Goal: Task Accomplishment & Management: Use online tool/utility

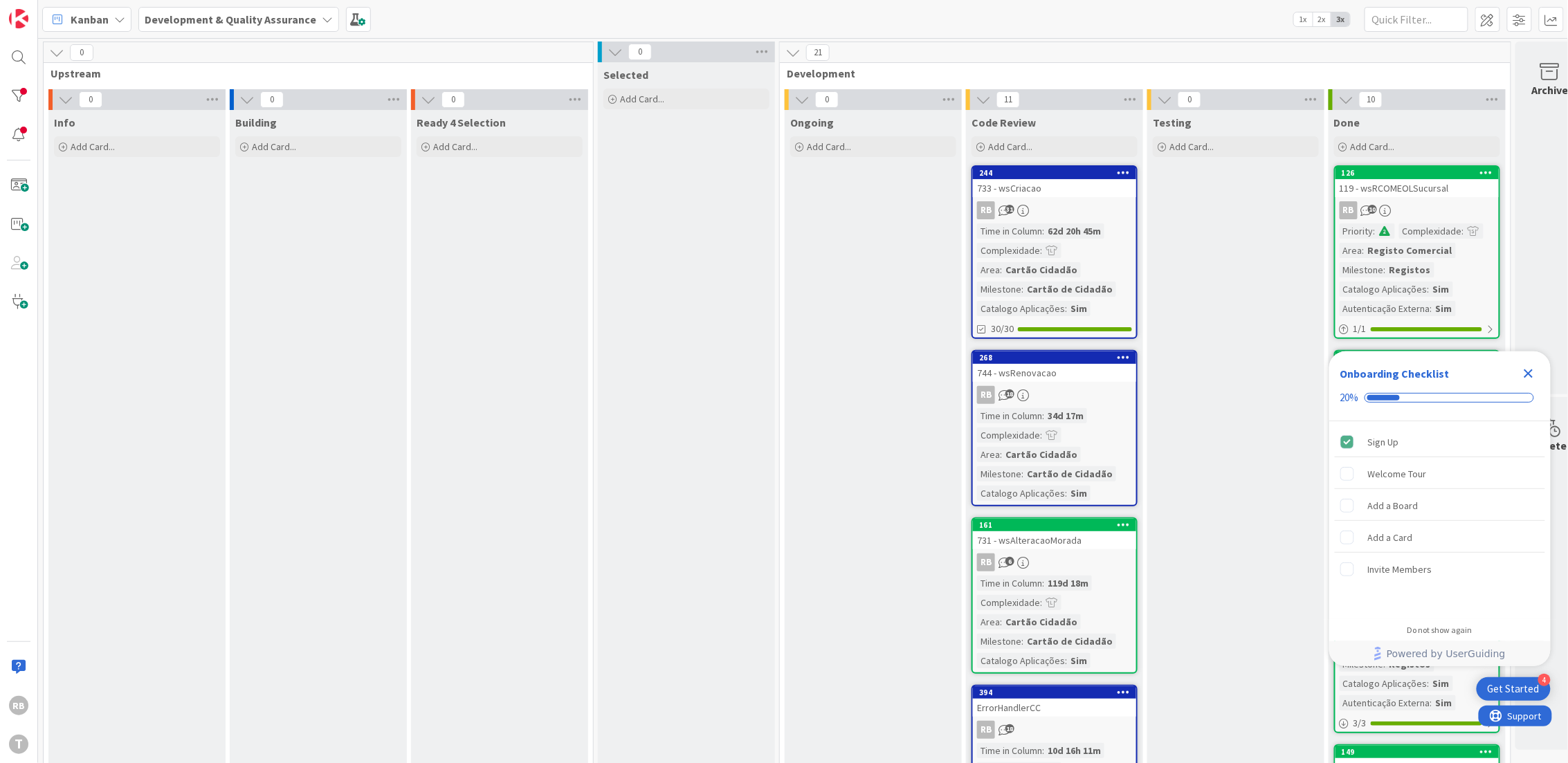
click at [1099, 271] on div "Time in Column : 62d 20h 45m Complexidade : Area : Cartão Cidadão Milestone : C…" at bounding box center [1054, 269] width 155 height 92
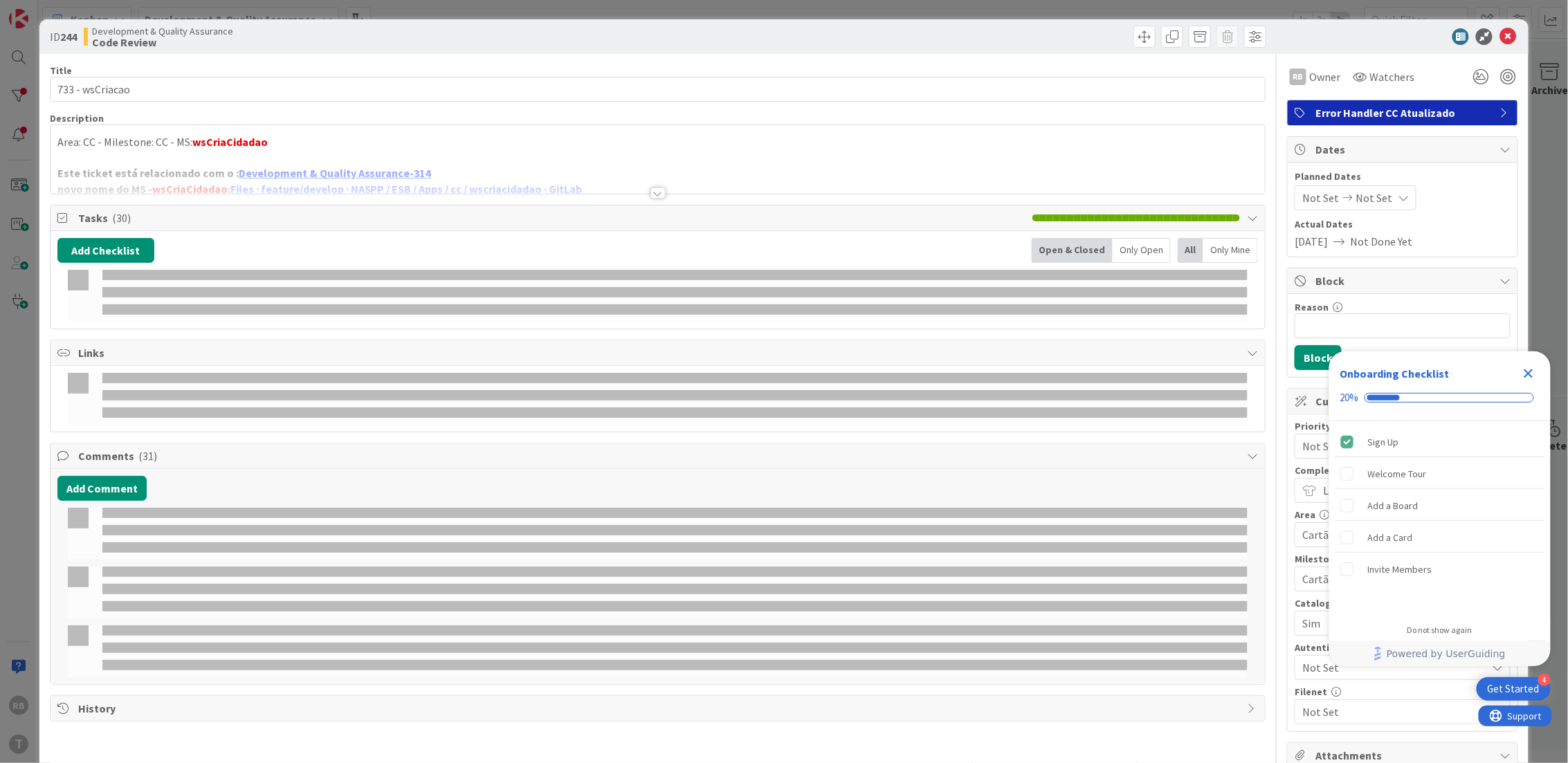
click at [1500, 31] on icon at bounding box center [1508, 36] width 17 height 17
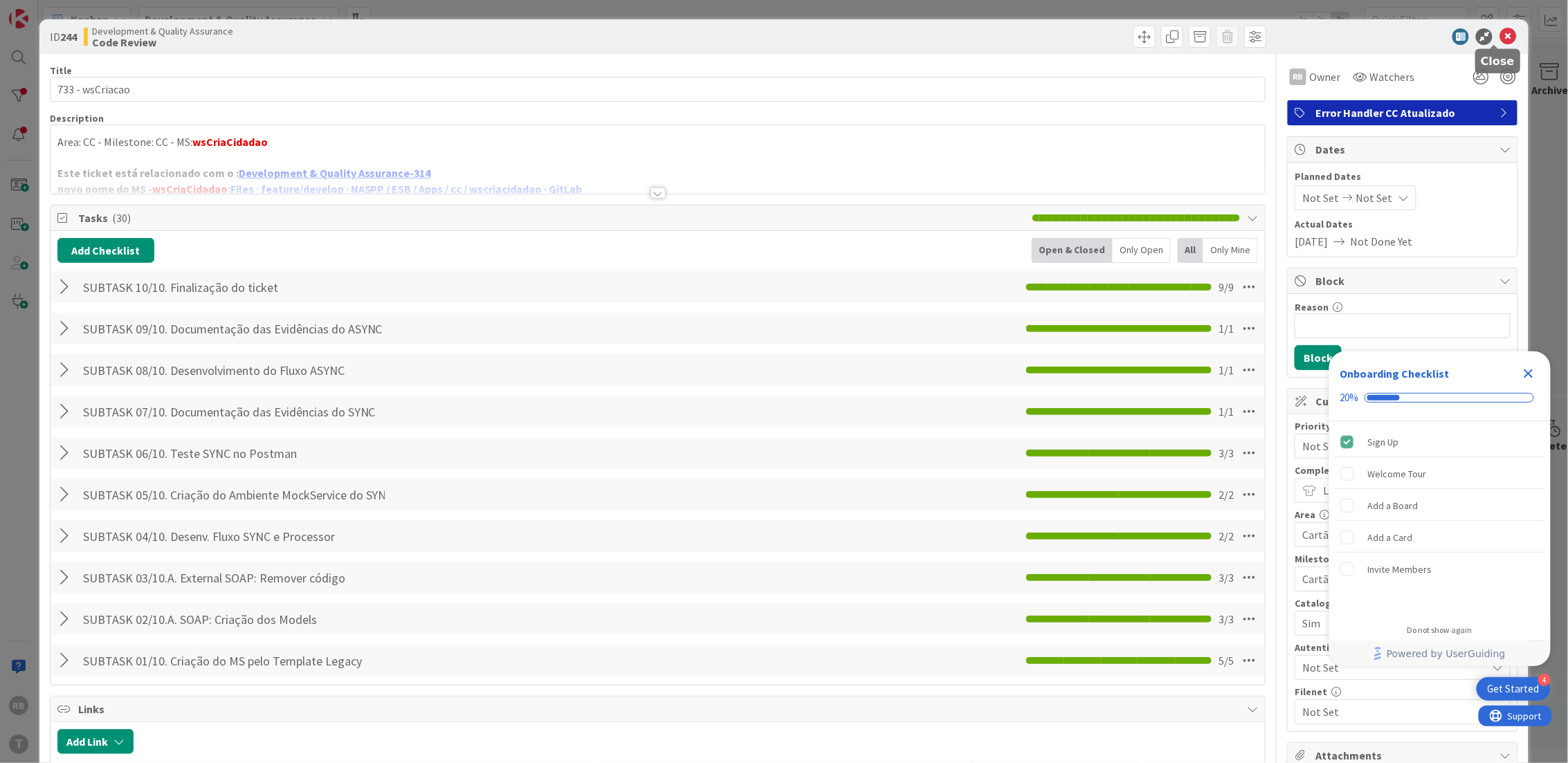
click at [1501, 40] on icon at bounding box center [1508, 36] width 17 height 17
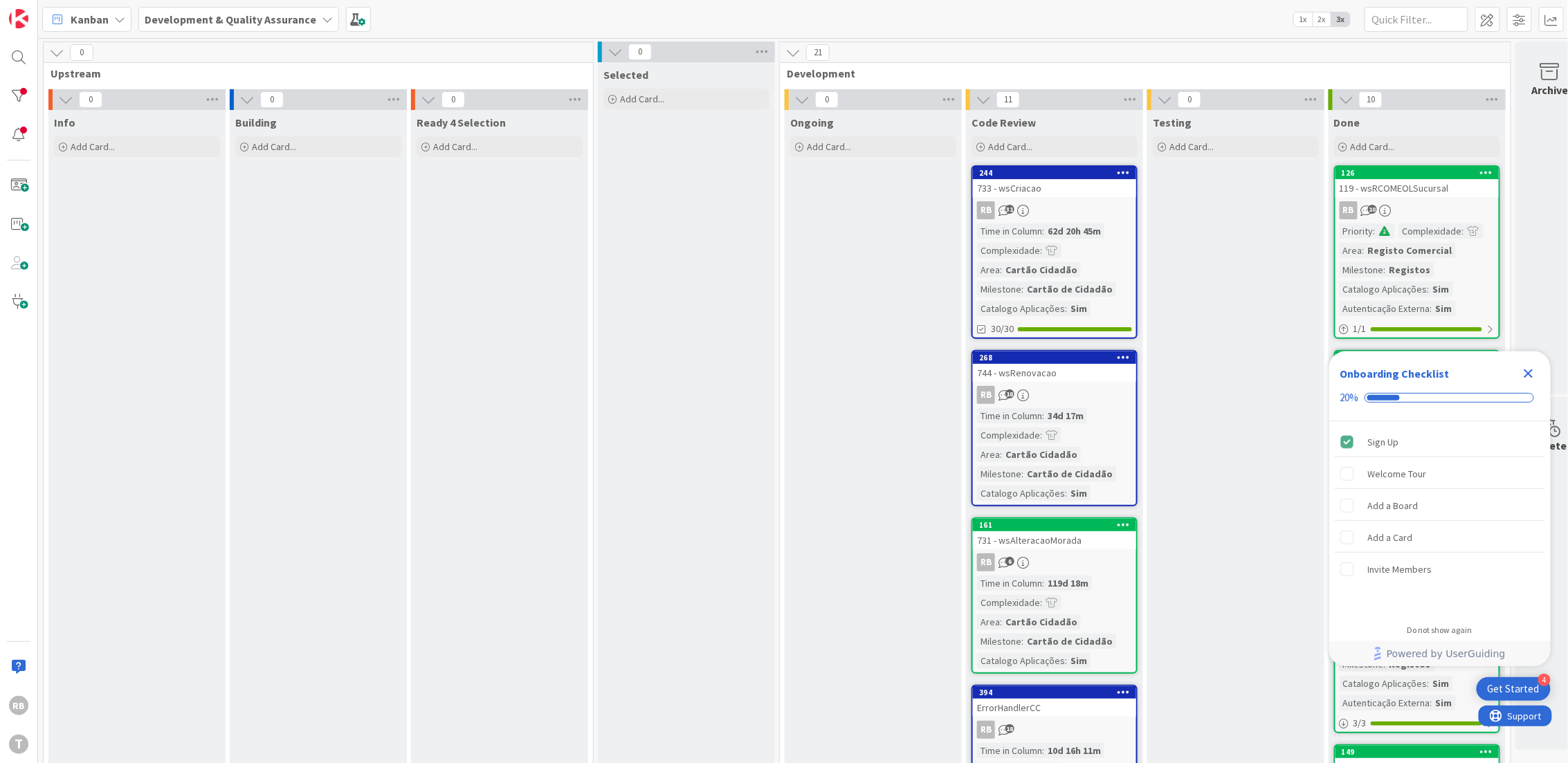
click at [1493, 32] on div "Kanban Development & Quality Assurance 1x 2x 3x" at bounding box center [803, 19] width 1530 height 38
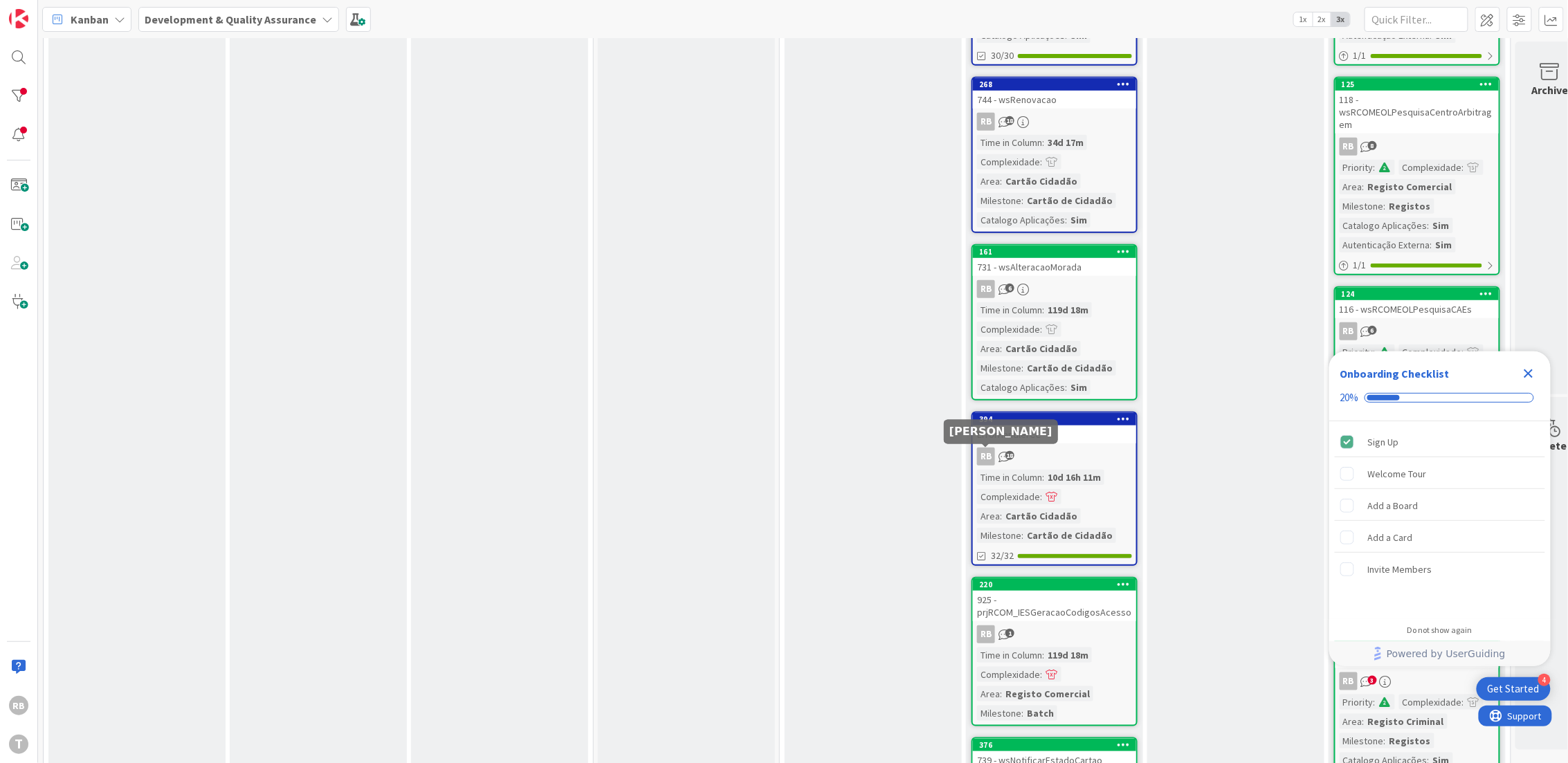
scroll to position [180, 0]
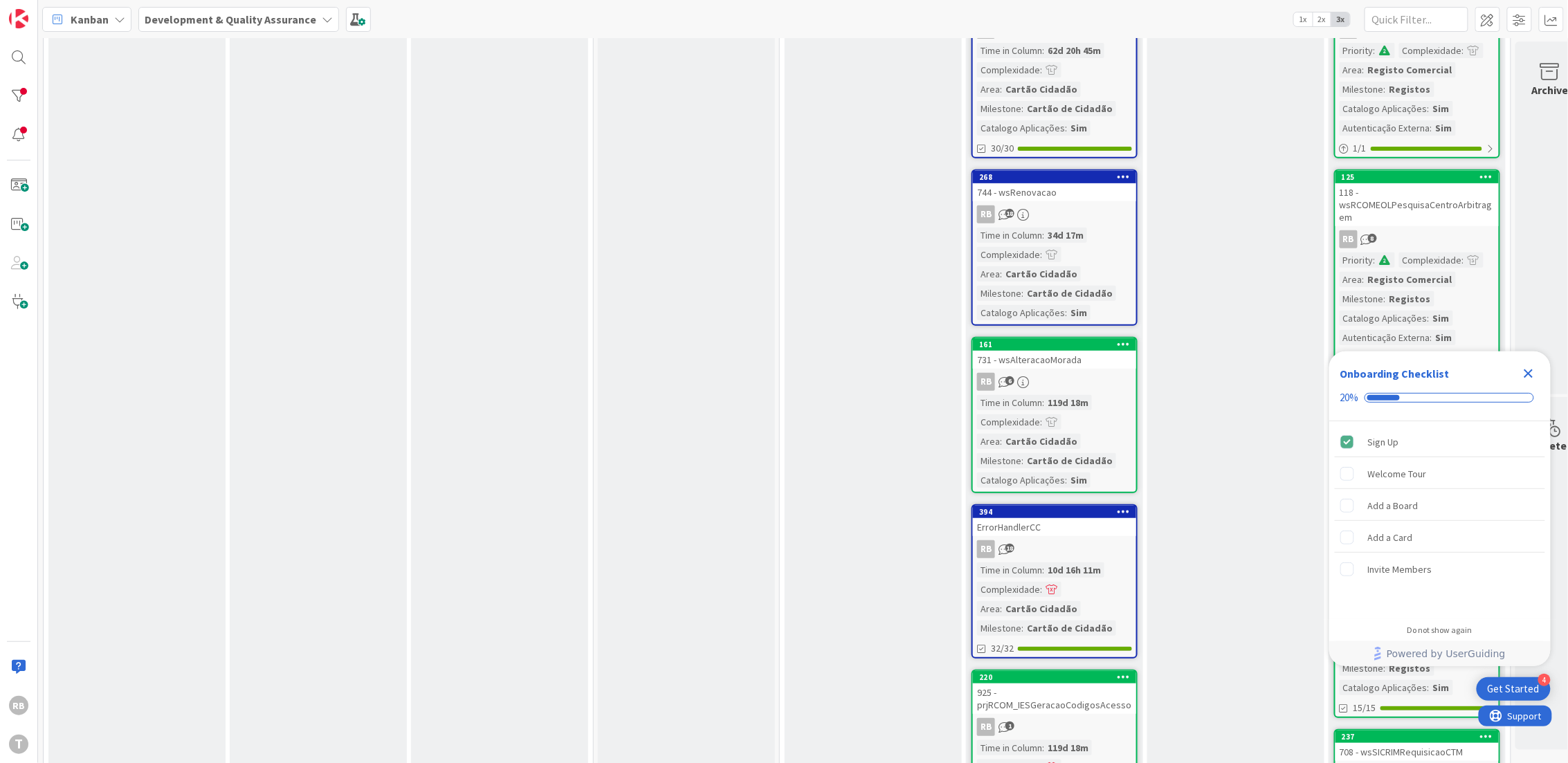
click at [1012, 415] on div "Complexidade" at bounding box center [1008, 422] width 63 height 15
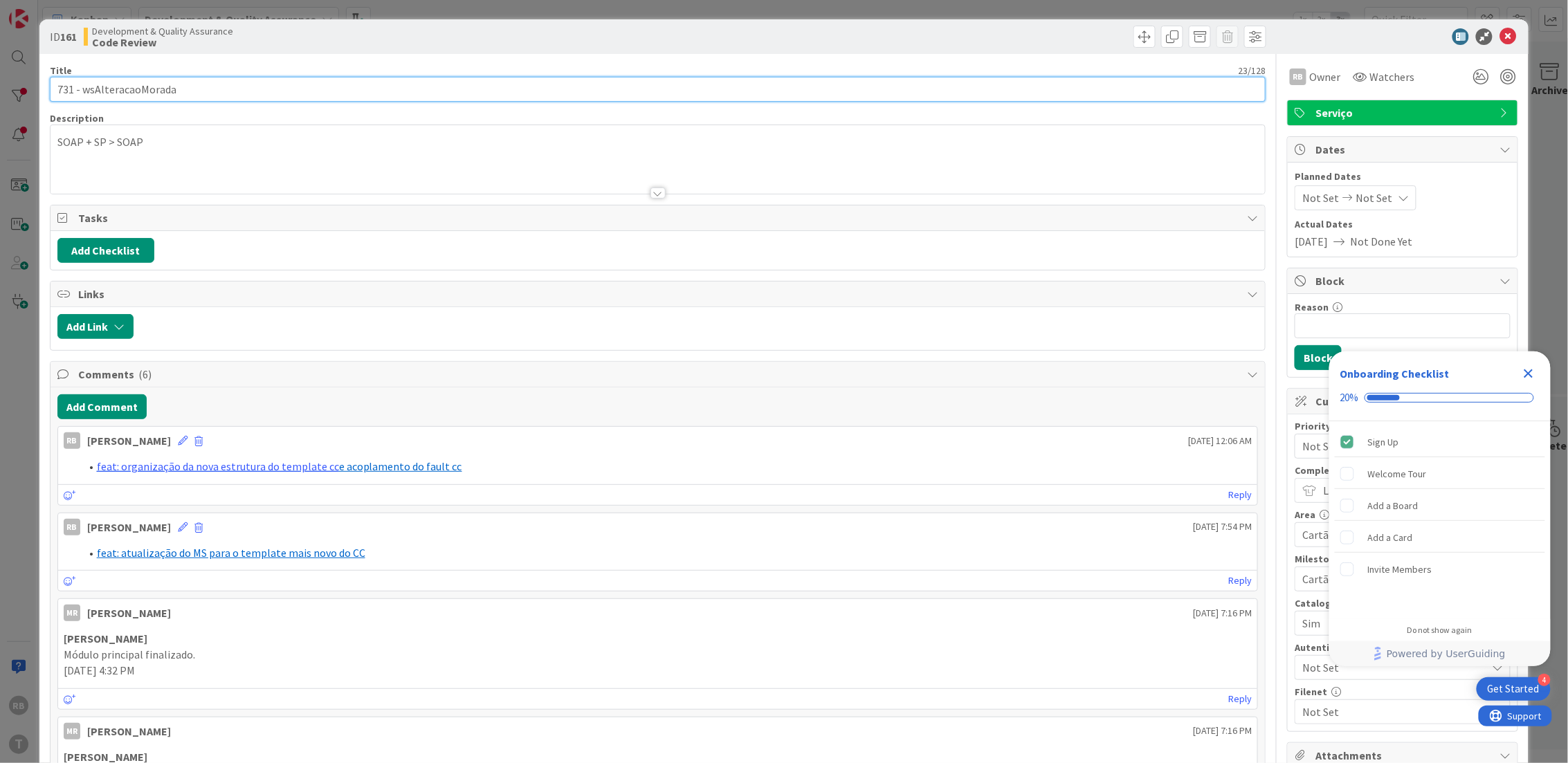
click at [138, 84] on input "731 - wsAlteracaoMorada" at bounding box center [658, 89] width 1217 height 25
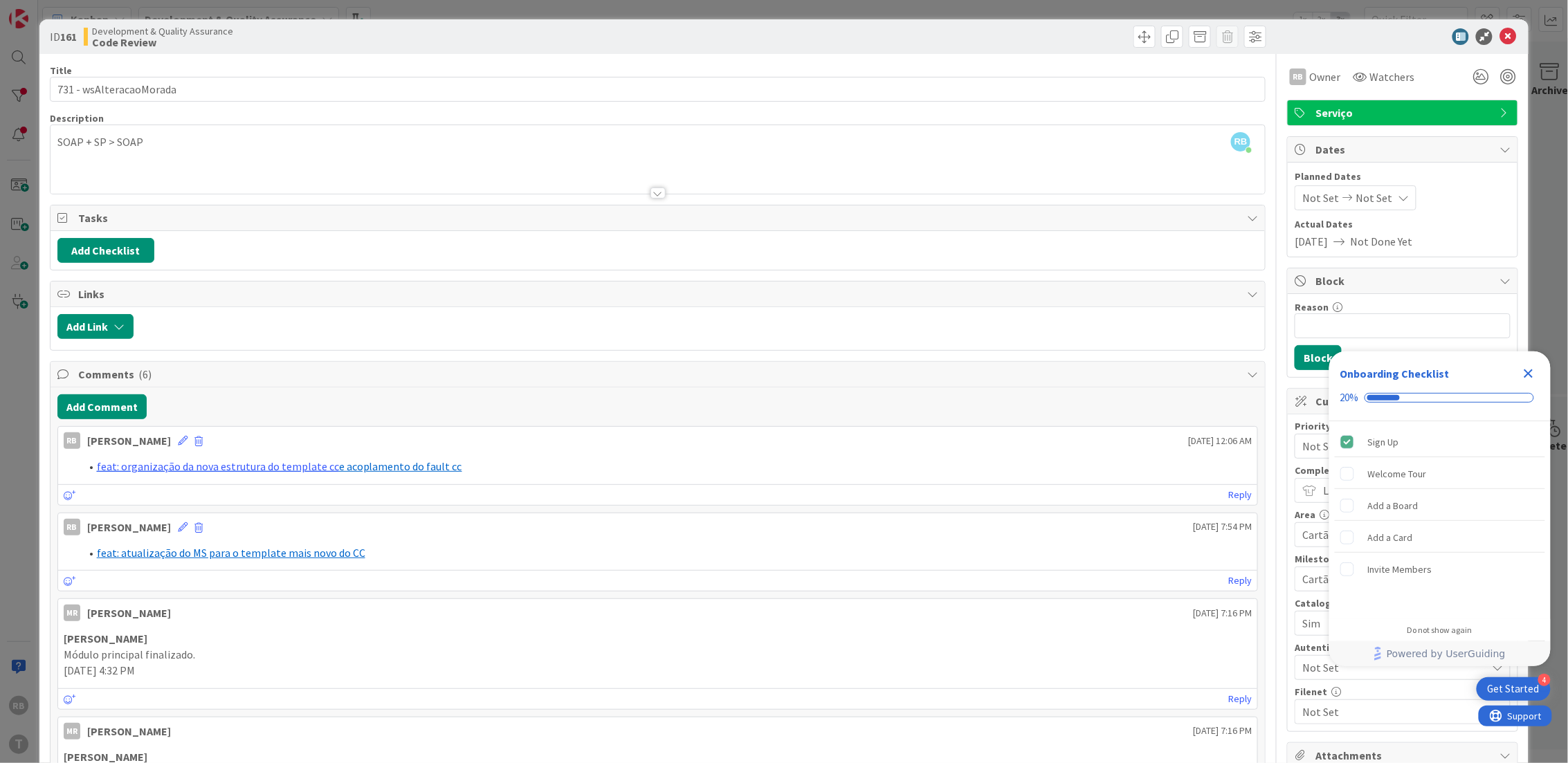
click at [1527, 372] on icon "Close Checklist" at bounding box center [1529, 374] width 9 height 9
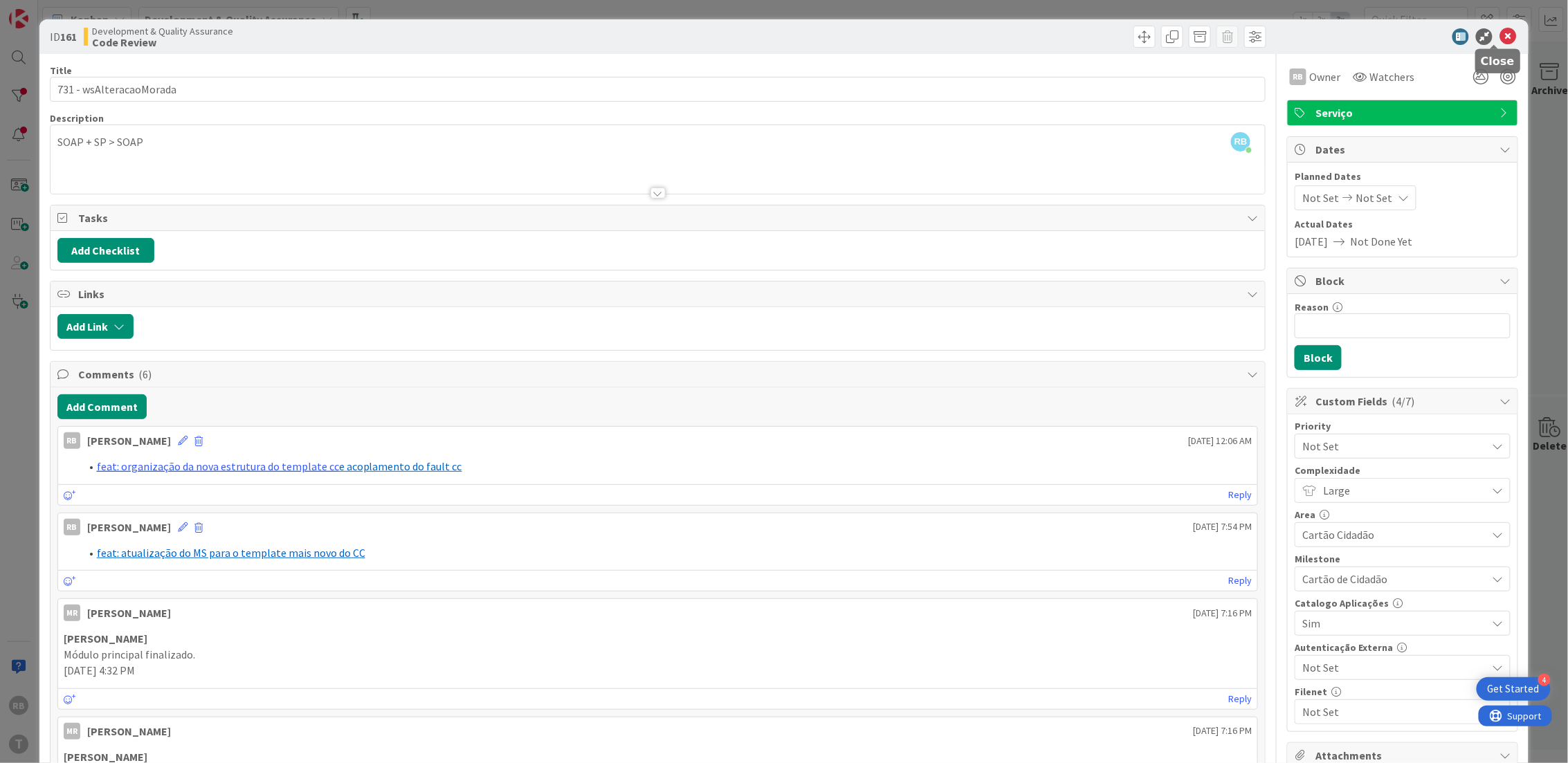
click at [1500, 36] on icon at bounding box center [1508, 36] width 17 height 17
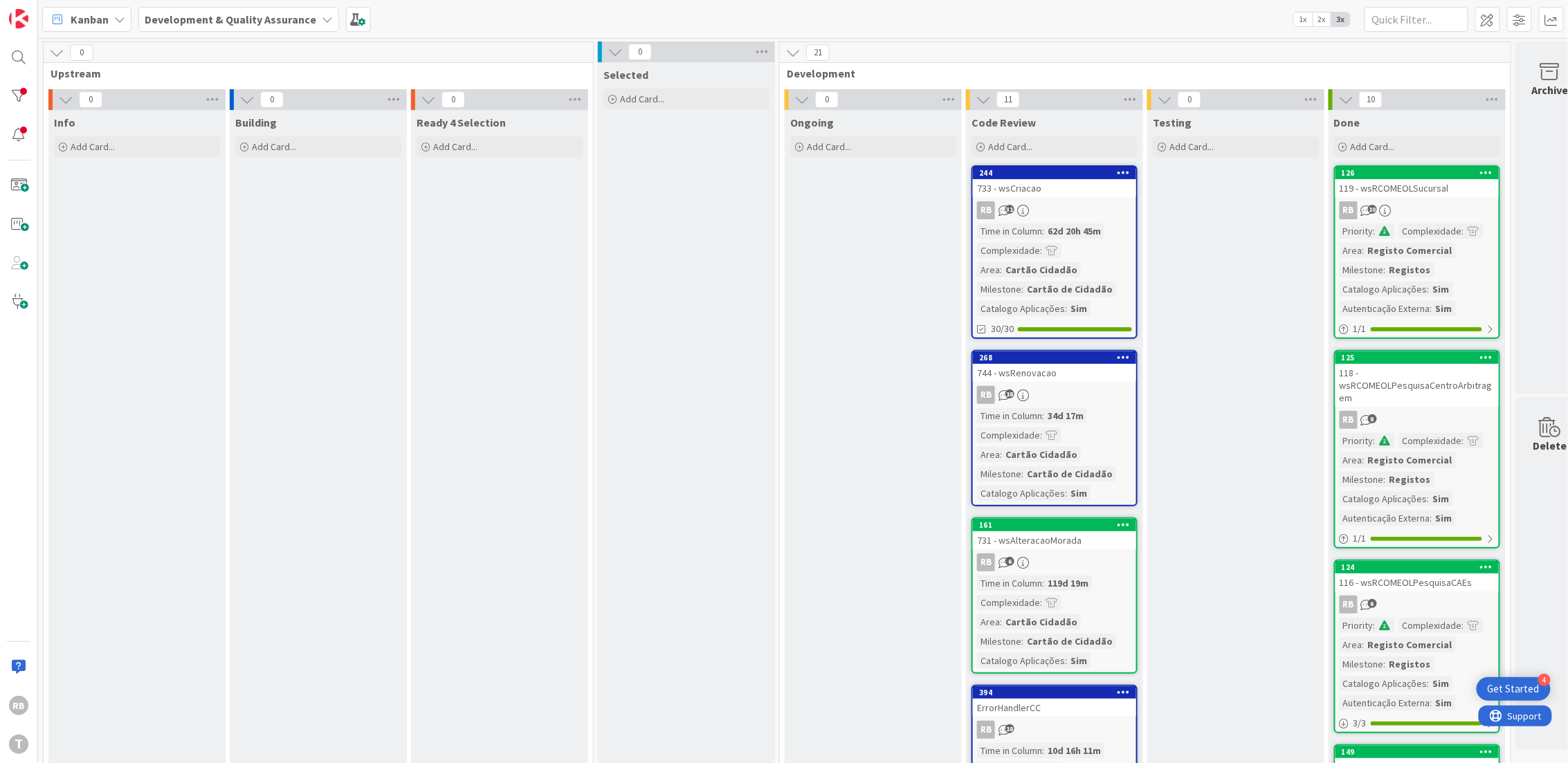
click at [21, 90] on div at bounding box center [19, 96] width 28 height 28
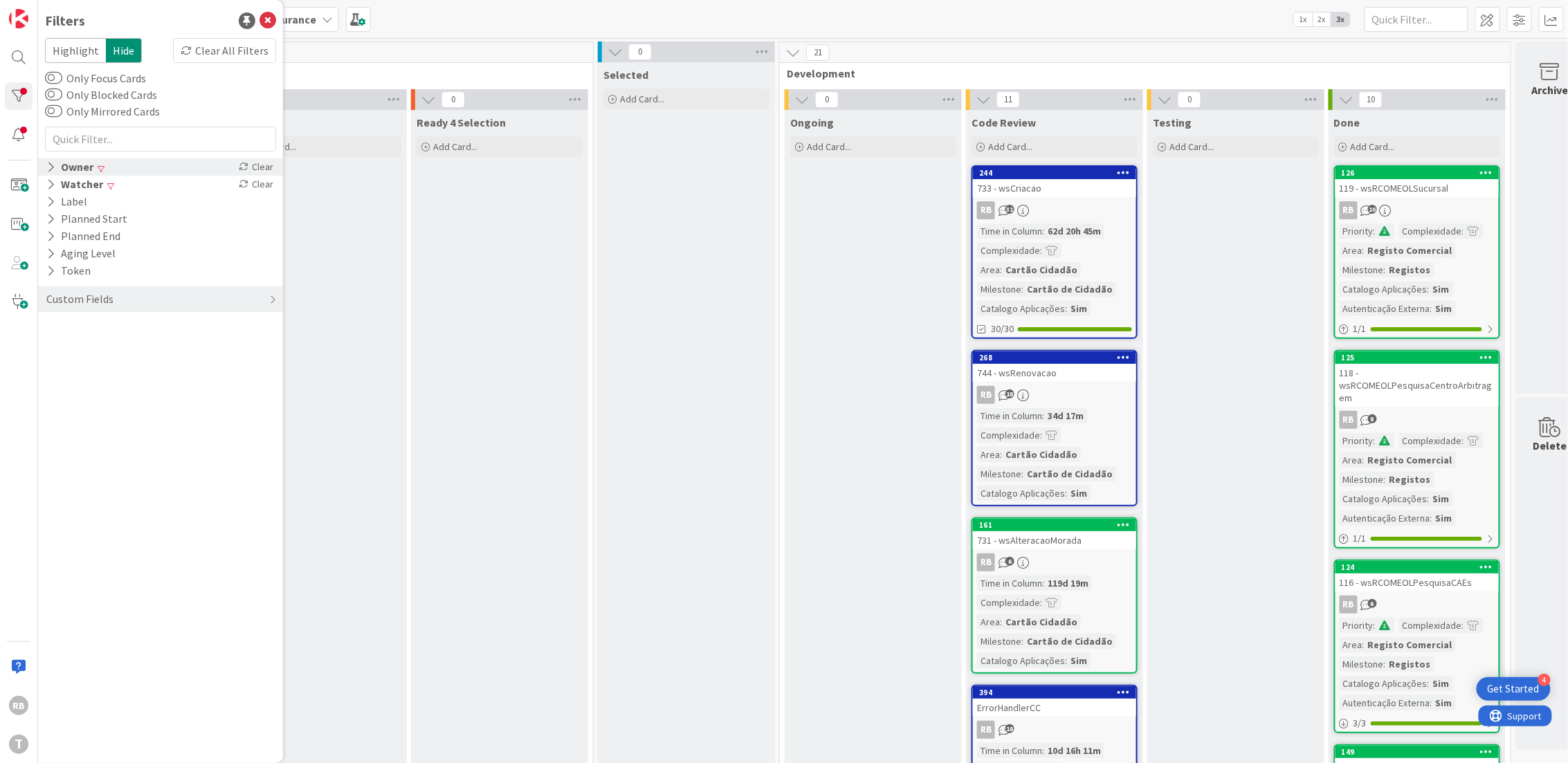
click at [78, 165] on div "Owner" at bounding box center [70, 167] width 49 height 17
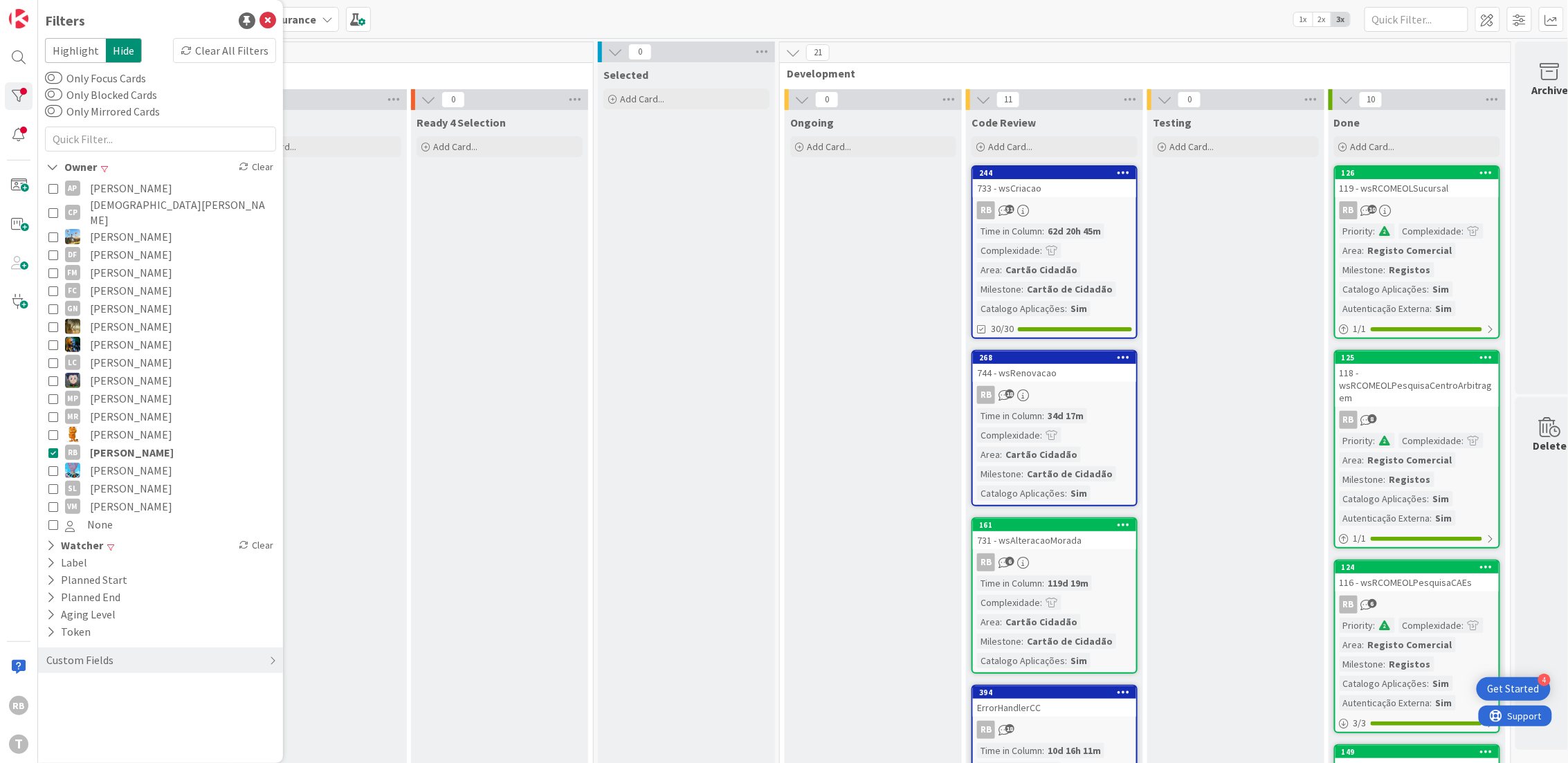
click at [56, 321] on icon at bounding box center [53, 326] width 9 height 9
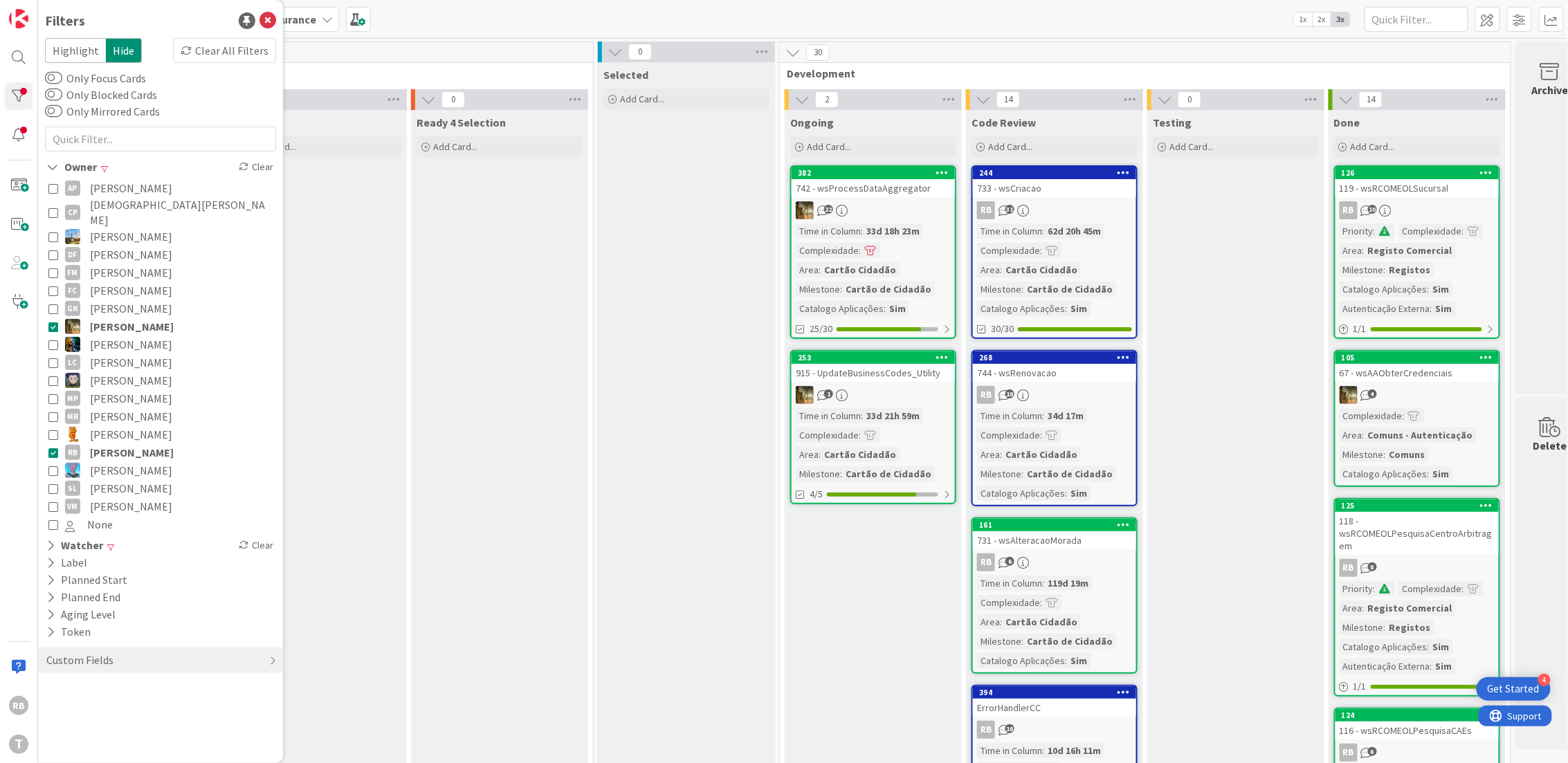
click at [56, 447] on icon at bounding box center [53, 452] width 9 height 9
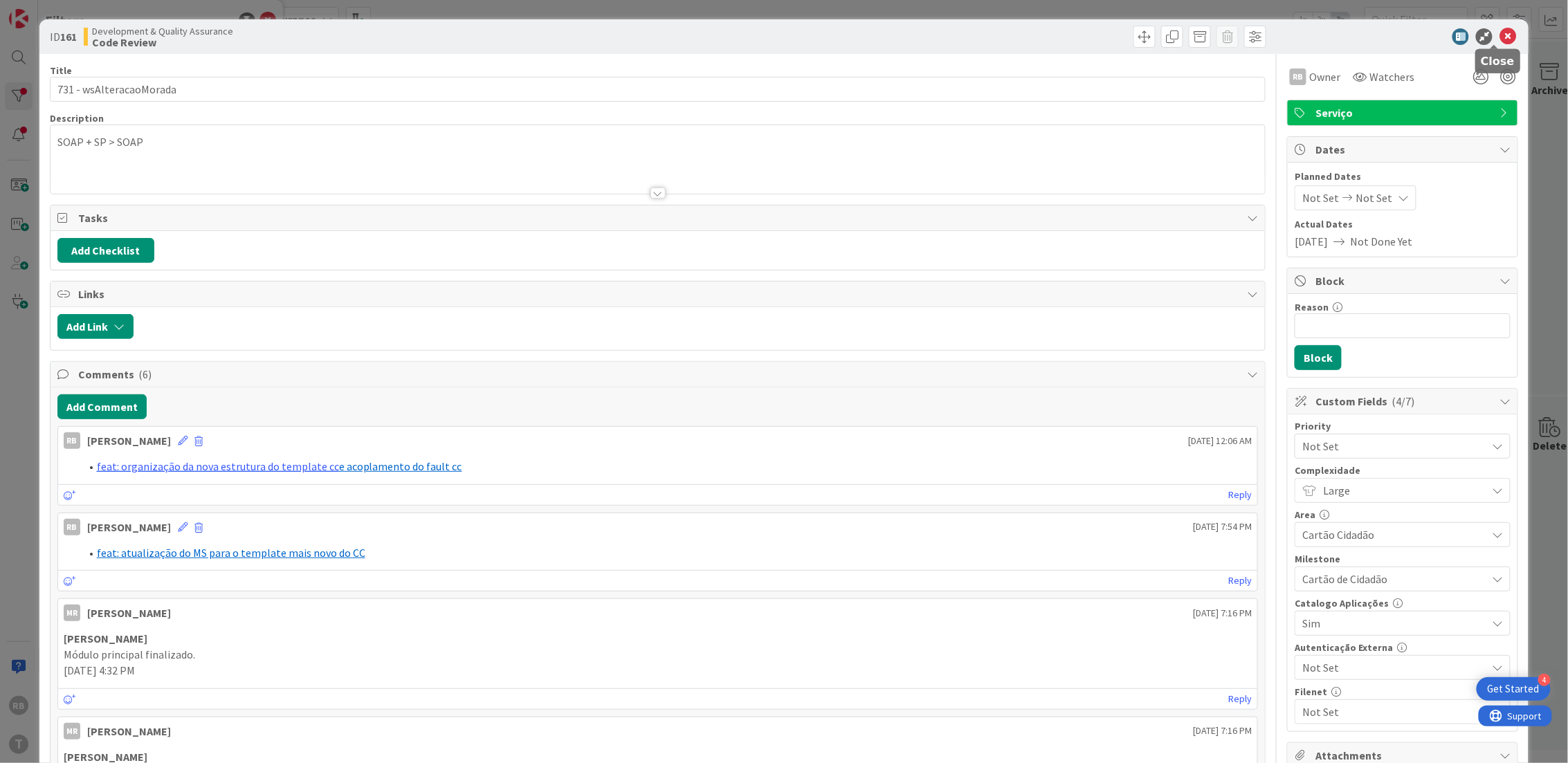
click at [1500, 39] on icon at bounding box center [1508, 36] width 17 height 17
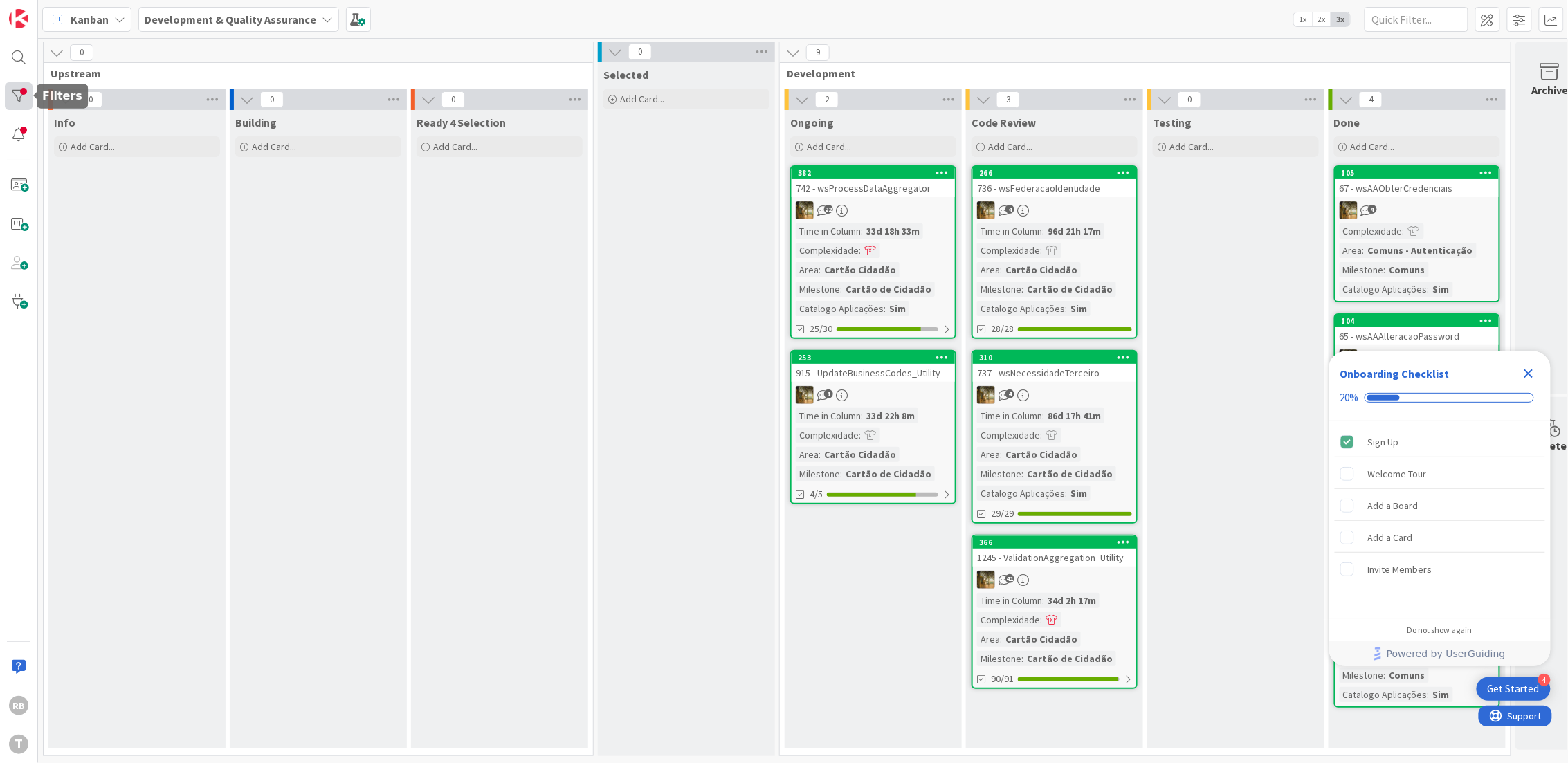
click at [15, 97] on div at bounding box center [19, 96] width 28 height 28
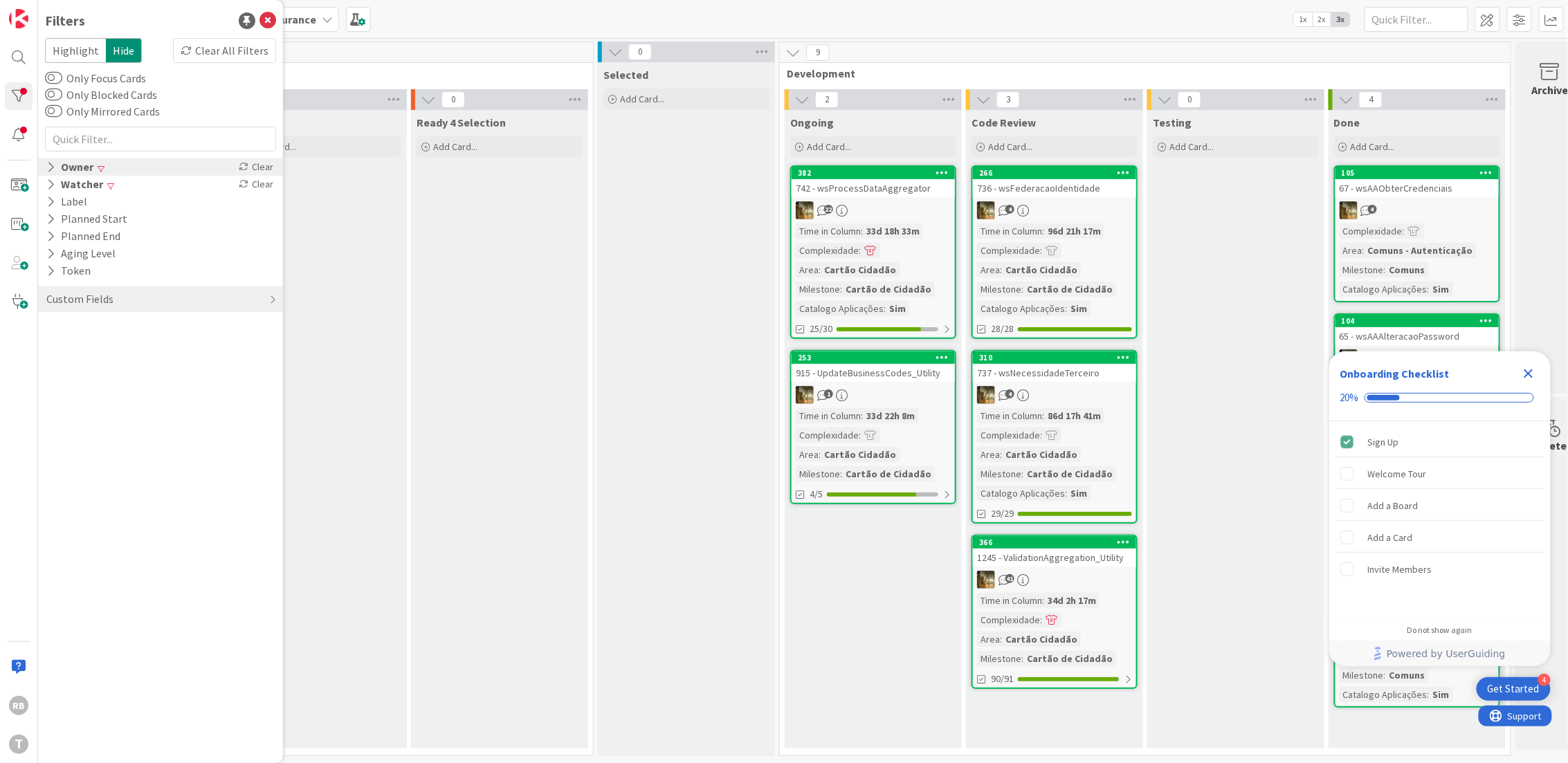
click at [48, 167] on icon at bounding box center [51, 167] width 9 height 12
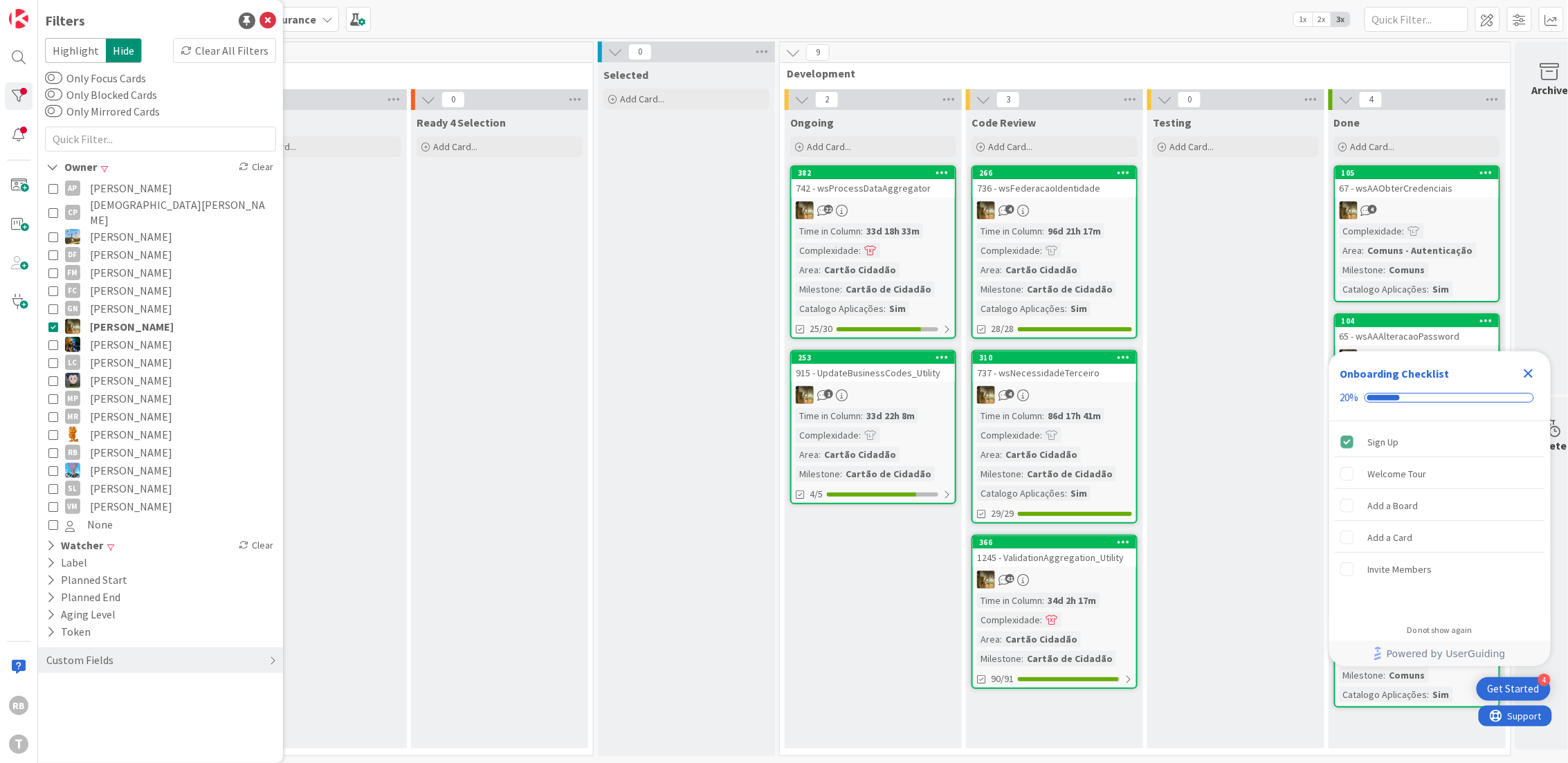
click at [52, 447] on icon at bounding box center [53, 452] width 9 height 9
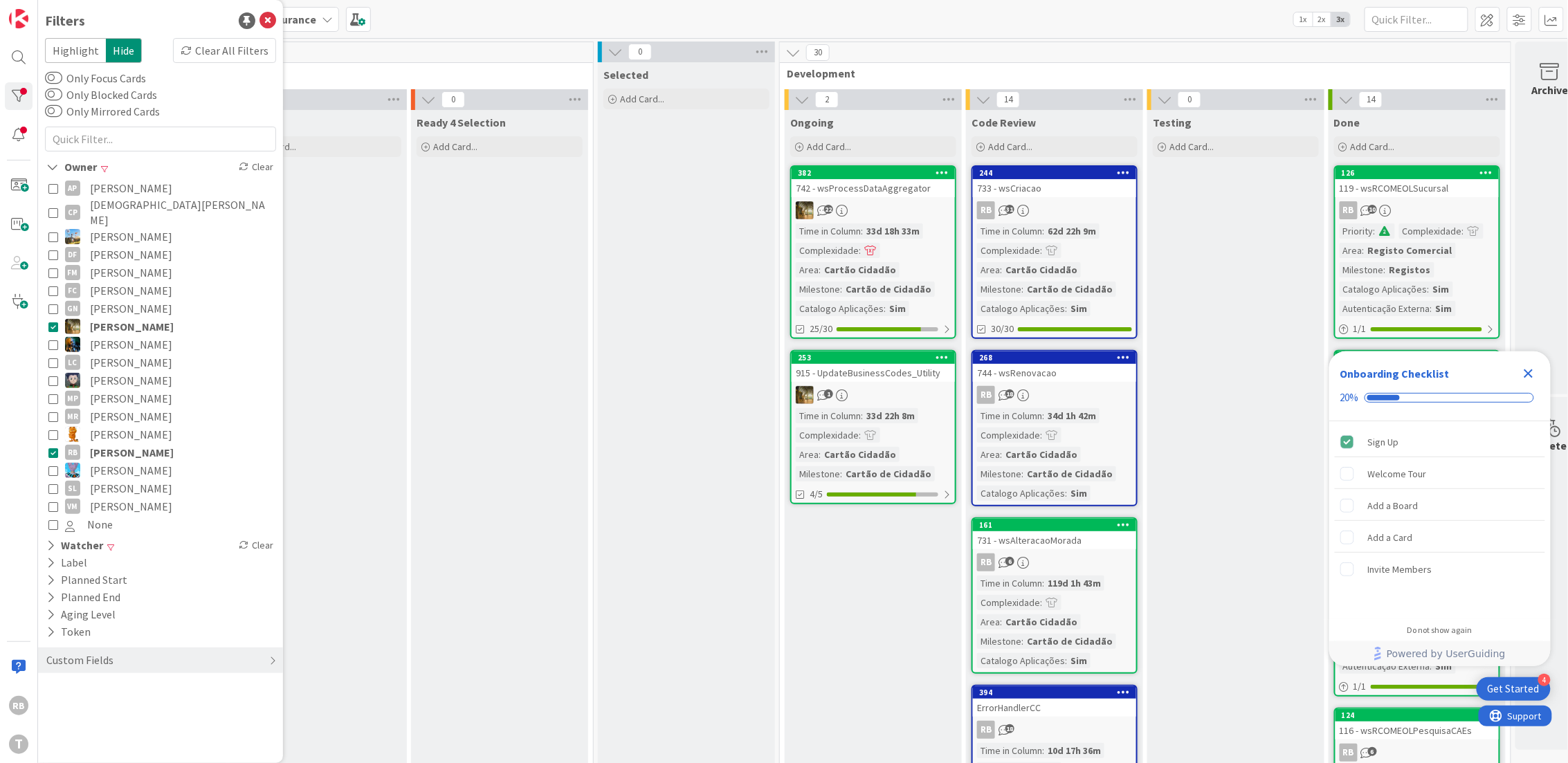
click at [52, 321] on icon at bounding box center [53, 326] width 9 height 9
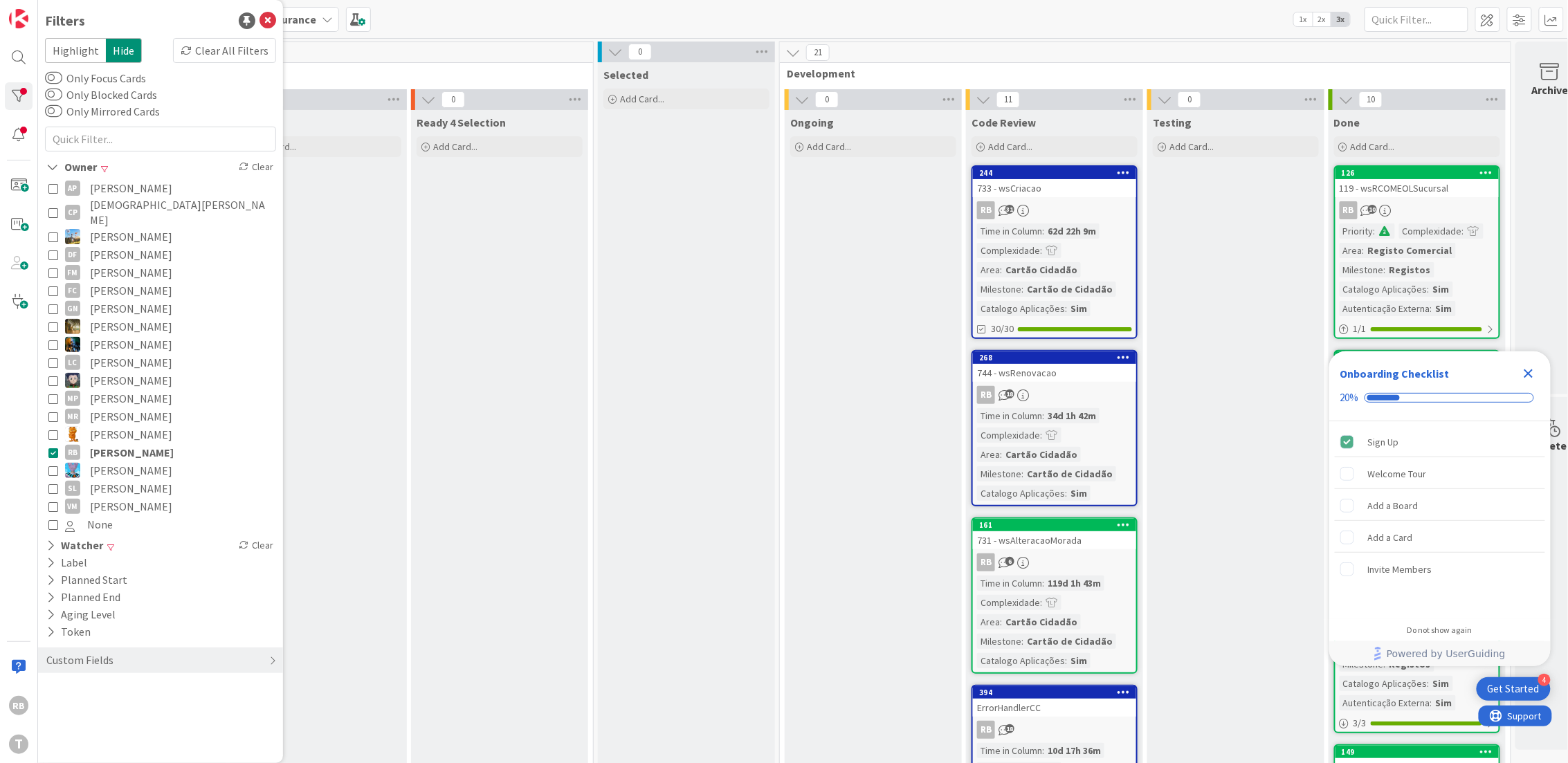
click at [1024, 289] on div "Cartão de Cidadão" at bounding box center [1070, 289] width 92 height 15
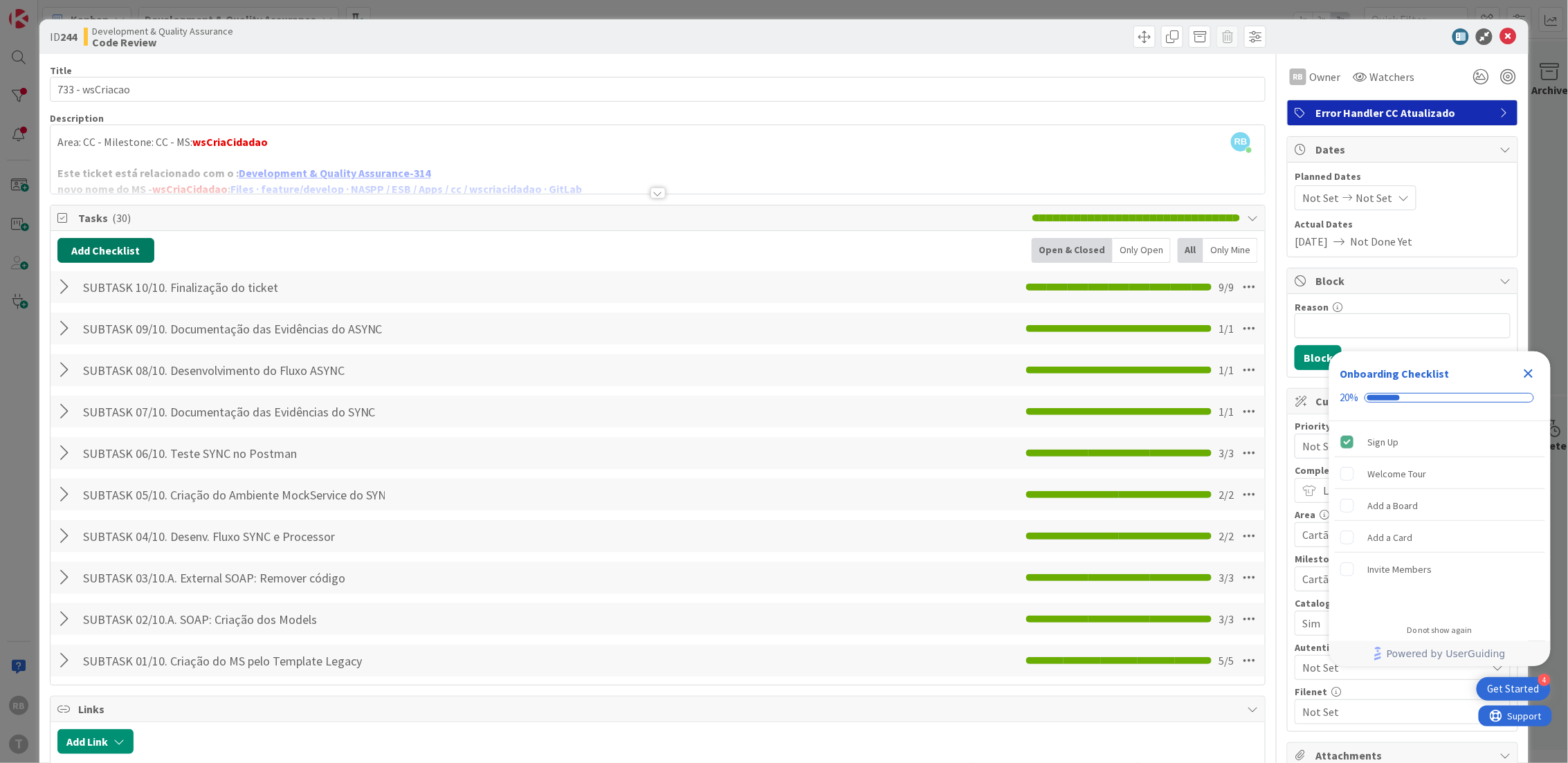
click at [106, 248] on button "Add Checklist" at bounding box center [106, 250] width 97 height 25
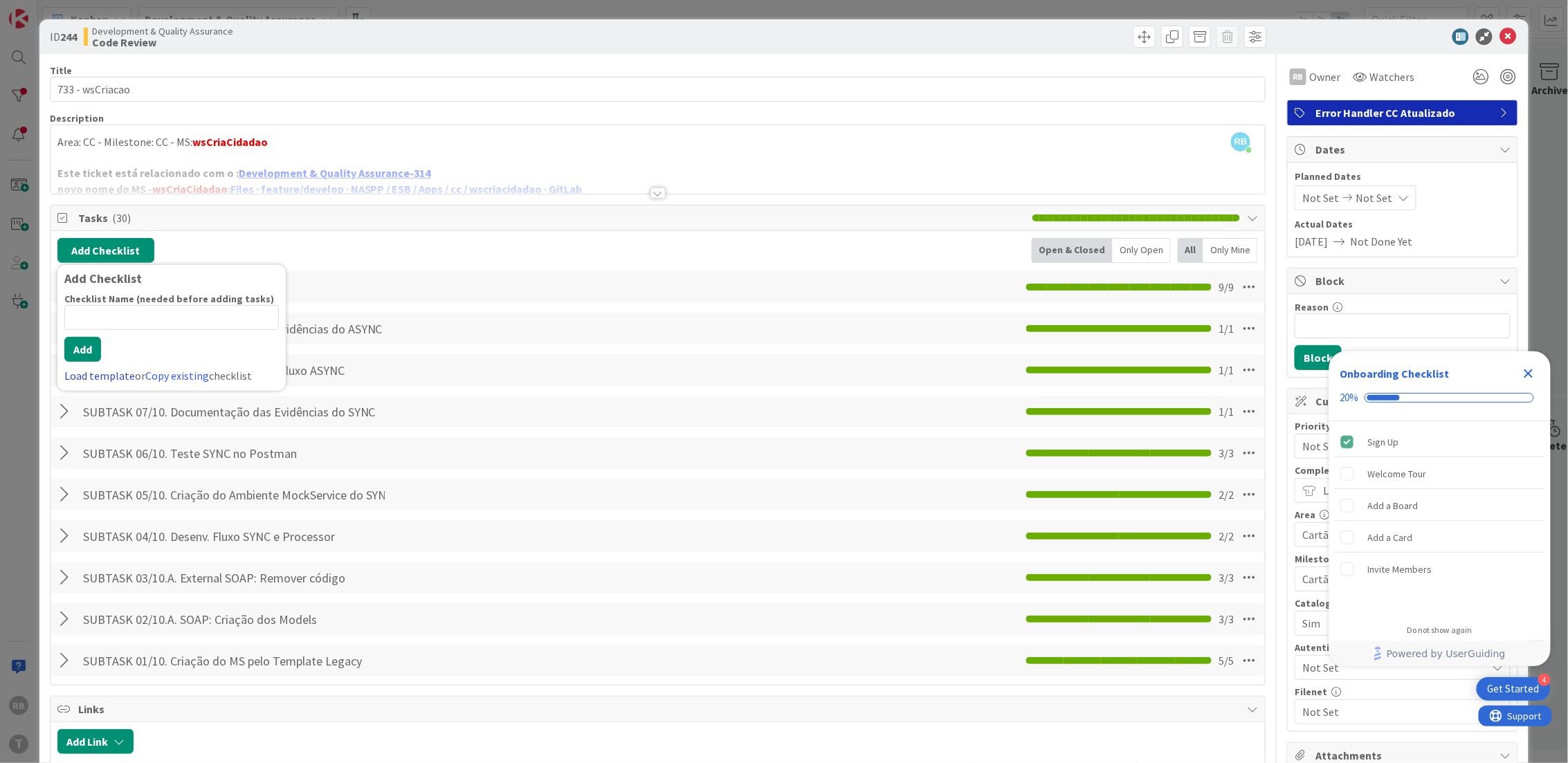
click at [106, 371] on link "Load template" at bounding box center [99, 375] width 71 height 14
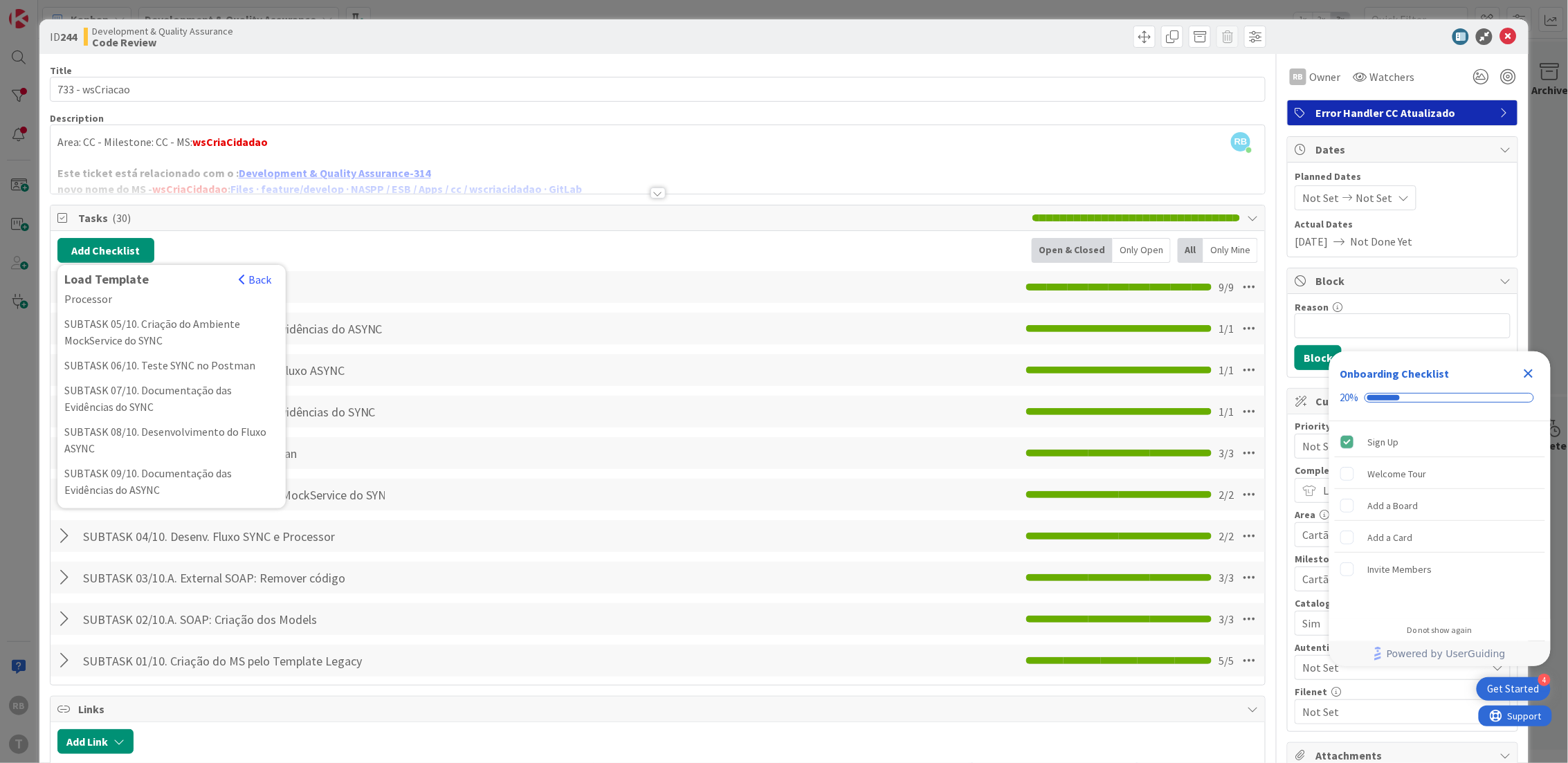
scroll to position [460, 0]
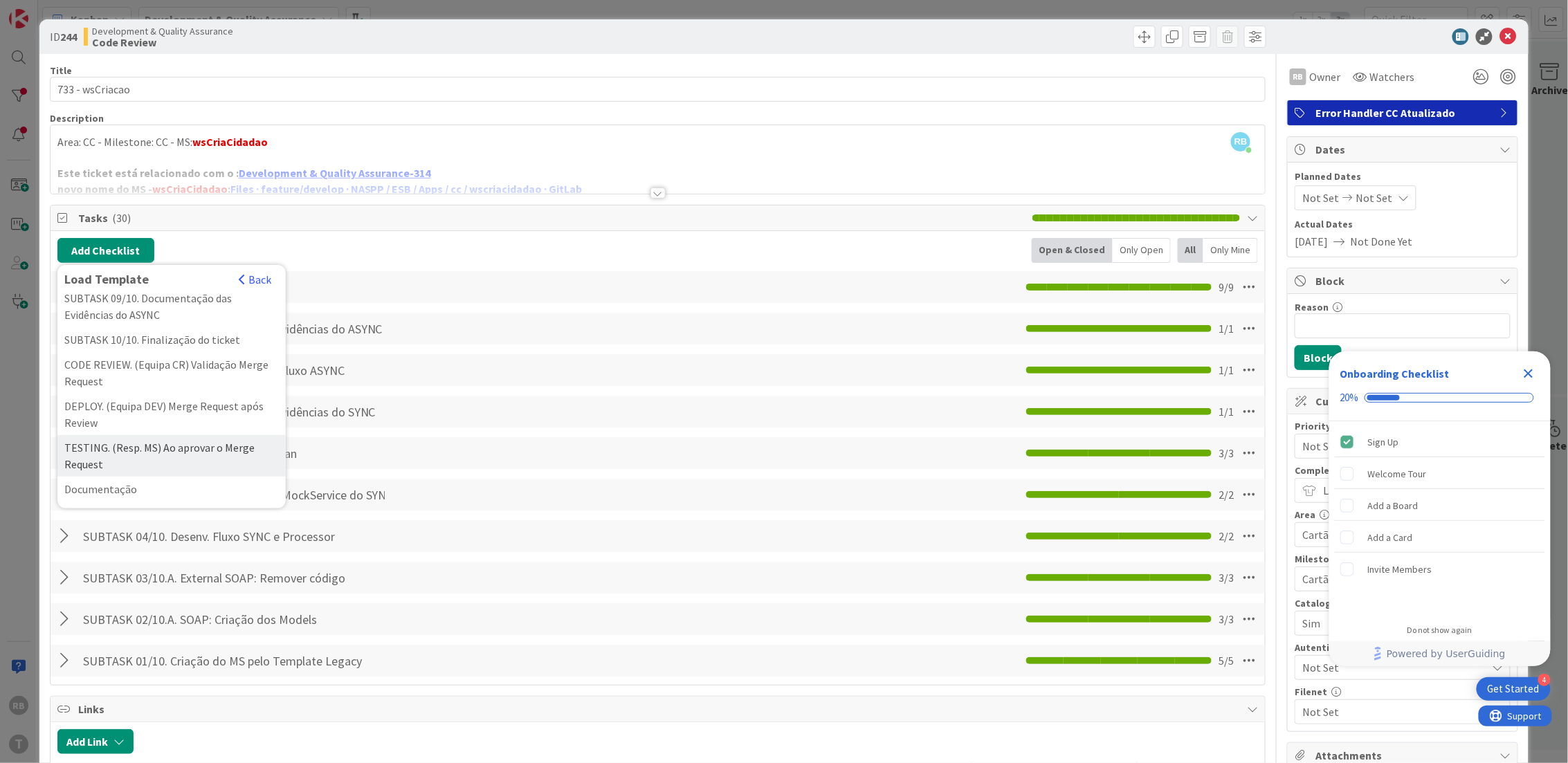
click at [168, 476] on div "TESTING. (Resp. MS) Ao aprovar o Merge Request" at bounding box center [172, 455] width 228 height 41
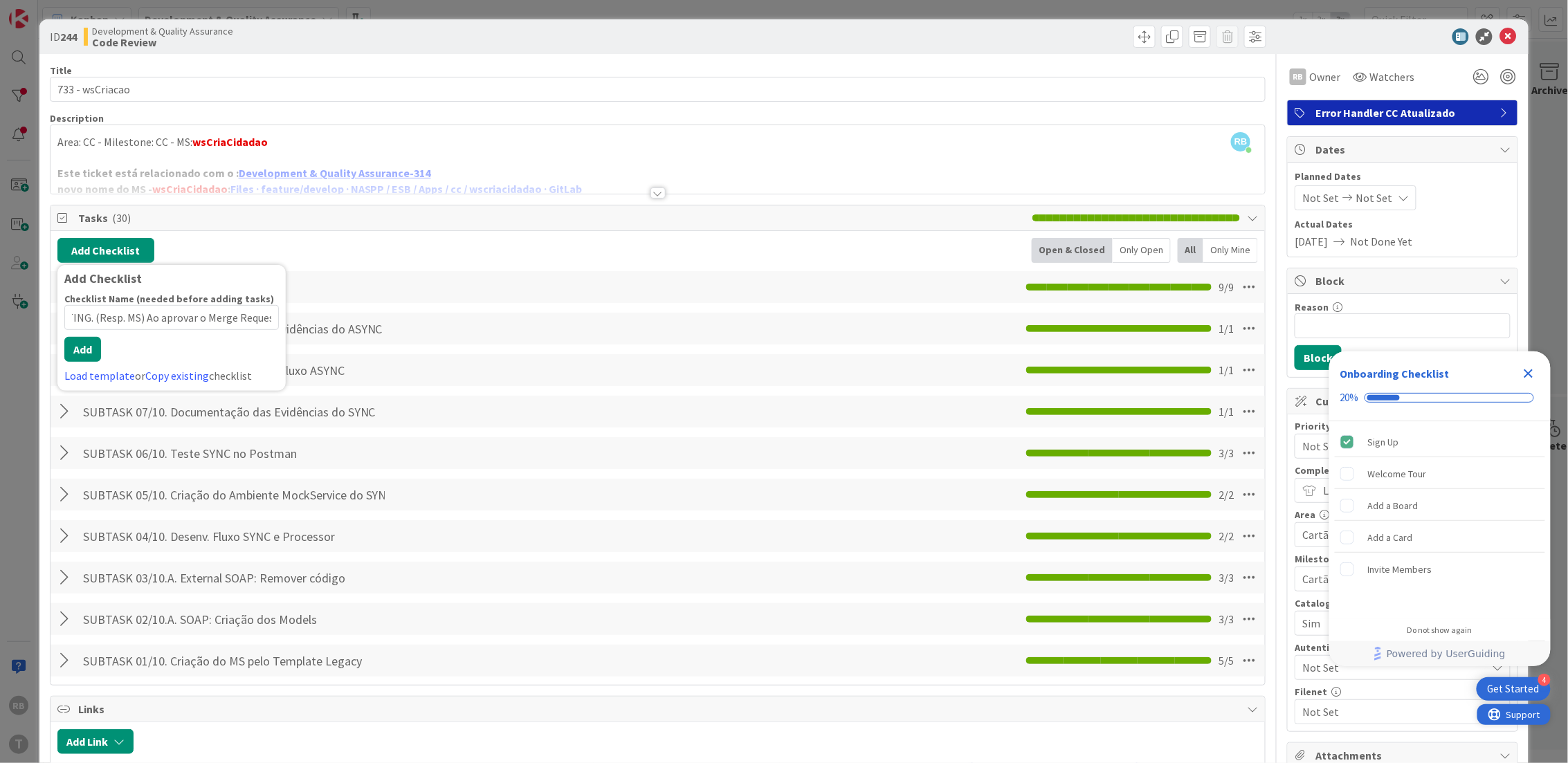
scroll to position [0, 0]
click at [111, 372] on div "Checklist Name (needed before adding tasks) 46 / 64 TESTING. (Resp. MS) Ao apro…" at bounding box center [171, 338] width 215 height 92
click at [109, 369] on link "Load template" at bounding box center [99, 375] width 71 height 14
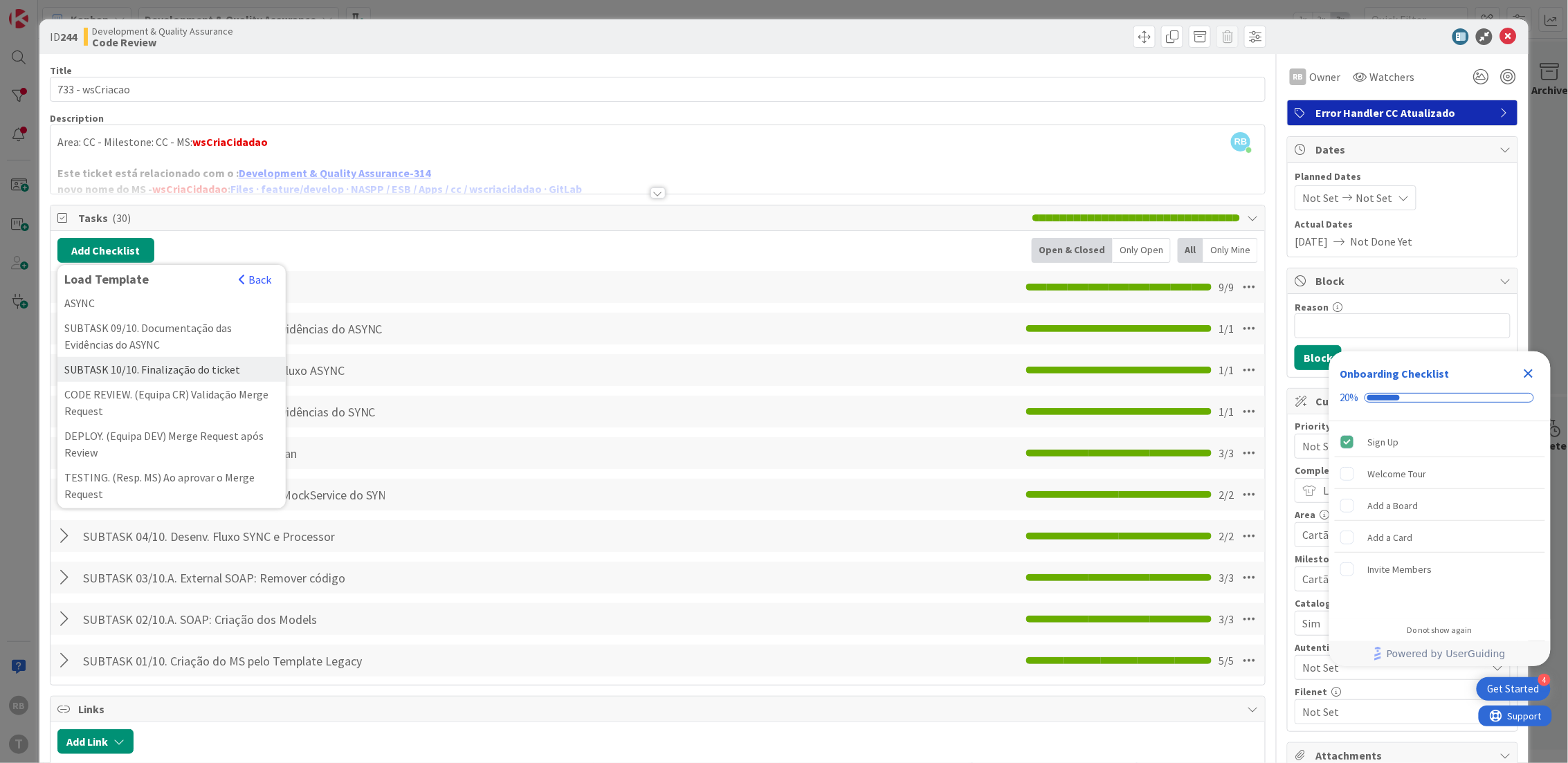
scroll to position [489, 0]
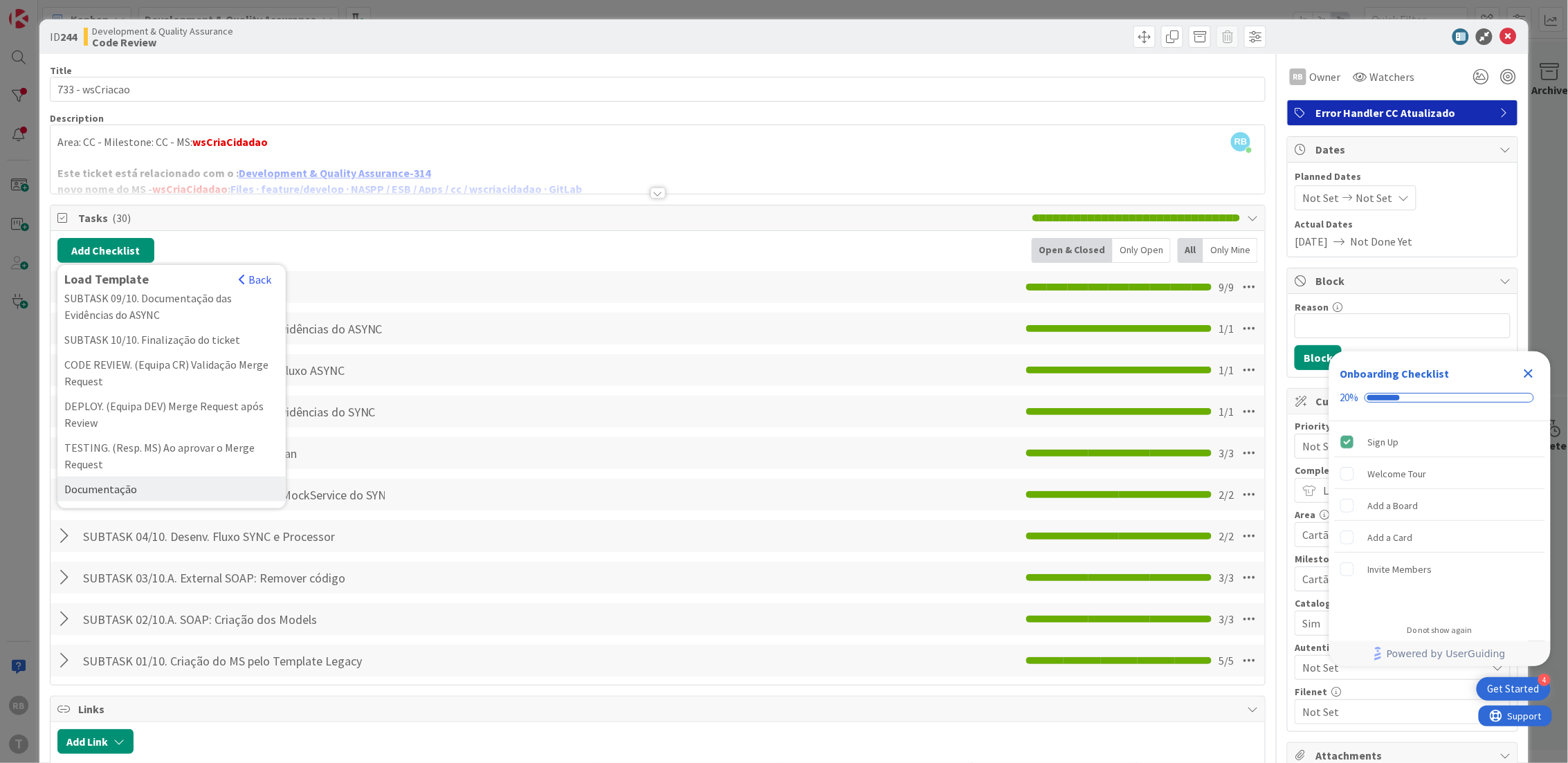
click at [142, 483] on div "Documentação" at bounding box center [172, 489] width 228 height 25
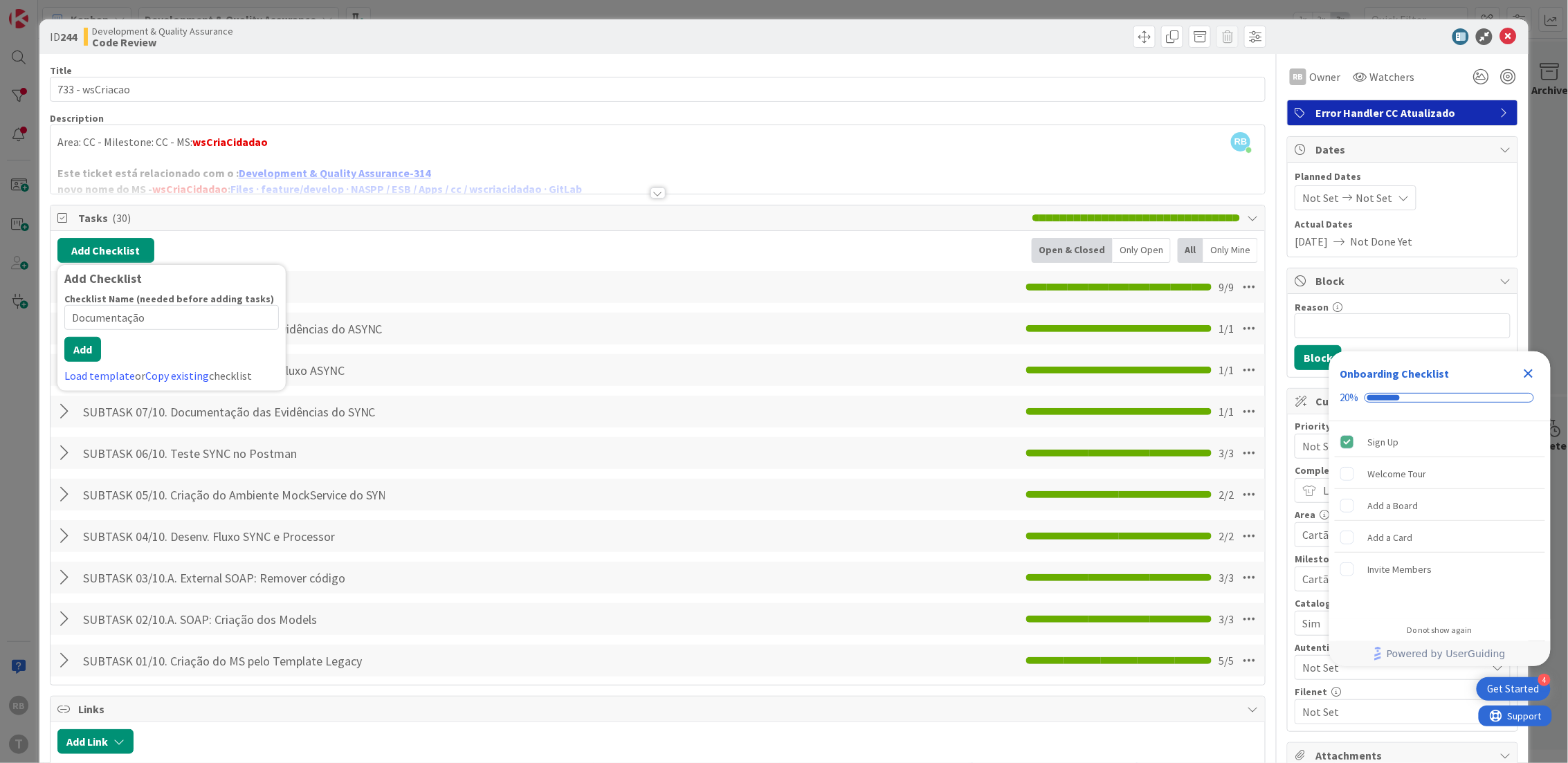
click at [156, 399] on div "Add Checklist Add Checklist Checklist Name (needed before adding tasks) 12 / 64…" at bounding box center [658, 458] width 1201 height 440
click at [496, 285] on div "SUBTASK 10/10. Finalização do ticket Checklist Name 36 / 64 SUBTASK 10/10. Fina…" at bounding box center [658, 287] width 1215 height 32
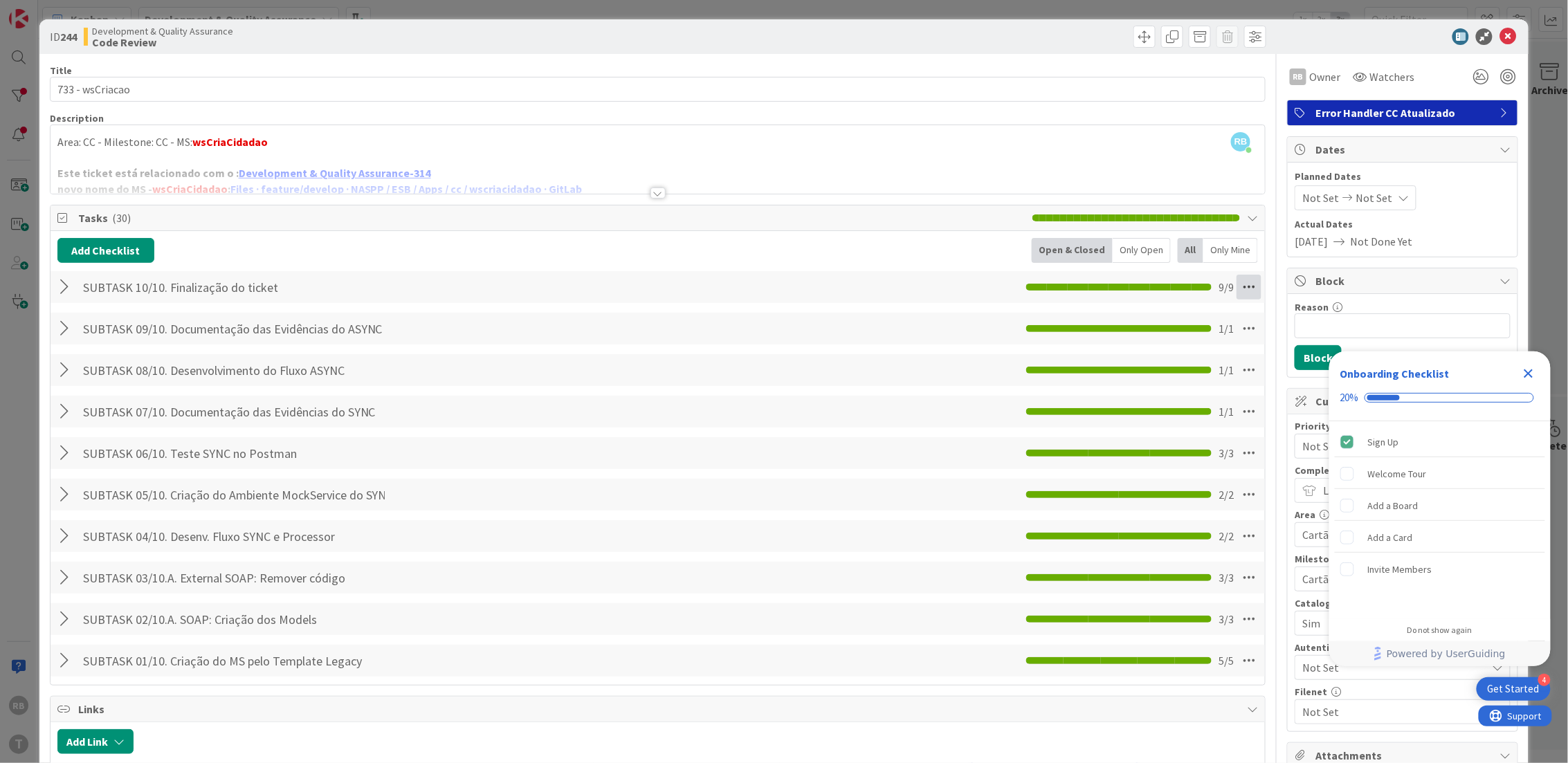
click at [1236, 293] on icon at bounding box center [1249, 287] width 25 height 25
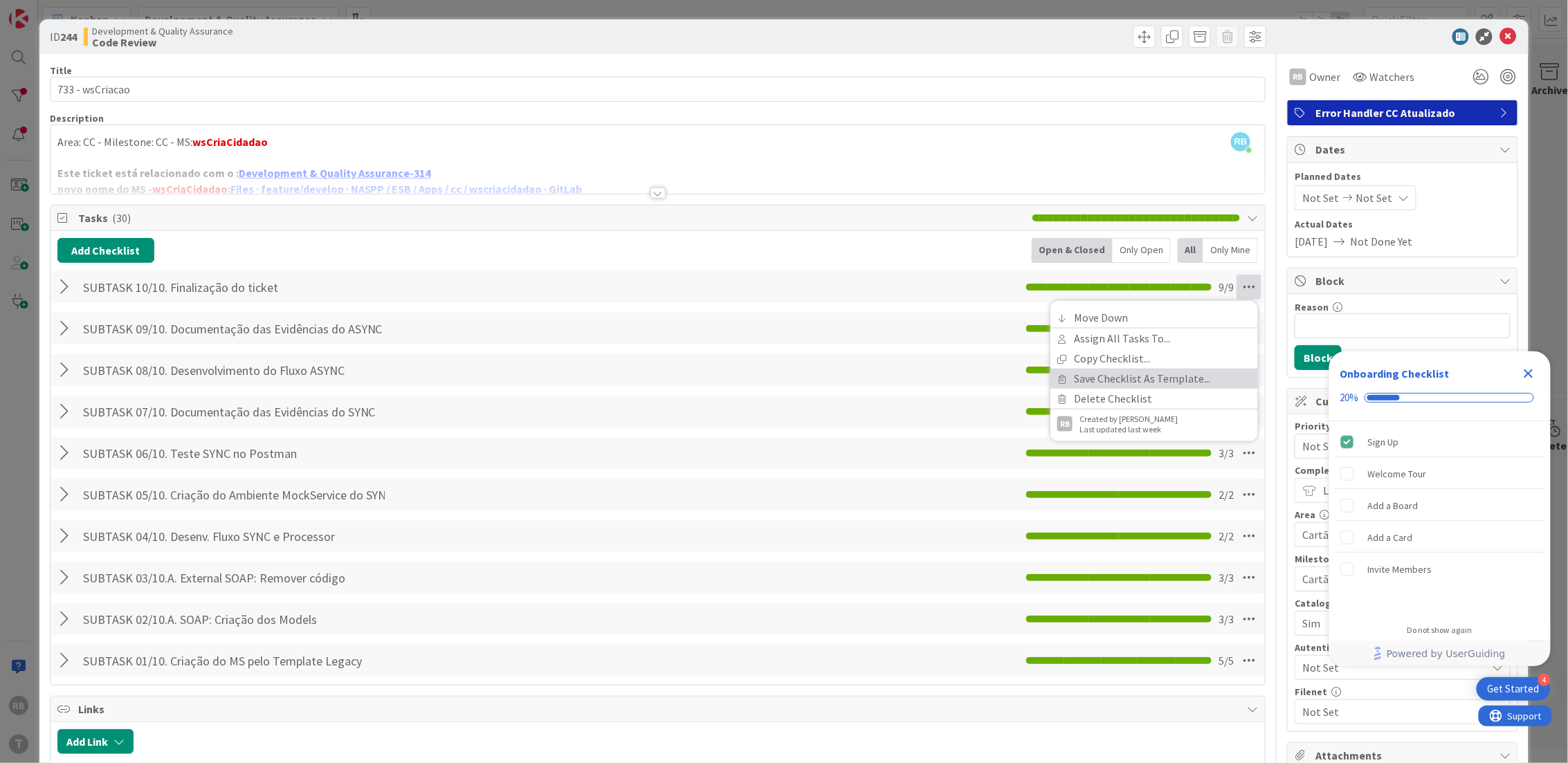
click at [1126, 379] on link "Save Checklist As Template..." at bounding box center [1154, 379] width 207 height 20
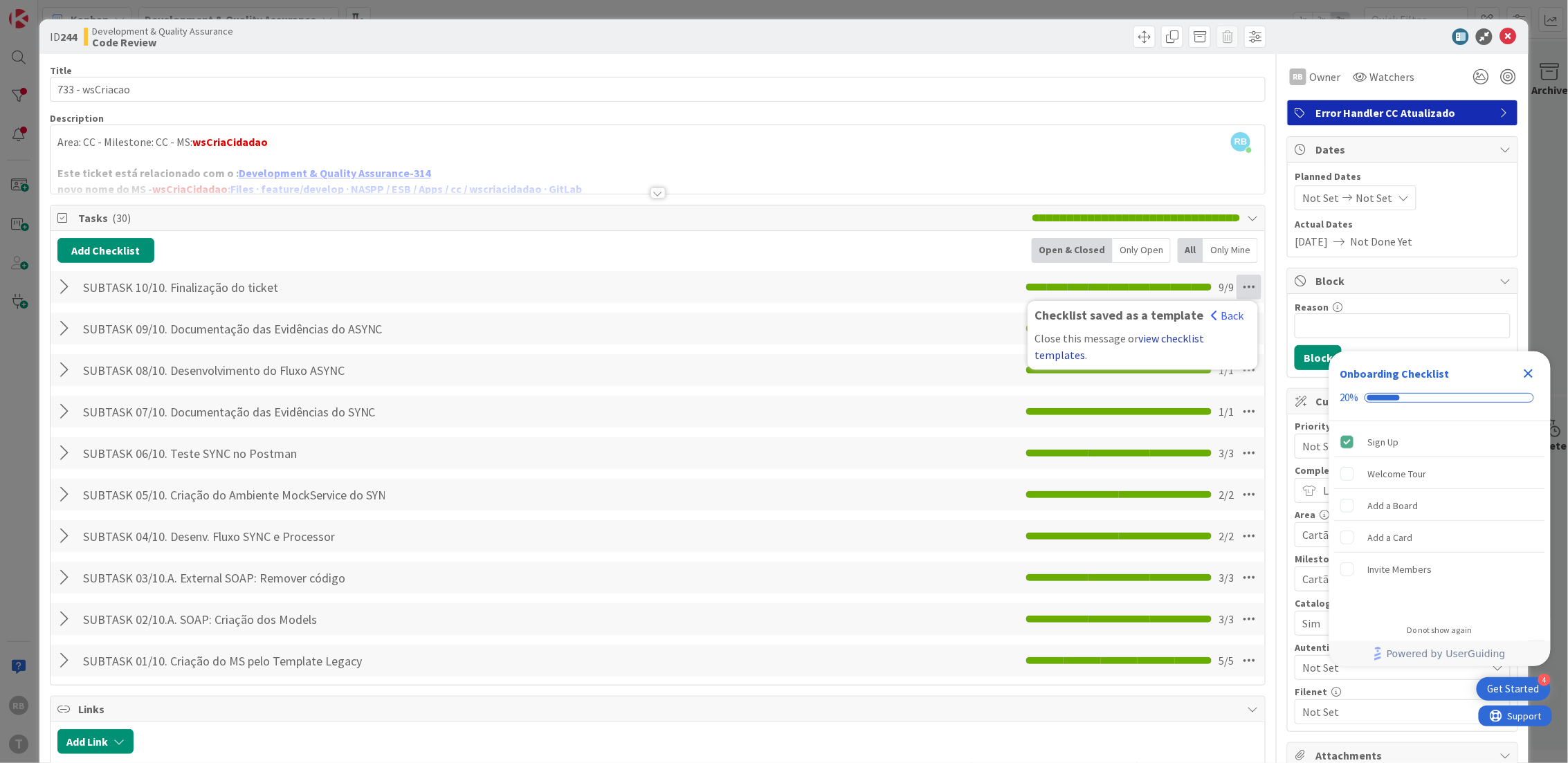
click at [1158, 333] on link "view checklist templates" at bounding box center [1119, 347] width 170 height 31
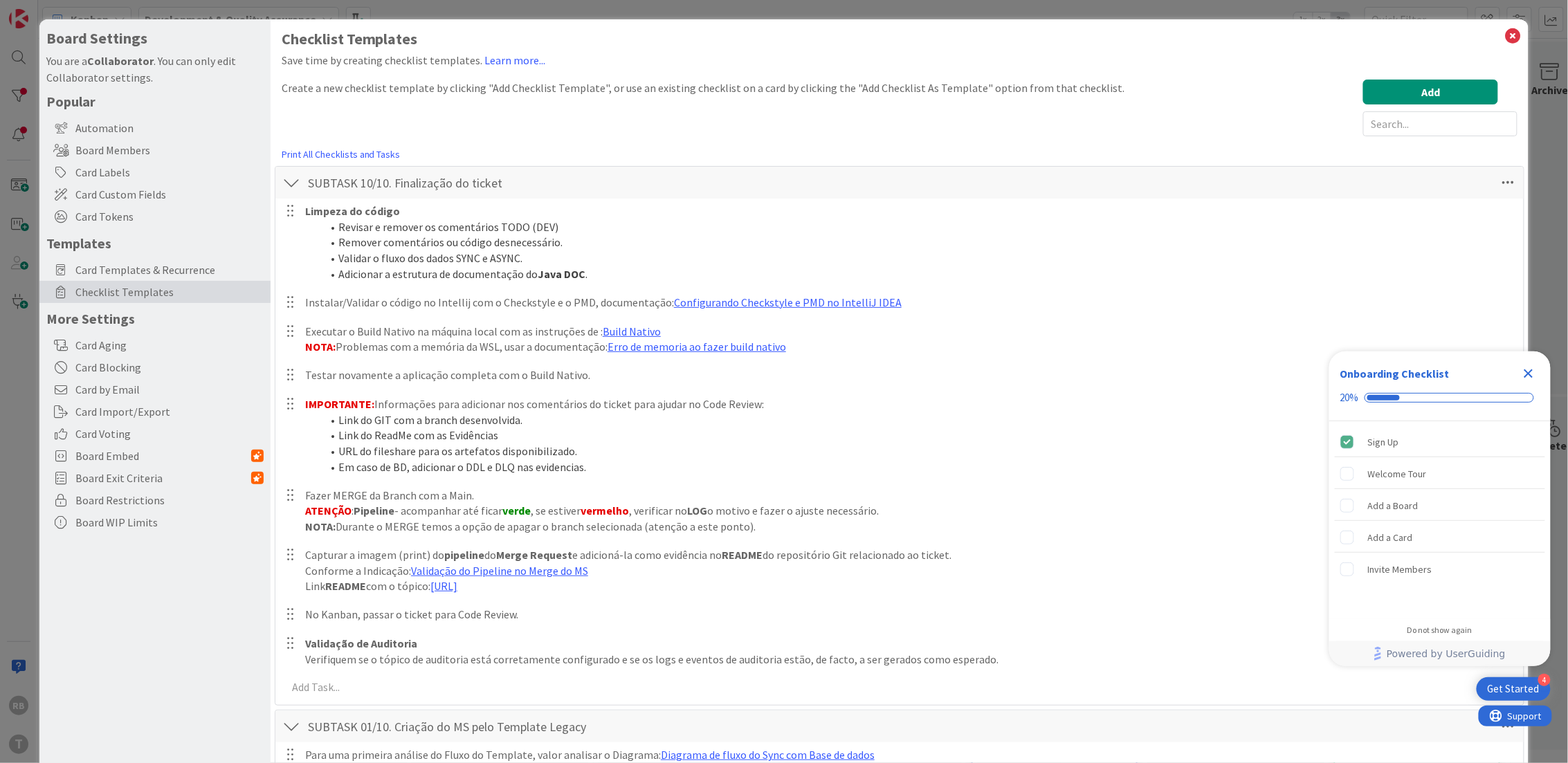
click at [1527, 371] on icon "Close Checklist" at bounding box center [1528, 373] width 17 height 17
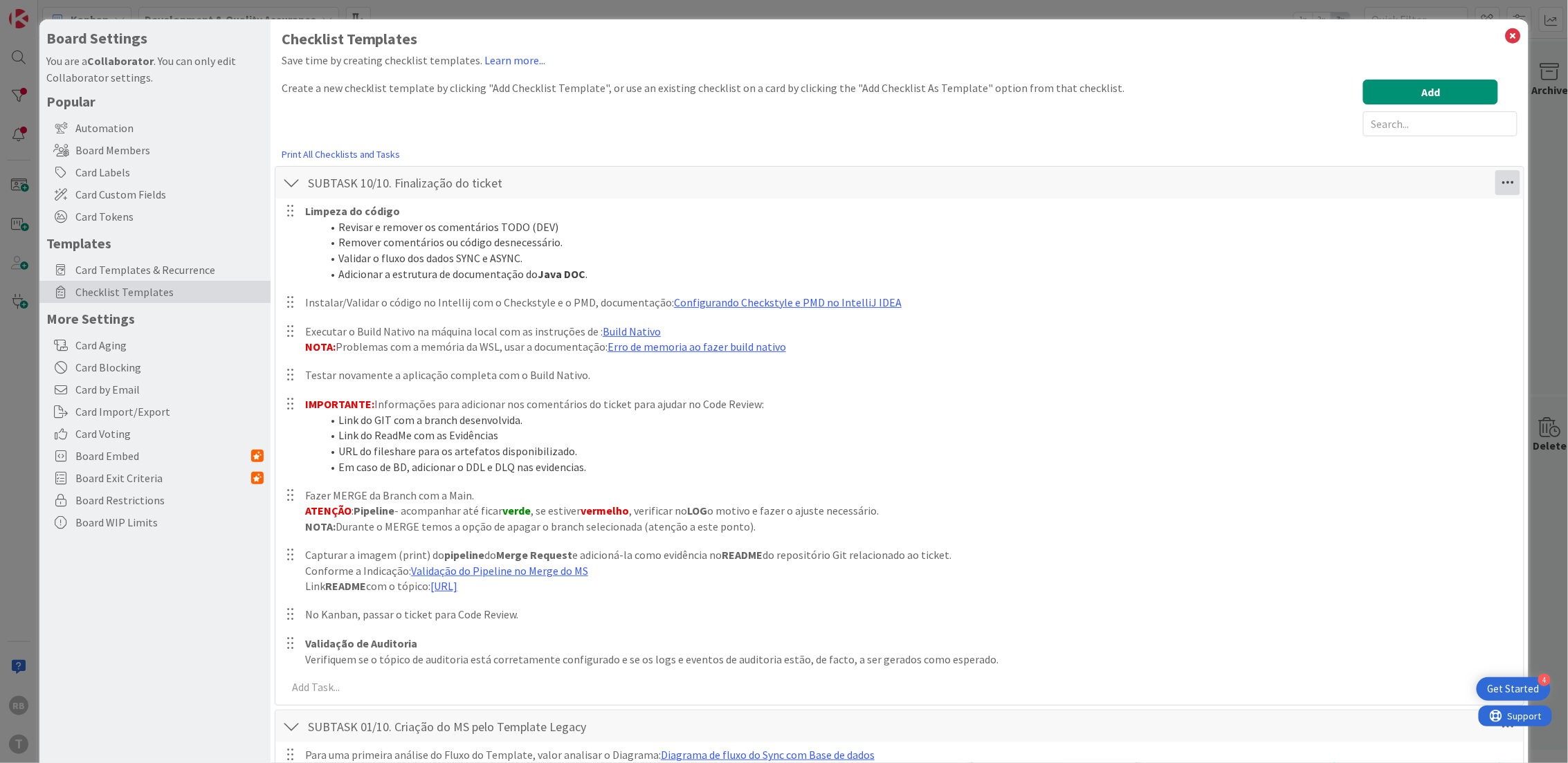
click at [1495, 177] on icon at bounding box center [1508, 183] width 25 height 25
click at [1377, 273] on link "Delete Checklist" at bounding box center [1412, 274] width 207 height 20
click at [1331, 249] on button "Delete" at bounding box center [1348, 249] width 52 height 25
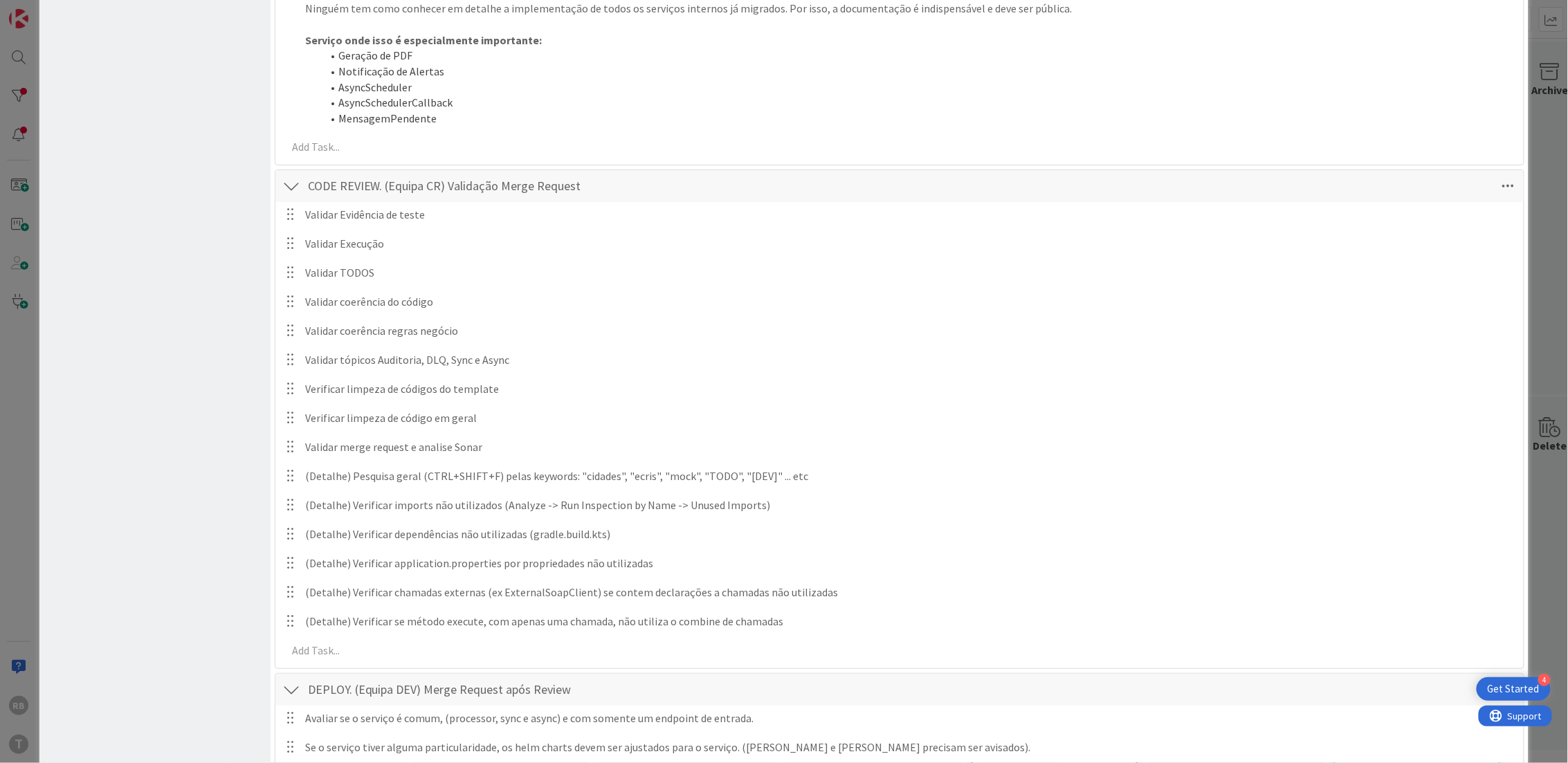
scroll to position [4011, 0]
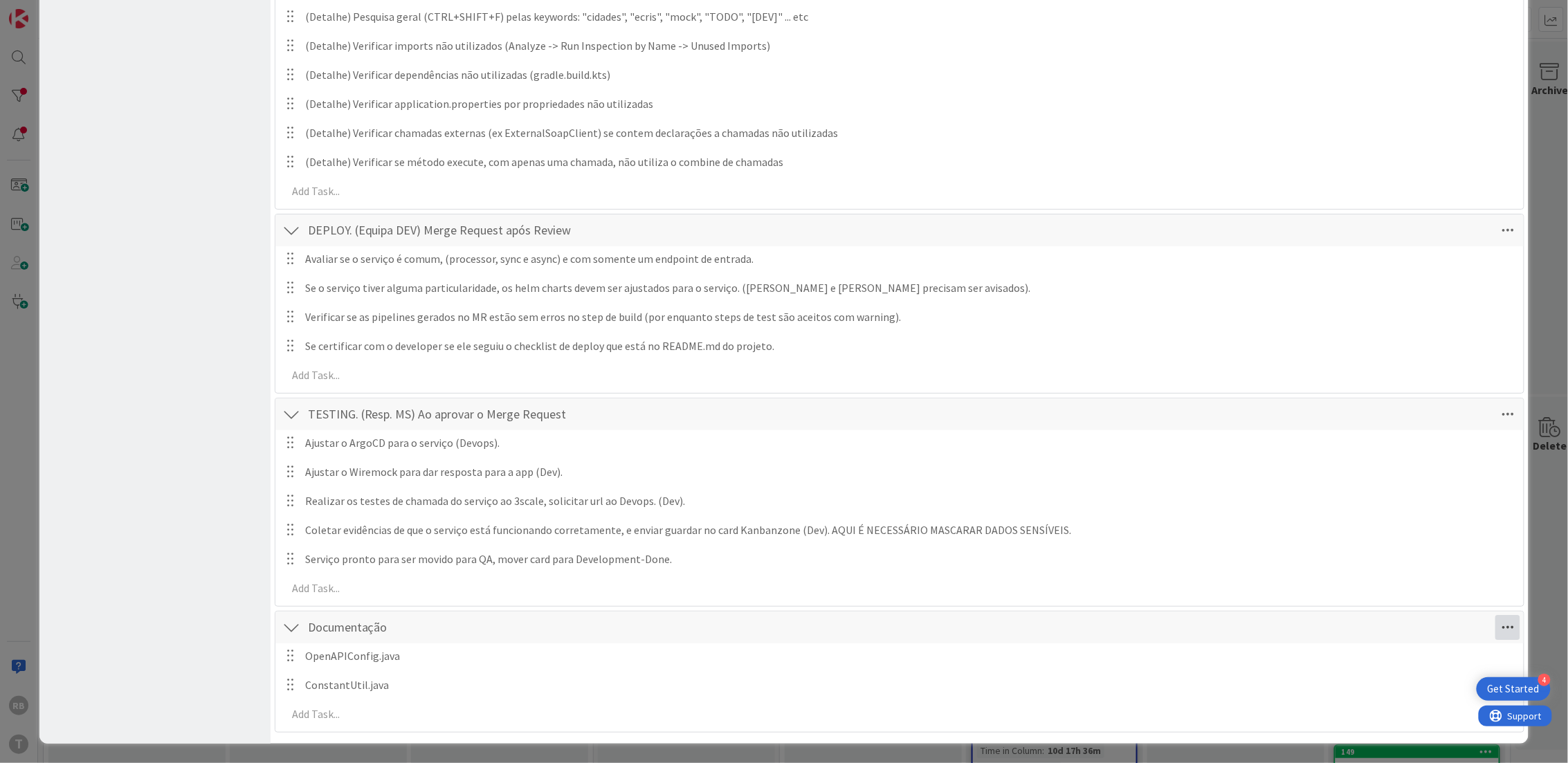
click at [1495, 628] on icon at bounding box center [1508, 627] width 25 height 25
drag, startPoint x: 144, startPoint y: 459, endPoint x: 153, endPoint y: 459, distance: 9.0
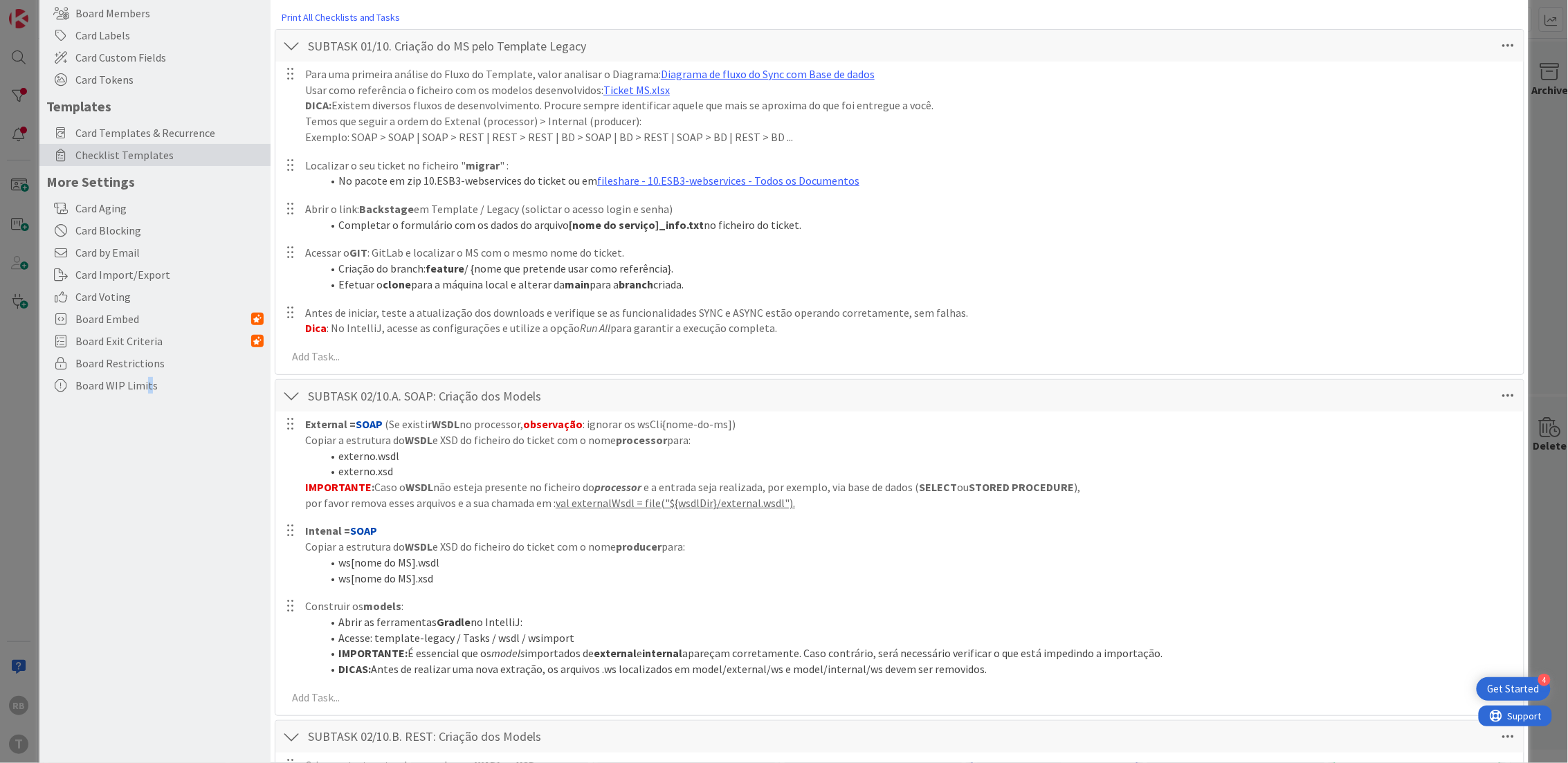
scroll to position [0, 0]
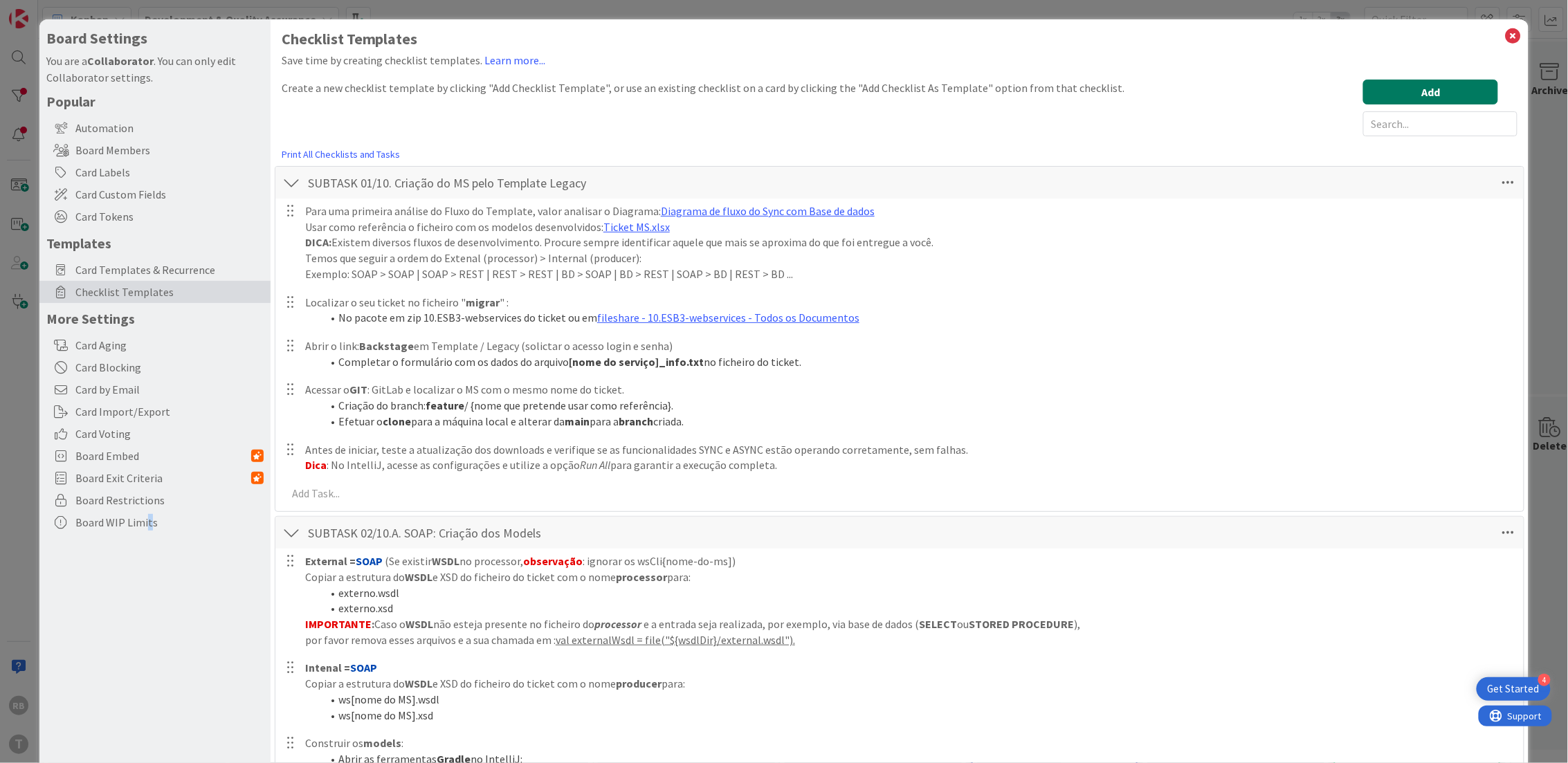
click at [1467, 87] on button "Add" at bounding box center [1430, 92] width 135 height 25
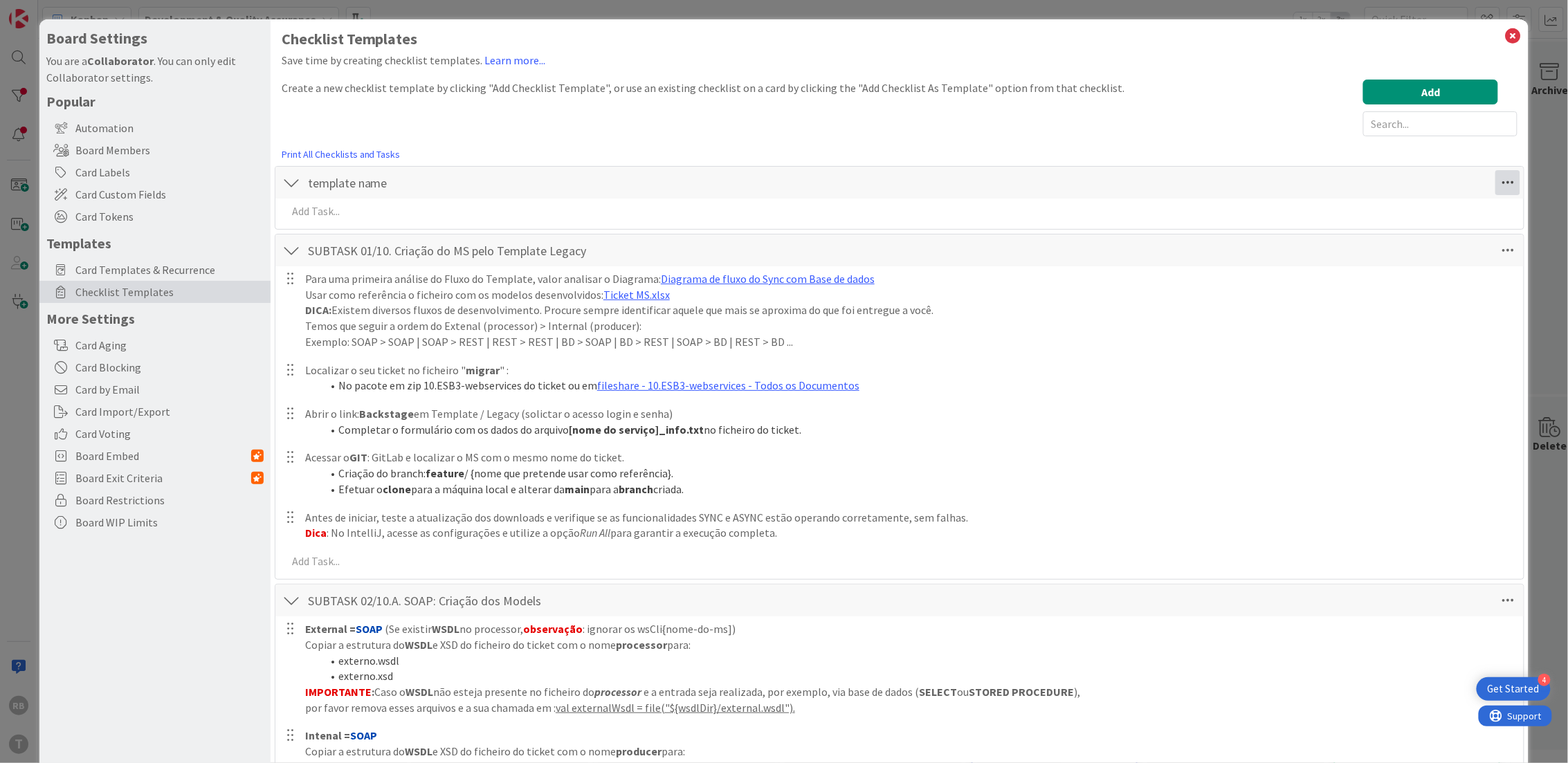
click at [1495, 185] on icon at bounding box center [1508, 183] width 25 height 25
click at [1419, 211] on link "Move Down" at bounding box center [1412, 214] width 207 height 20
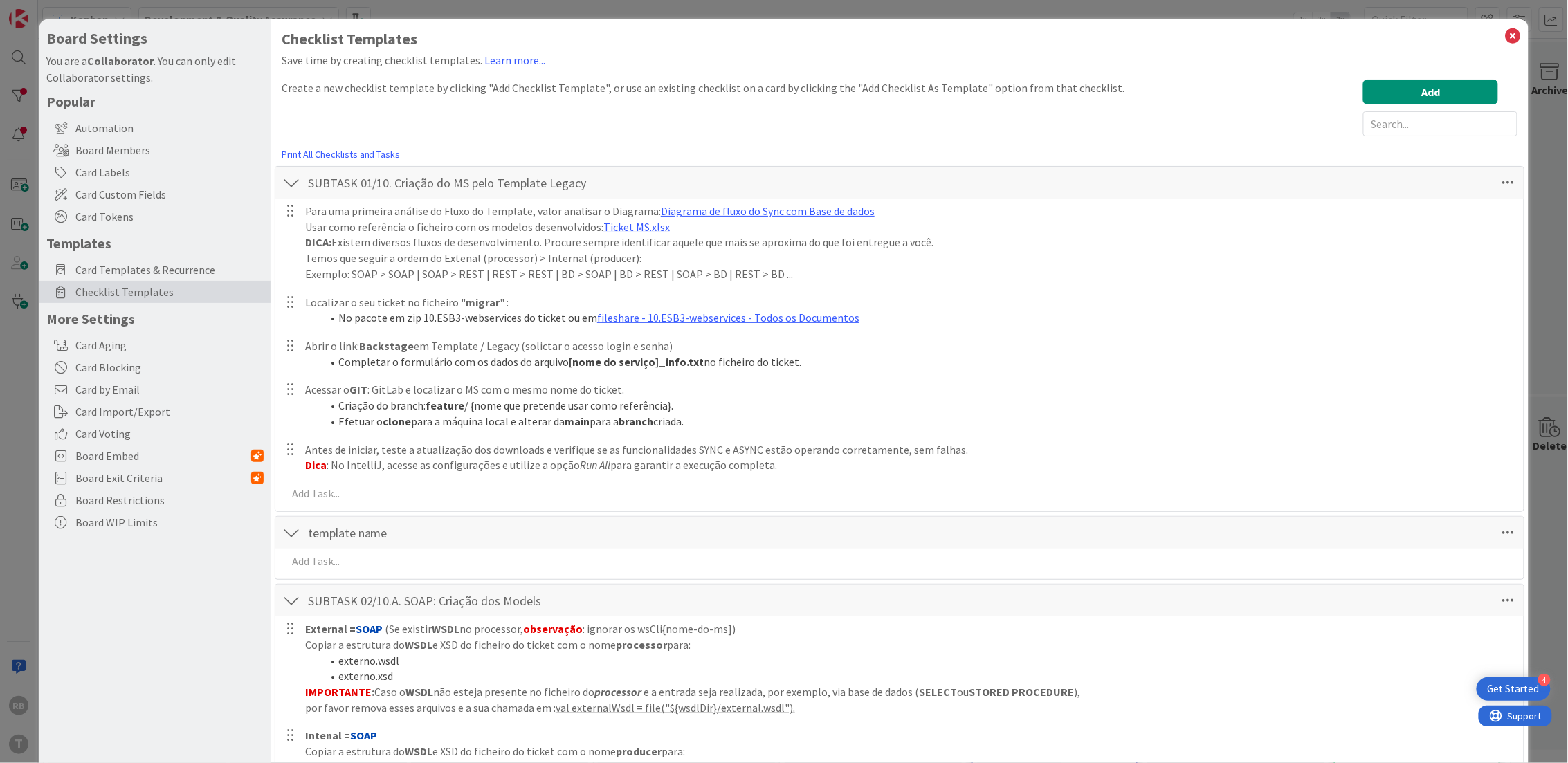
scroll to position [184, 0]
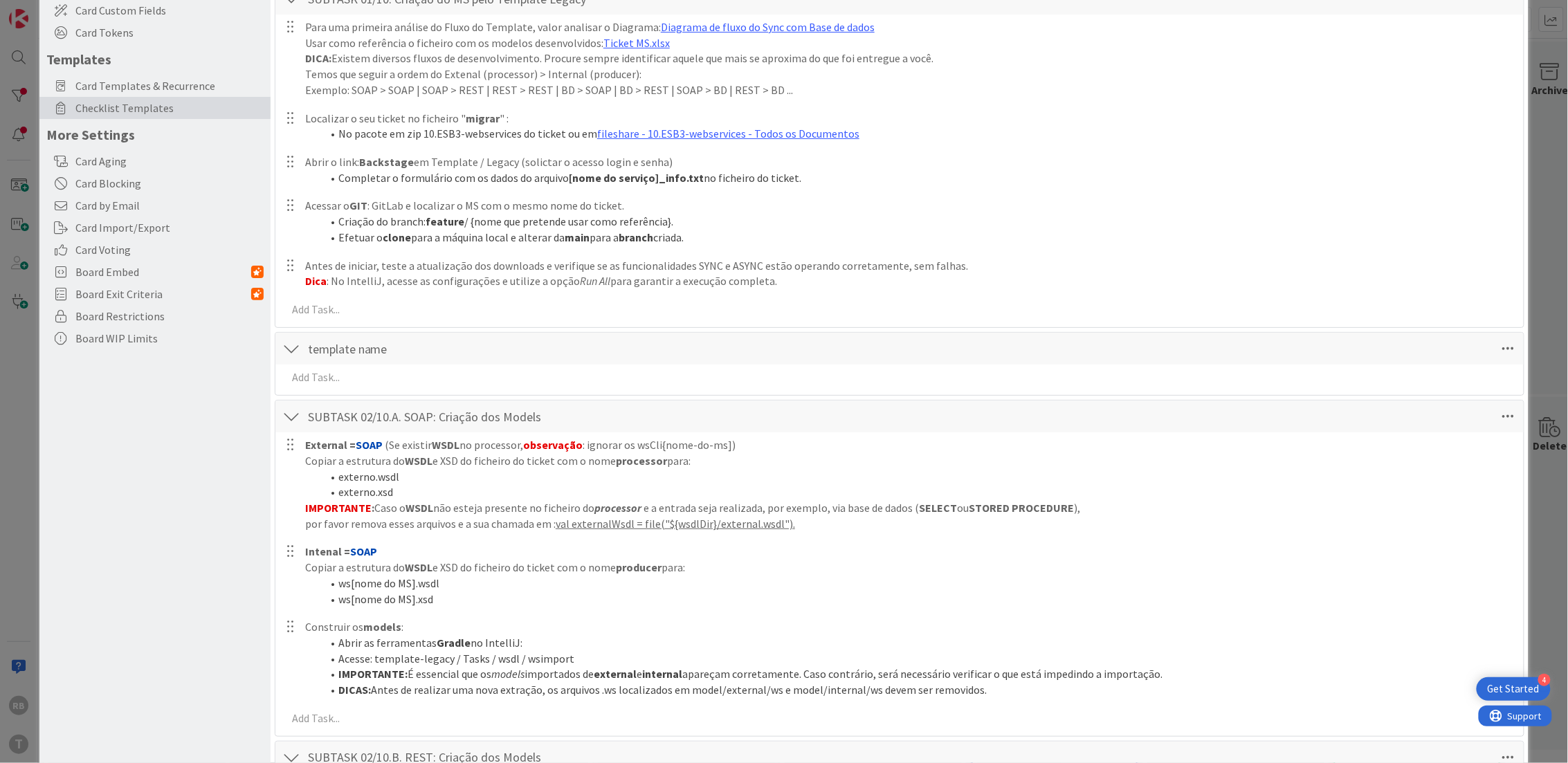
click at [290, 348] on div at bounding box center [291, 348] width 18 height 25
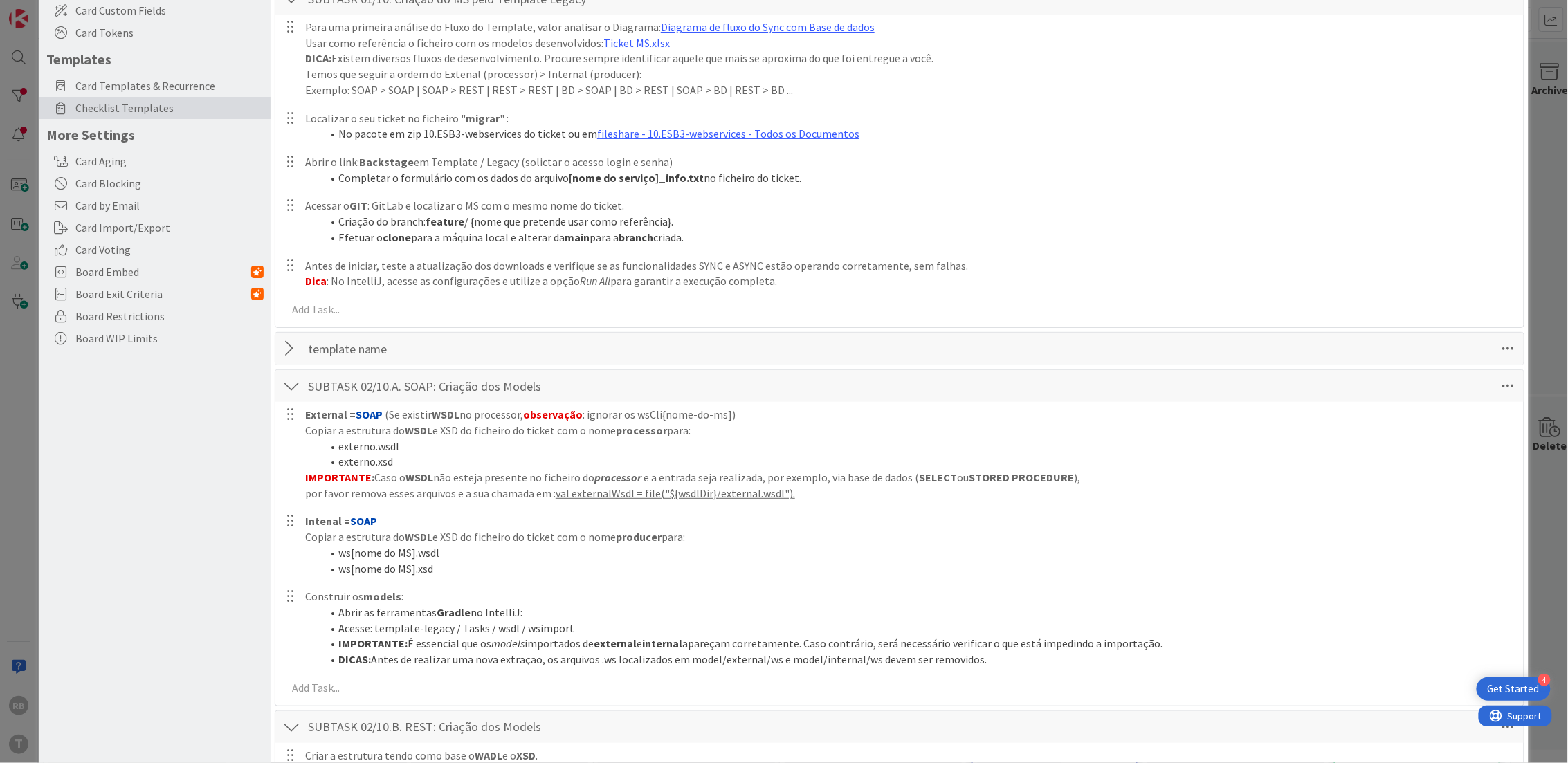
click at [287, 348] on div at bounding box center [291, 348] width 18 height 25
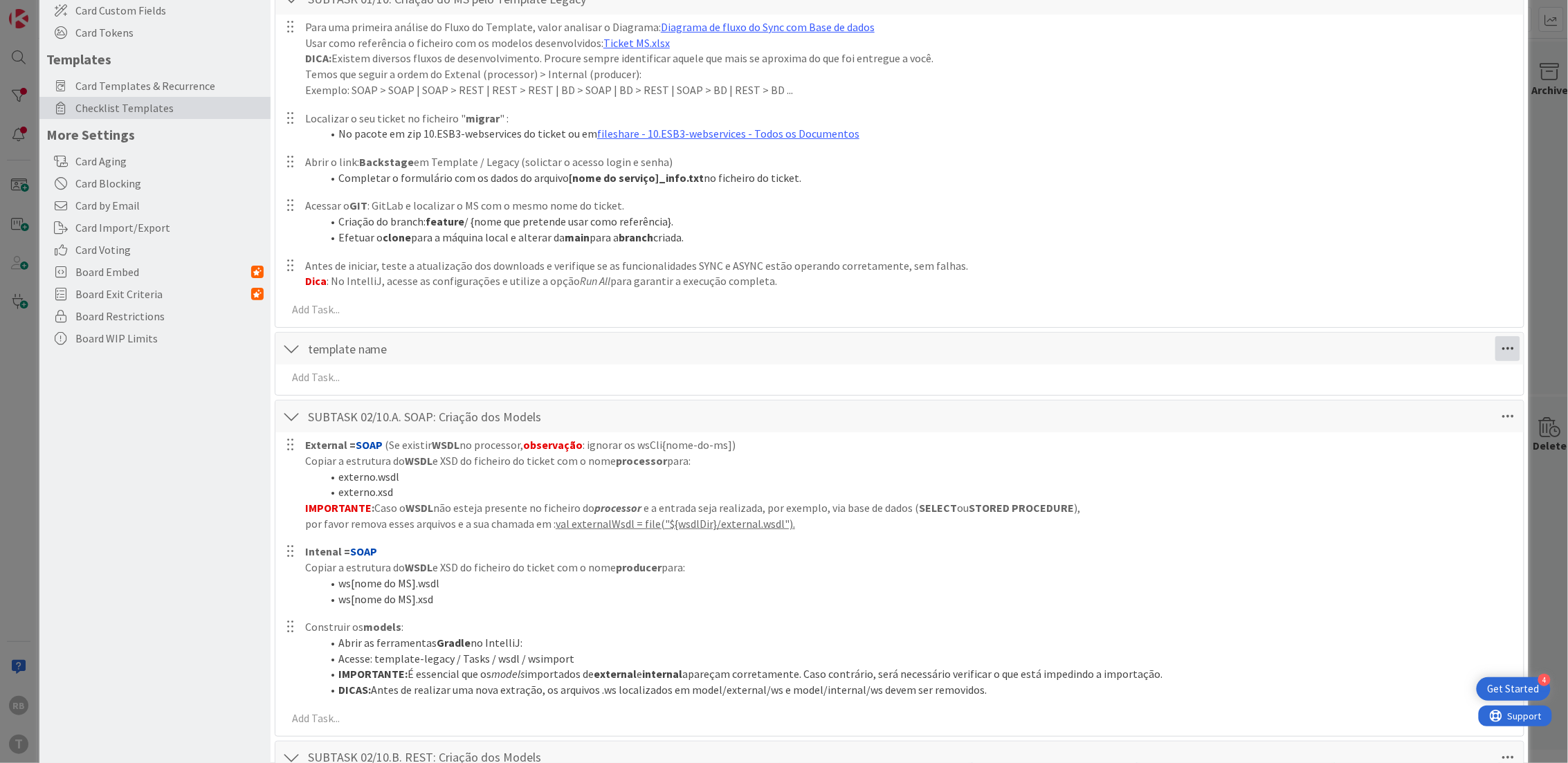
click at [1495, 345] on icon at bounding box center [1508, 348] width 25 height 25
click at [1437, 392] on link "Move Down" at bounding box center [1412, 399] width 207 height 20
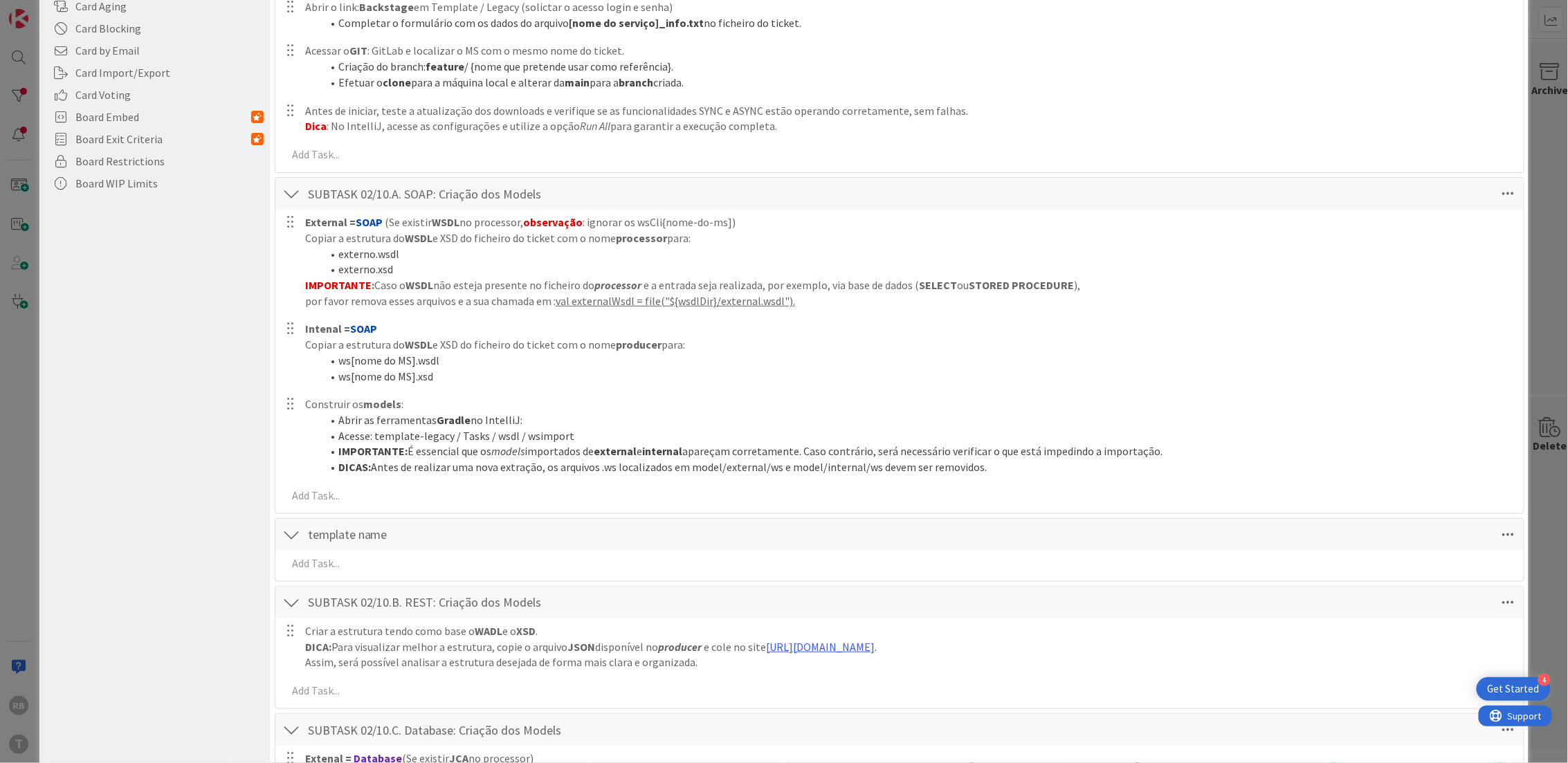
scroll to position [303, 0]
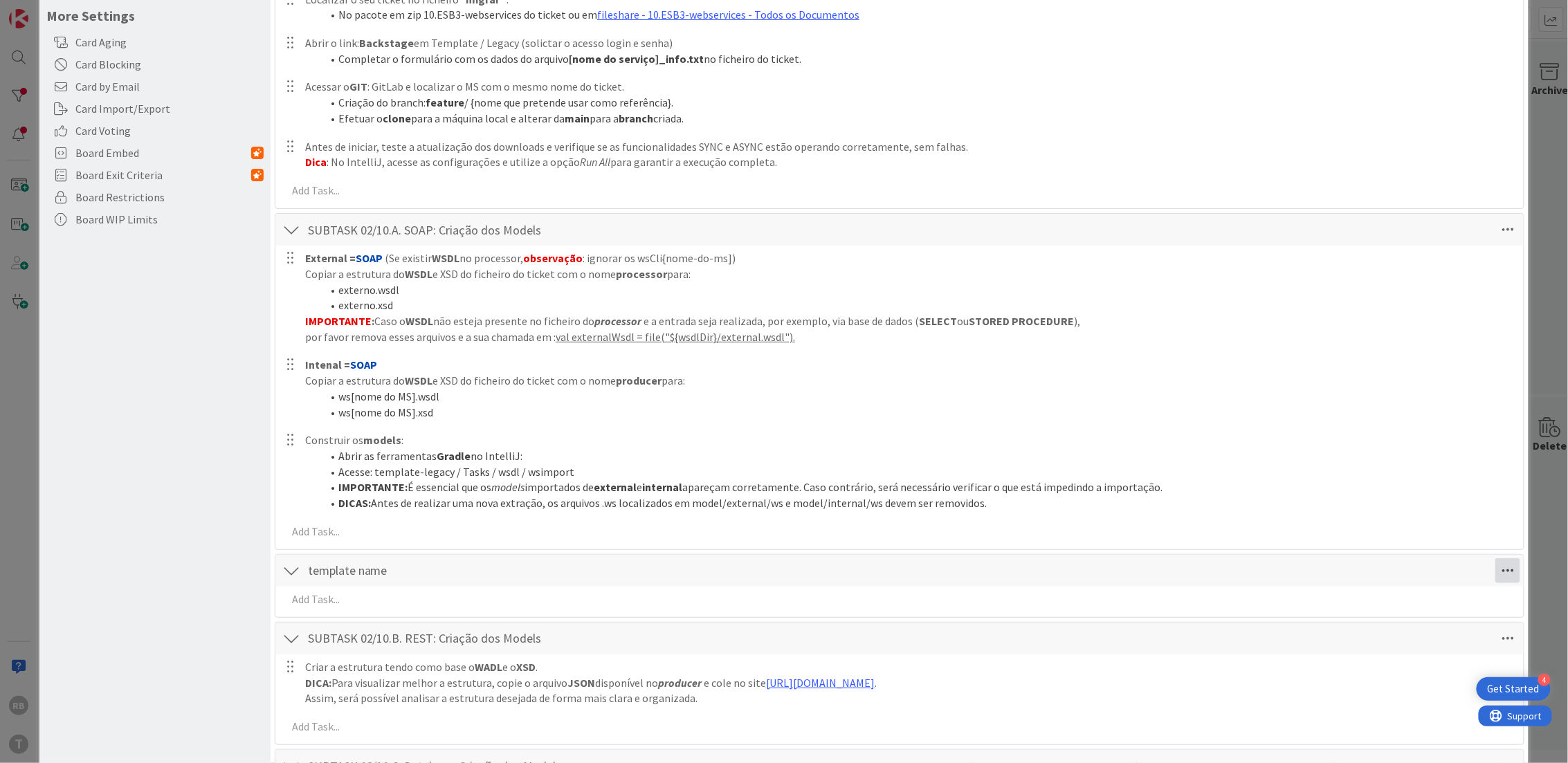
click at [1500, 571] on icon at bounding box center [1508, 570] width 25 height 25
click at [1362, 623] on link "Move Down" at bounding box center [1412, 622] width 207 height 20
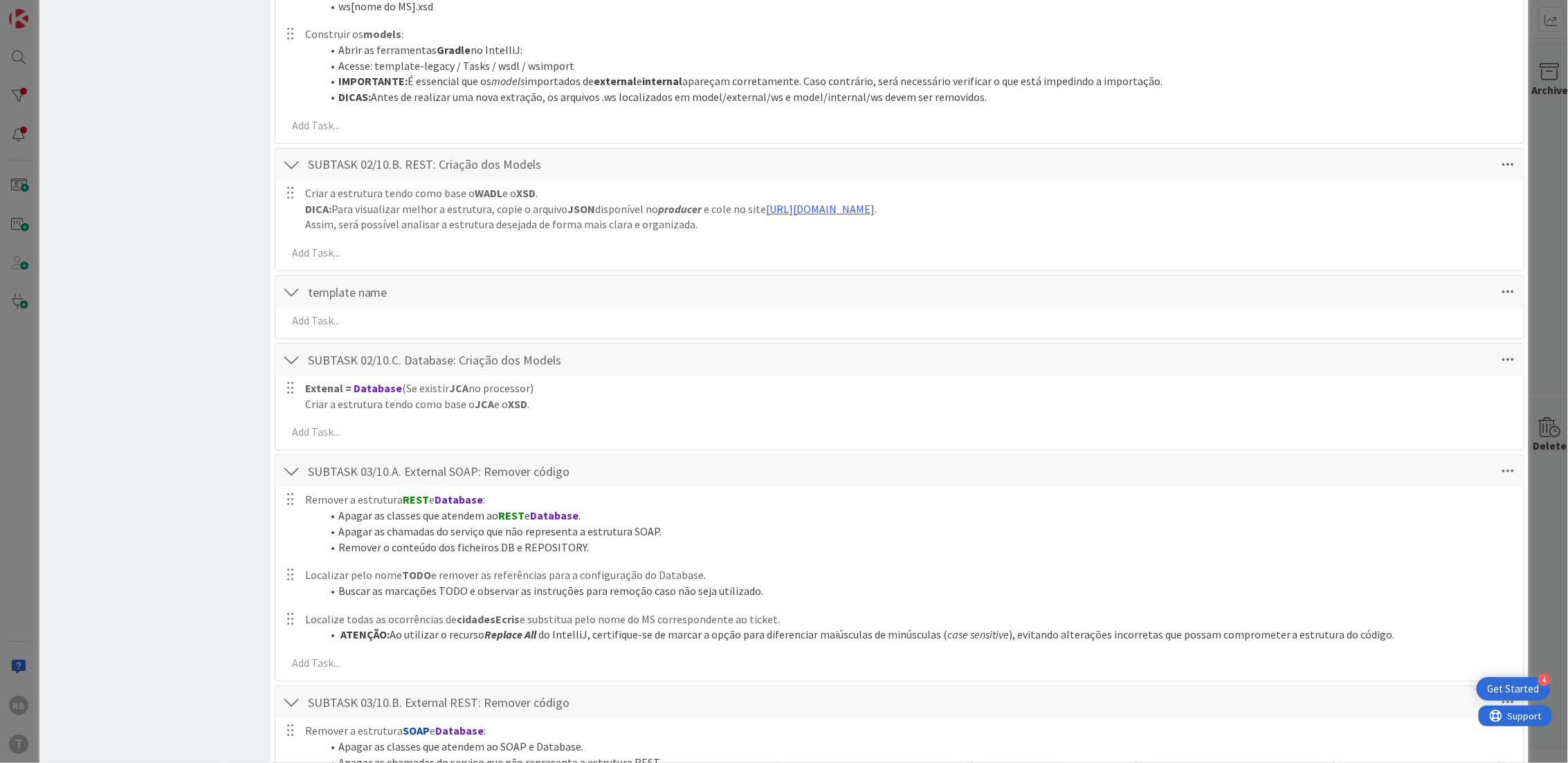
scroll to position [708, 0]
click at [691, 299] on div "template name Checklist Name 13 / 64 template name Move Up Move Down Assign All…" at bounding box center [899, 292] width 1249 height 32
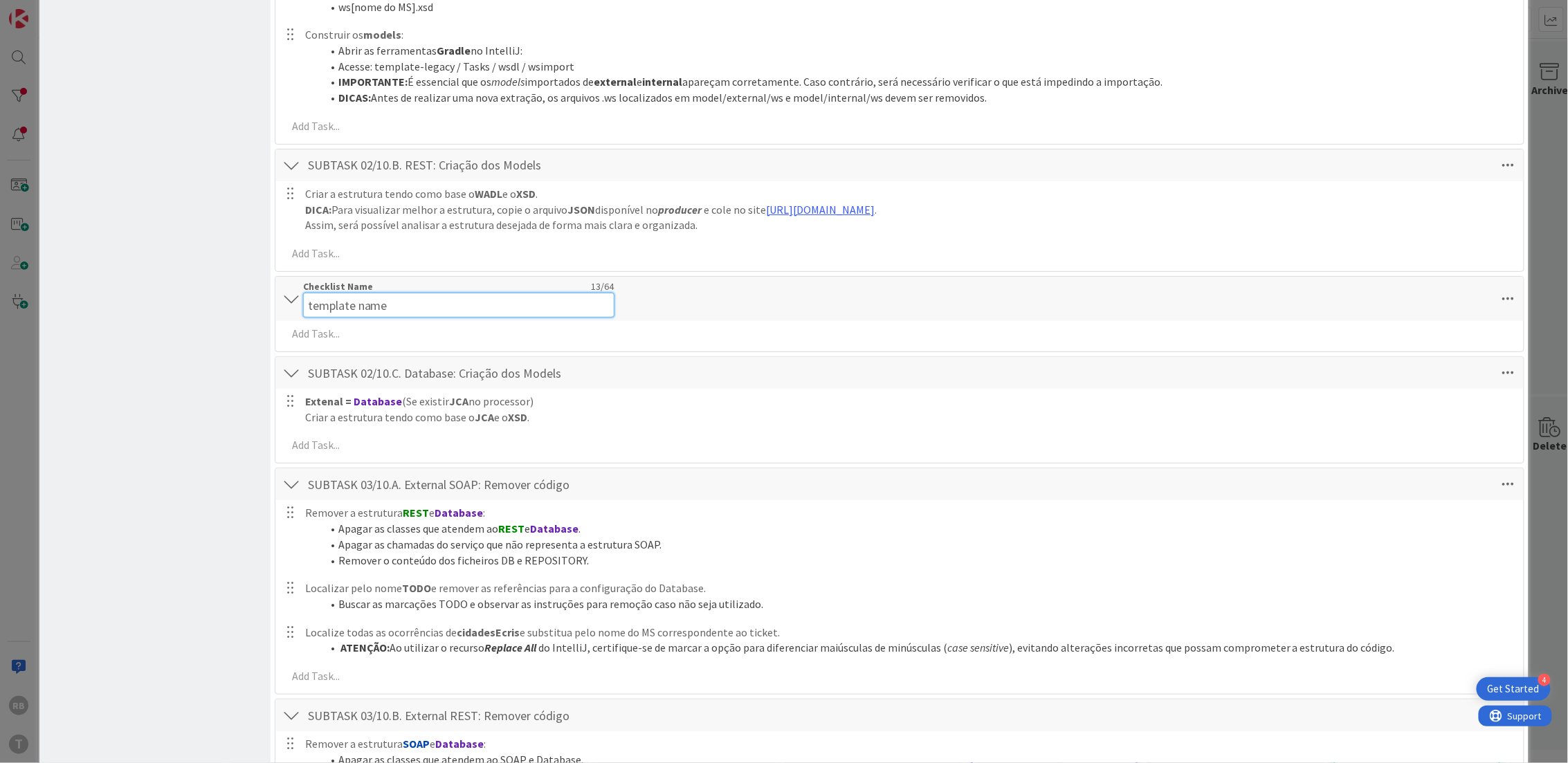
click at [327, 286] on div "Checklist Name 13 / 64 template name" at bounding box center [459, 298] width 311 height 37
drag, startPoint x: 402, startPoint y: 308, endPoint x: 135, endPoint y: 247, distance: 273.9
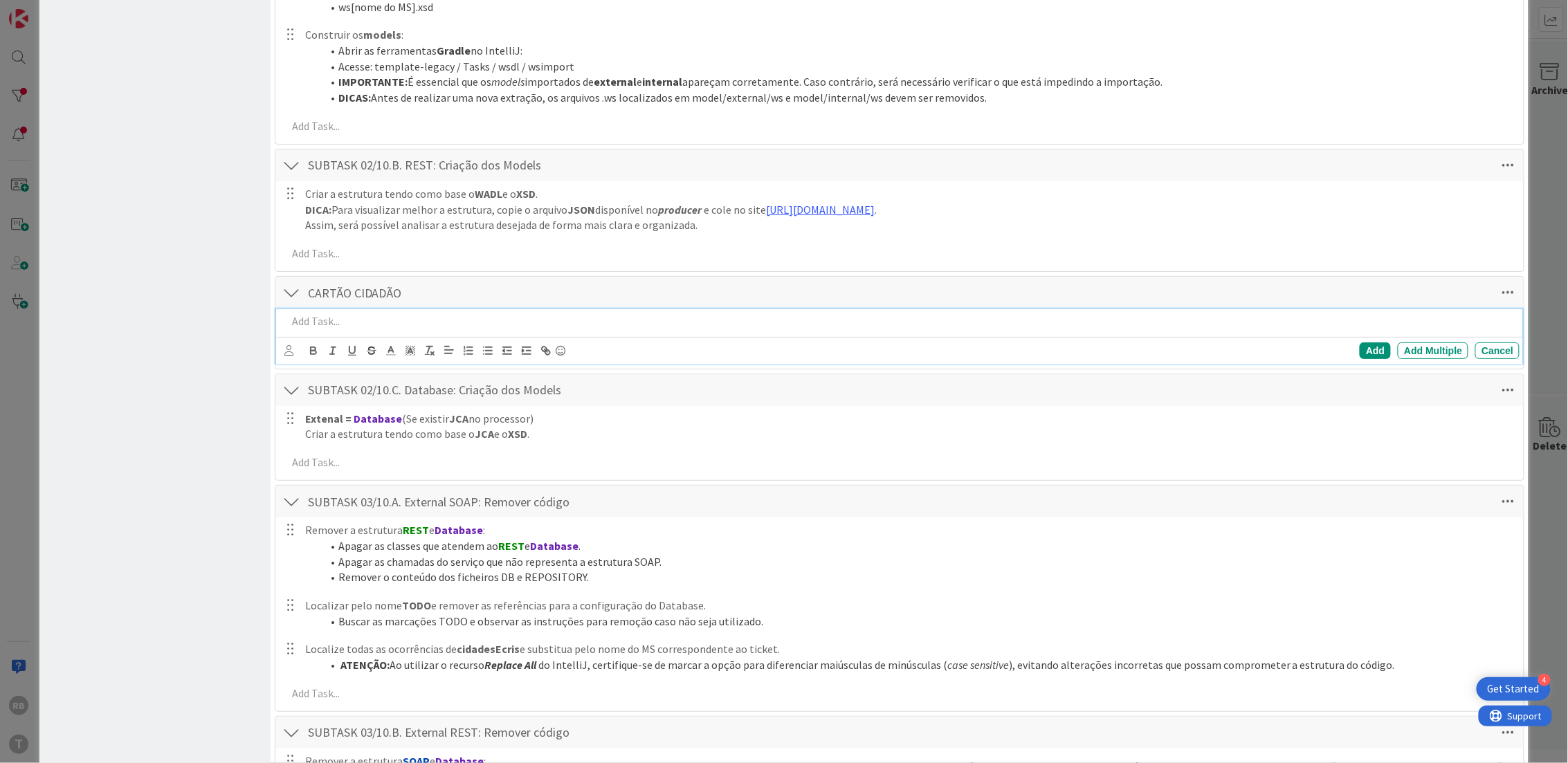
click at [303, 326] on p at bounding box center [901, 321] width 1227 height 16
click at [323, 318] on p at bounding box center [901, 321] width 1227 height 16
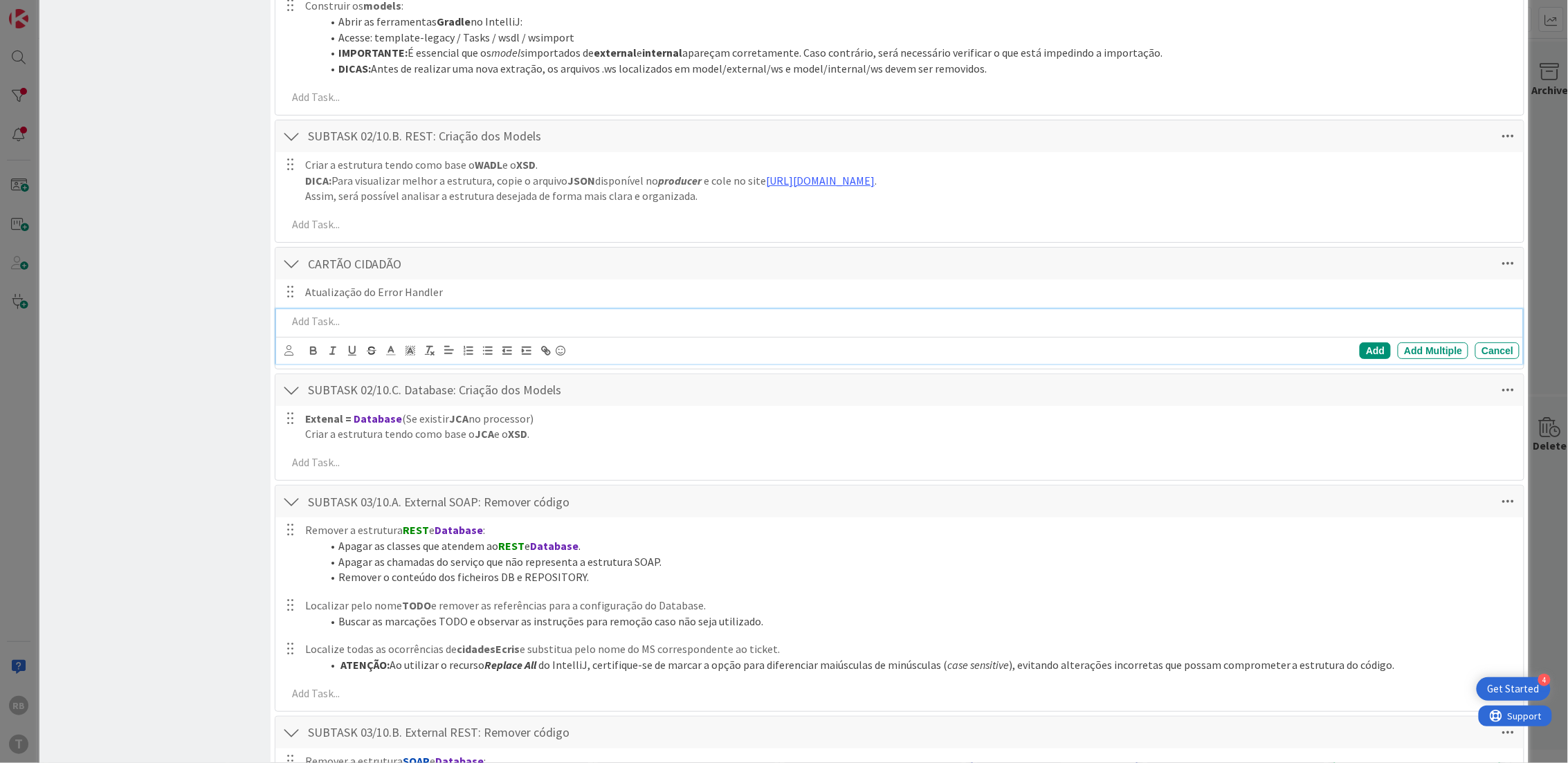
click at [704, 316] on p at bounding box center [901, 321] width 1227 height 16
click at [1364, 347] on div "Add" at bounding box center [1375, 351] width 31 height 17
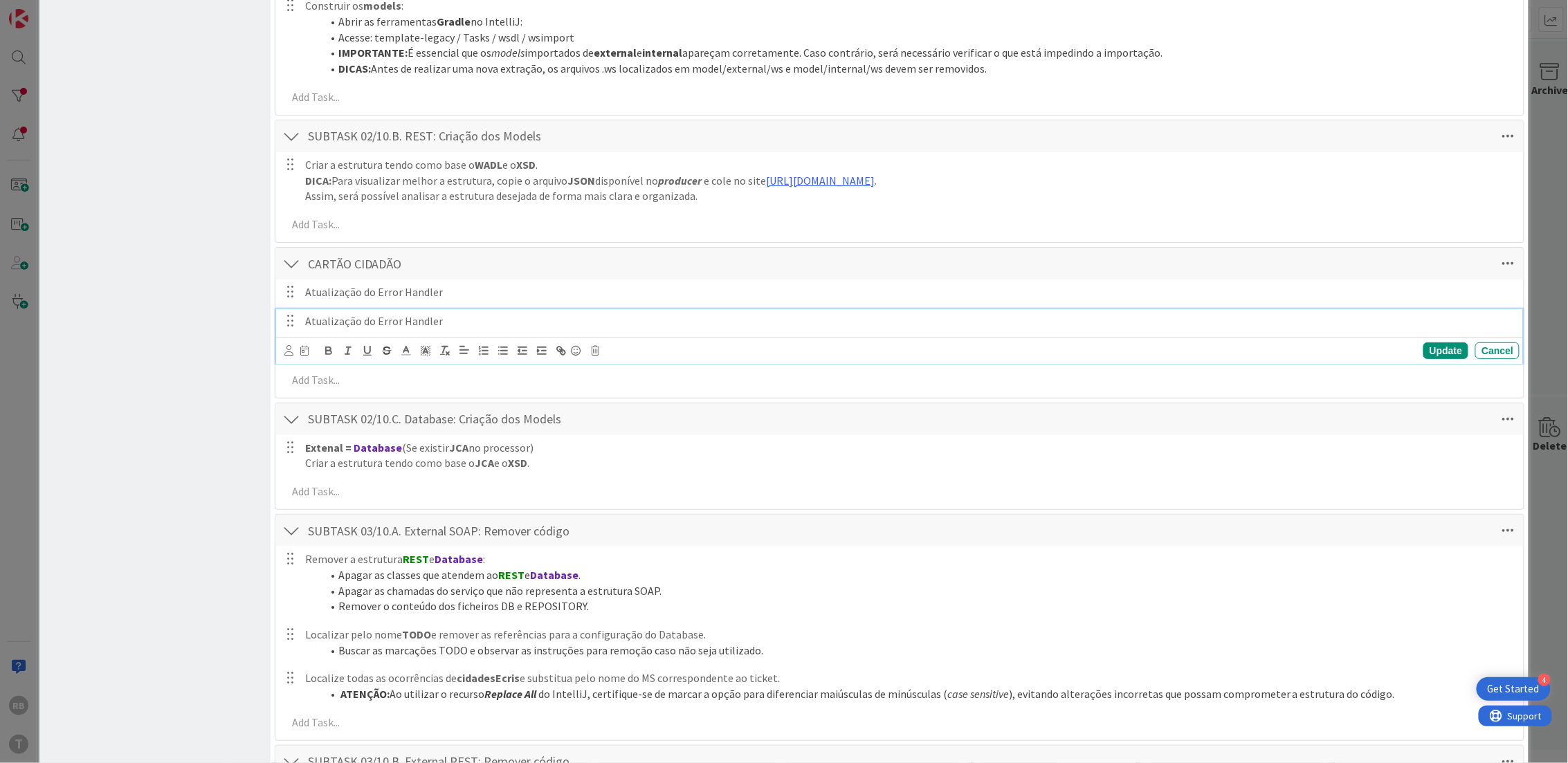
click at [386, 317] on p "Atualização do Error Handler" at bounding box center [909, 321] width 1209 height 16
drag, startPoint x: 452, startPoint y: 318, endPoint x: 306, endPoint y: 319, distance: 146.0
click at [306, 319] on p "Atualização do Error Handler" at bounding box center [909, 321] width 1209 height 16
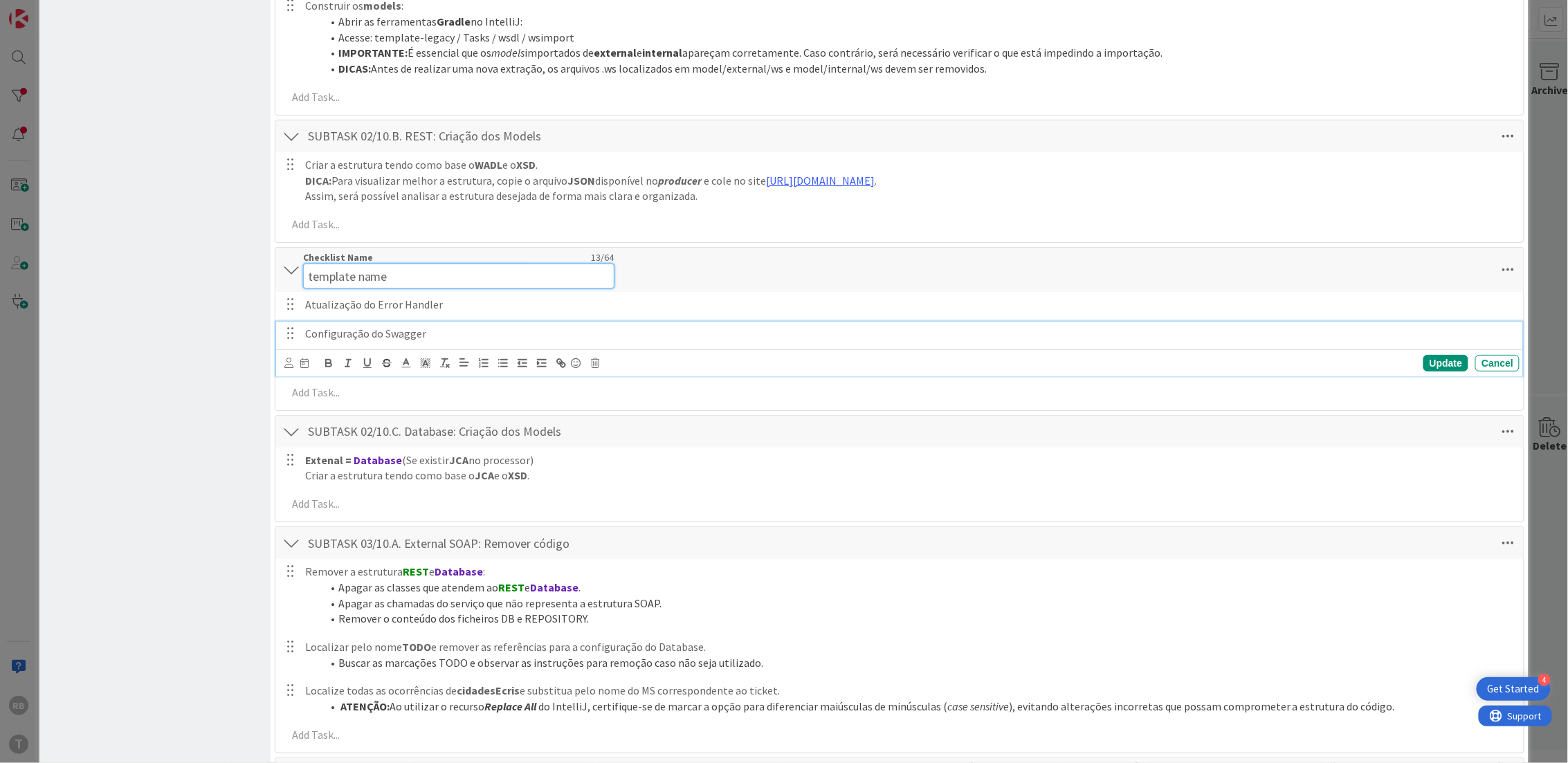
scroll to position [750, 0]
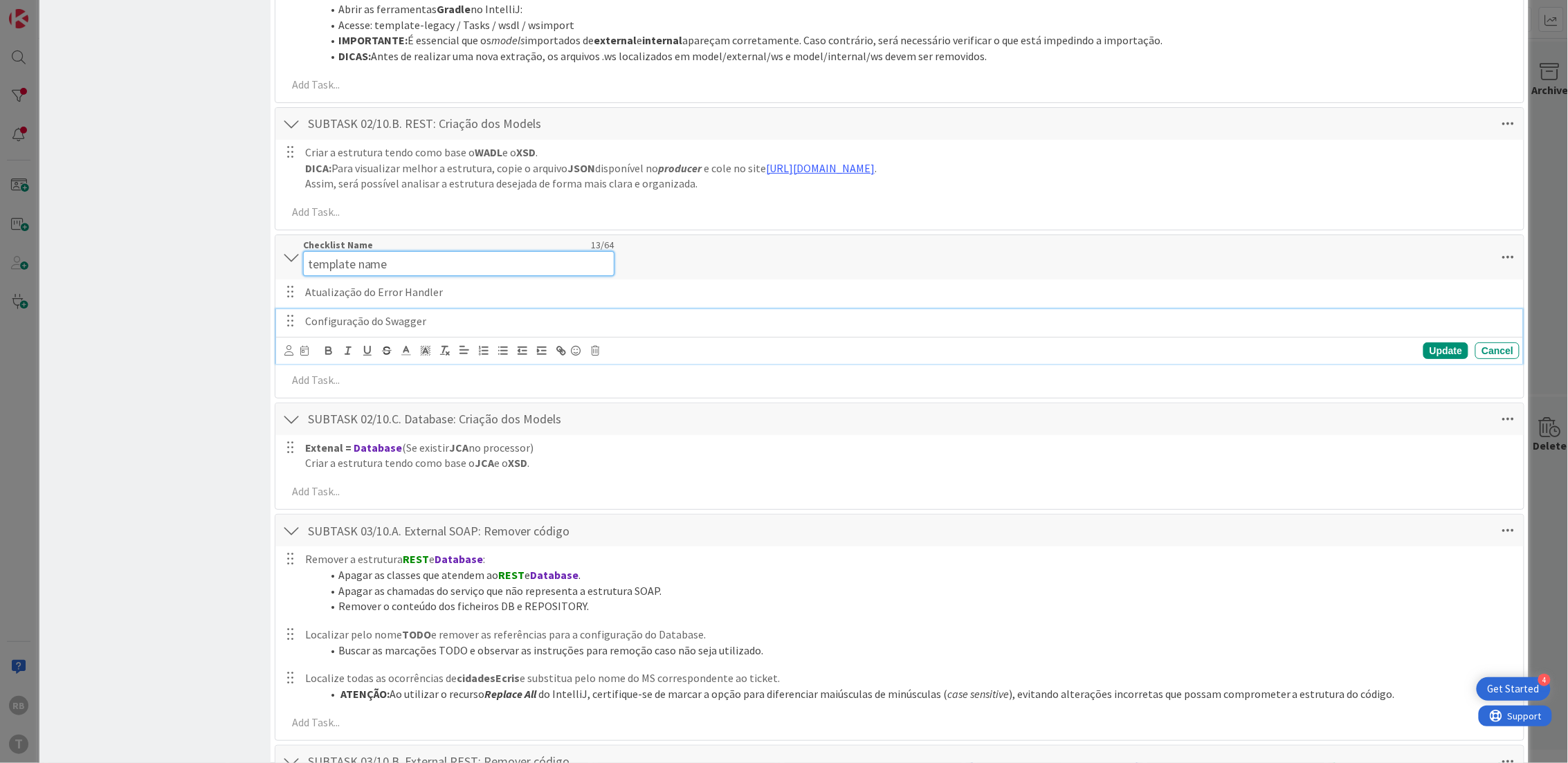
type input "template name"
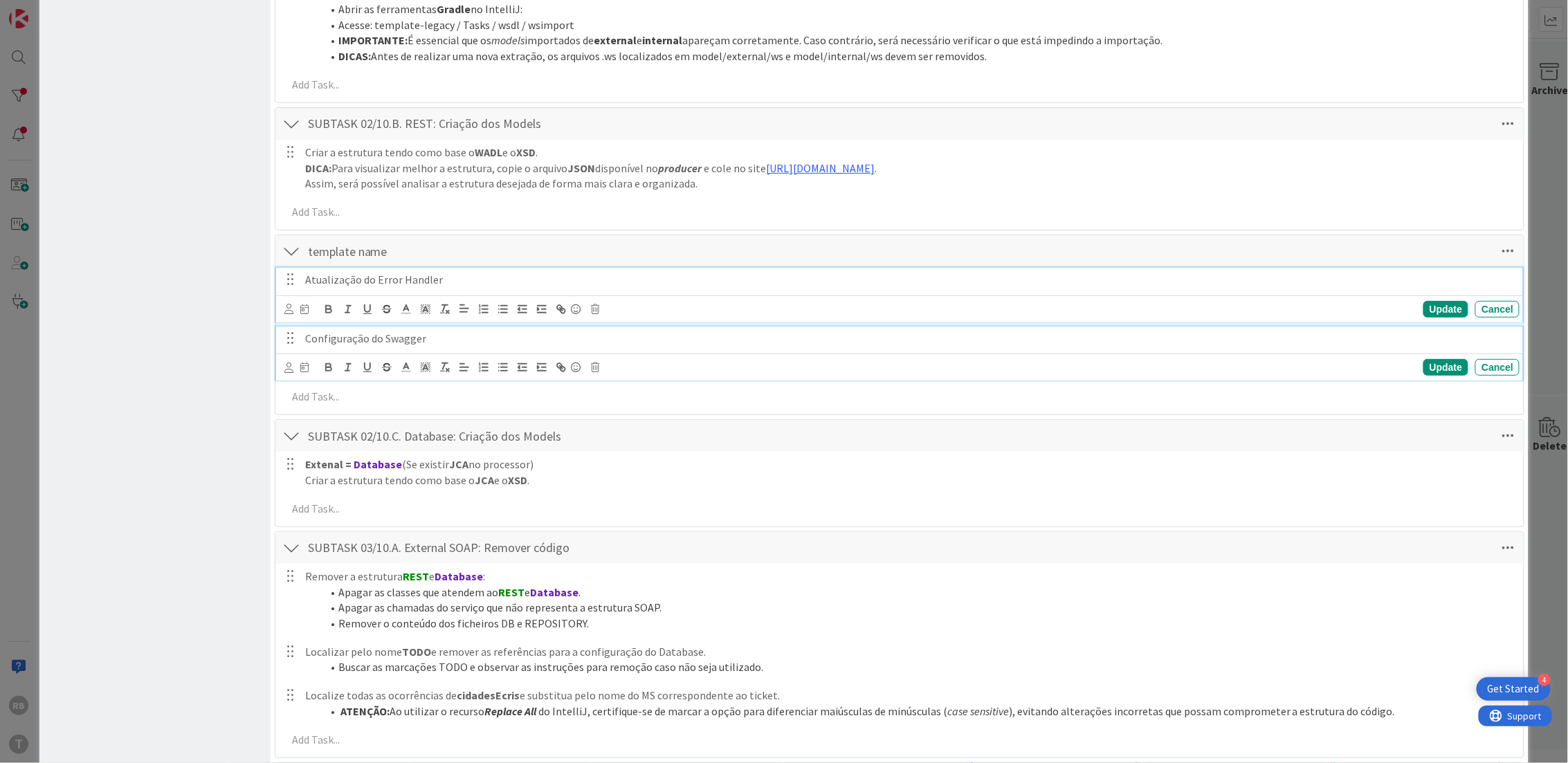
click at [367, 286] on p "Atualização do Error Handler" at bounding box center [909, 280] width 1209 height 16
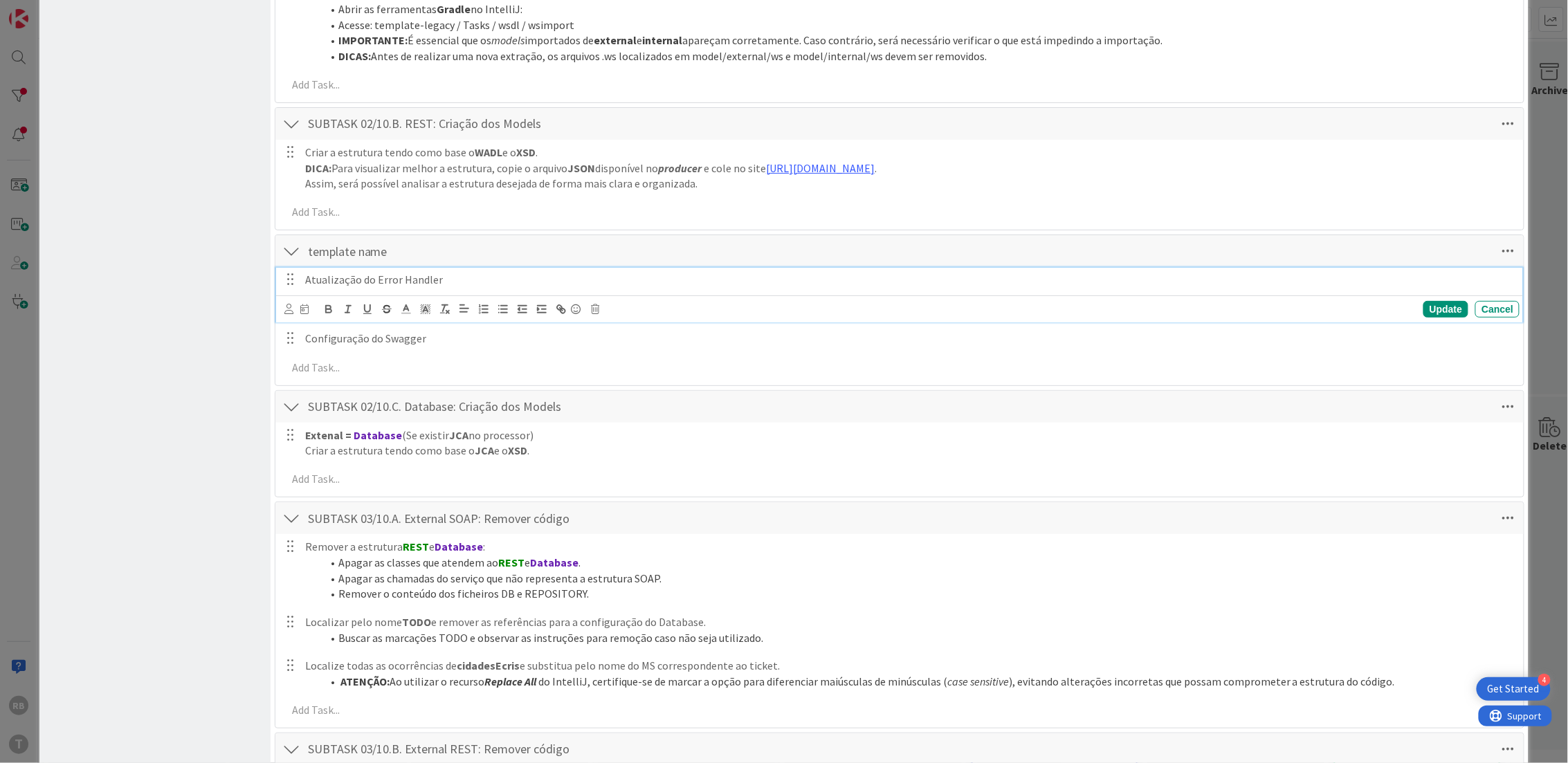
click at [383, 279] on p "Atualização do Error Handler" at bounding box center [909, 280] width 1209 height 16
drag, startPoint x: 472, startPoint y: 276, endPoint x: 204, endPoint y: 255, distance: 268.8
click at [392, 336] on div "Configuração do Swagger Update Cancel" at bounding box center [899, 324] width 1248 height 55
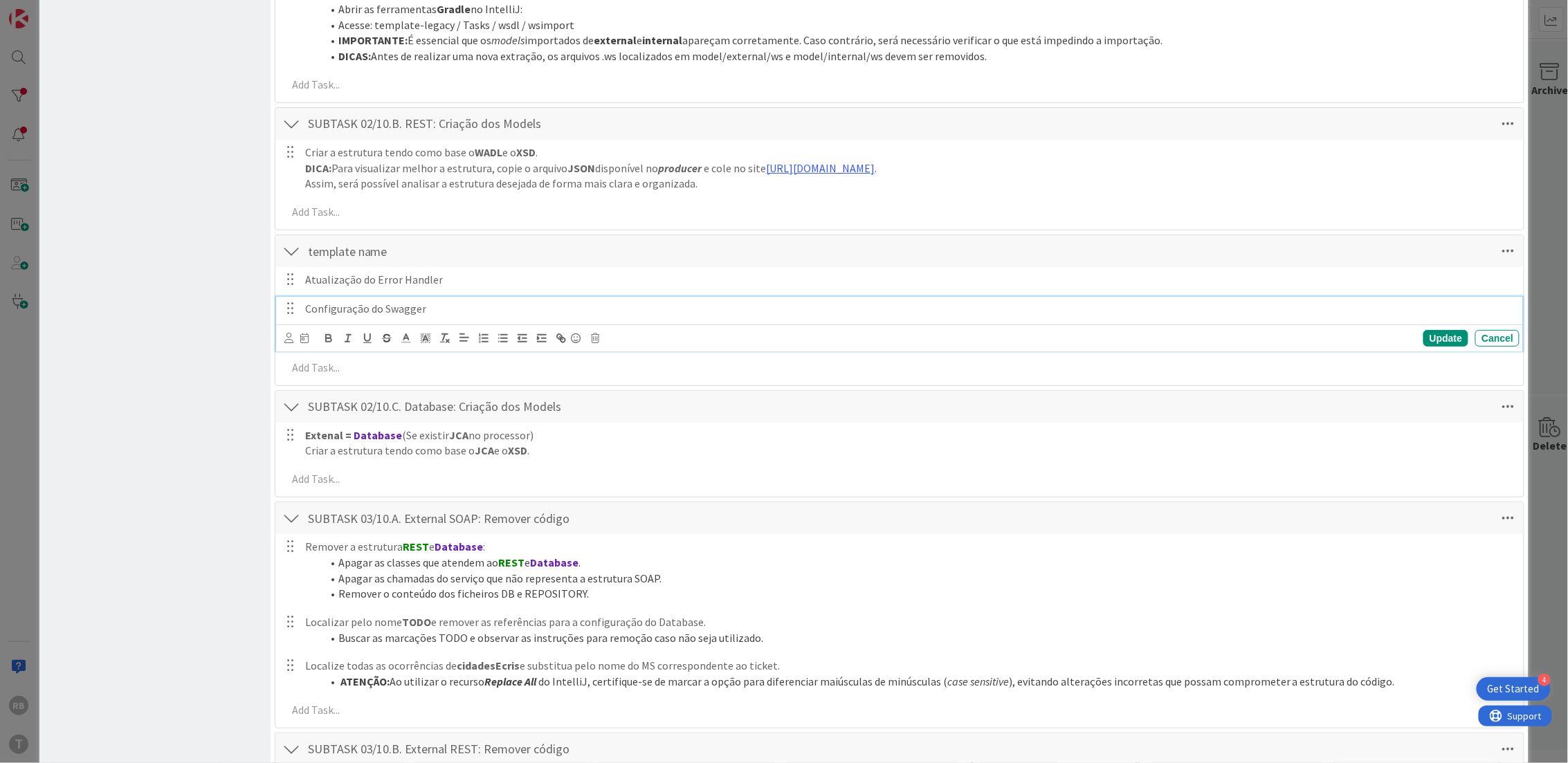
click at [430, 311] on p "Configuração do Swagger" at bounding box center [909, 309] width 1209 height 16
click at [1433, 332] on div "Update" at bounding box center [1446, 338] width 45 height 17
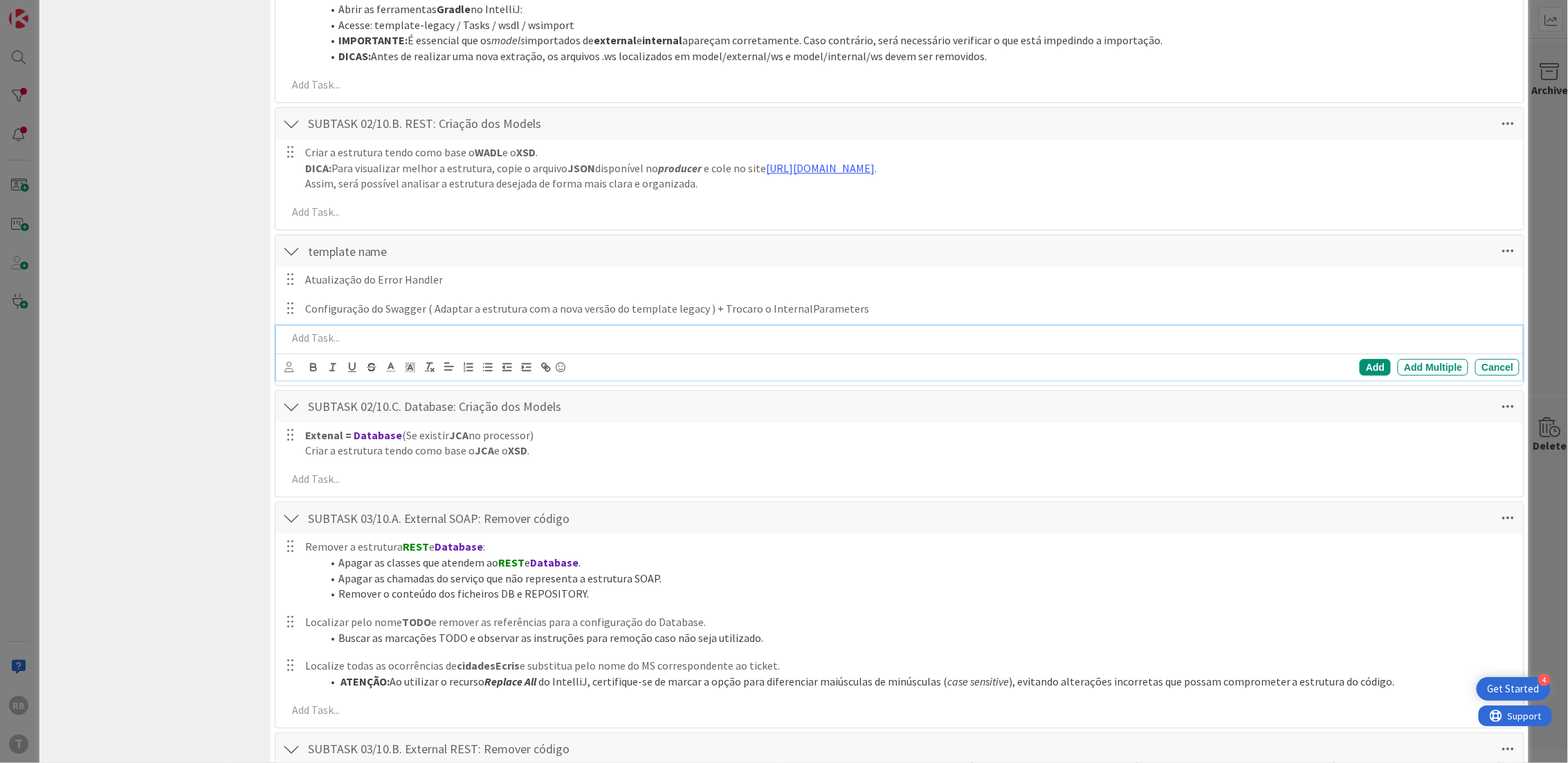
click at [309, 339] on p at bounding box center [901, 338] width 1227 height 16
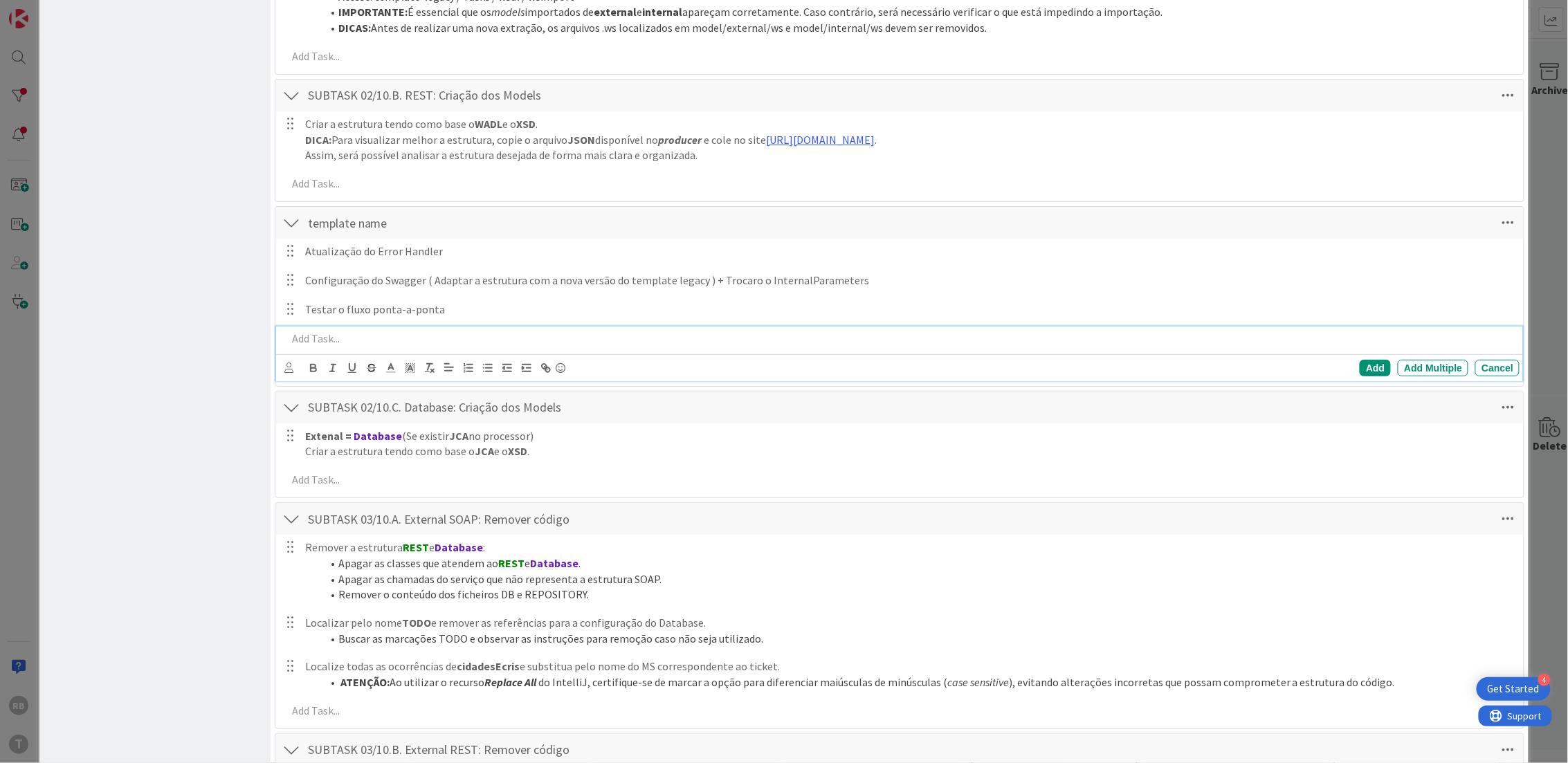
click at [501, 343] on p at bounding box center [901, 339] width 1227 height 16
click at [385, 345] on p "Code Review do CC" at bounding box center [901, 339] width 1227 height 16
click at [1360, 370] on div "Add" at bounding box center [1375, 368] width 31 height 17
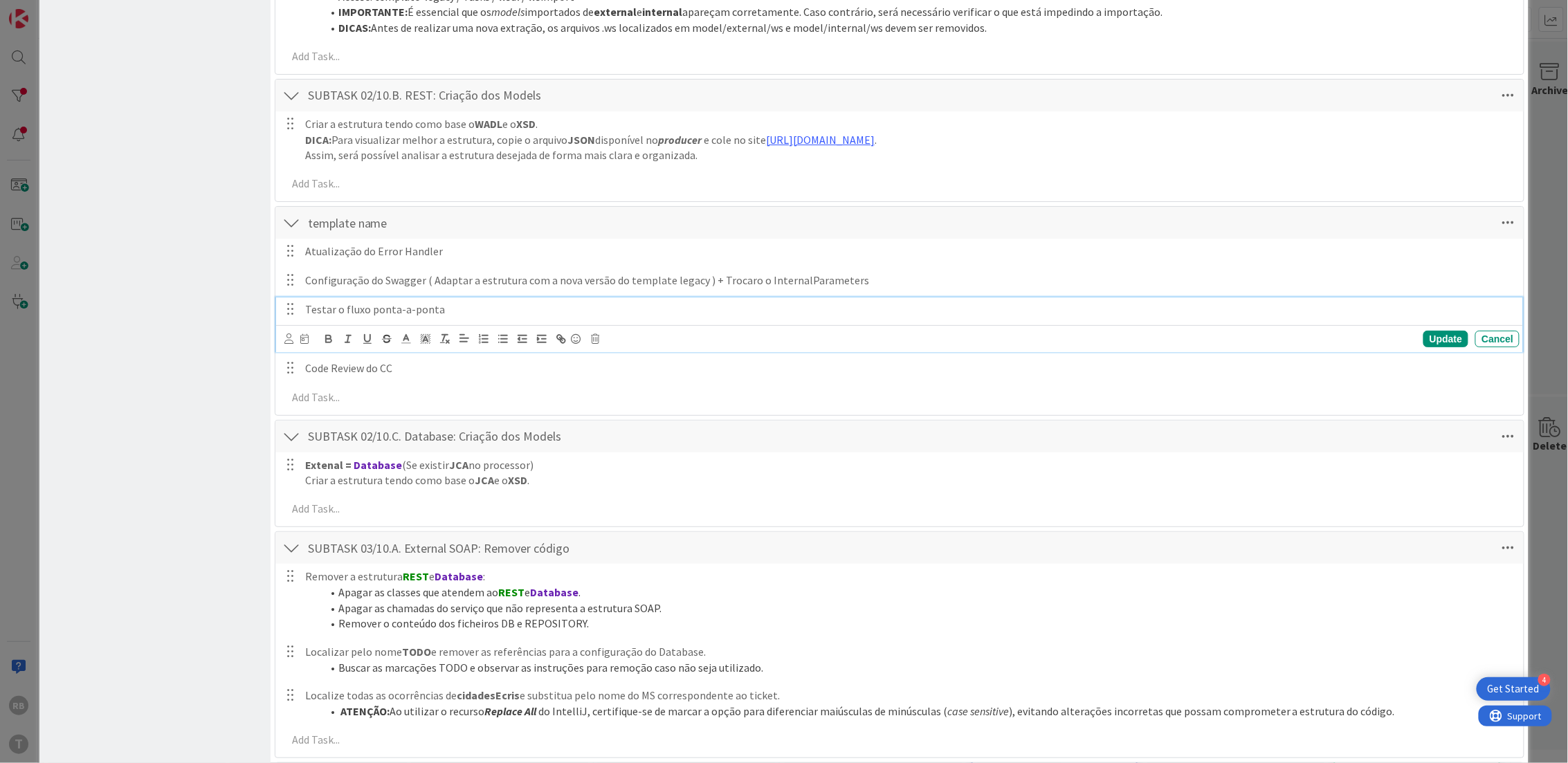
click at [357, 311] on p "Testar o fluxo ponta-a-ponta" at bounding box center [909, 310] width 1209 height 16
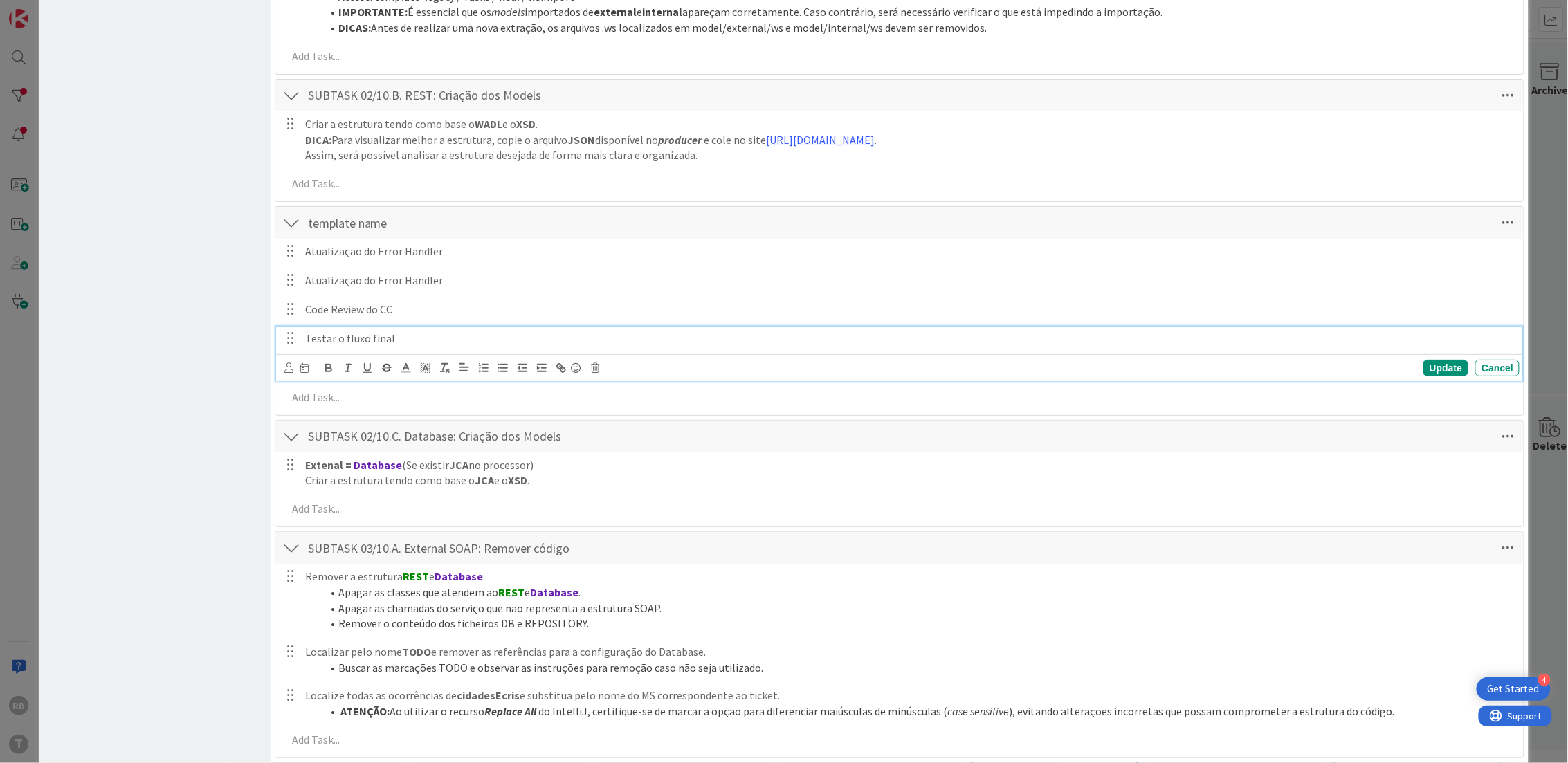
drag, startPoint x: 351, startPoint y: 327, endPoint x: 337, endPoint y: 324, distance: 14.3
click at [410, 249] on p "Atualização do Error Handler" at bounding box center [909, 252] width 1209 height 16
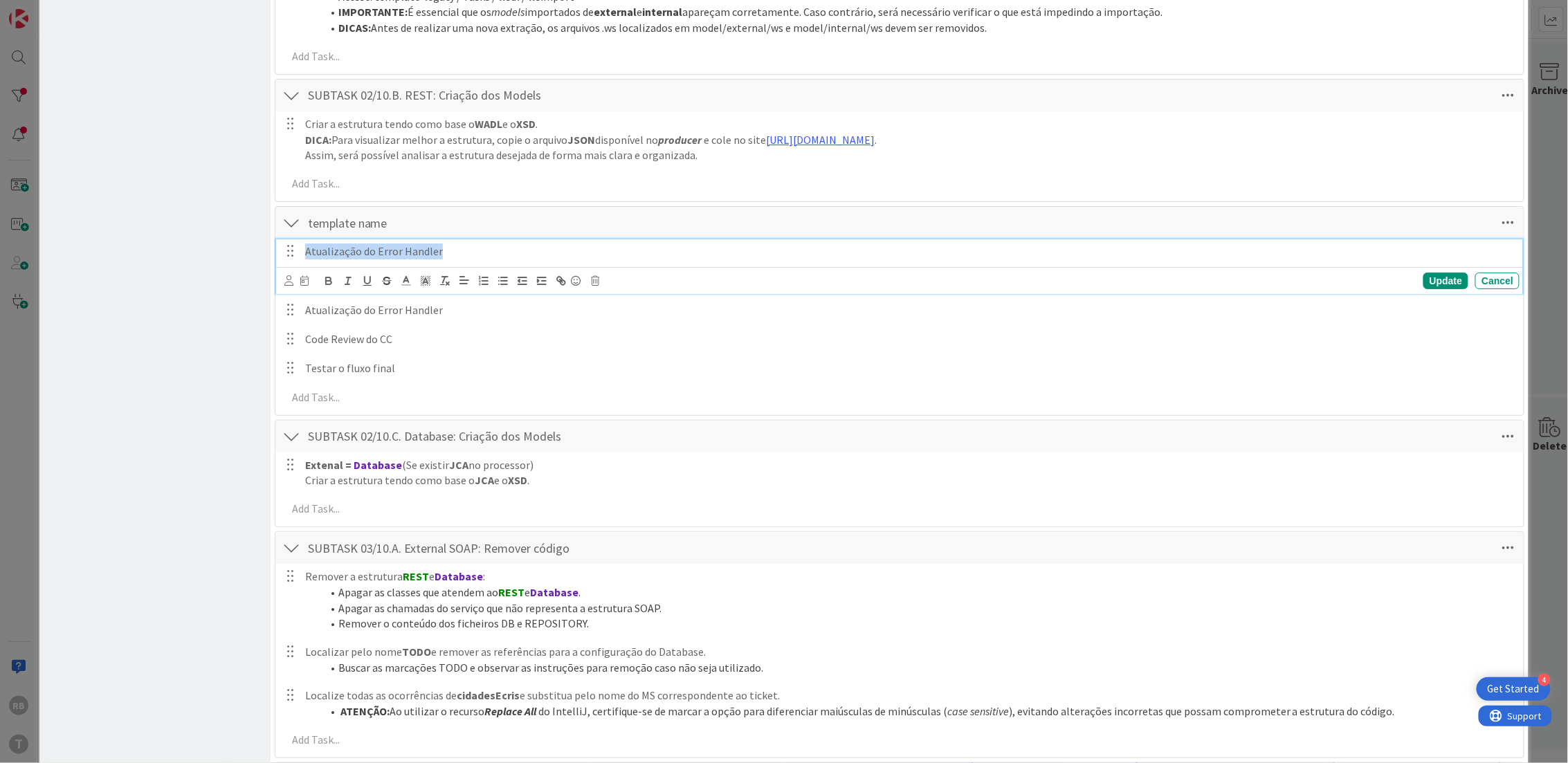
drag, startPoint x: 464, startPoint y: 252, endPoint x: 73, endPoint y: 185, distance: 396.7
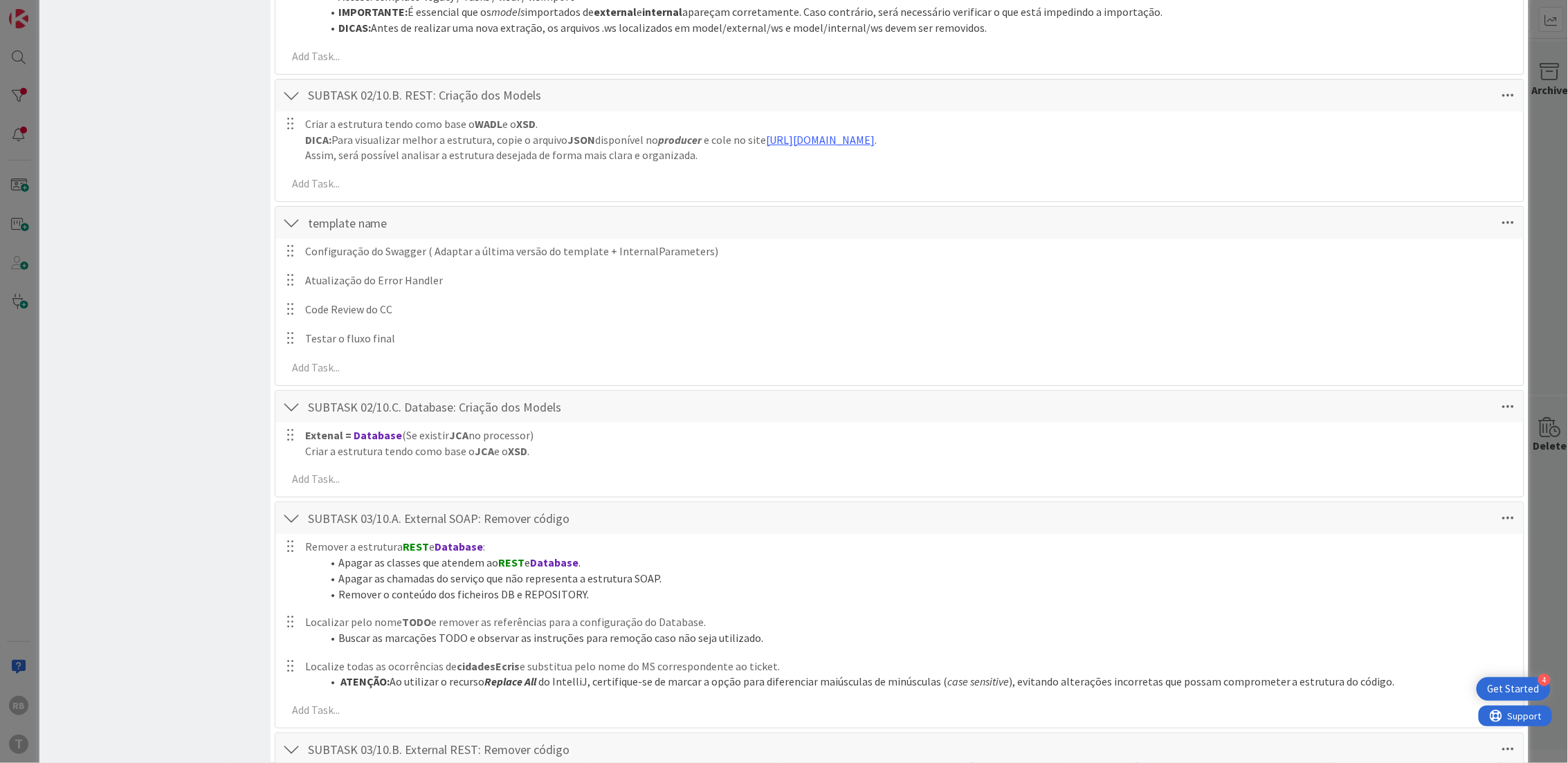
click at [1419, 283] on div "Configuração do Swagger ( Adaptar a última versão do template + InternalParamet…" at bounding box center [900, 312] width 1235 height 147
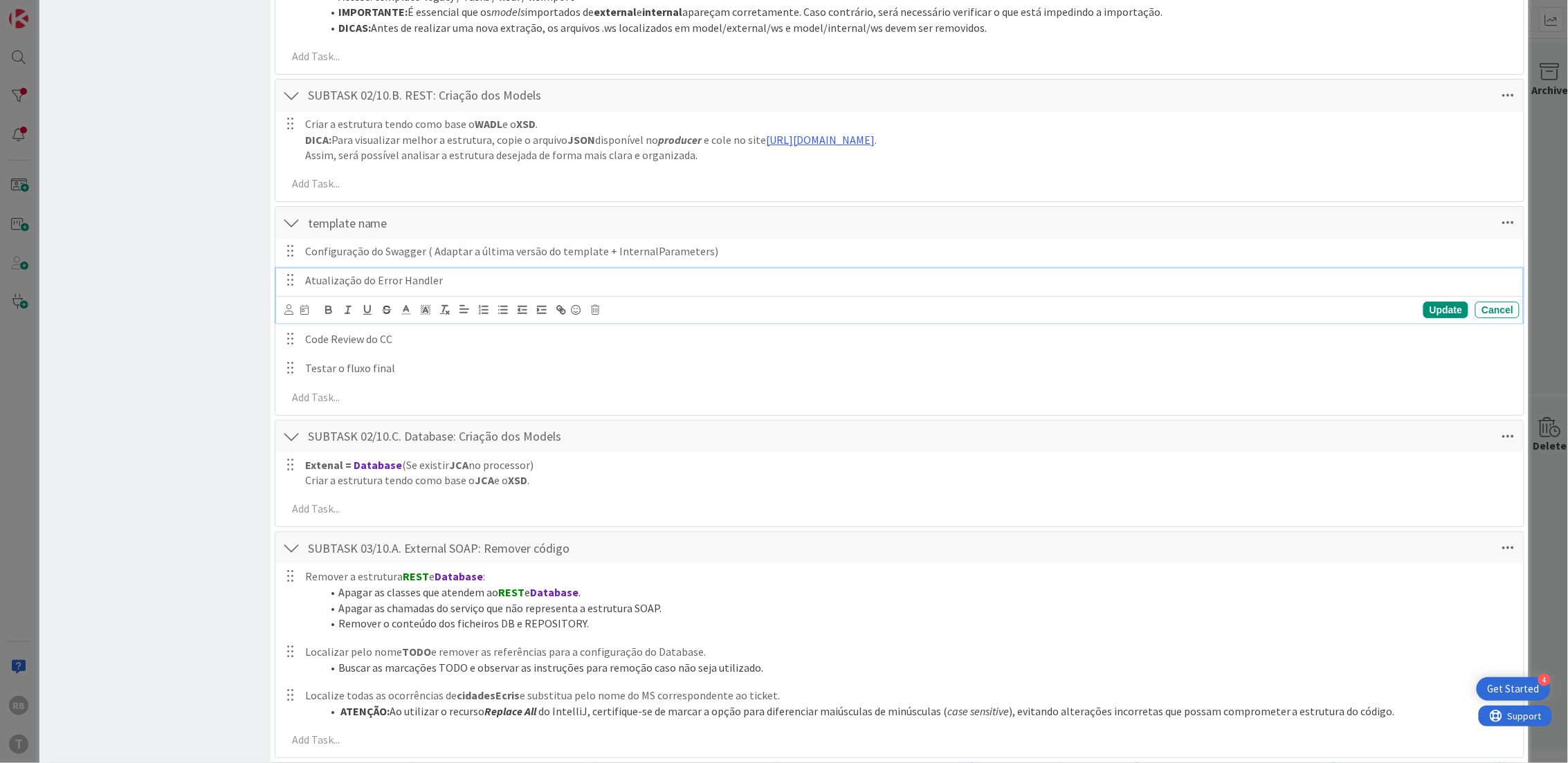
click at [423, 275] on p "Atualização do Error Handler" at bounding box center [909, 281] width 1209 height 16
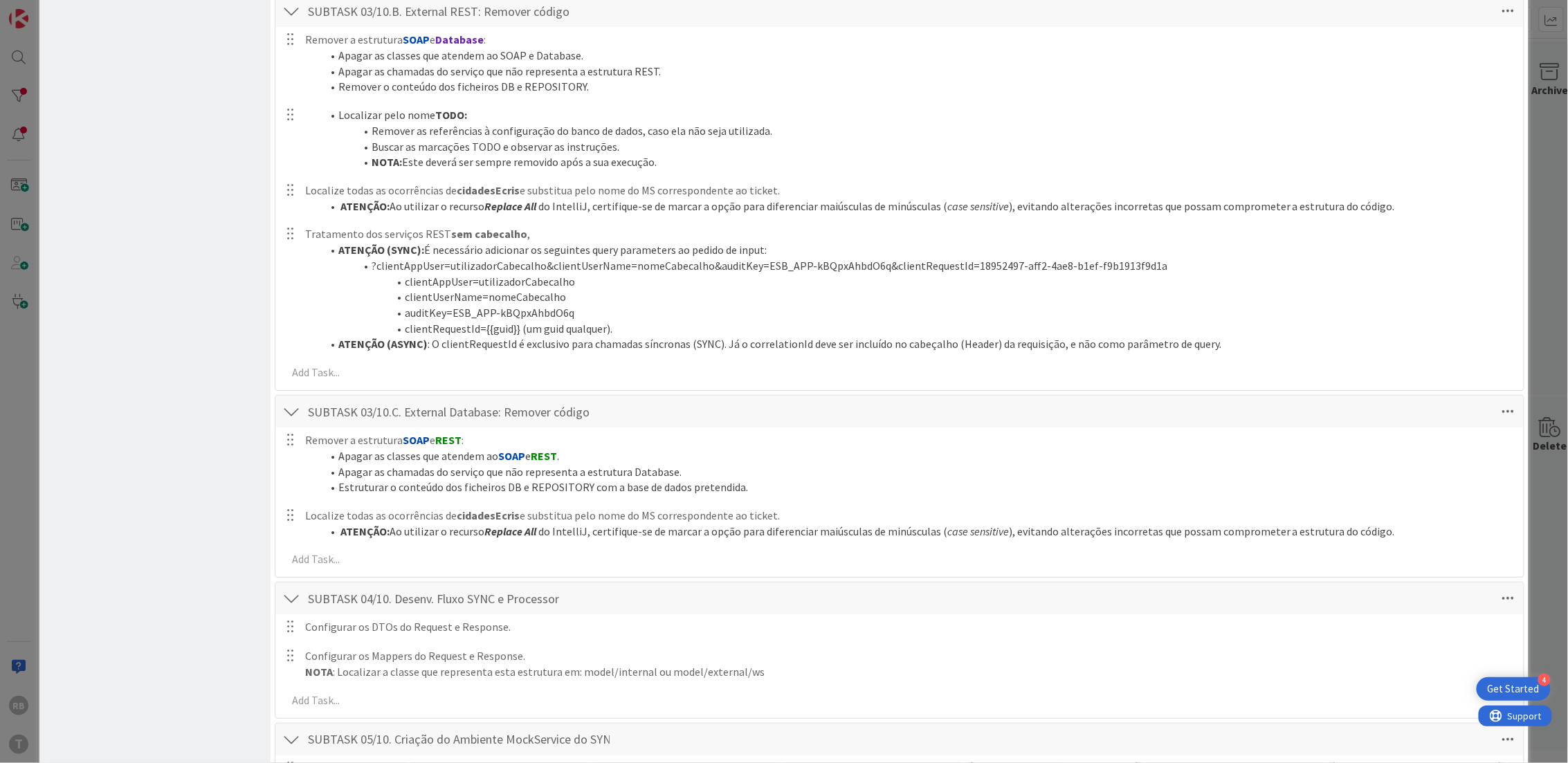
scroll to position [1793, 0]
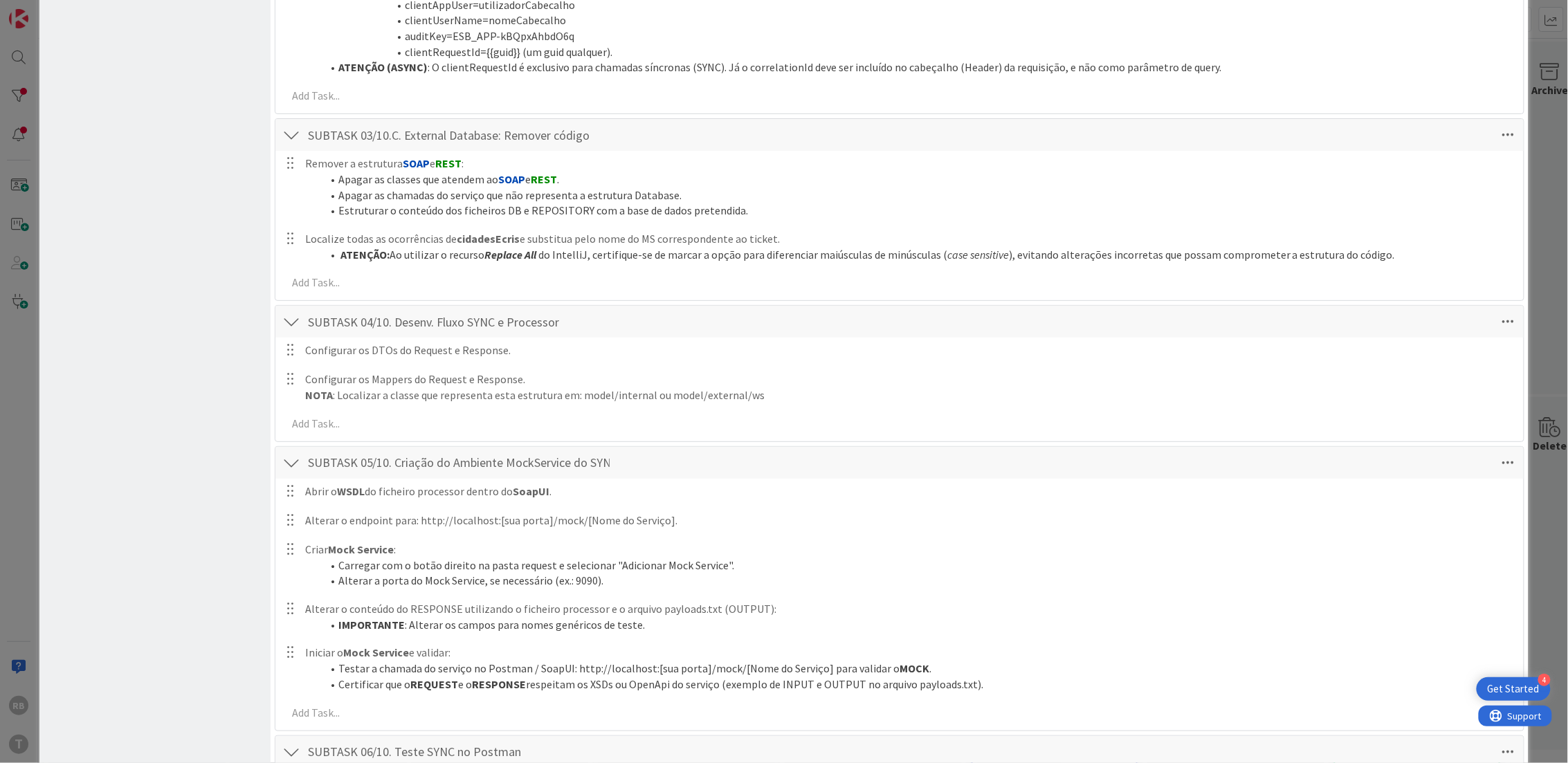
click at [207, 156] on div "Board Settings You are a Collaborator . You can only edit Collaborator settings…" at bounding box center [155, 685] width 231 height 4917
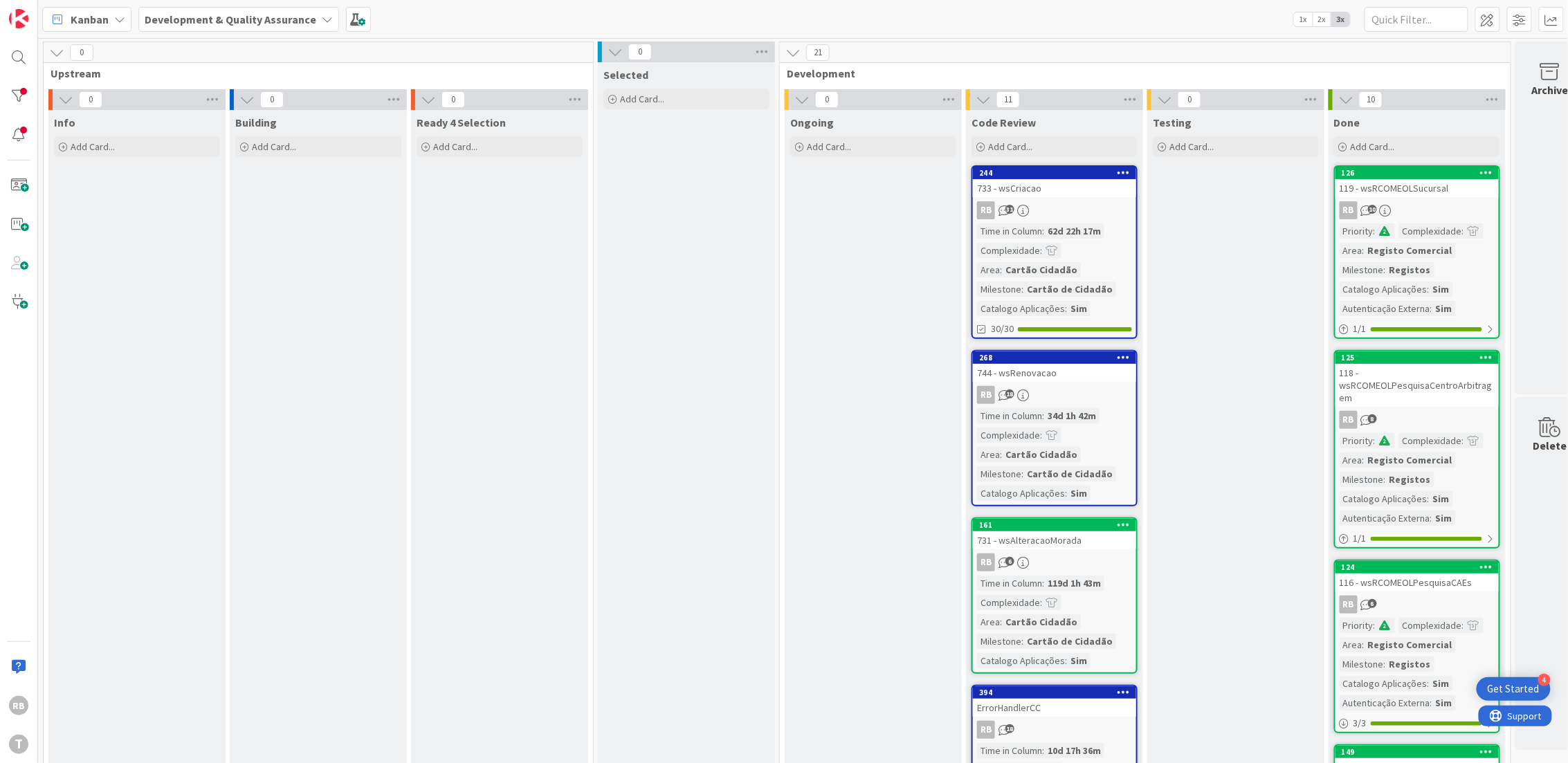
click at [1051, 580] on div "119d 1h 43m" at bounding box center [1074, 583] width 60 height 15
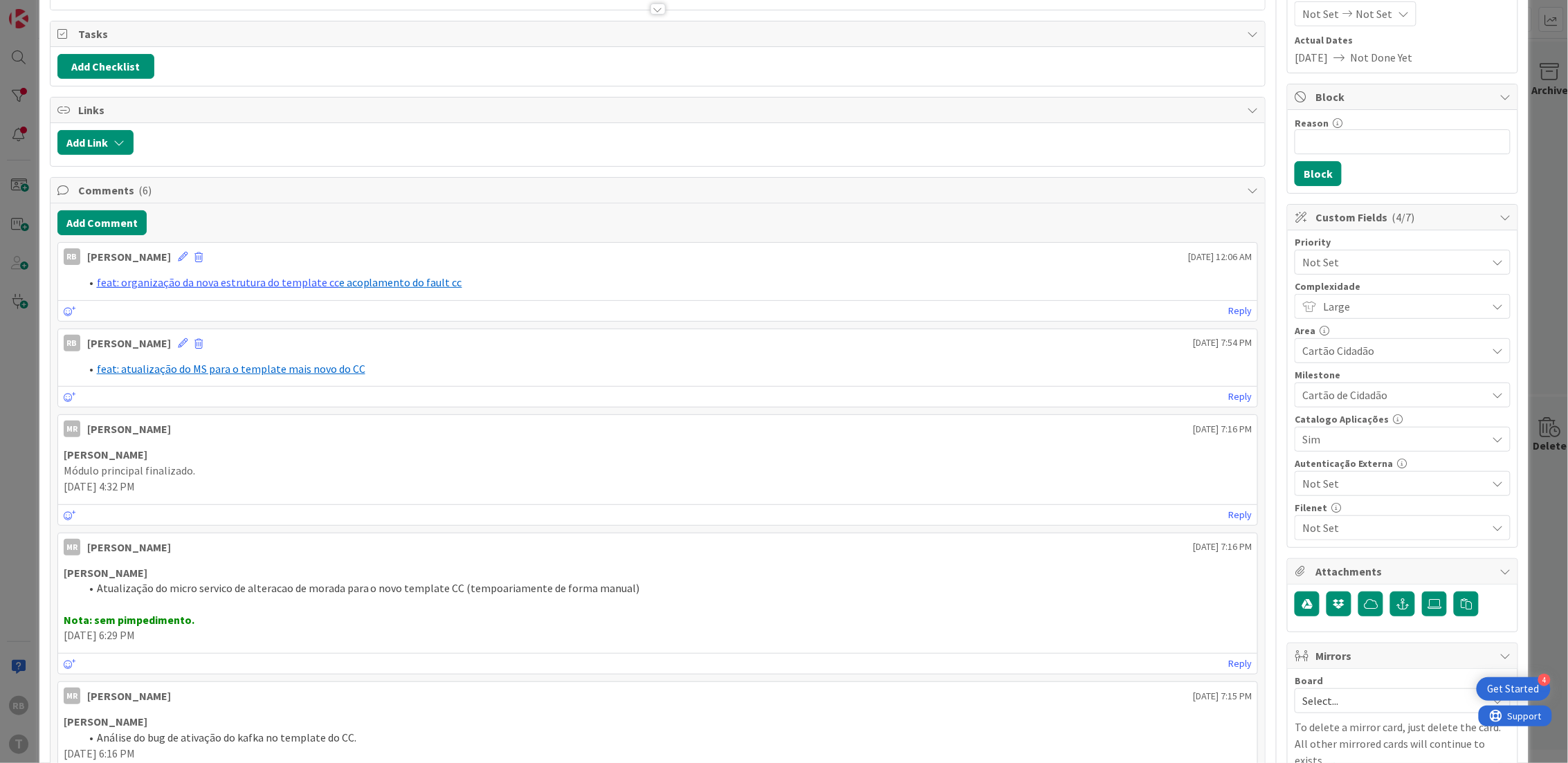
scroll to position [92, 0]
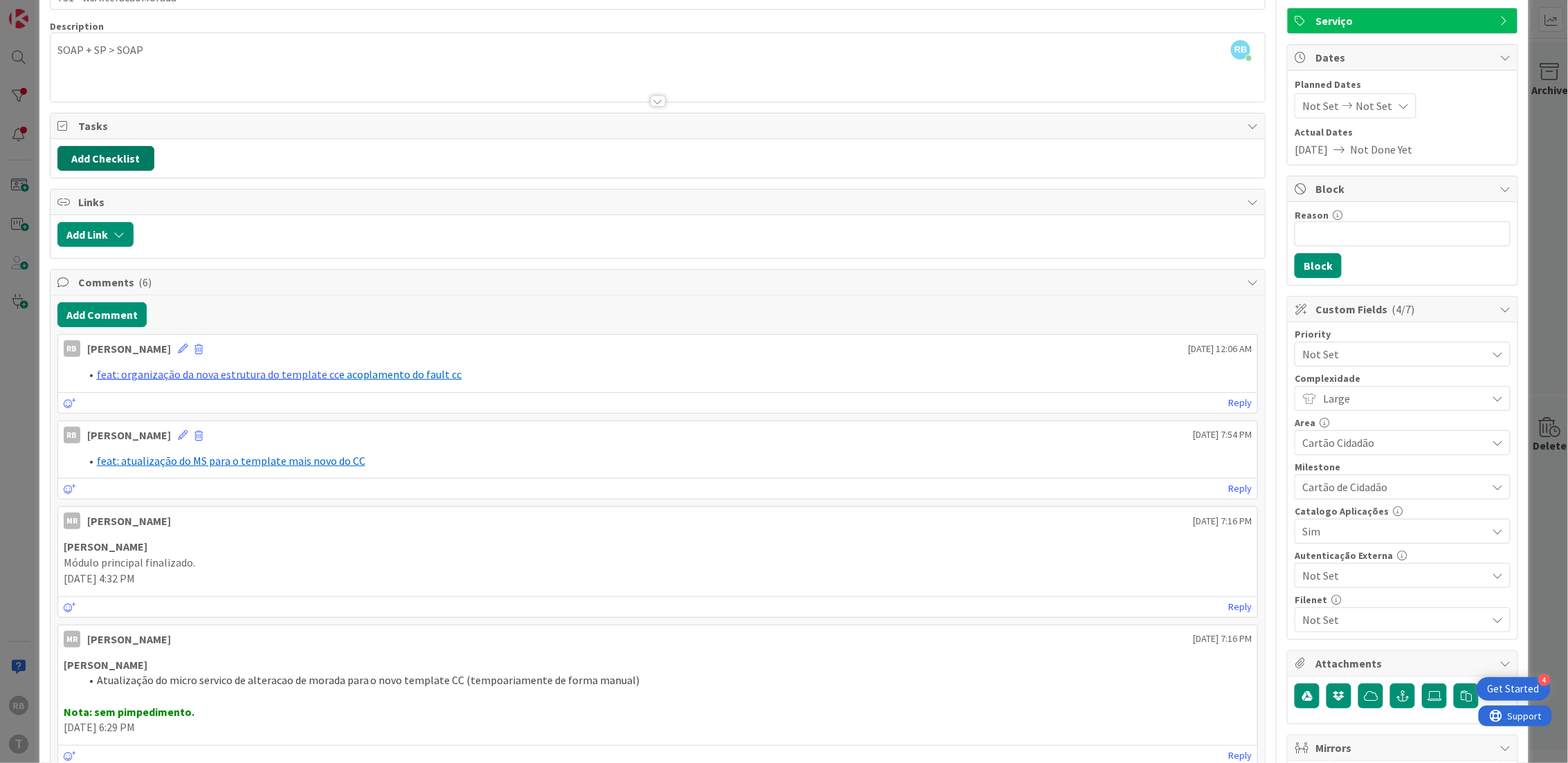
click at [99, 154] on button "Add Checklist" at bounding box center [106, 159] width 97 height 25
click at [88, 284] on link "Load template" at bounding box center [99, 283] width 71 height 14
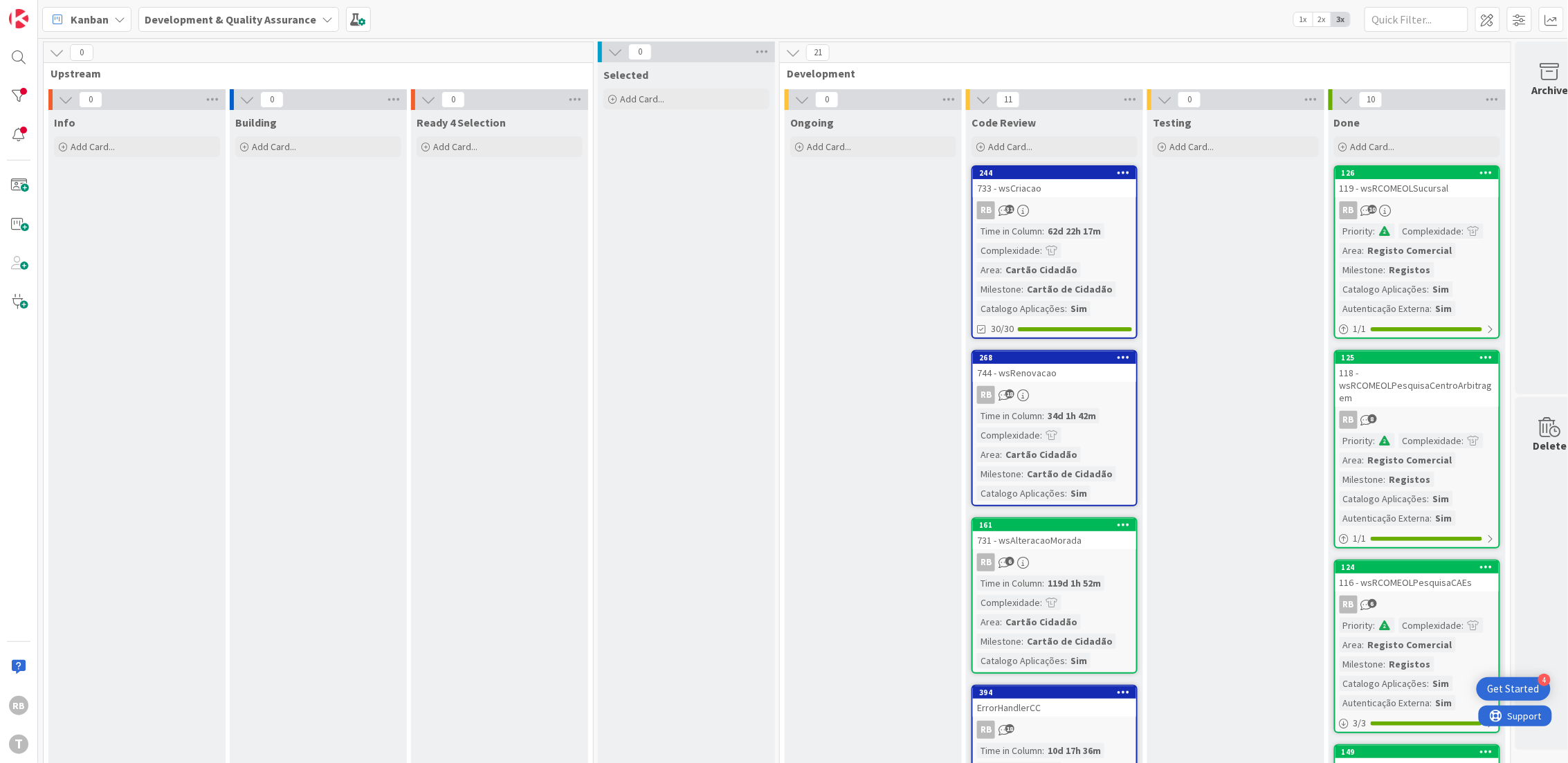
click at [1035, 556] on div "RB 6" at bounding box center [1054, 562] width 163 height 18
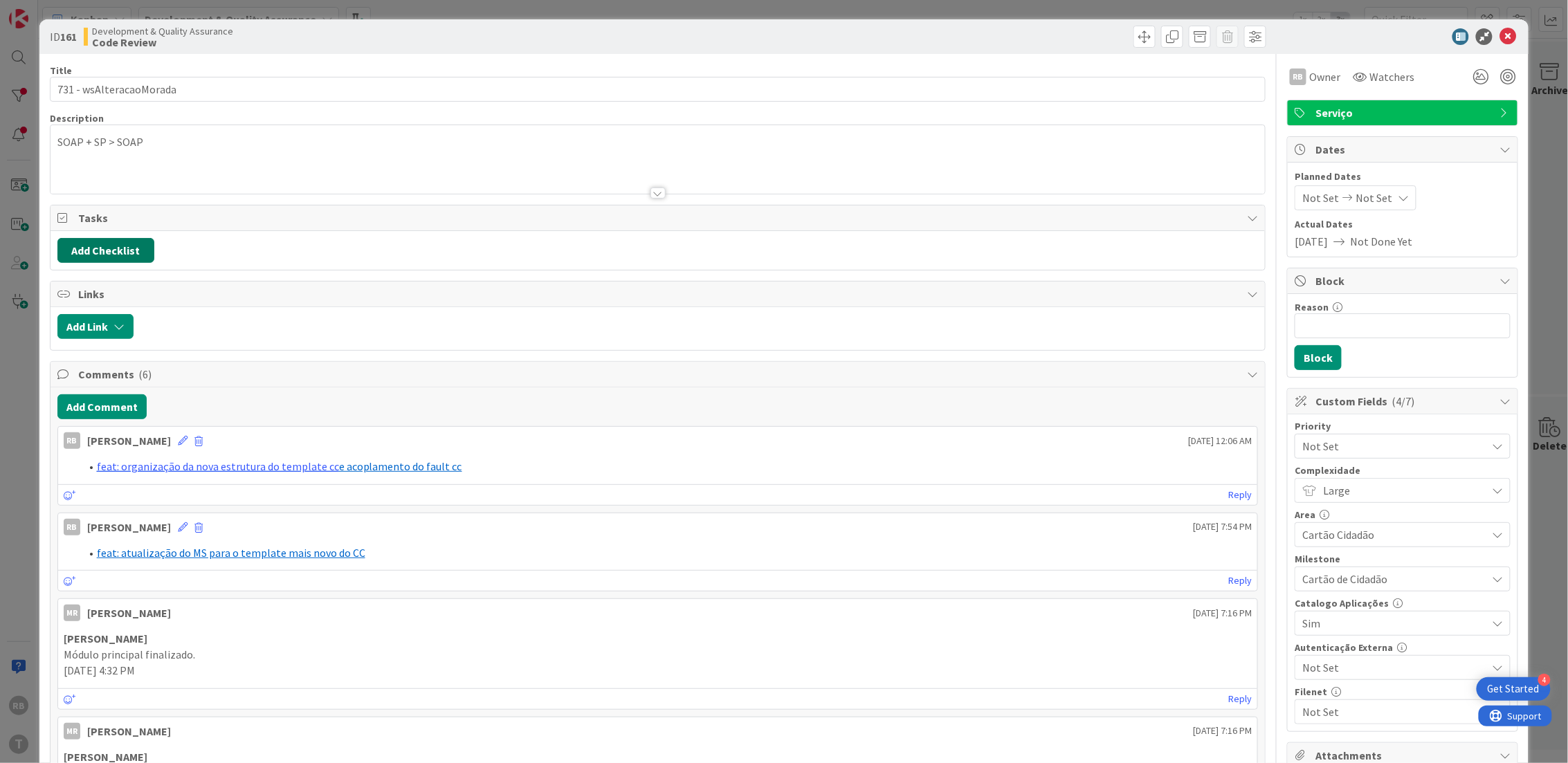
click at [117, 242] on button "Add Checklist" at bounding box center [106, 250] width 97 height 25
click at [103, 374] on link "Load template" at bounding box center [99, 375] width 71 height 14
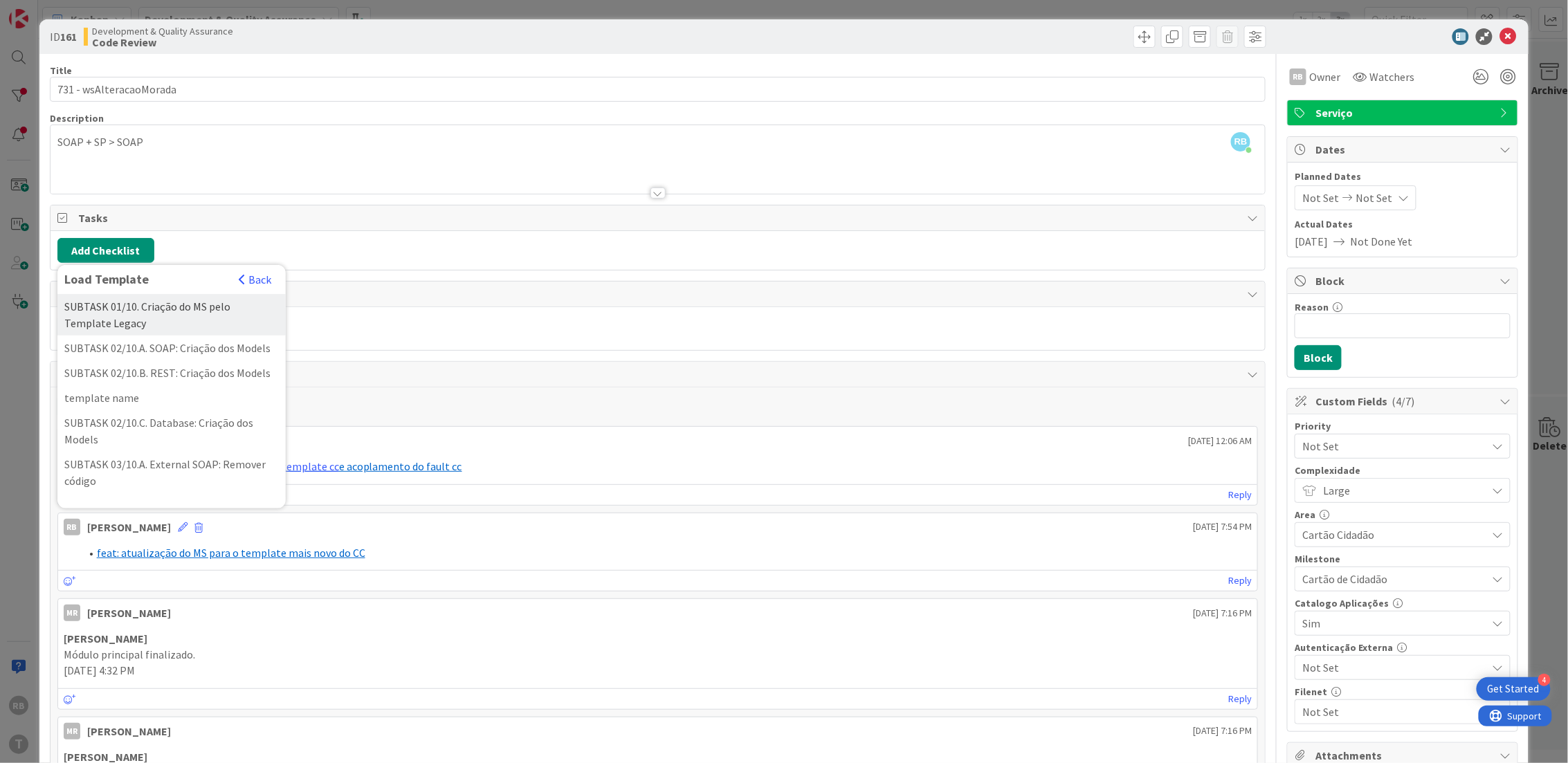
click at [107, 311] on div "SUBTASK 01/10. Criação do MS pelo Template Legacy" at bounding box center [172, 314] width 228 height 41
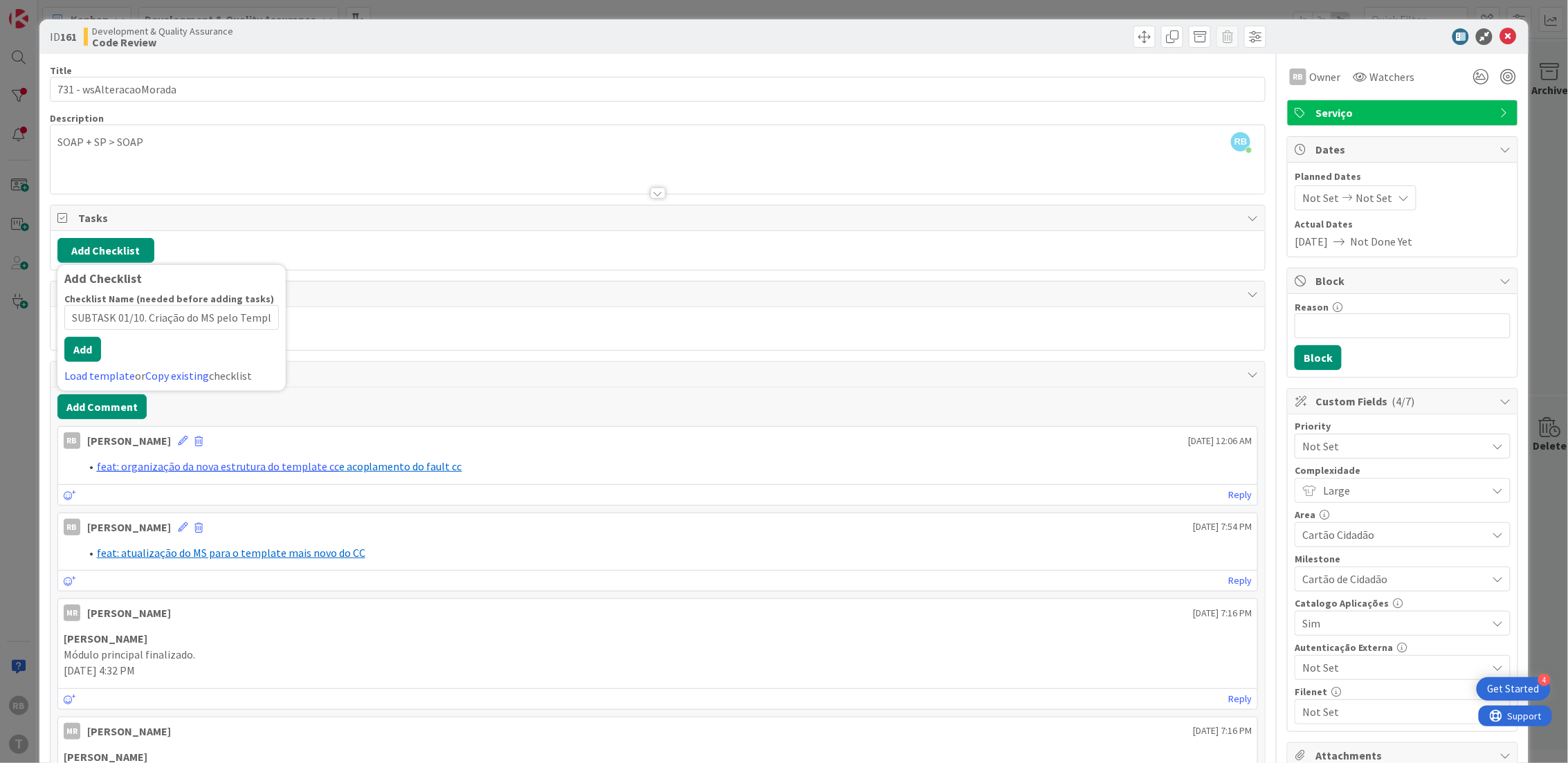
scroll to position [0, 44]
click at [75, 361] on button "Add" at bounding box center [82, 349] width 36 height 25
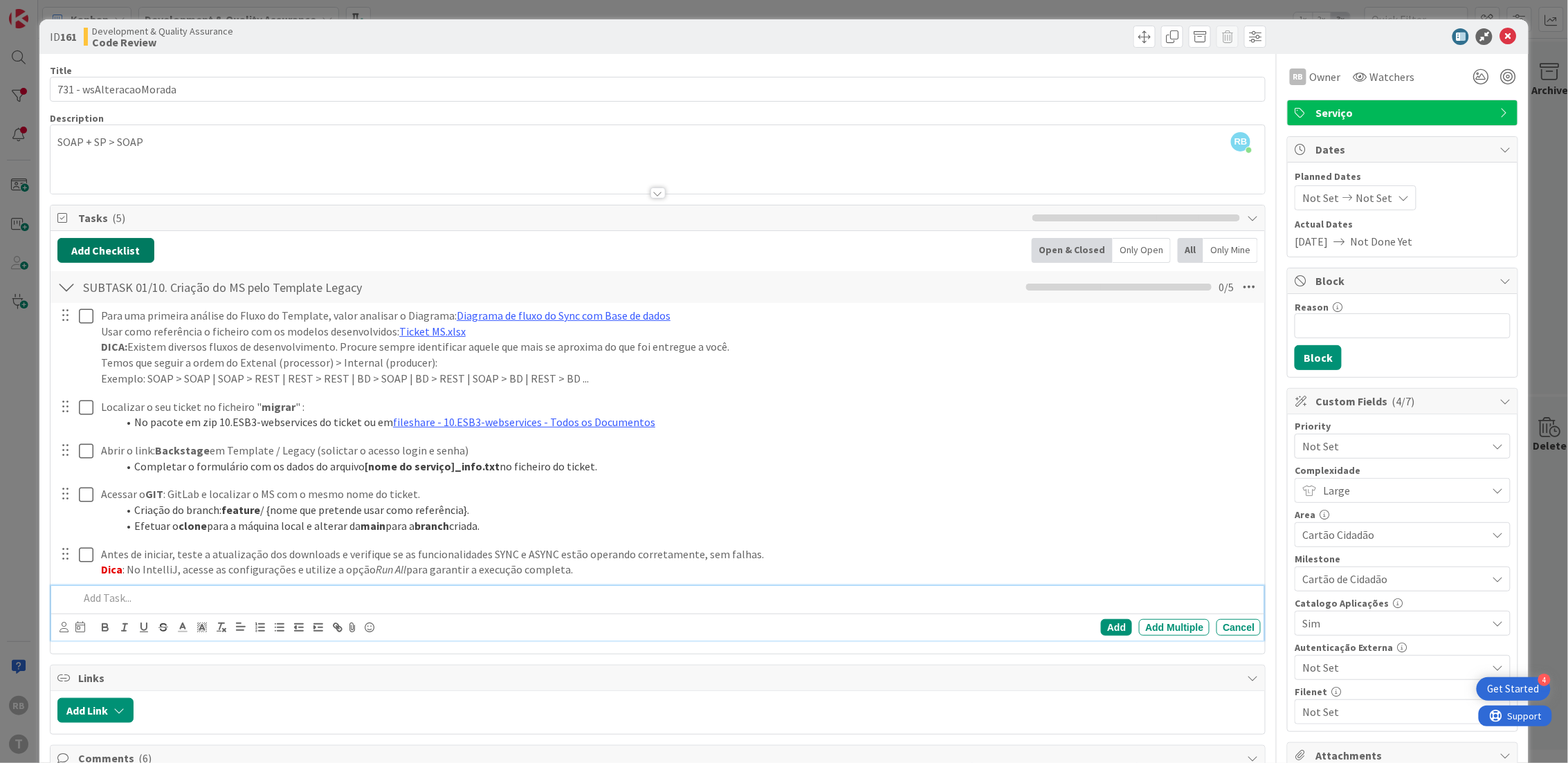
click at [106, 239] on button "Add Checklist" at bounding box center [106, 250] width 97 height 25
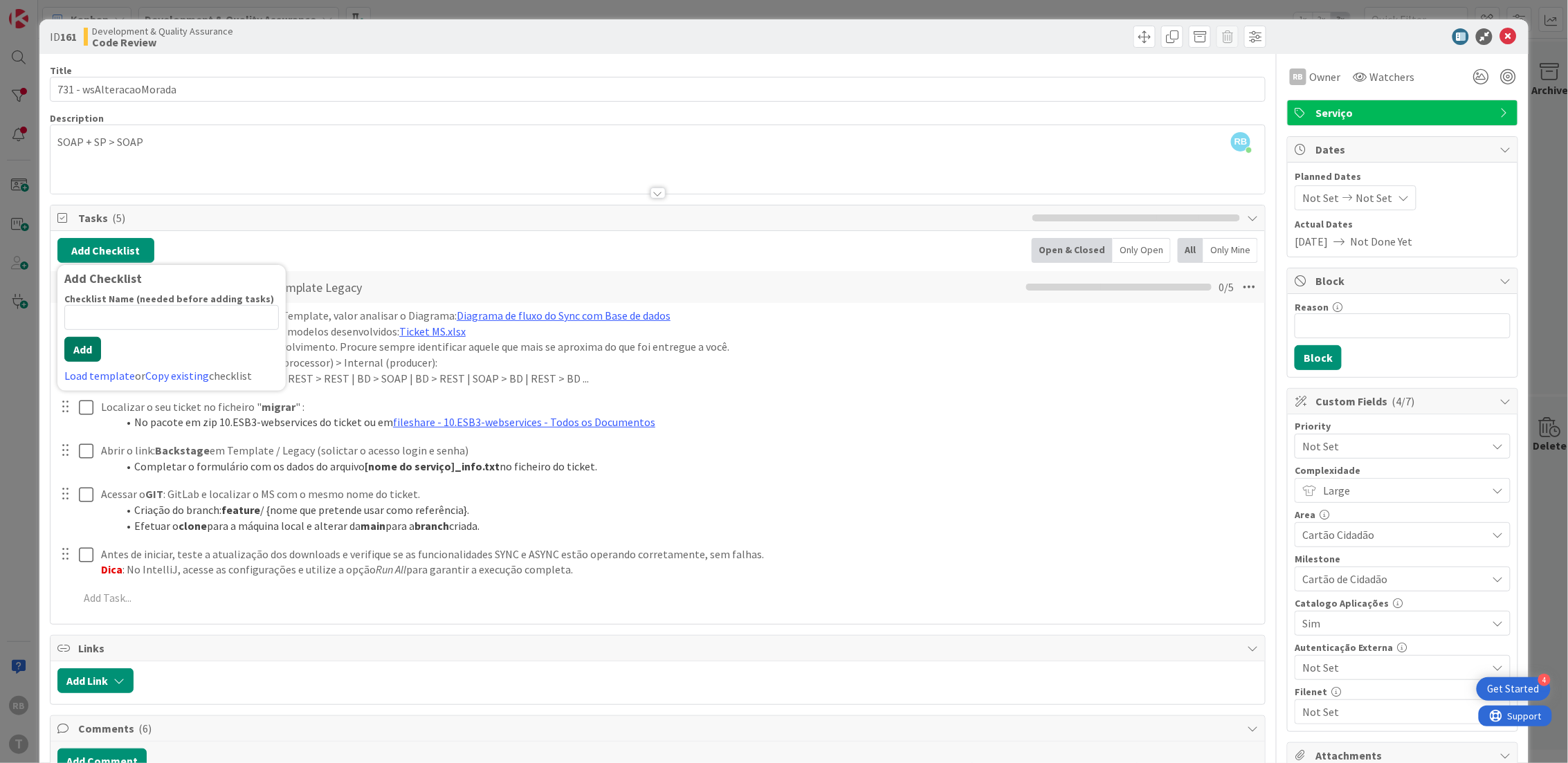
click at [80, 353] on button "Add" at bounding box center [82, 349] width 36 height 25
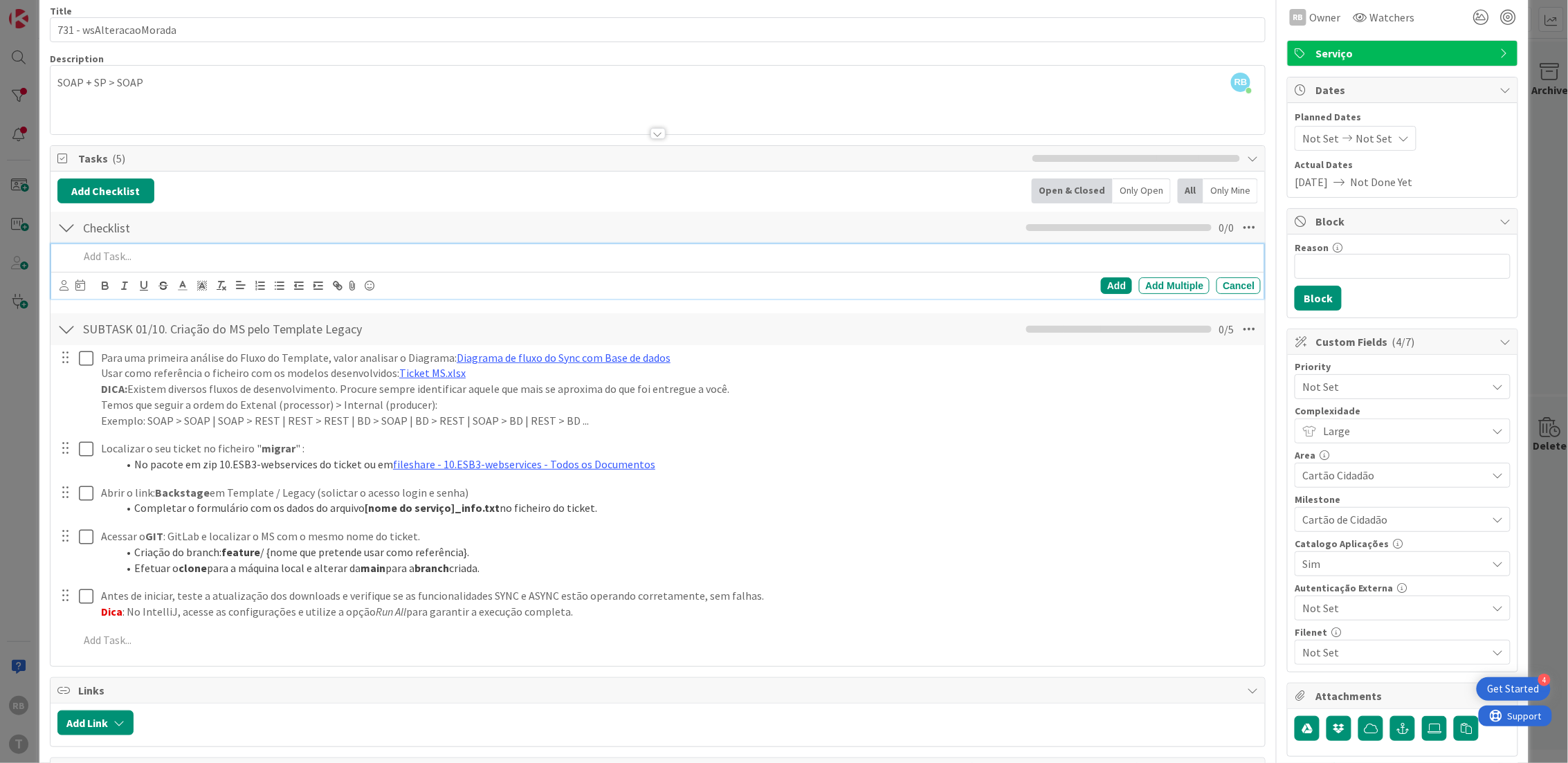
scroll to position [92, 0]
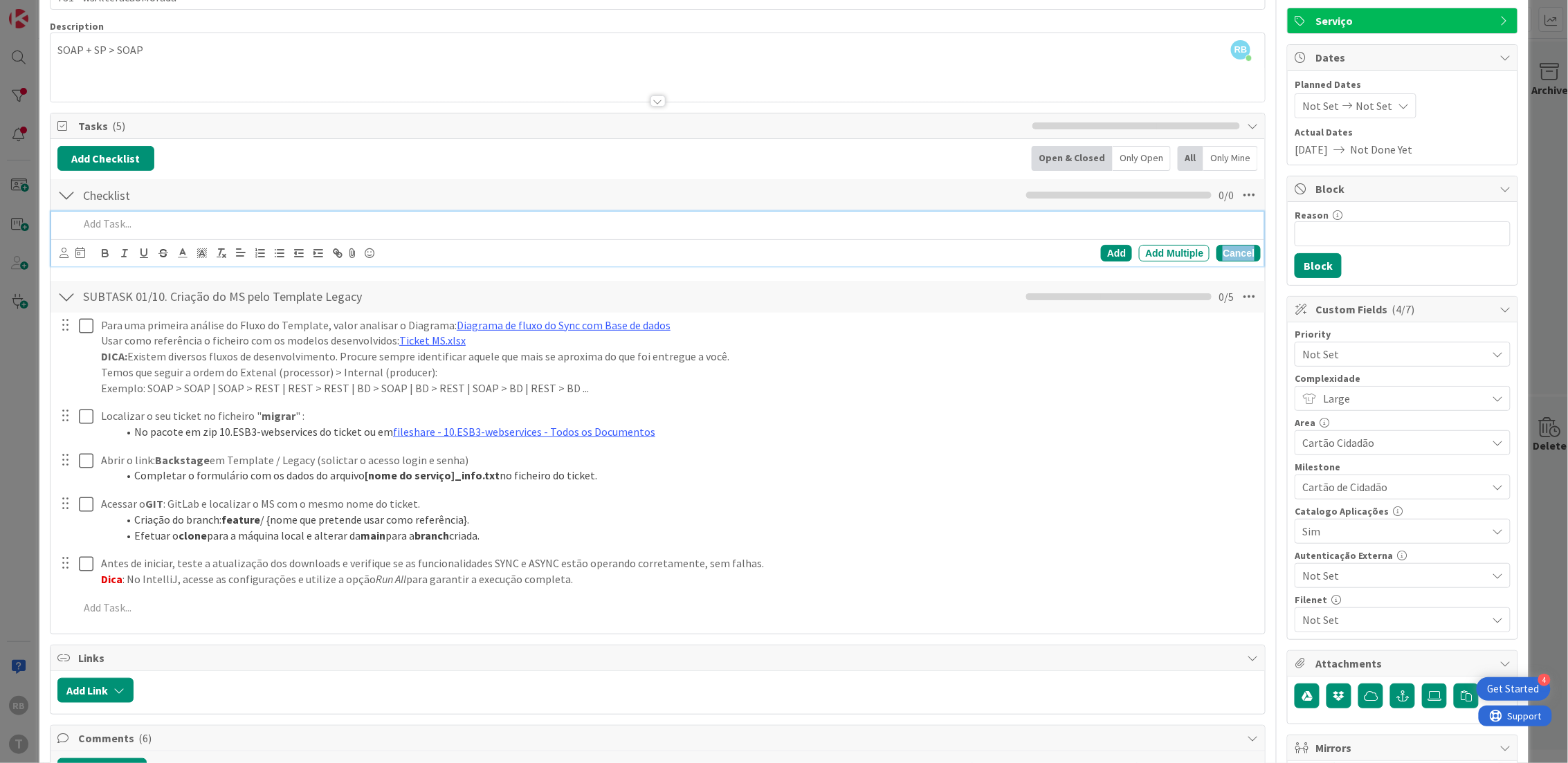
click at [1229, 257] on div "Cancel" at bounding box center [1238, 253] width 44 height 17
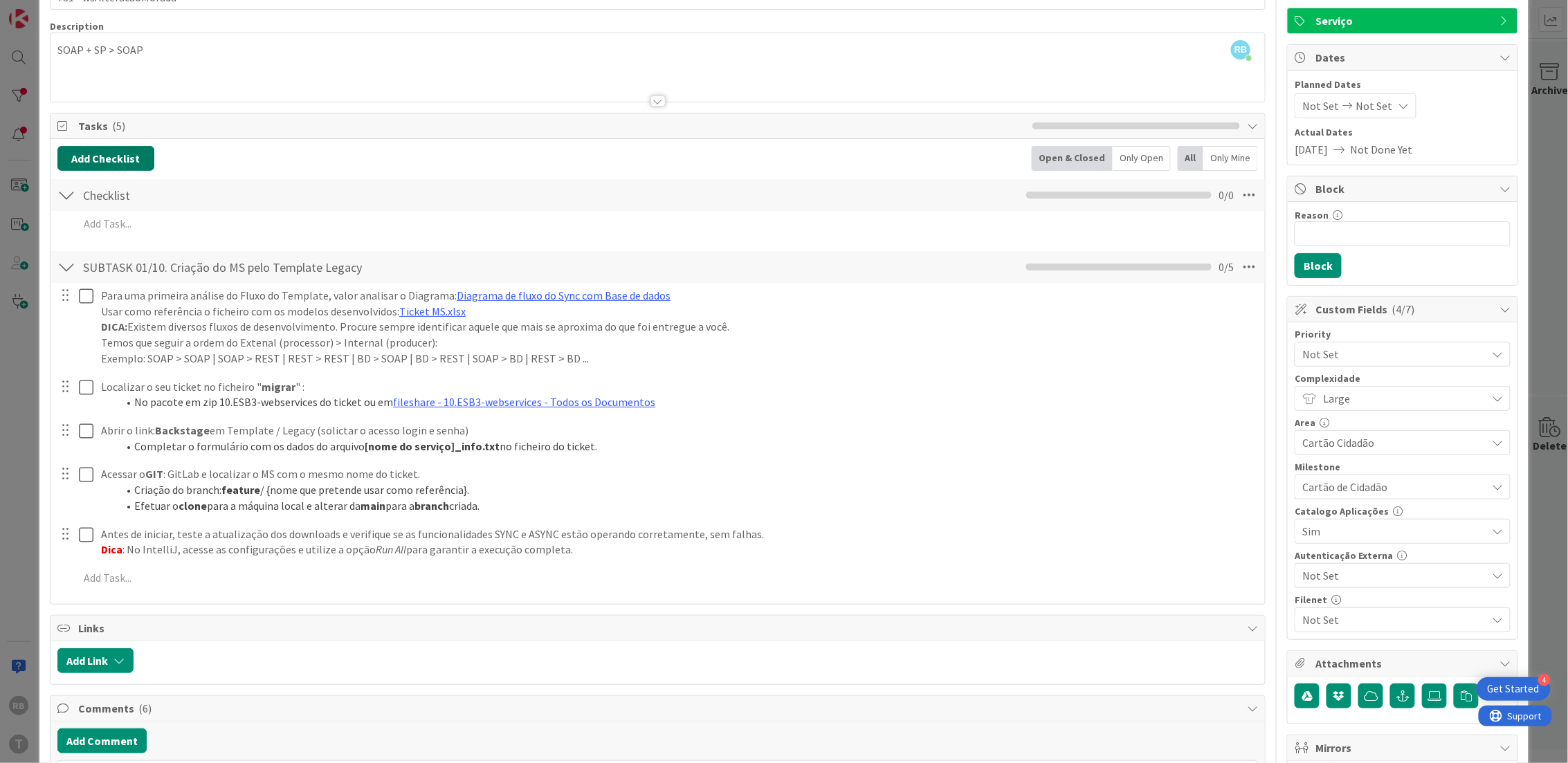
click at [138, 166] on button "Add Checklist" at bounding box center [106, 159] width 97 height 25
click at [84, 254] on button "Add" at bounding box center [82, 257] width 36 height 25
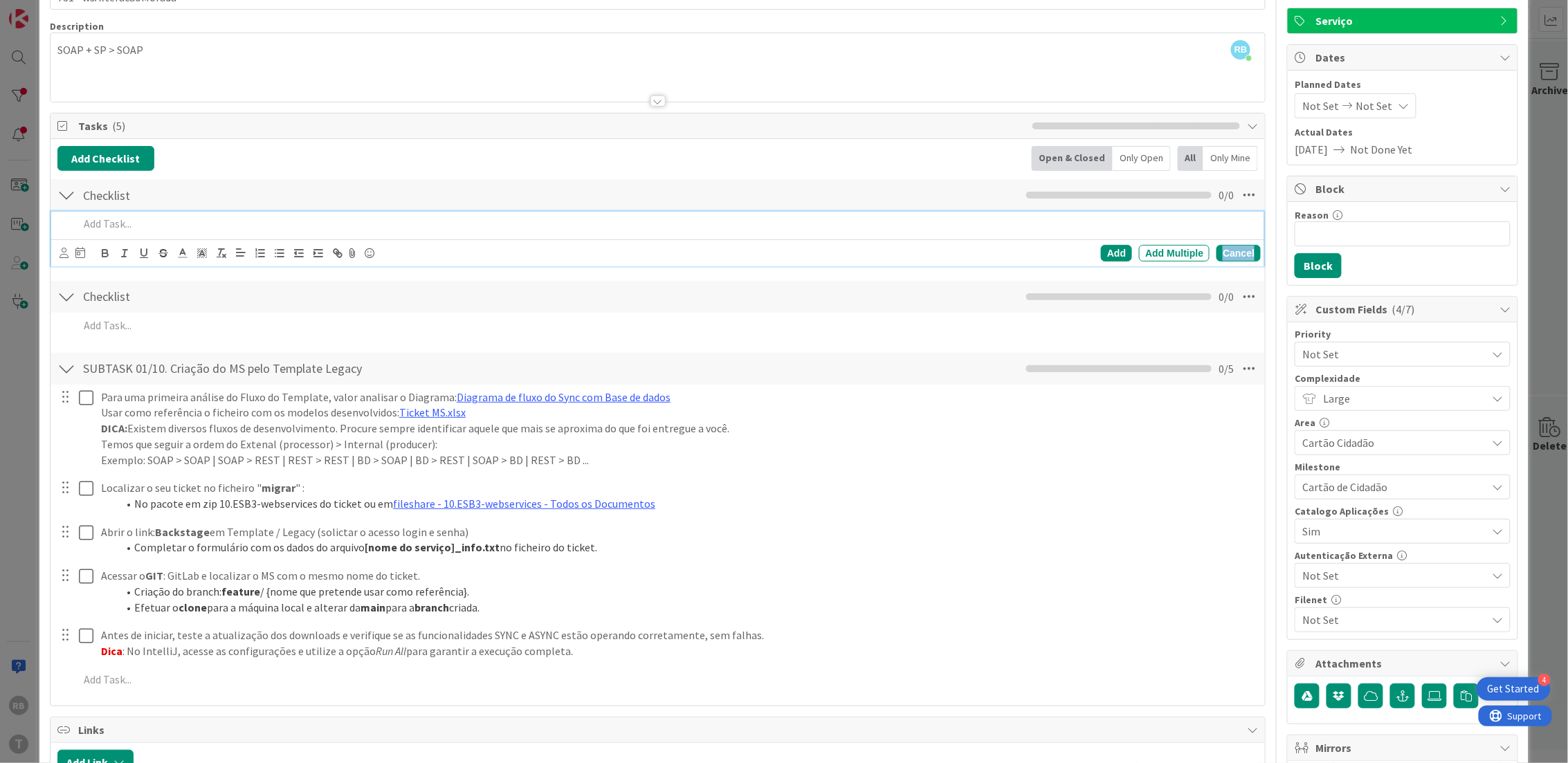
click at [1217, 255] on div "Cancel" at bounding box center [1238, 253] width 44 height 17
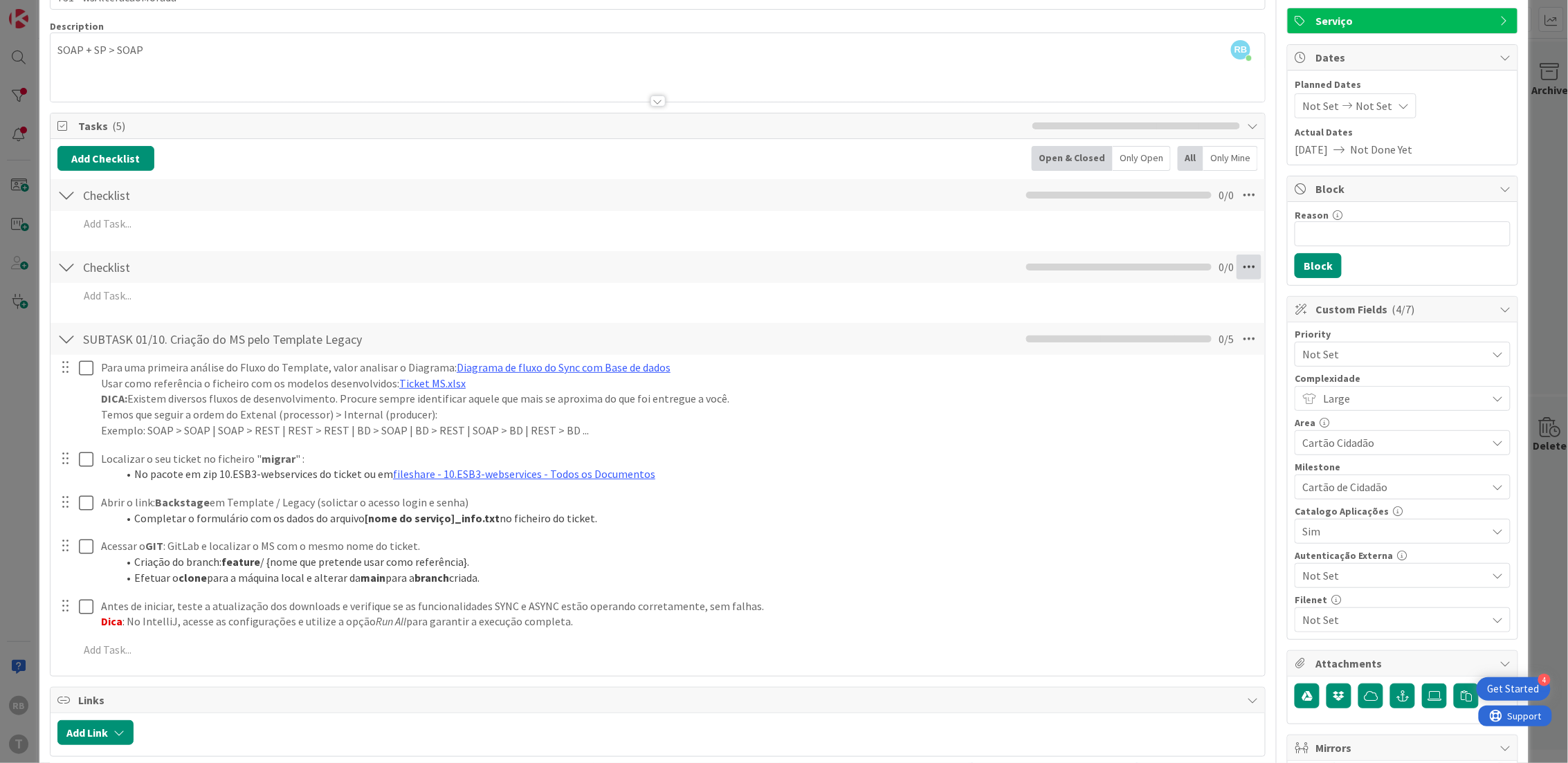
click at [1236, 272] on icon at bounding box center [1249, 267] width 25 height 25
click at [1094, 391] on link "Delete Checklist" at bounding box center [1154, 399] width 207 height 20
click at [1072, 332] on button "Delete" at bounding box center [1090, 333] width 52 height 25
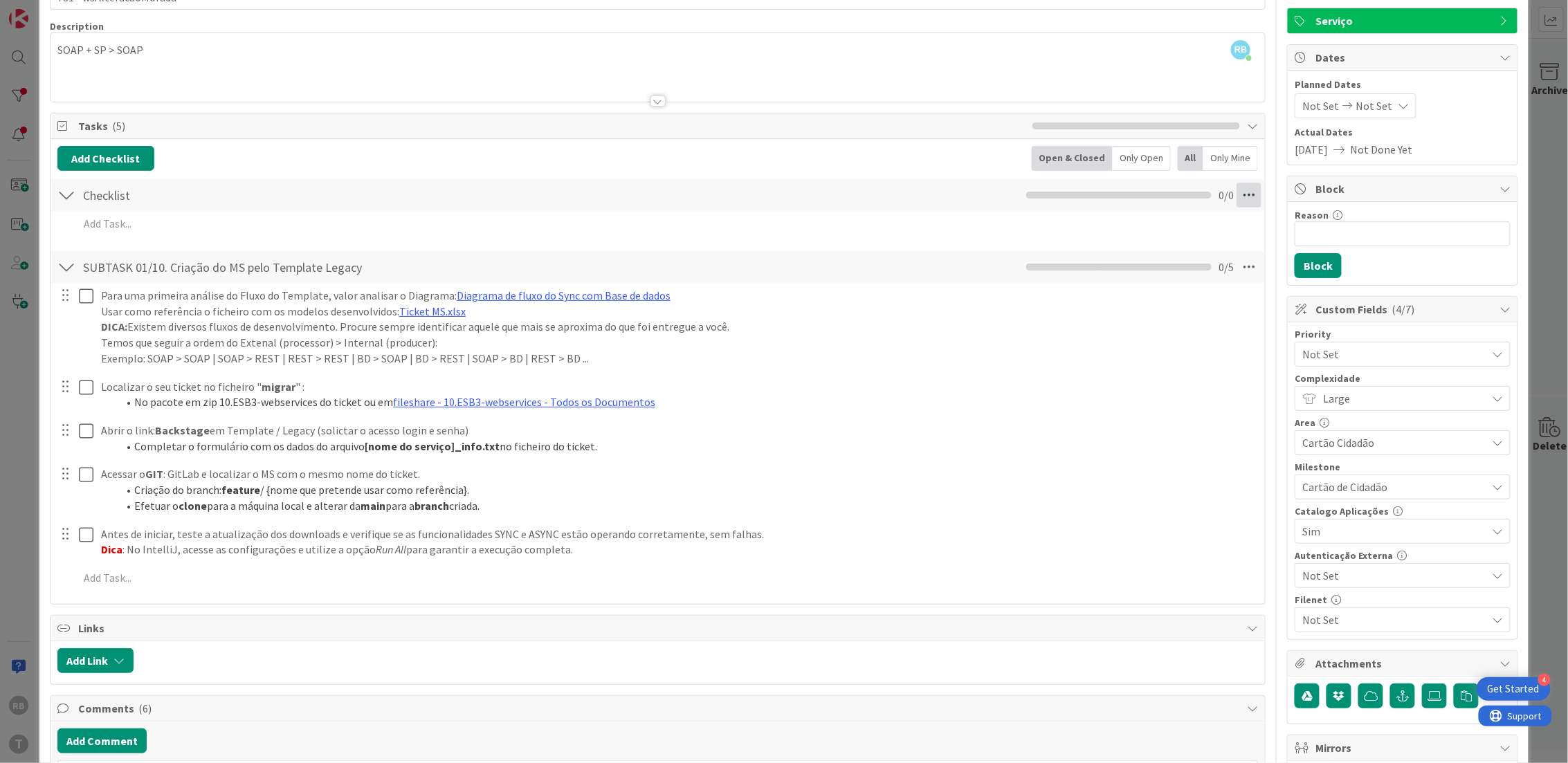
click at [1236, 199] on icon at bounding box center [1249, 195] width 25 height 25
click at [1072, 297] on link "Delete Checklist" at bounding box center [1154, 307] width 207 height 20
click at [1064, 262] on button "Delete" at bounding box center [1090, 261] width 52 height 25
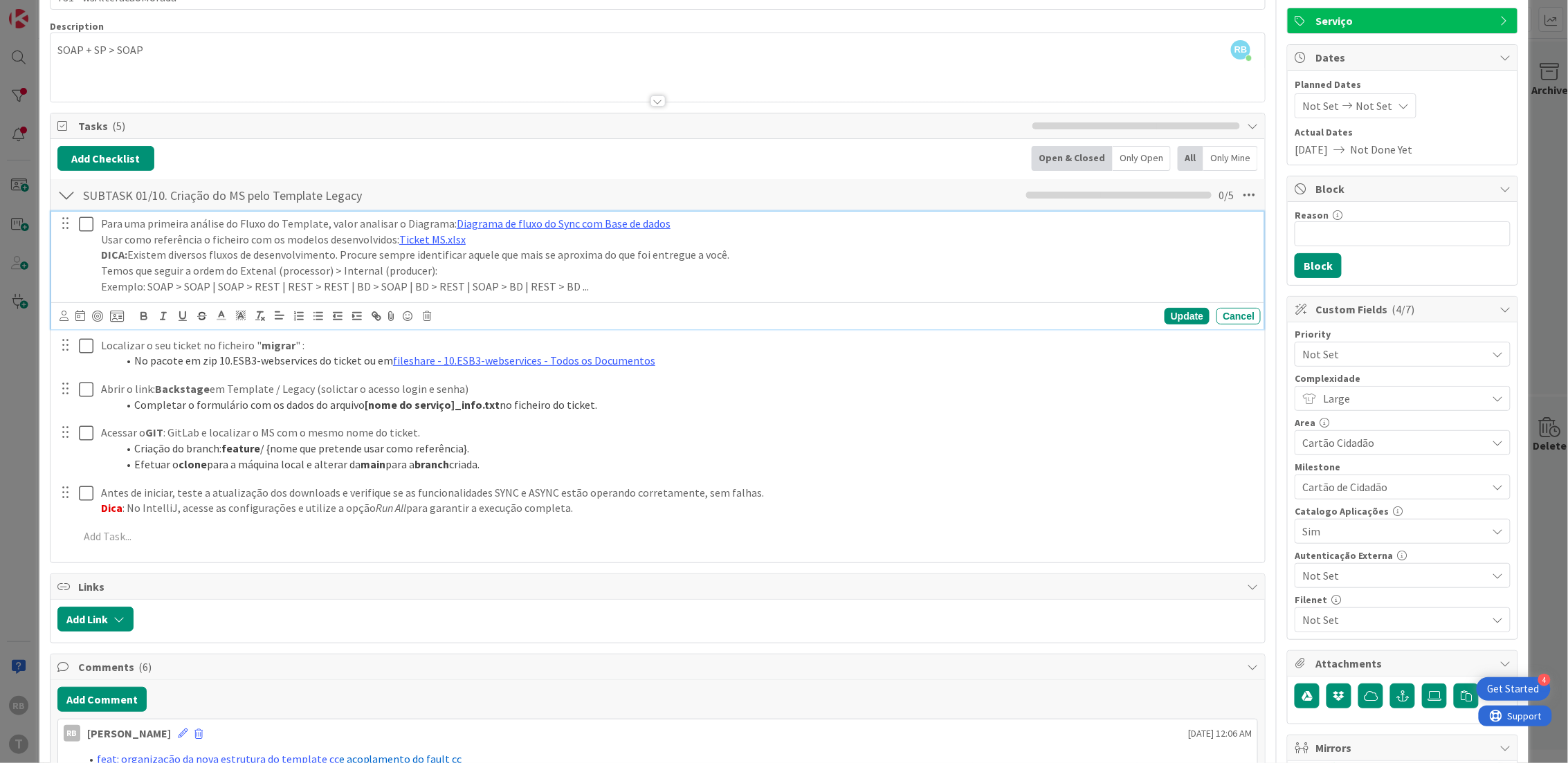
click at [84, 226] on icon at bounding box center [86, 224] width 15 height 17
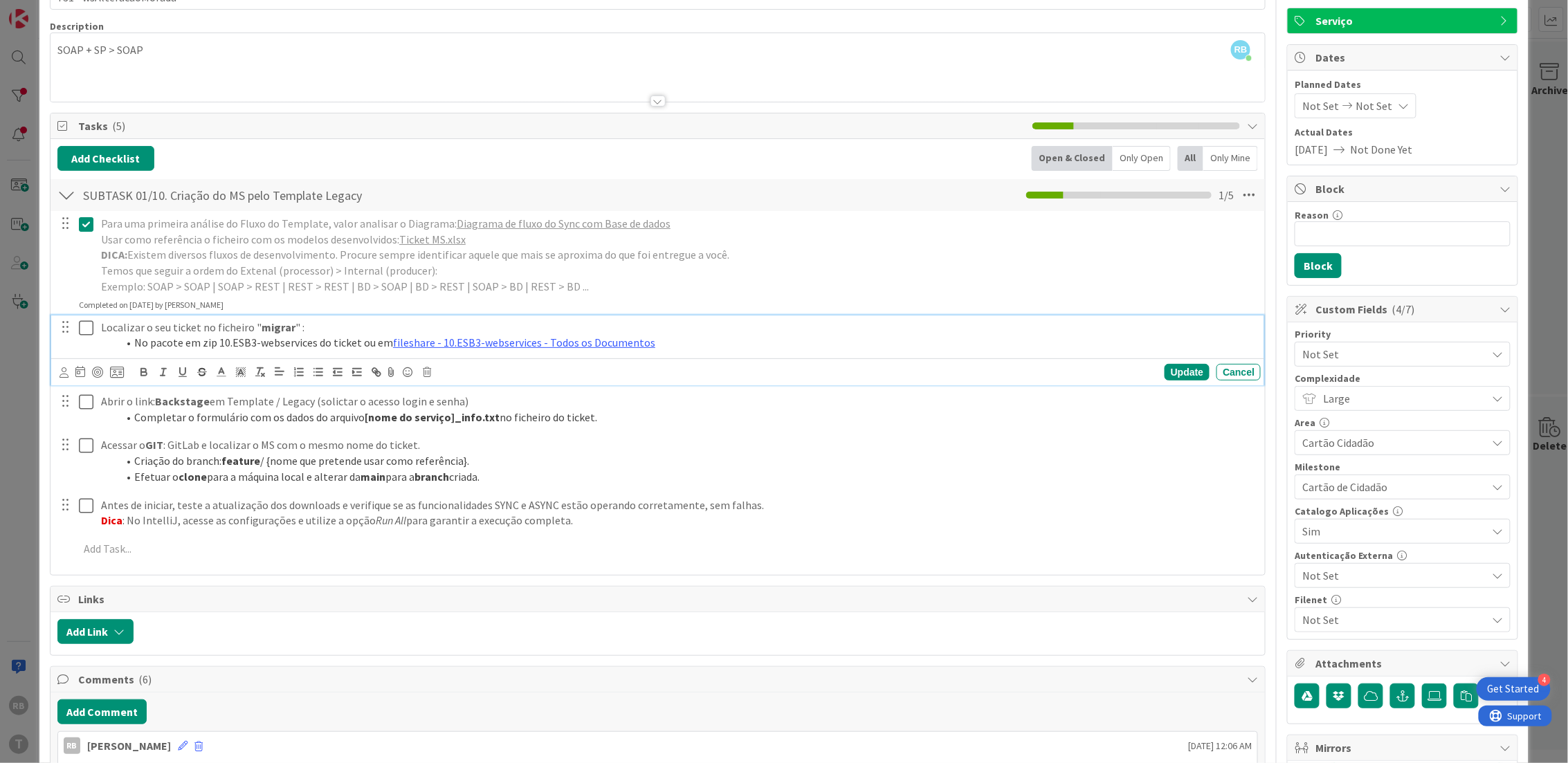
click at [88, 331] on icon at bounding box center [86, 327] width 15 height 17
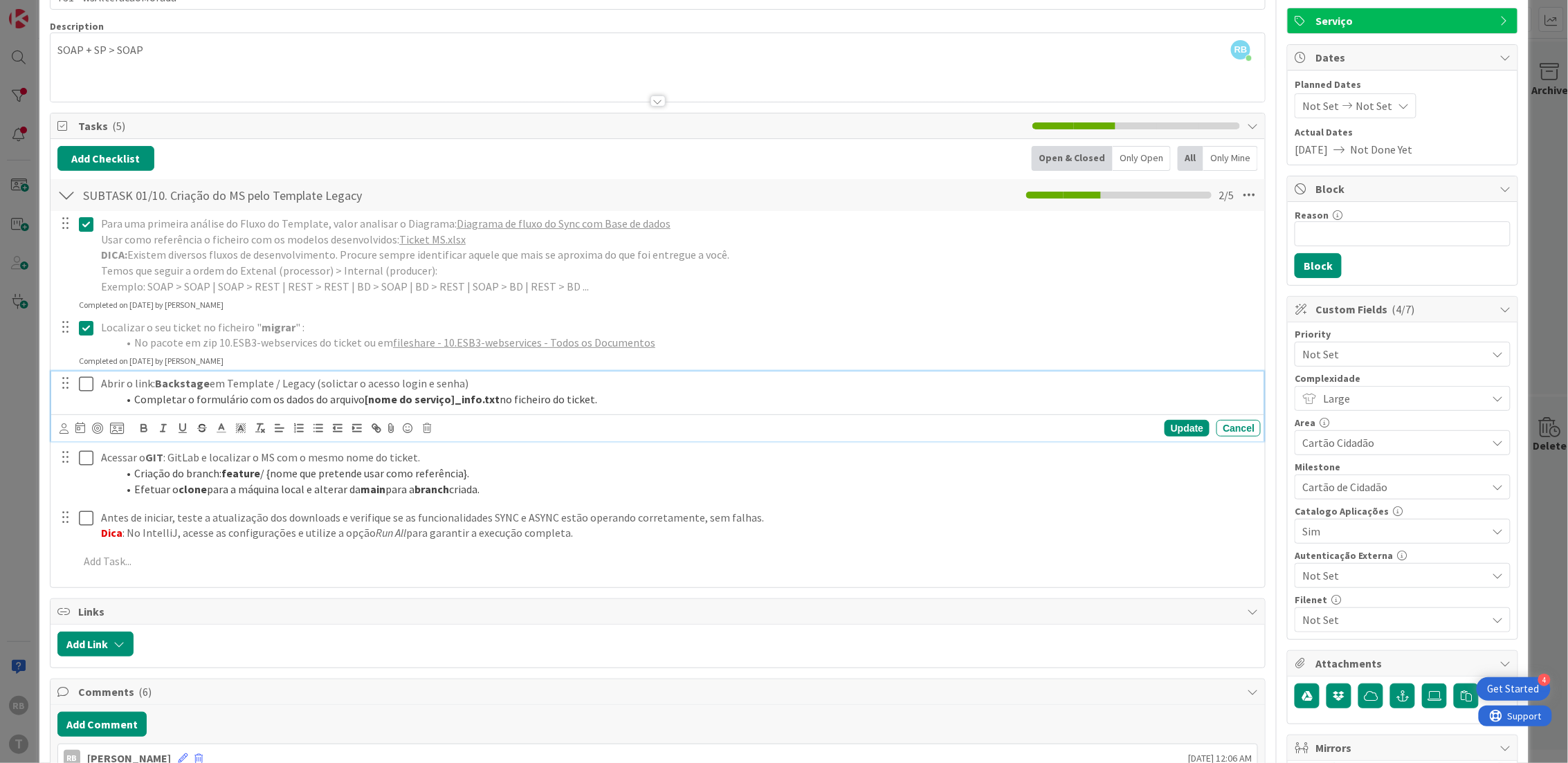
click at [82, 386] on icon at bounding box center [86, 383] width 15 height 17
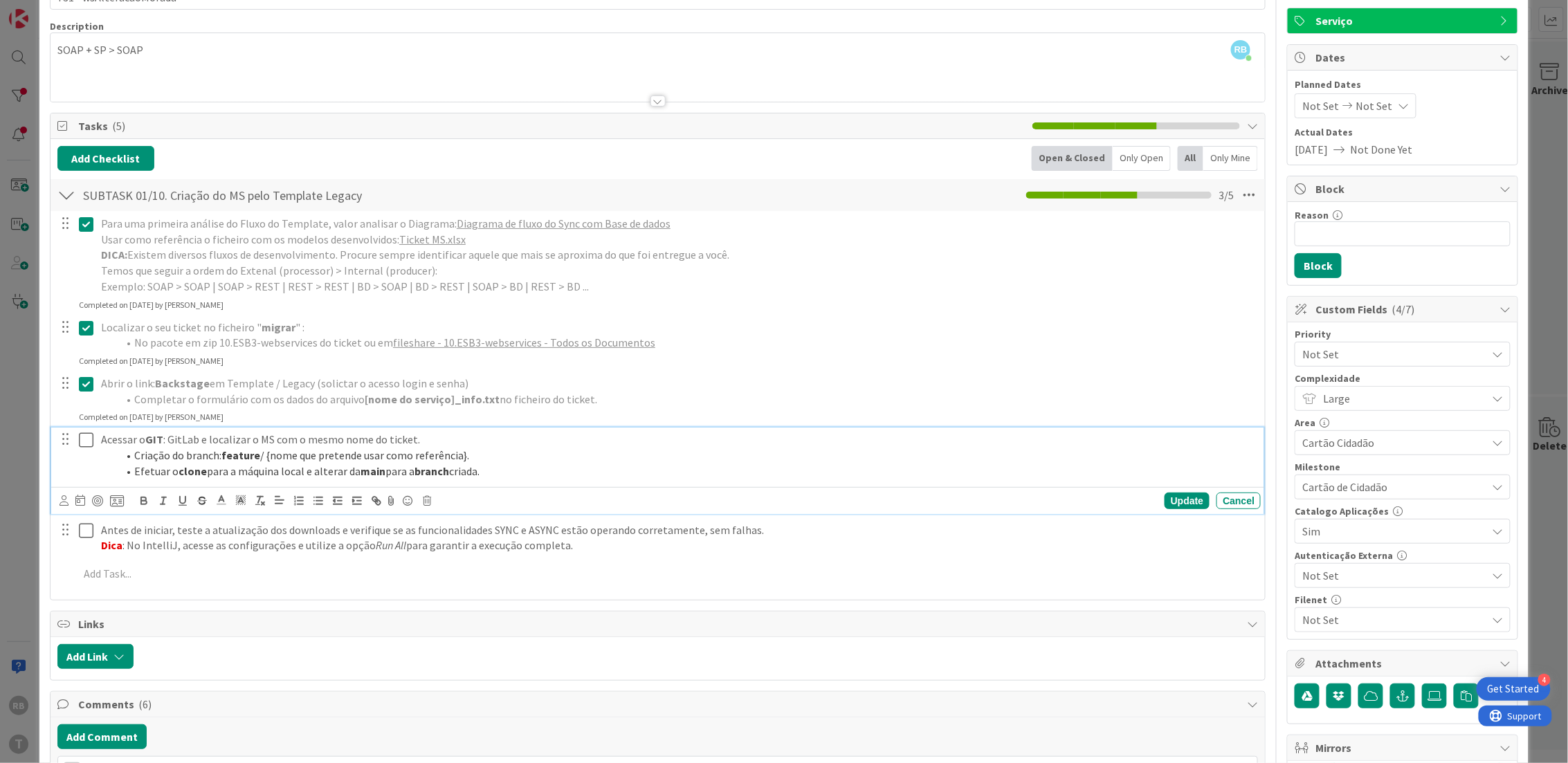
click at [89, 441] on icon at bounding box center [86, 439] width 15 height 17
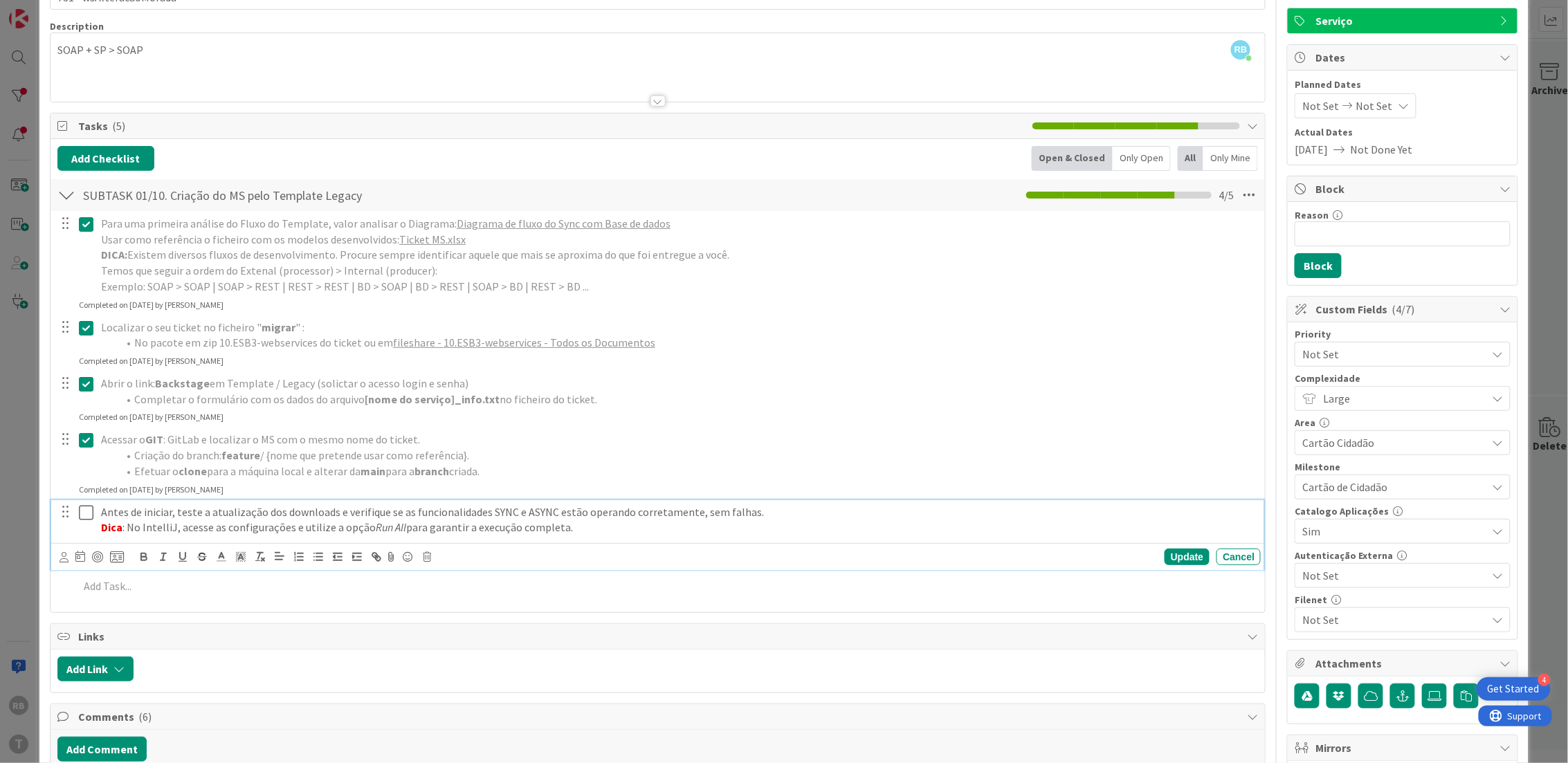
click at [87, 515] on icon at bounding box center [86, 512] width 15 height 17
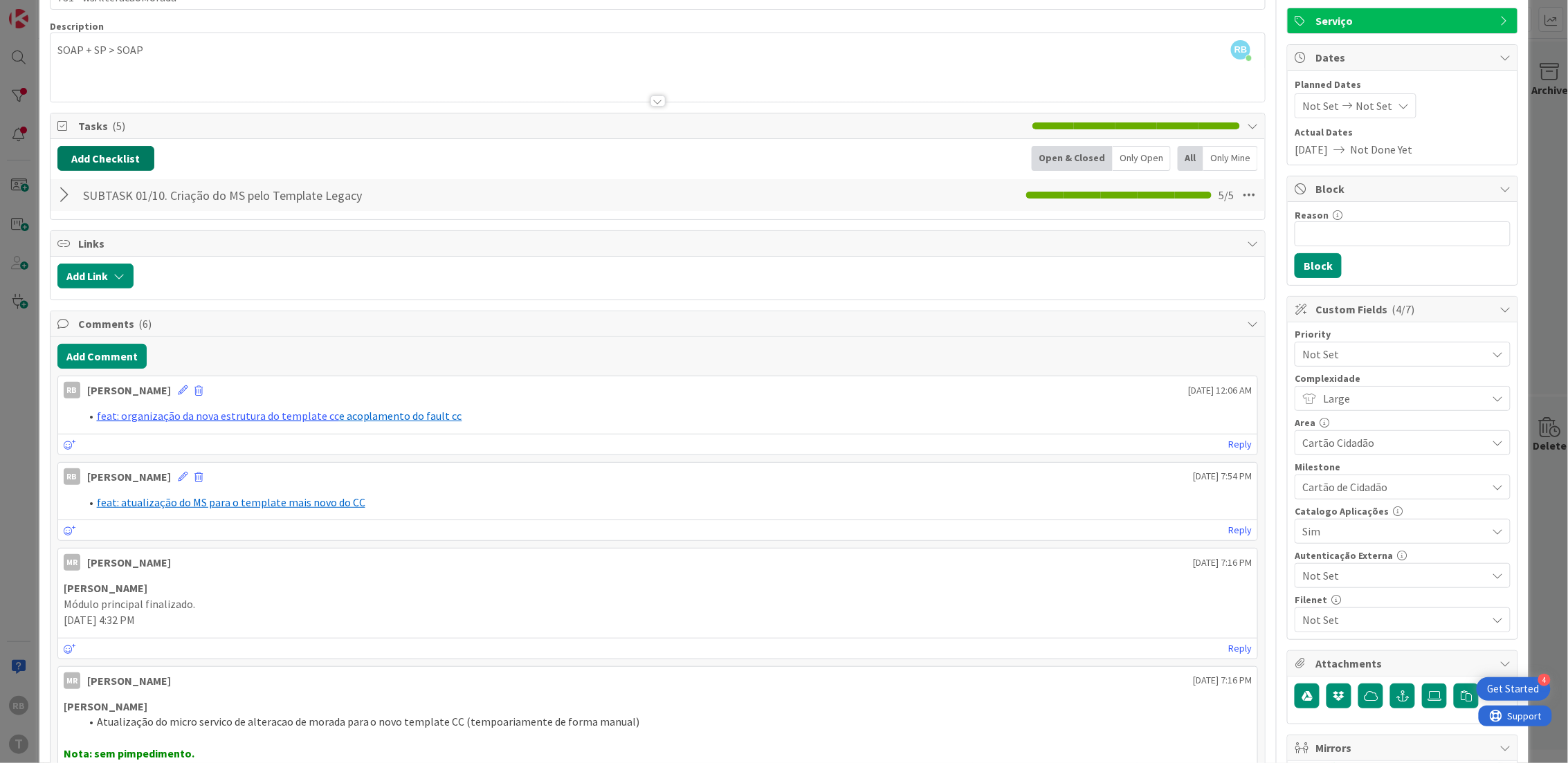
click at [98, 151] on button "Add Checklist" at bounding box center [106, 159] width 97 height 25
click at [98, 287] on link "Load template" at bounding box center [99, 283] width 71 height 14
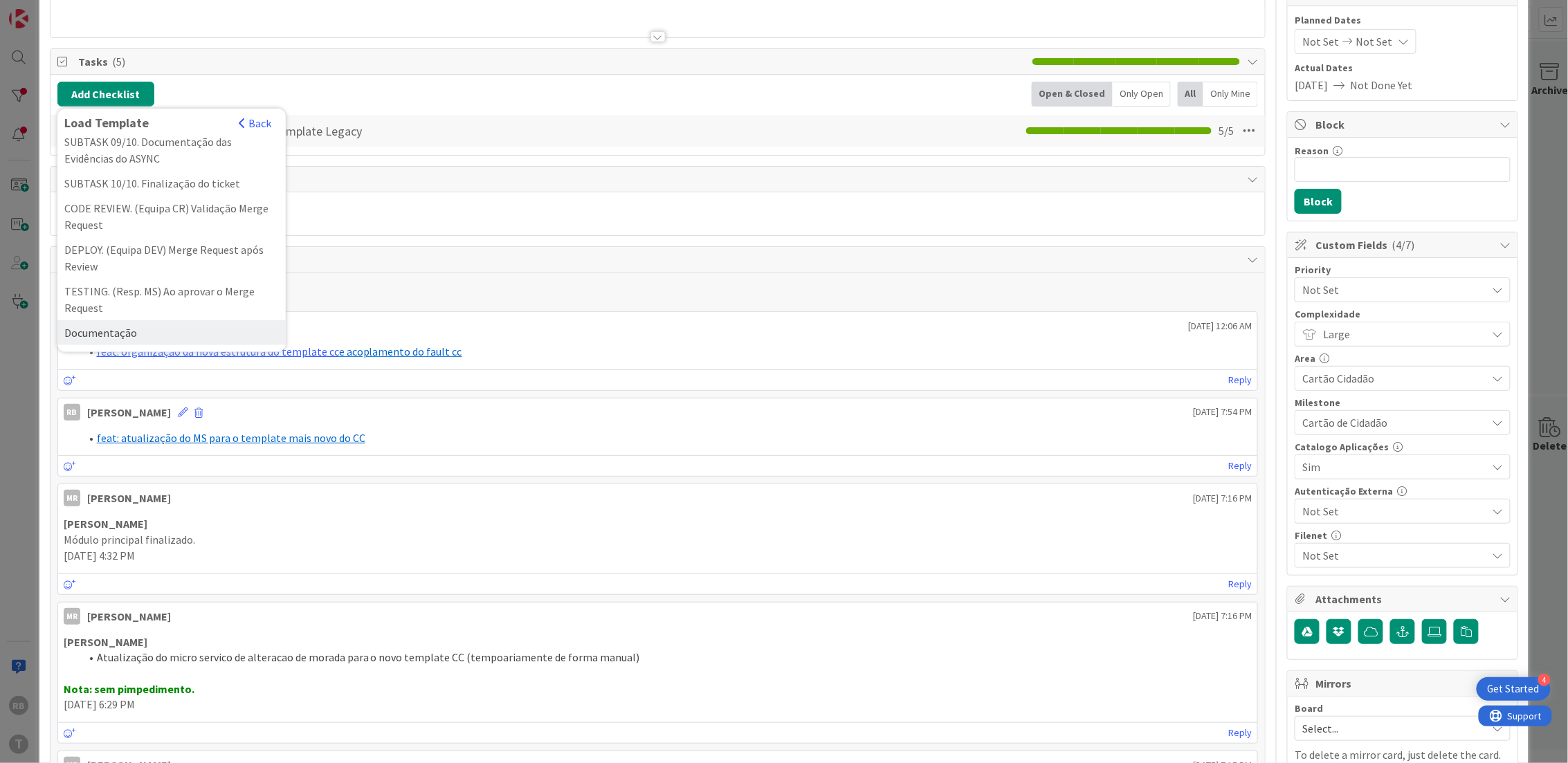
scroll to position [184, 0]
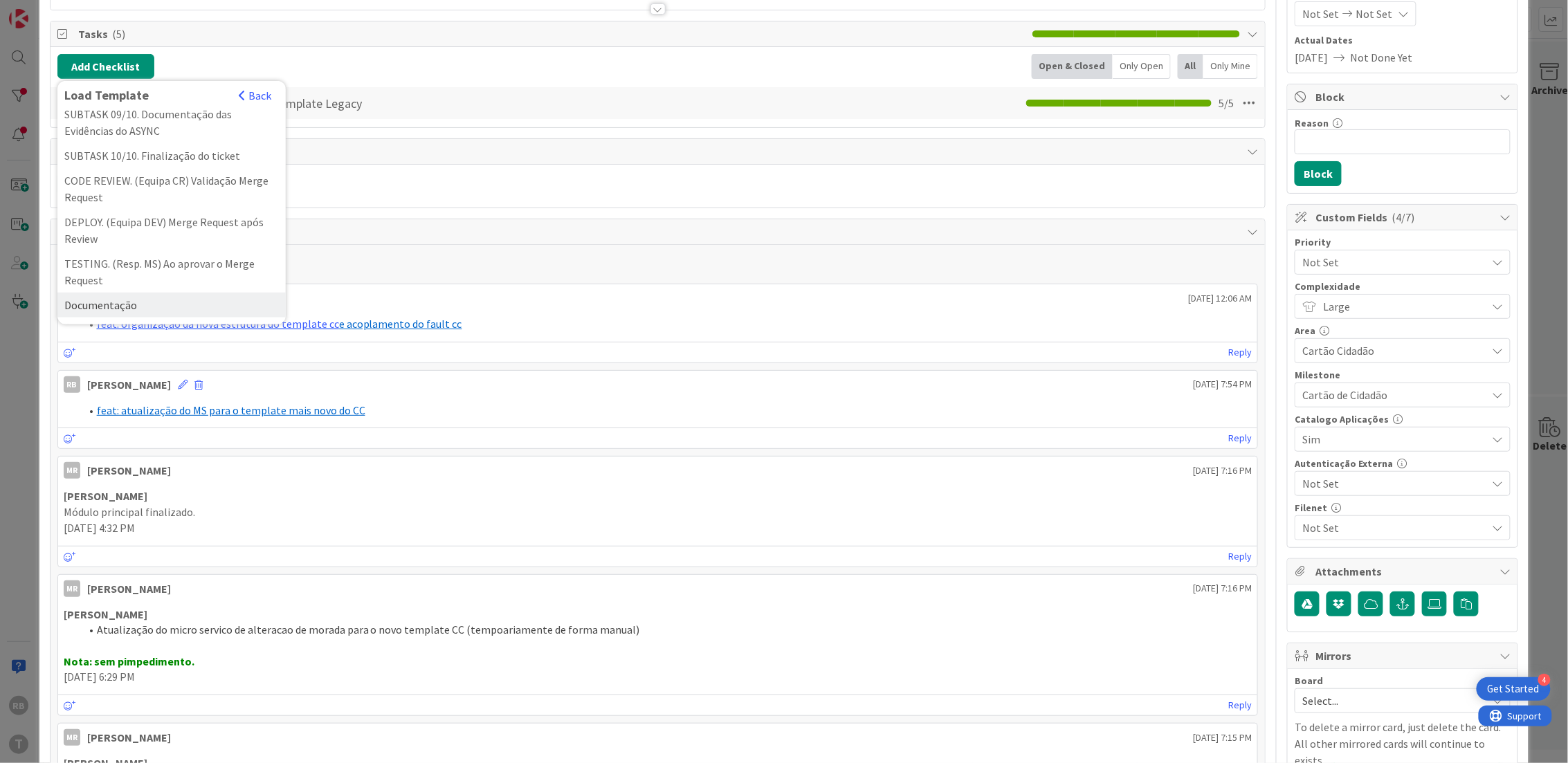
click at [156, 302] on div "Documentação" at bounding box center [172, 305] width 228 height 25
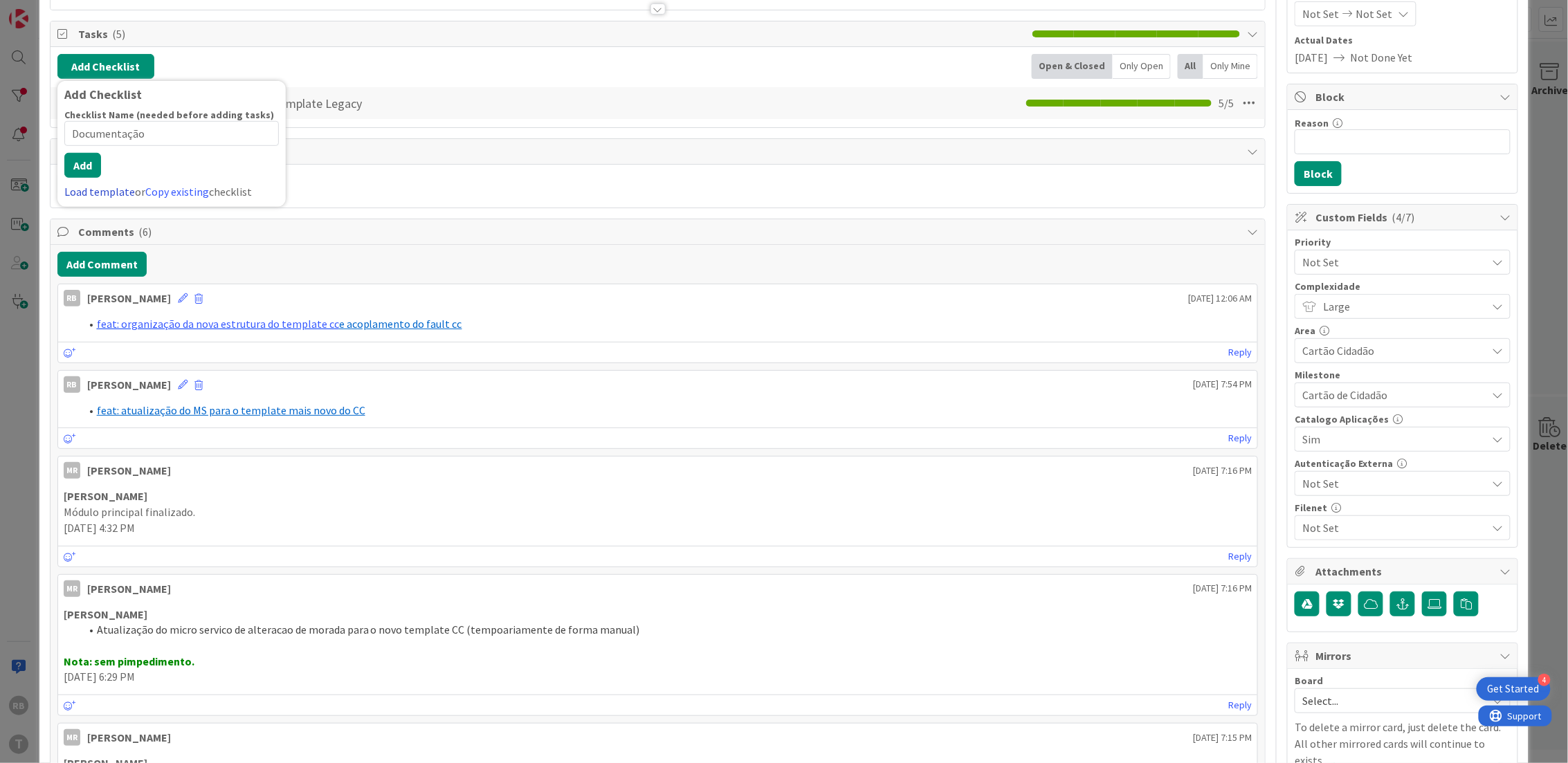
click at [116, 200] on div "Load template or Copy existing checklist" at bounding box center [171, 191] width 215 height 17
click at [1237, 108] on icon at bounding box center [1249, 103] width 25 height 25
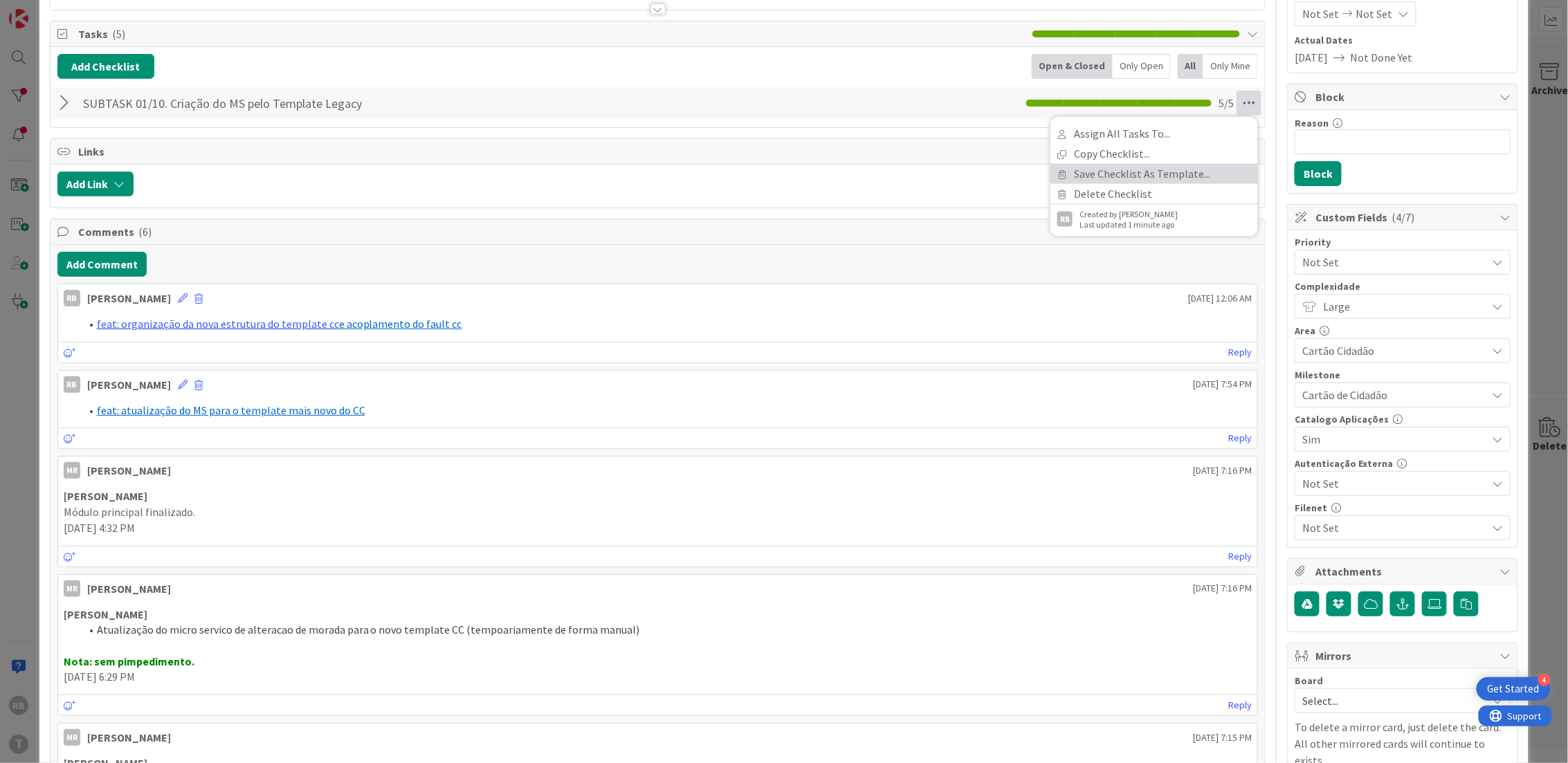
click at [1119, 172] on link "Save Checklist As Template..." at bounding box center [1154, 174] width 207 height 20
click at [1150, 151] on link "view checklist templates" at bounding box center [1119, 163] width 170 height 31
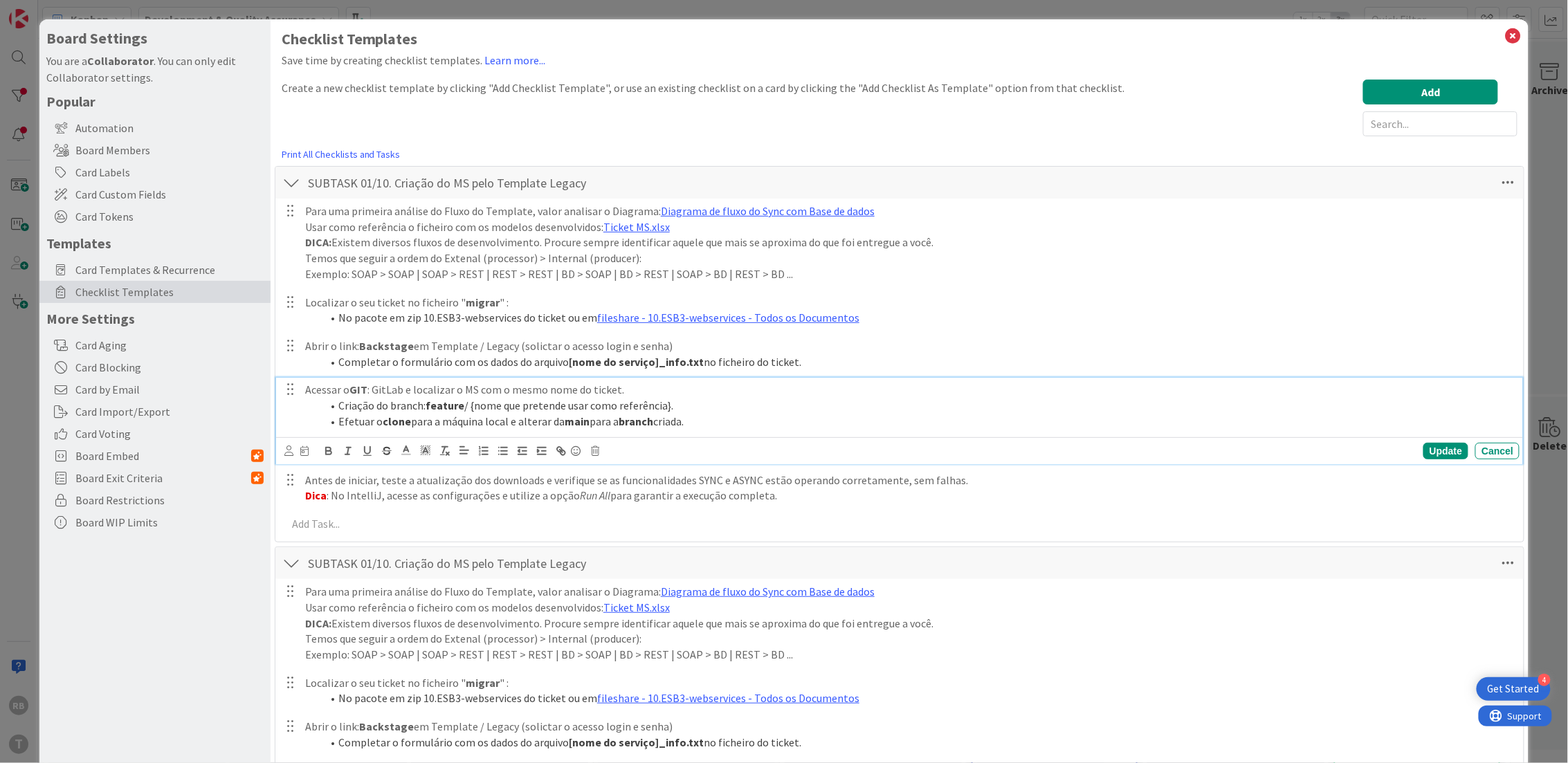
click at [1233, 388] on p "Acessar o GIT : GitLab e localizar o MS com o mesmo nome do ticket." at bounding box center [909, 390] width 1209 height 16
click at [1495, 176] on icon at bounding box center [1508, 183] width 25 height 25
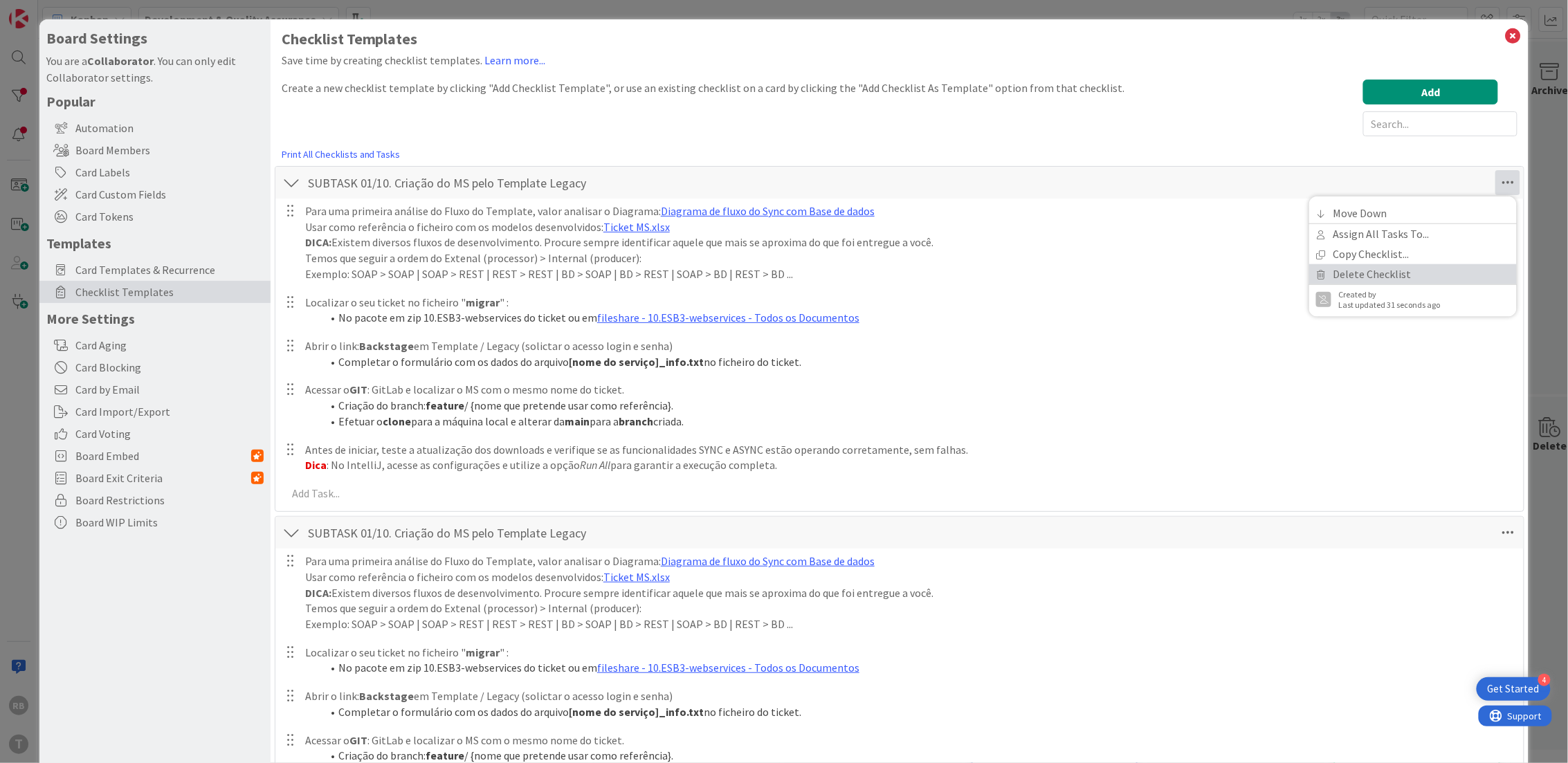
click at [1358, 276] on link "Delete Checklist" at bounding box center [1412, 274] width 207 height 20
click at [1335, 248] on button "Delete" at bounding box center [1348, 249] width 52 height 25
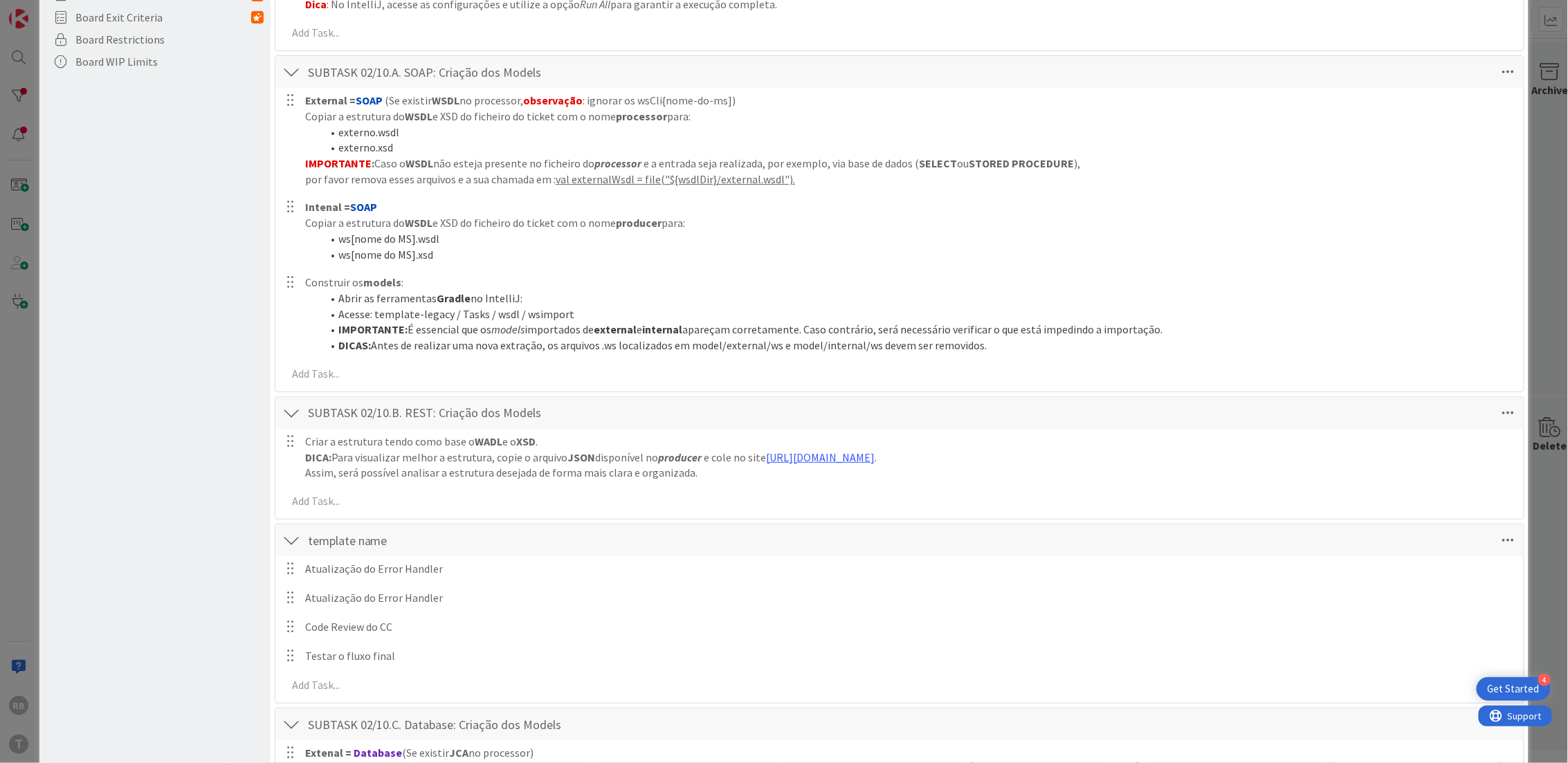
scroll to position [554, 0]
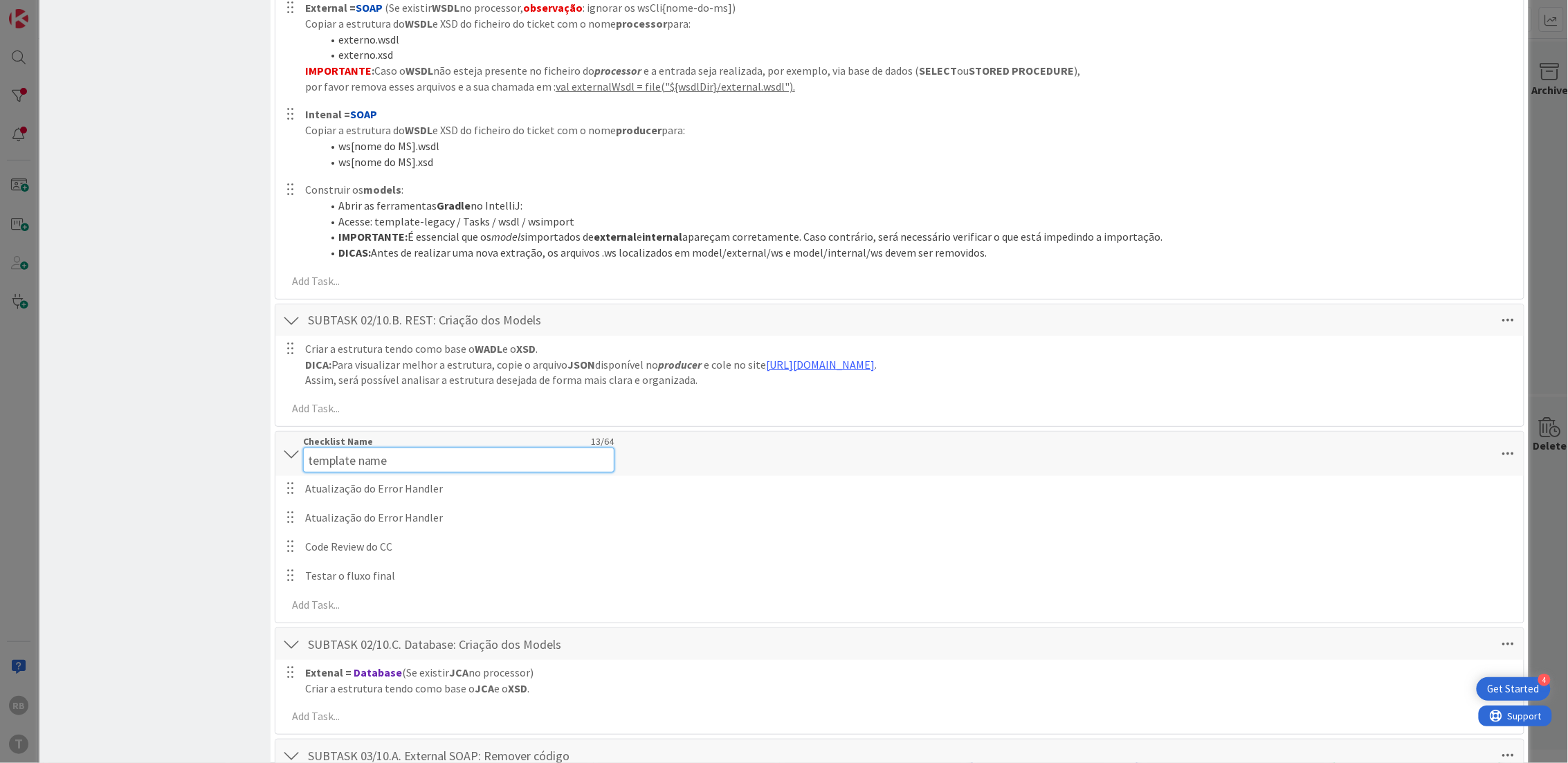
click at [374, 444] on div "Checklist Name 13 / 64 template name" at bounding box center [459, 453] width 311 height 37
drag, startPoint x: 426, startPoint y: 459, endPoint x: 266, endPoint y: 447, distance: 160.4
click at [375, 447] on div "Checklist Name 14 / 64 CARTÃO CIDADÃO" at bounding box center [459, 453] width 311 height 37
click at [410, 452] on input "CARTÃO CIDADÃO" at bounding box center [459, 460] width 311 height 25
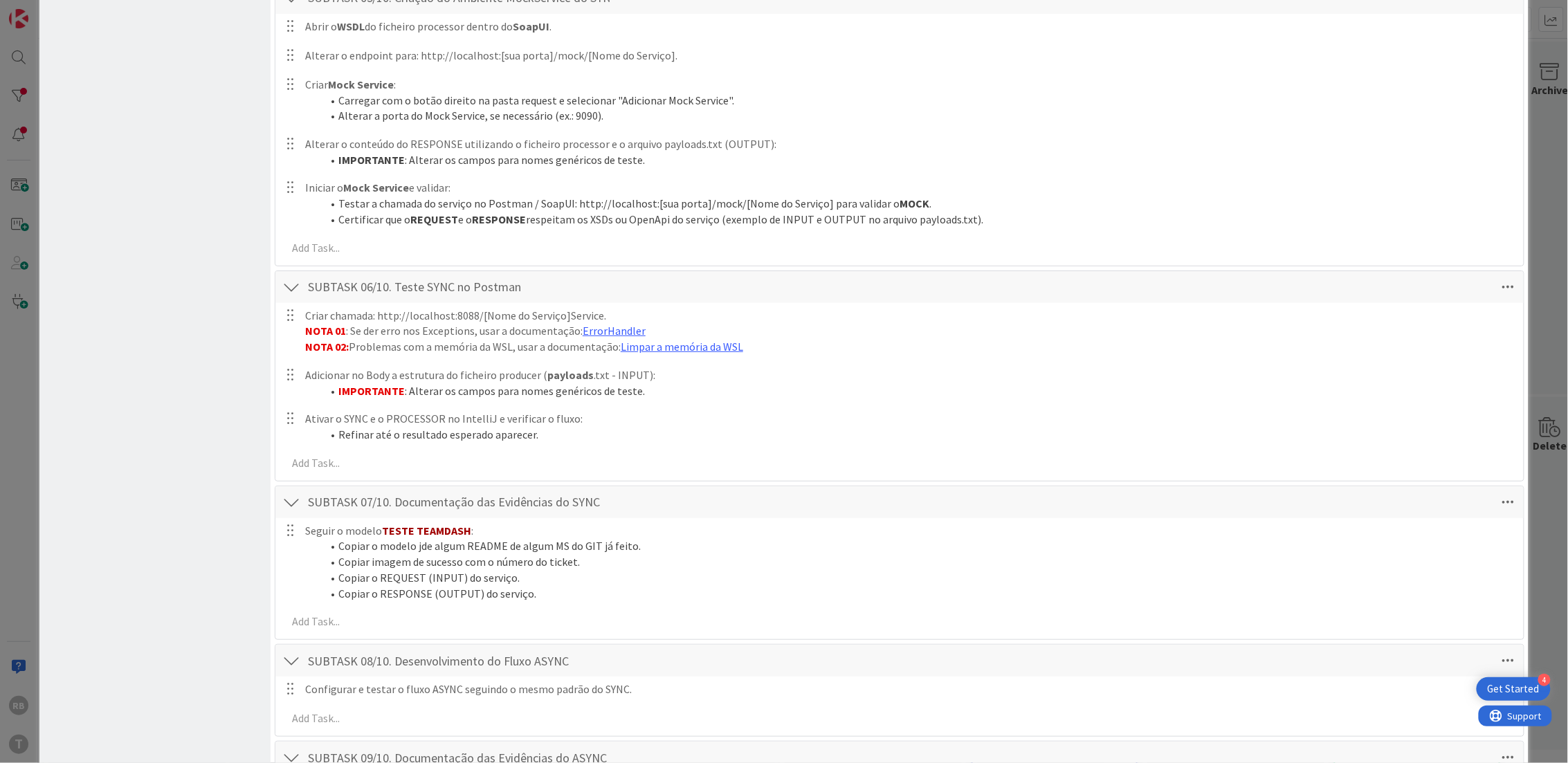
scroll to position [1717, 0]
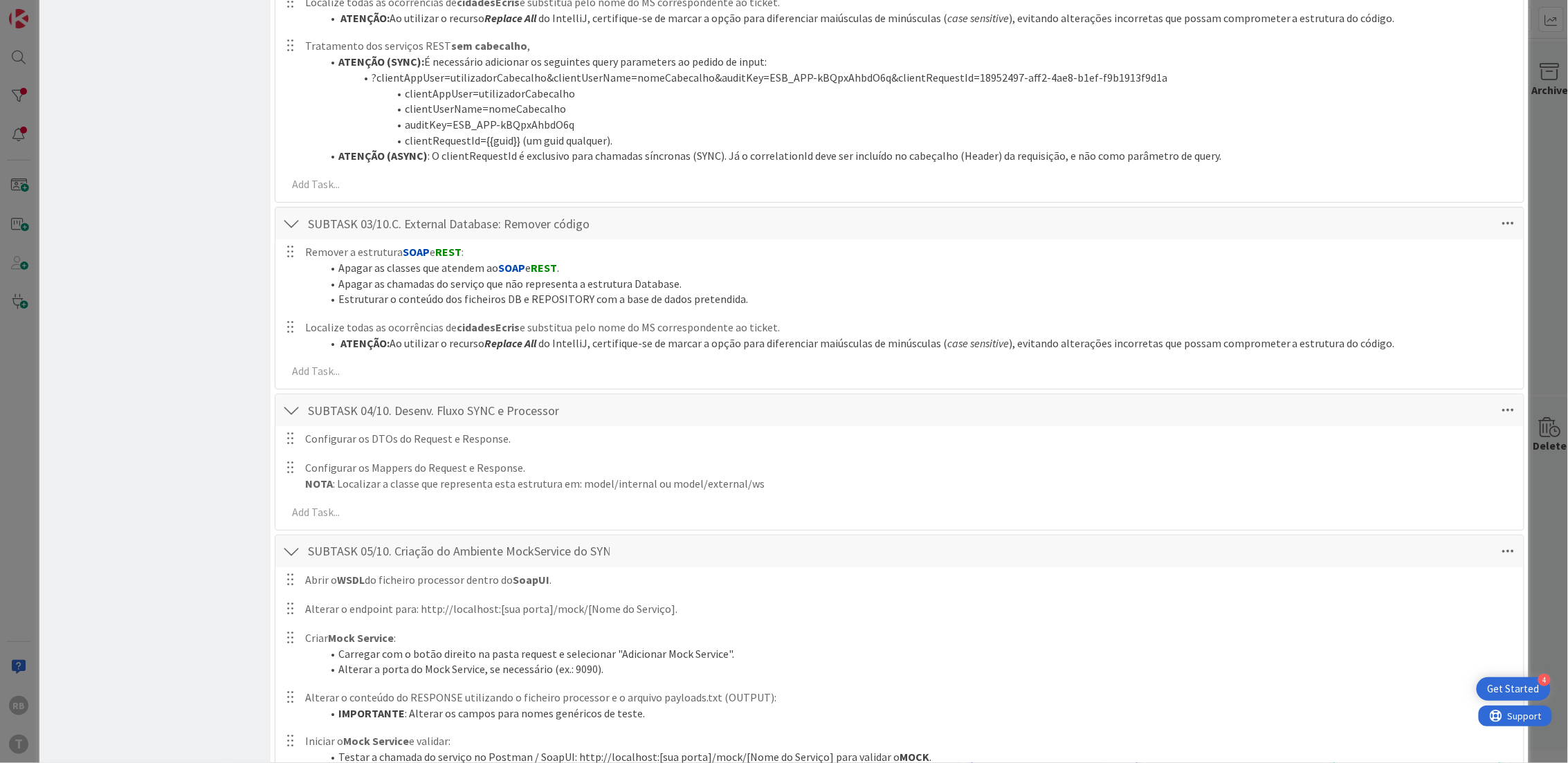
type input "CARTÃO CIDADÃO -"
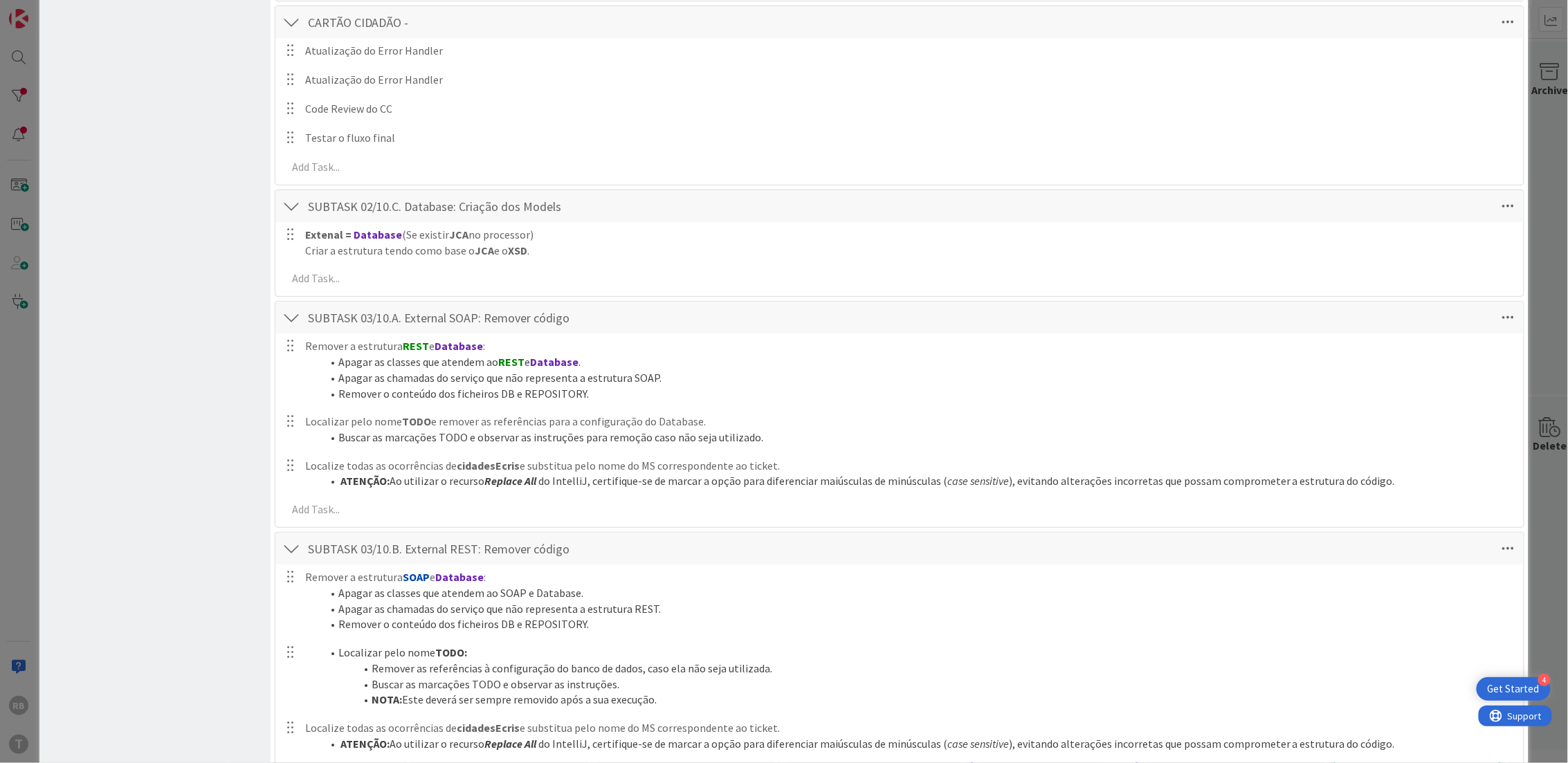
scroll to position [887, 0]
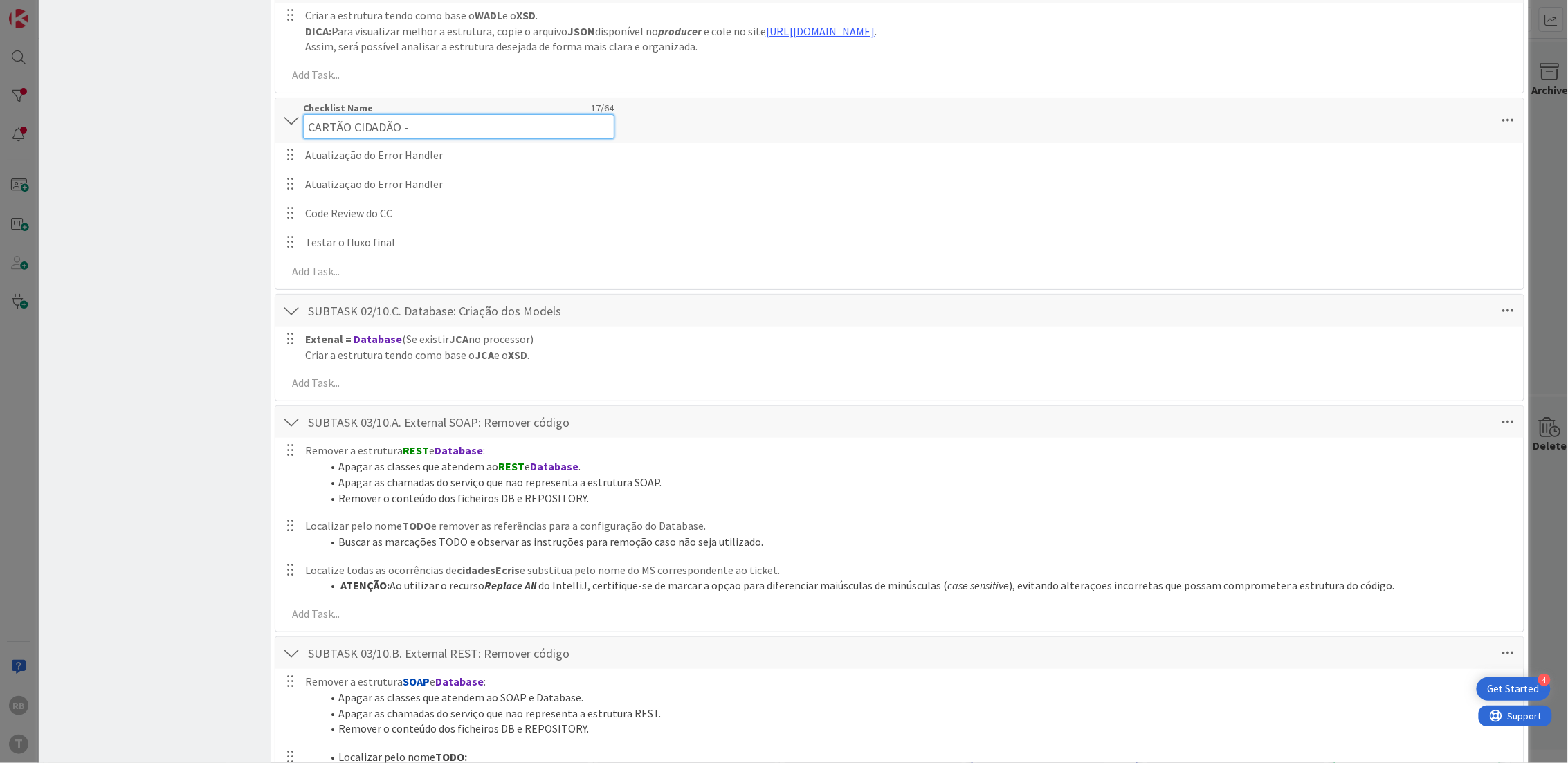
click at [421, 138] on input "CARTÃO CIDADÃO -" at bounding box center [459, 127] width 311 height 25
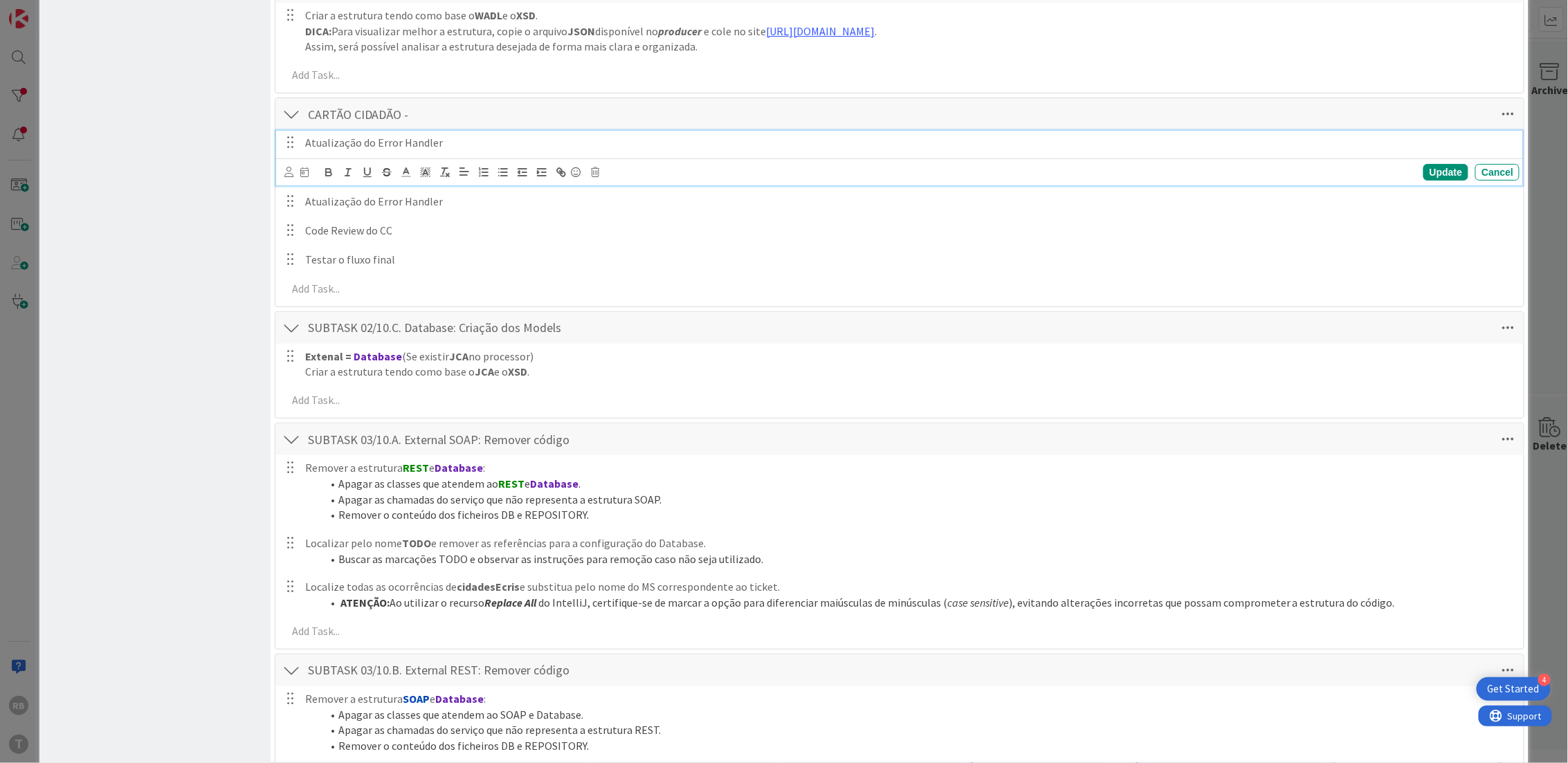
click at [415, 156] on div "Atualização do Error Handler Update Cancel" at bounding box center [899, 158] width 1248 height 55
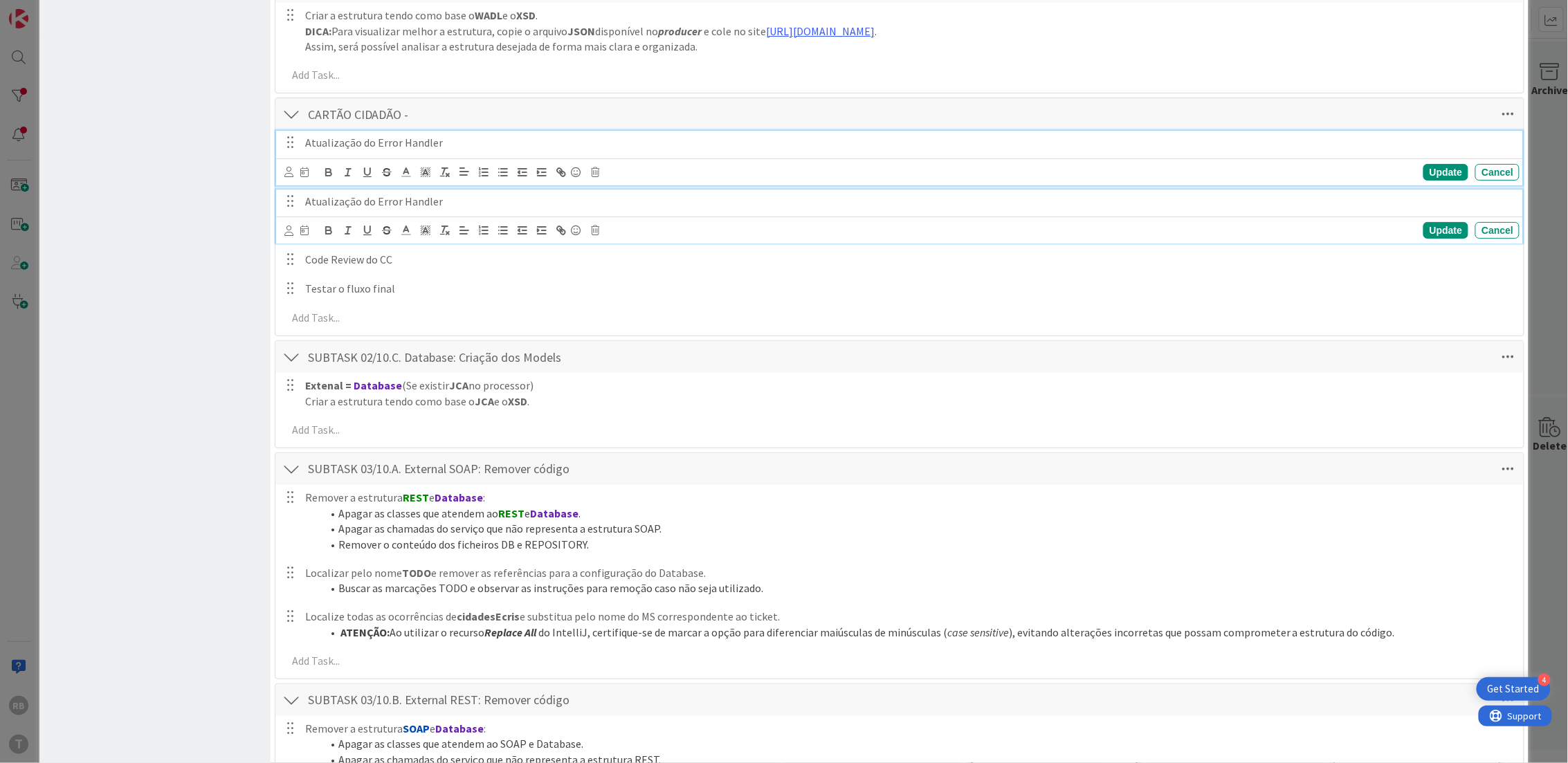
click at [393, 204] on p "Atualização do Error Handler" at bounding box center [909, 201] width 1209 height 16
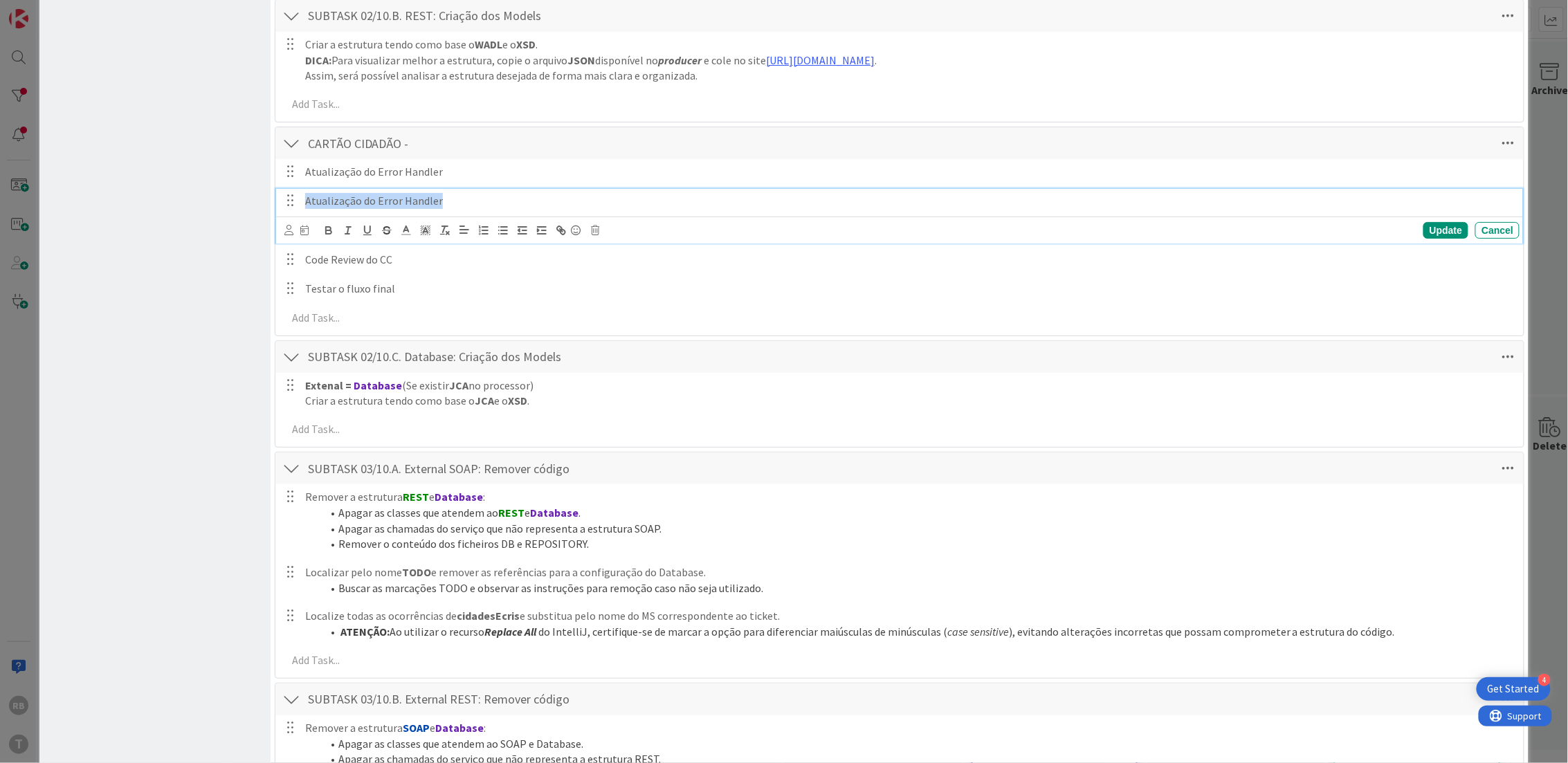
drag, startPoint x: 450, startPoint y: 200, endPoint x: 218, endPoint y: 183, distance: 232.6
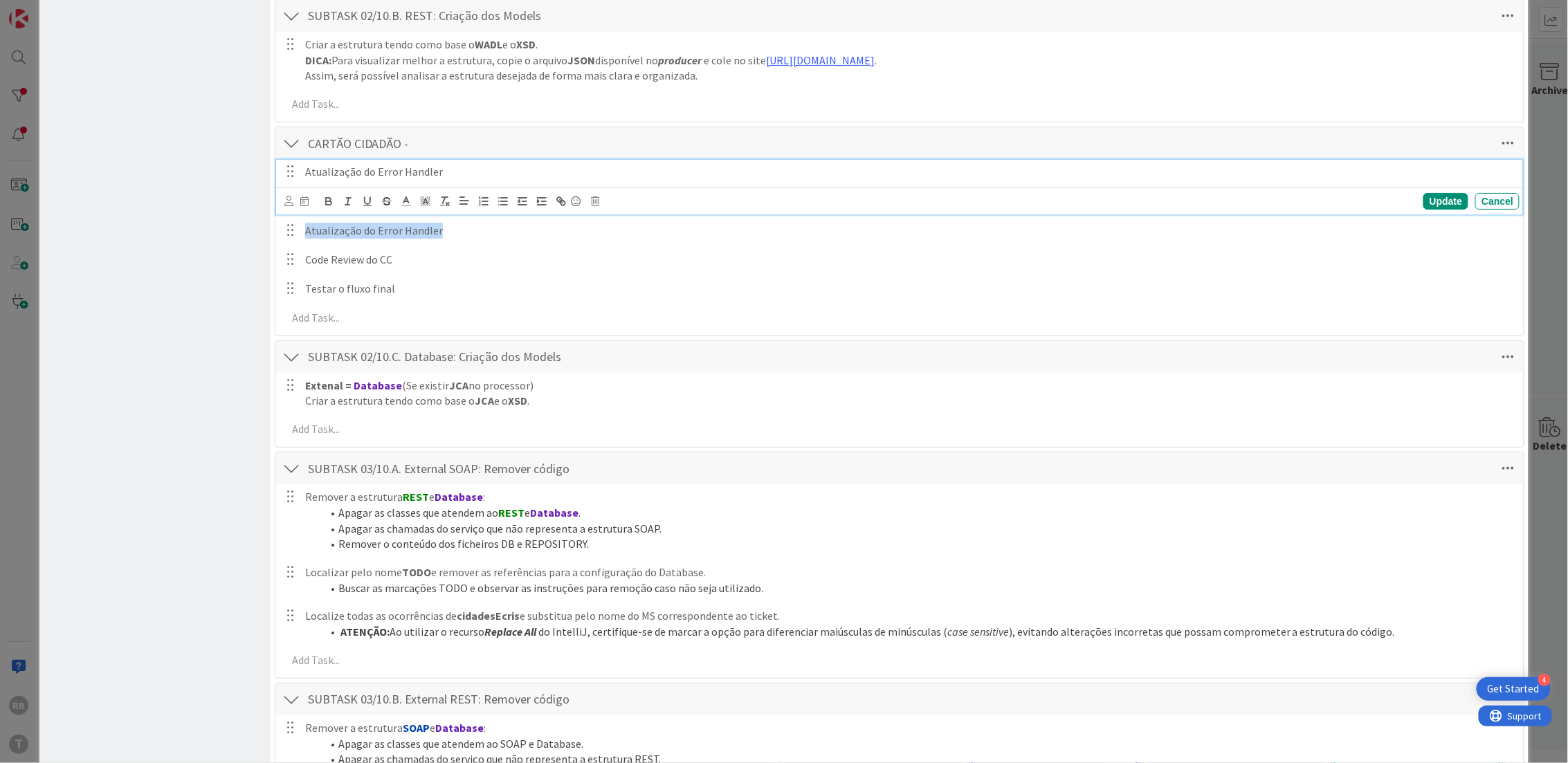
drag, startPoint x: 370, startPoint y: 179, endPoint x: 402, endPoint y: 165, distance: 34.9
click at [374, 179] on div "Atualização do Error Handler Update Cancel" at bounding box center [899, 187] width 1248 height 55
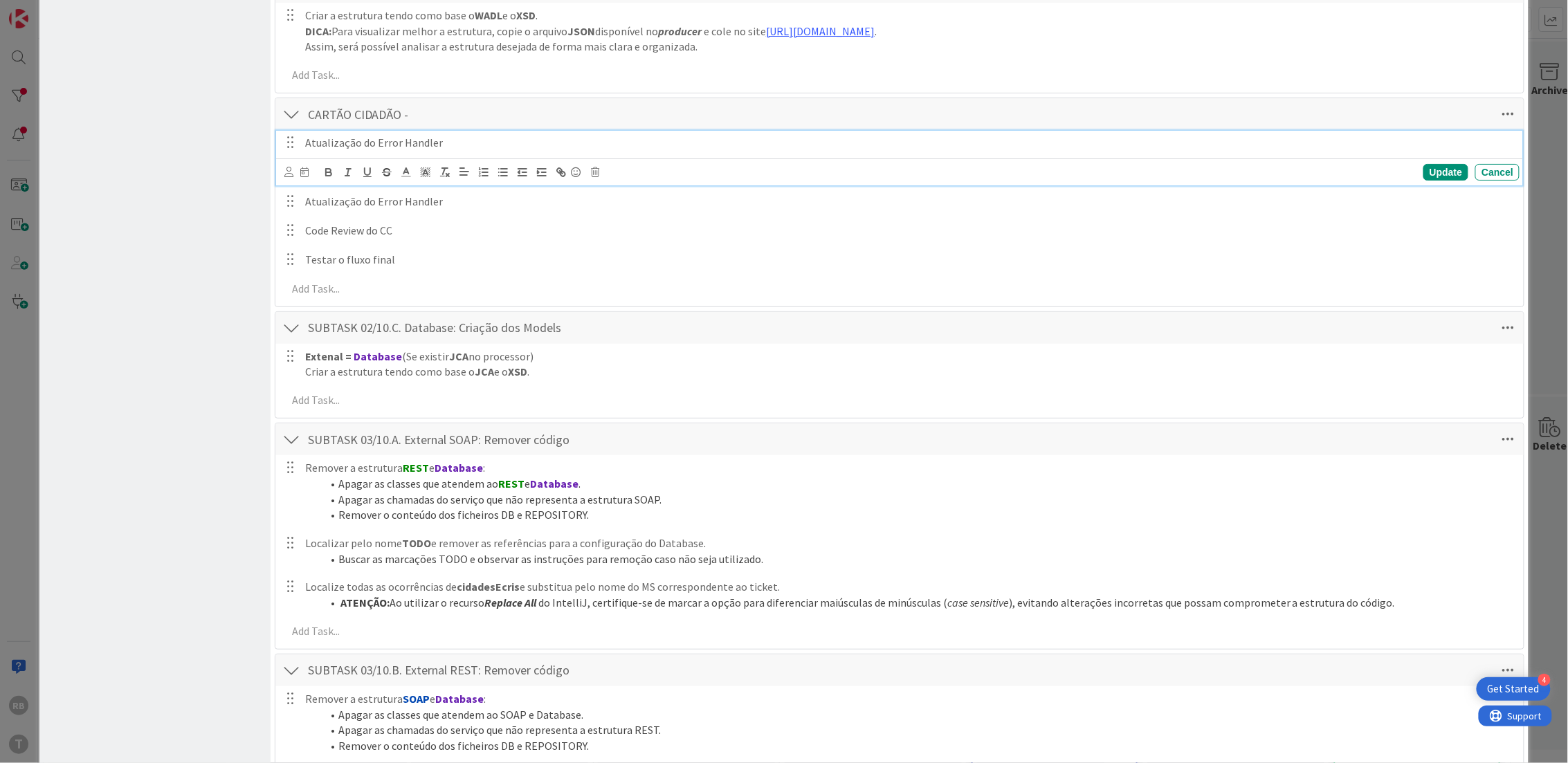
drag, startPoint x: 138, startPoint y: 193, endPoint x: 156, endPoint y: 194, distance: 18.0
click at [336, 144] on p "Atualização do Error Handler" at bounding box center [909, 143] width 1209 height 16
click at [593, 175] on icon at bounding box center [595, 172] width 8 height 9
click at [628, 225] on div "Delete" at bounding box center [631, 231] width 51 height 25
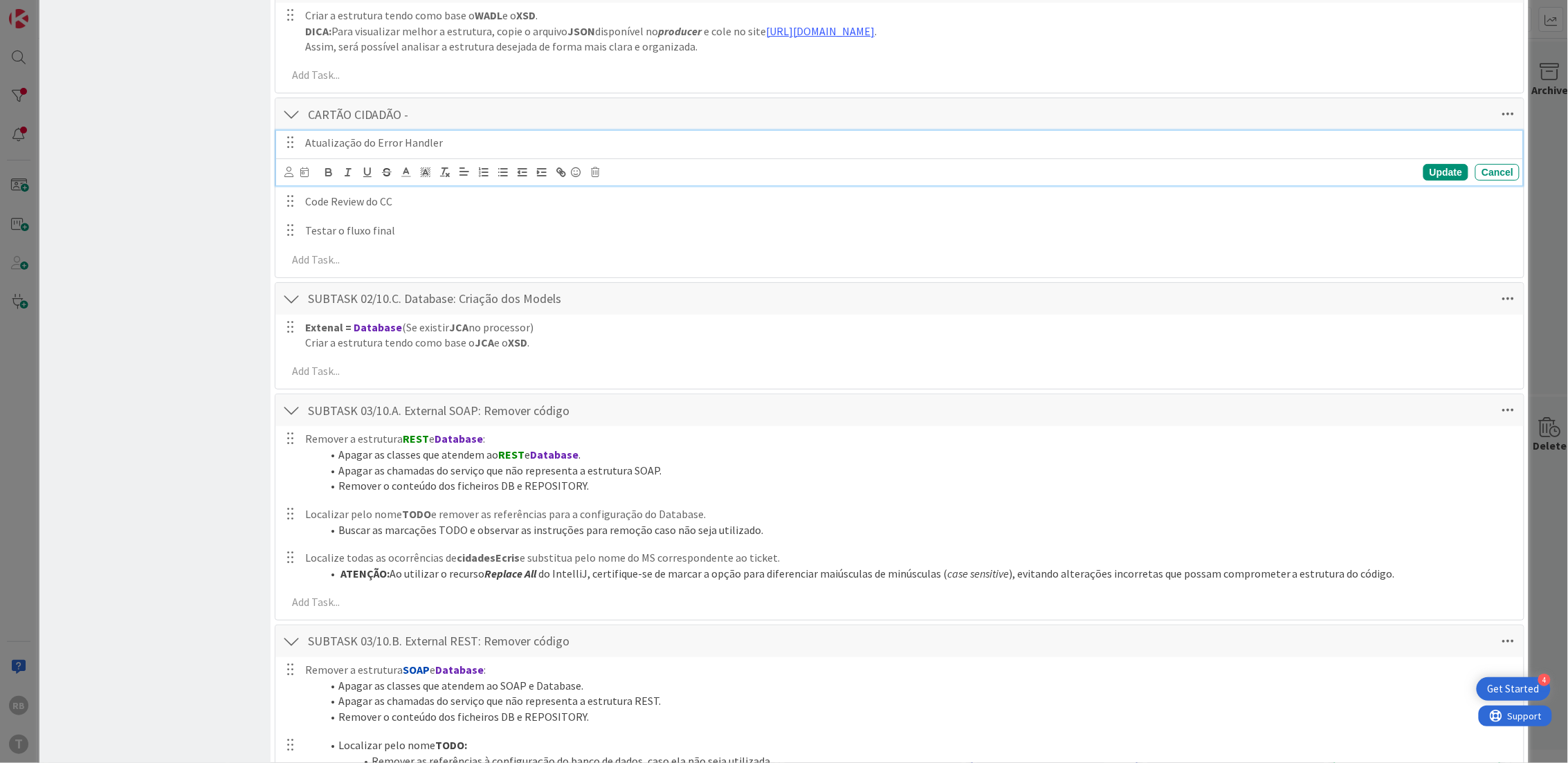
click at [395, 140] on p "Atualização do Error Handler" at bounding box center [909, 143] width 1209 height 16
click at [461, 140] on p "Atualização do Error Handler" at bounding box center [909, 143] width 1209 height 16
click at [1441, 175] on div "Update" at bounding box center [1446, 172] width 45 height 17
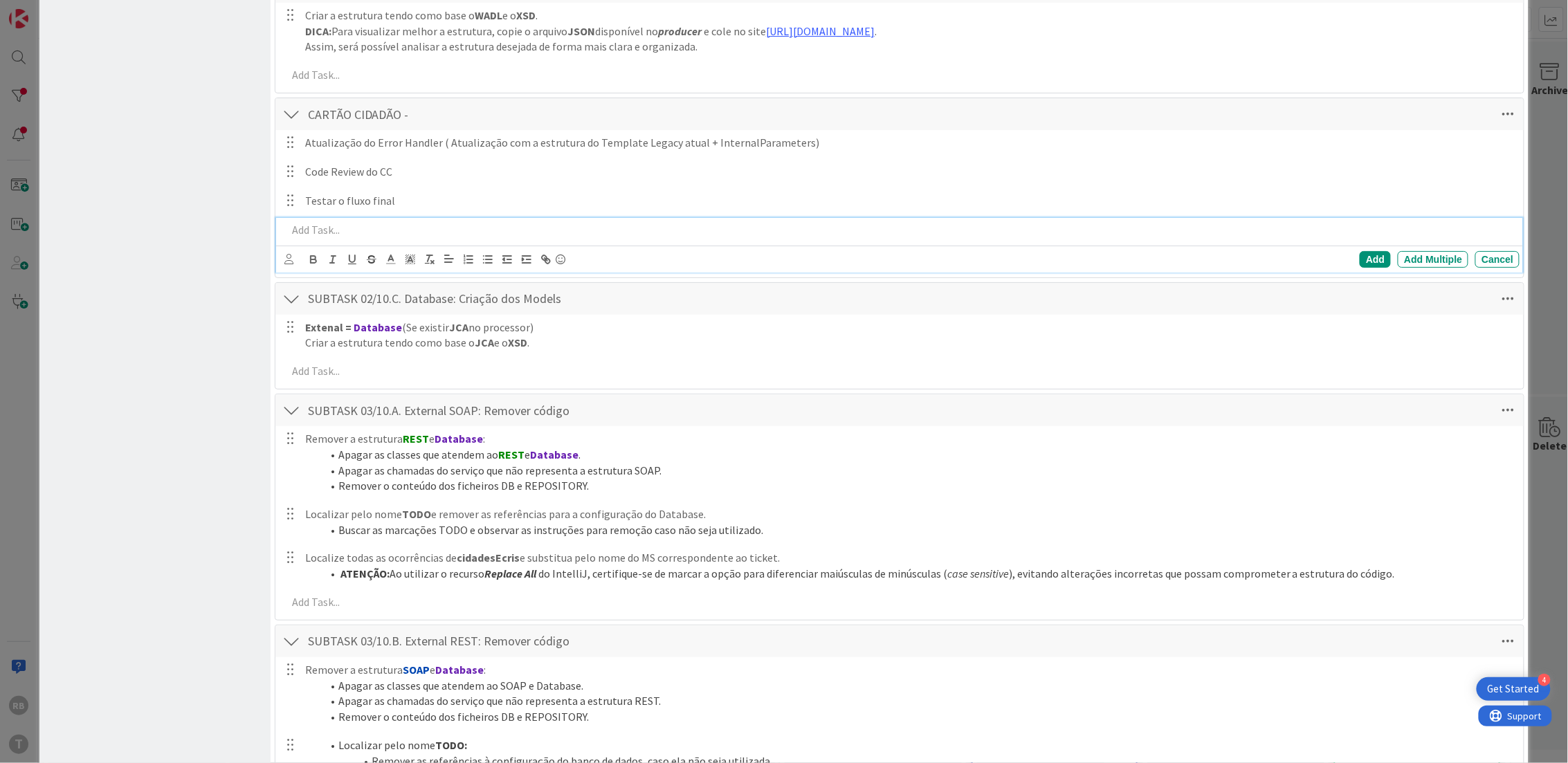
click at [304, 231] on p at bounding box center [901, 230] width 1227 height 16
drag, startPoint x: 127, startPoint y: 236, endPoint x: 148, endPoint y: 173, distance: 66.4
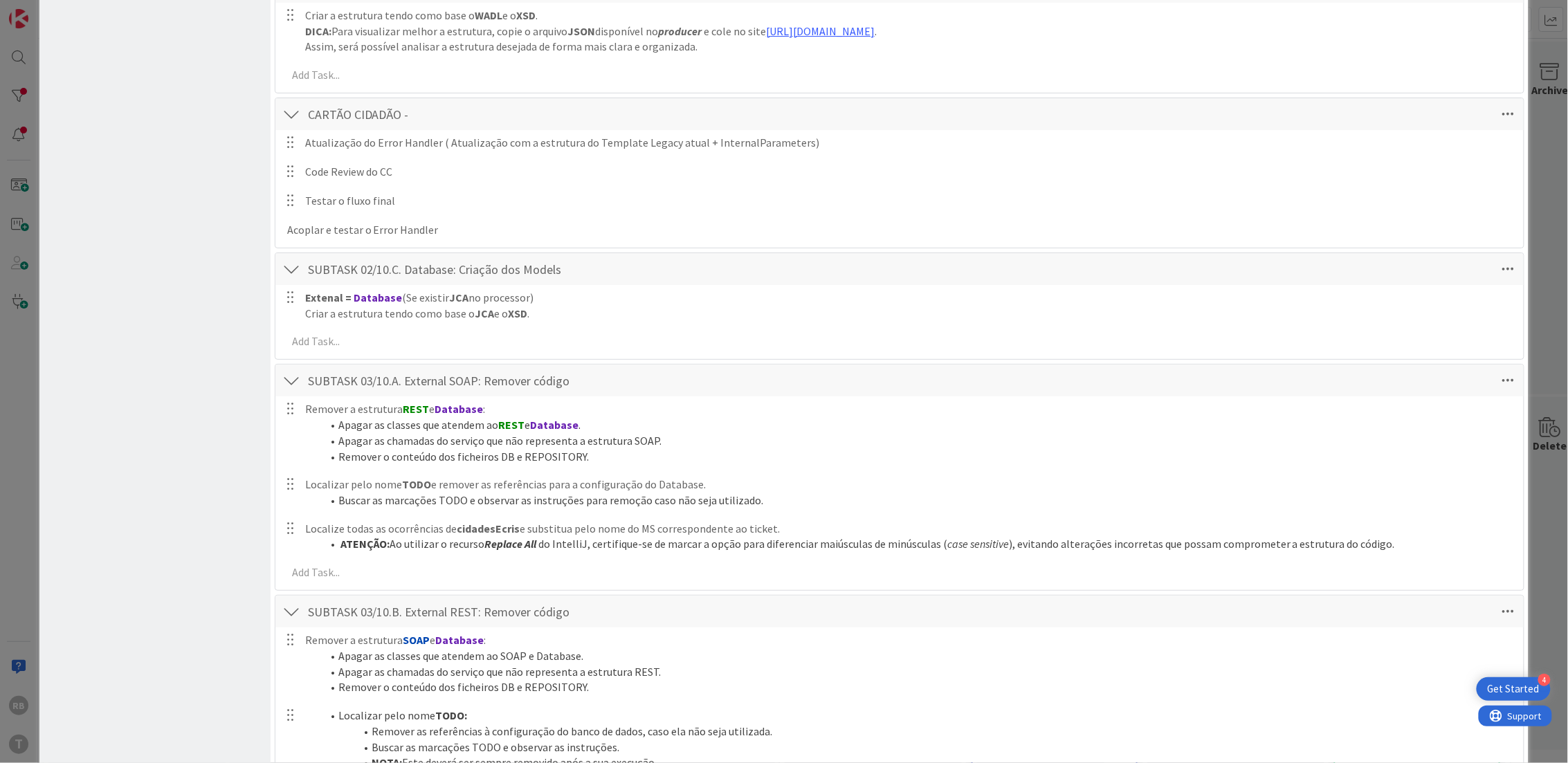
scroll to position [702, 0]
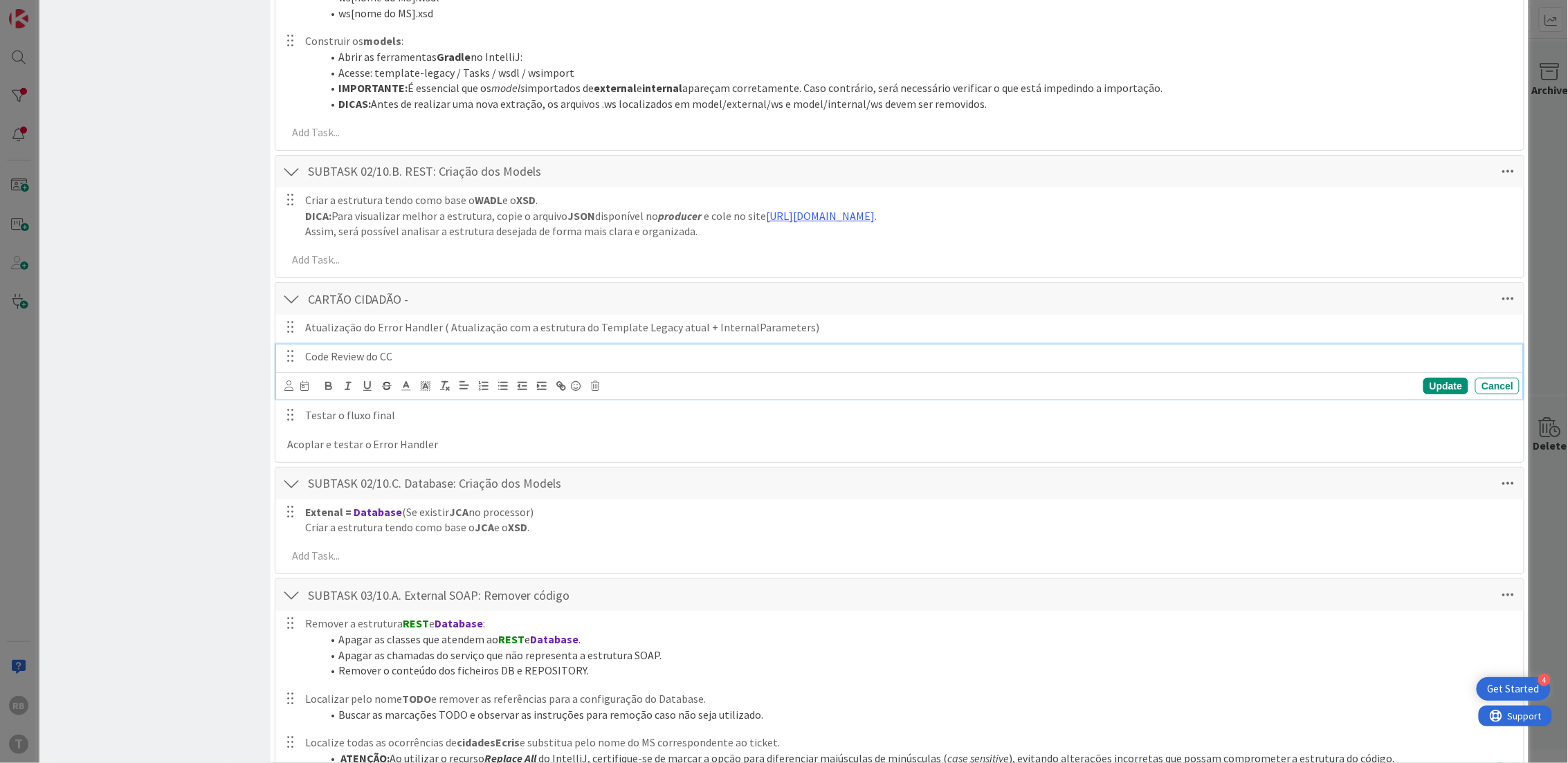
click at [362, 353] on p "Code Review do CC" at bounding box center [909, 356] width 1209 height 16
click at [355, 416] on p "Acoplar e testar o Error Handler" at bounding box center [901, 415] width 1227 height 16
click at [501, 416] on p "Acoplar e testar o Error Handler" at bounding box center [901, 415] width 1227 height 16
click at [1360, 440] on div "Add" at bounding box center [1375, 444] width 31 height 17
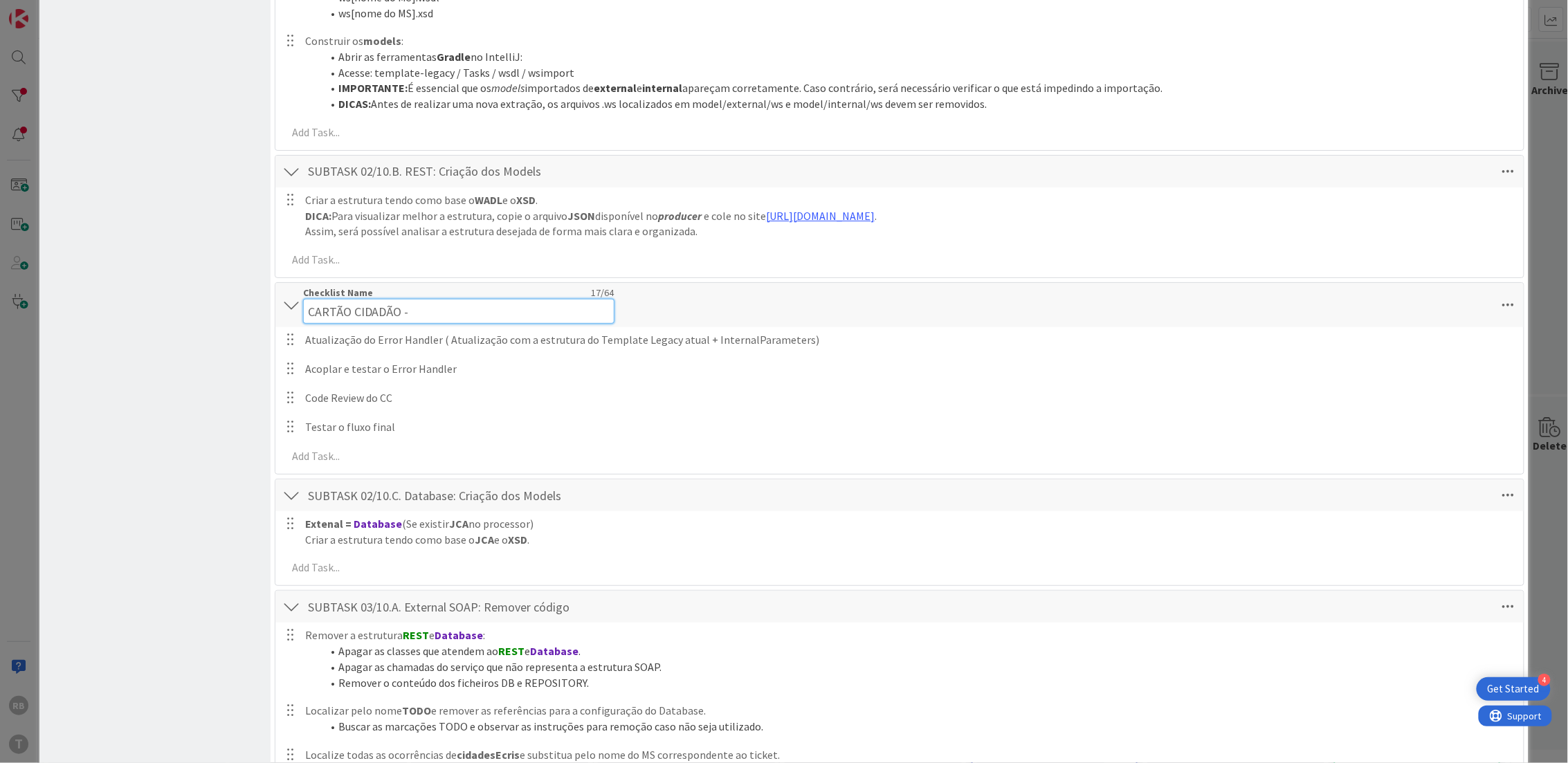
click at [384, 293] on div "Checklist Name 17 / 64 CARTÃO CIDADÃO -" at bounding box center [459, 305] width 311 height 37
click at [424, 313] on input "CARTÃO CIDADÃO -" at bounding box center [459, 311] width 311 height 25
type input "CARTÃO CIDADÃO"
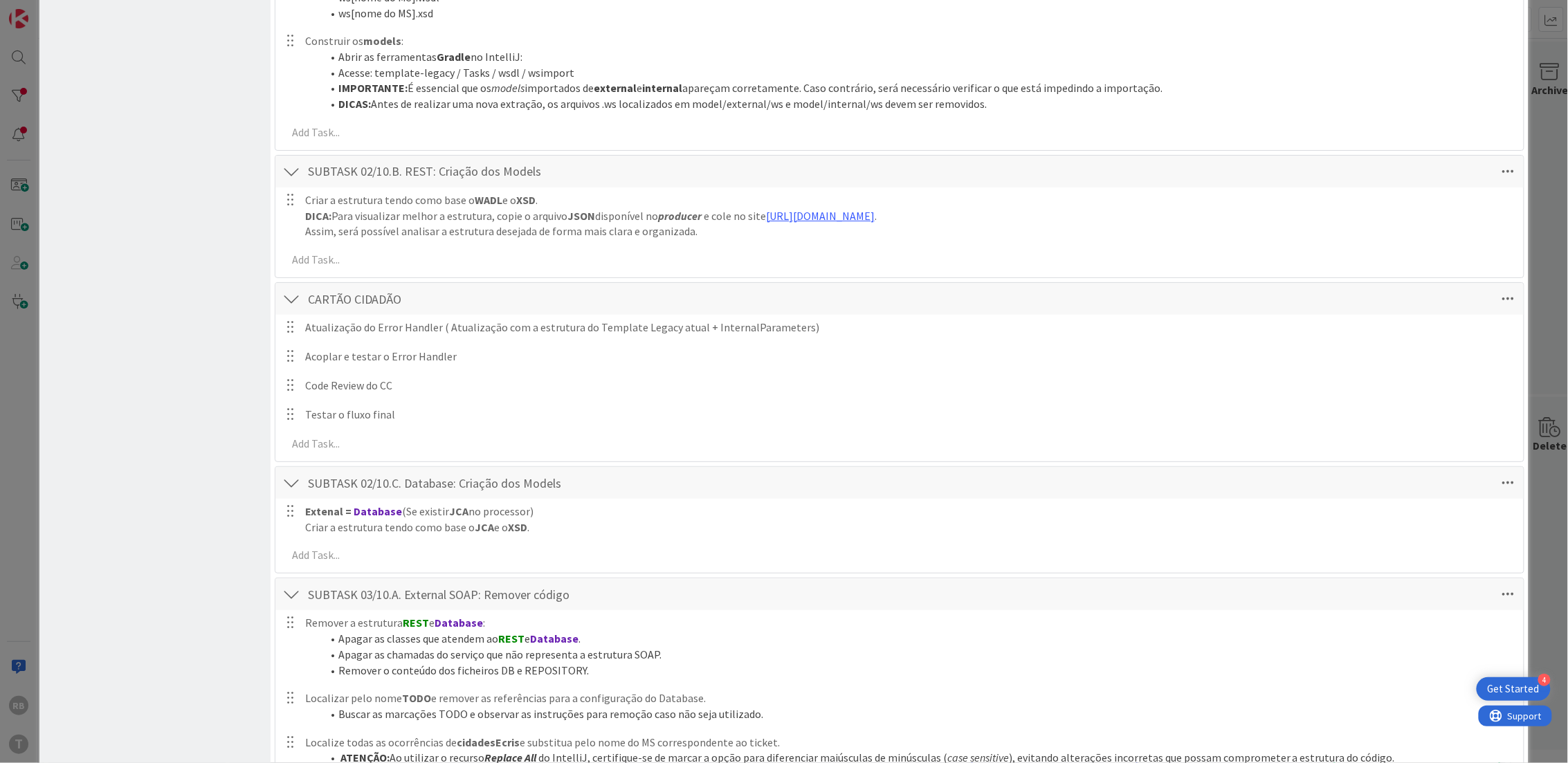
drag, startPoint x: 152, startPoint y: 444, endPoint x: 162, endPoint y: 444, distance: 10.0
click at [1495, 300] on icon at bounding box center [1508, 299] width 25 height 25
click at [1430, 353] on link "Move Down" at bounding box center [1412, 350] width 207 height 20
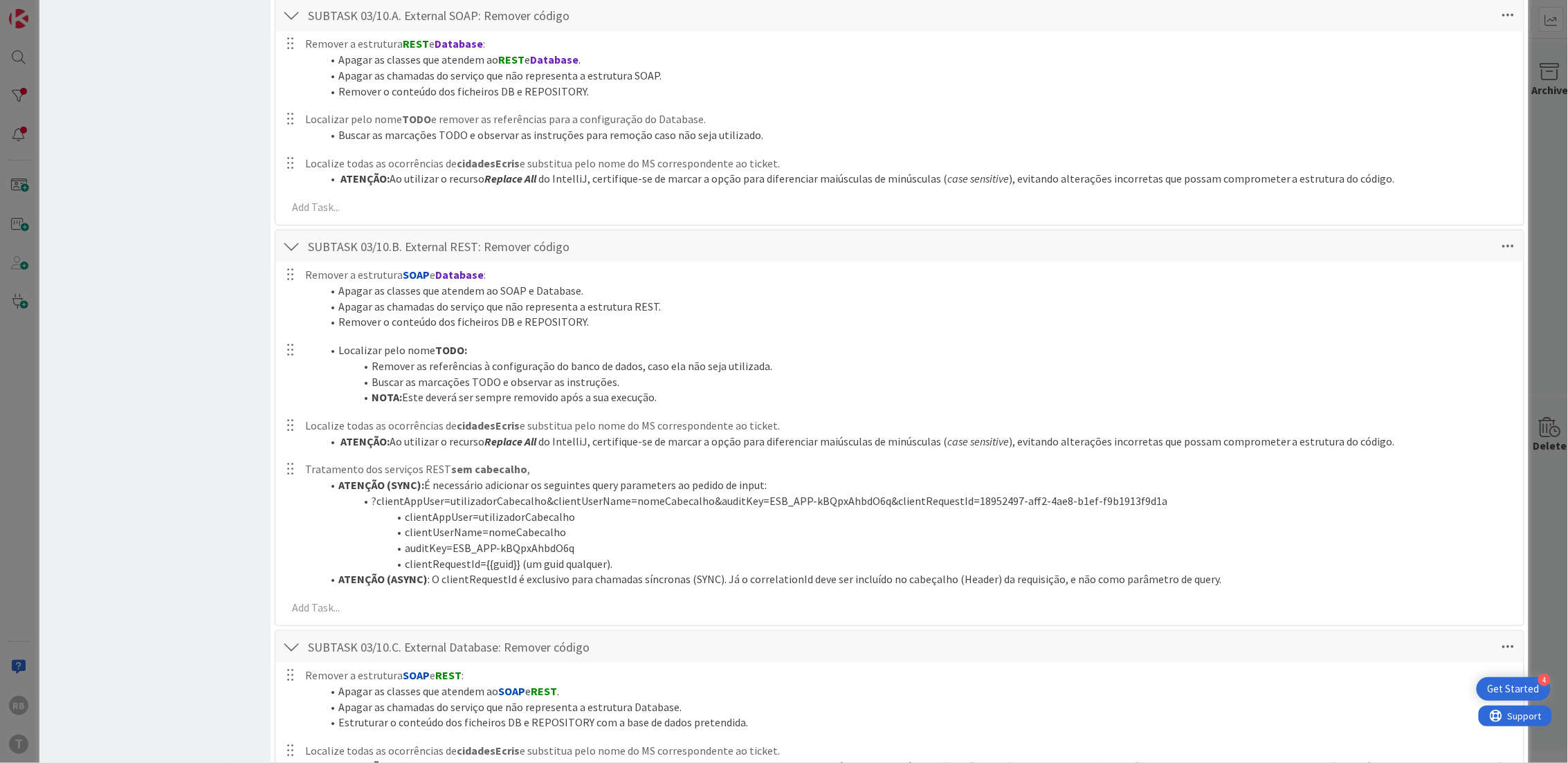
scroll to position [727, 0]
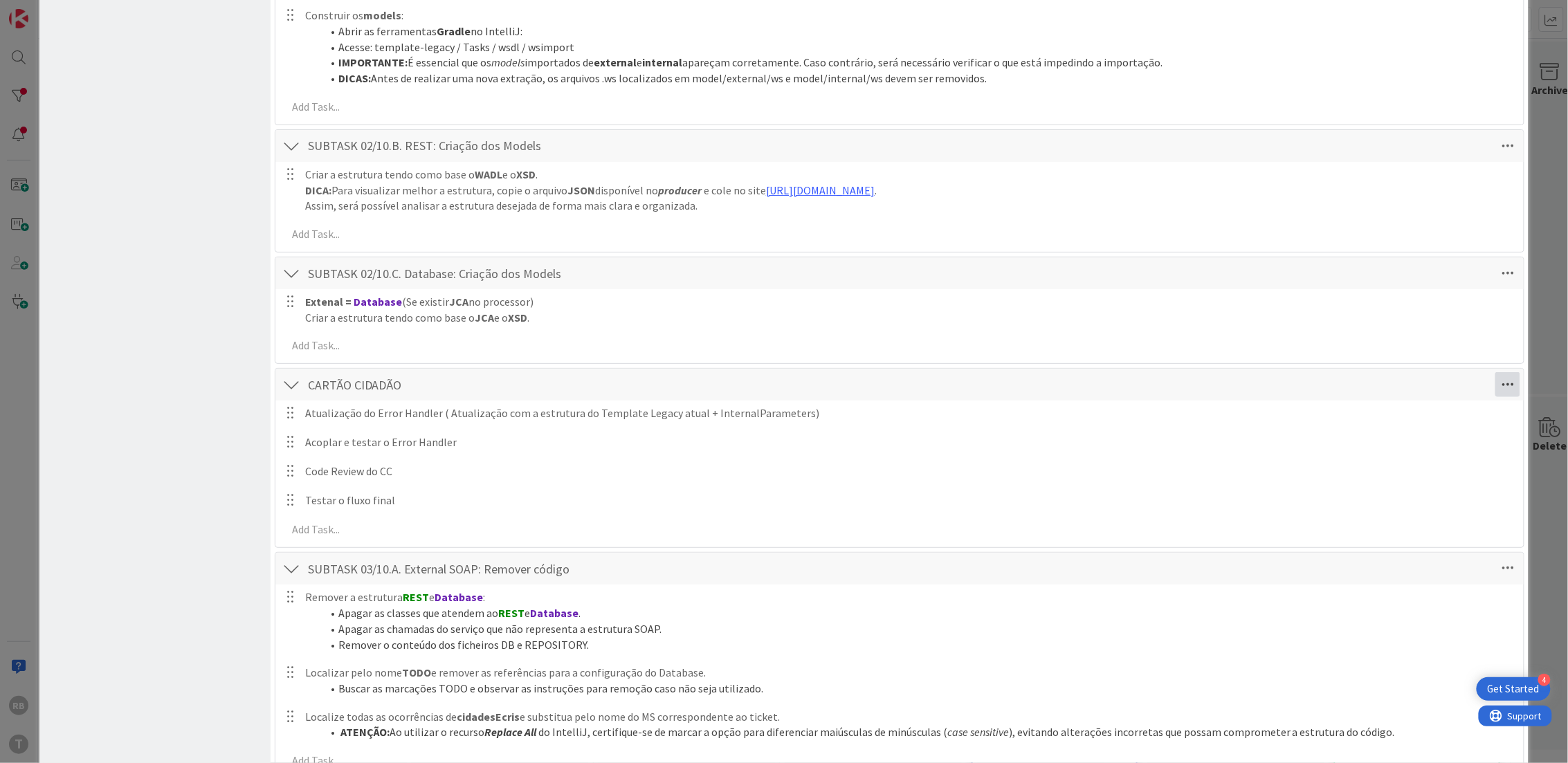
click at [1495, 391] on icon at bounding box center [1508, 385] width 25 height 25
click at [1401, 438] on link "Move Down" at bounding box center [1412, 436] width 207 height 20
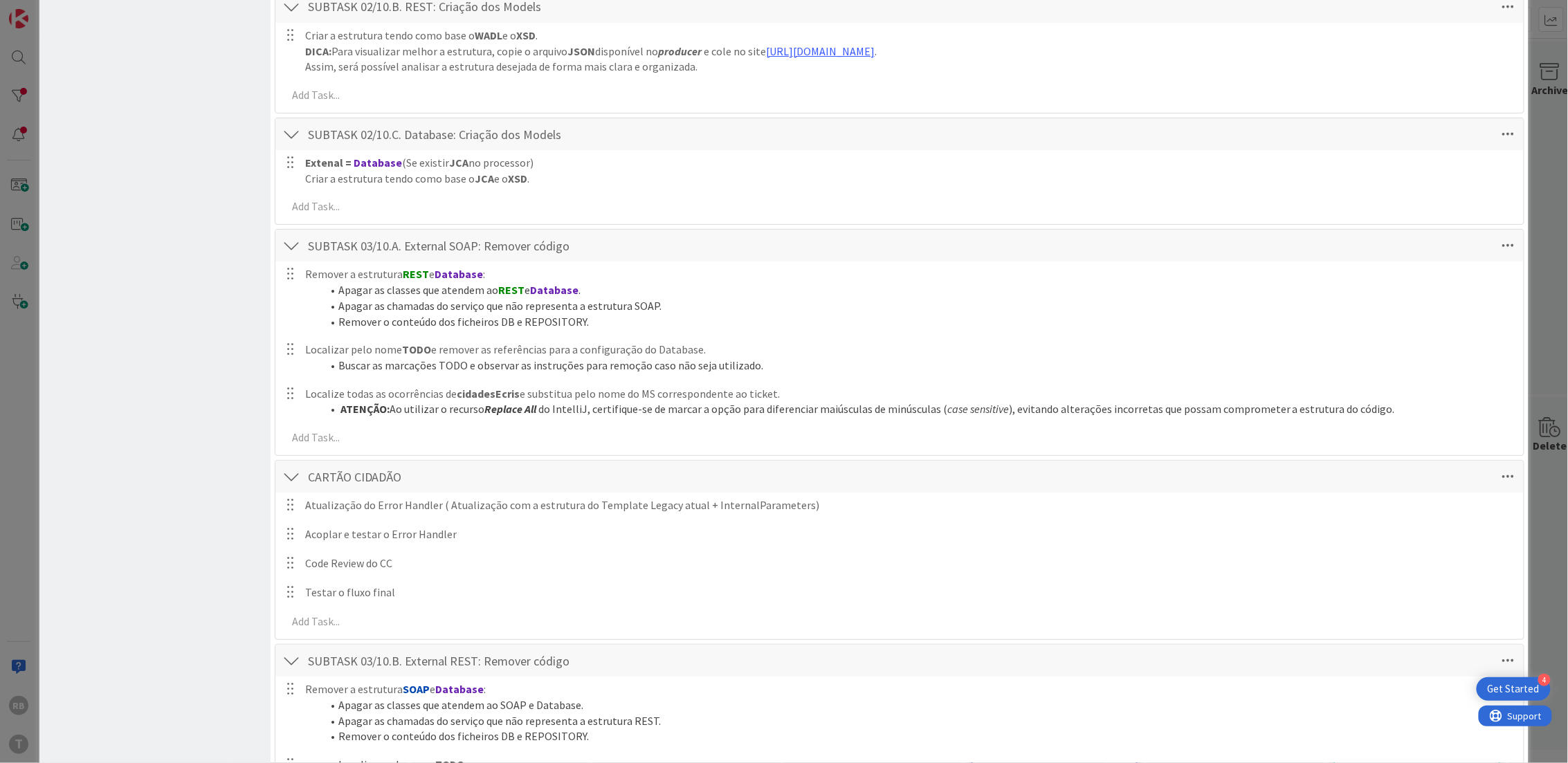
scroll to position [1143, 0]
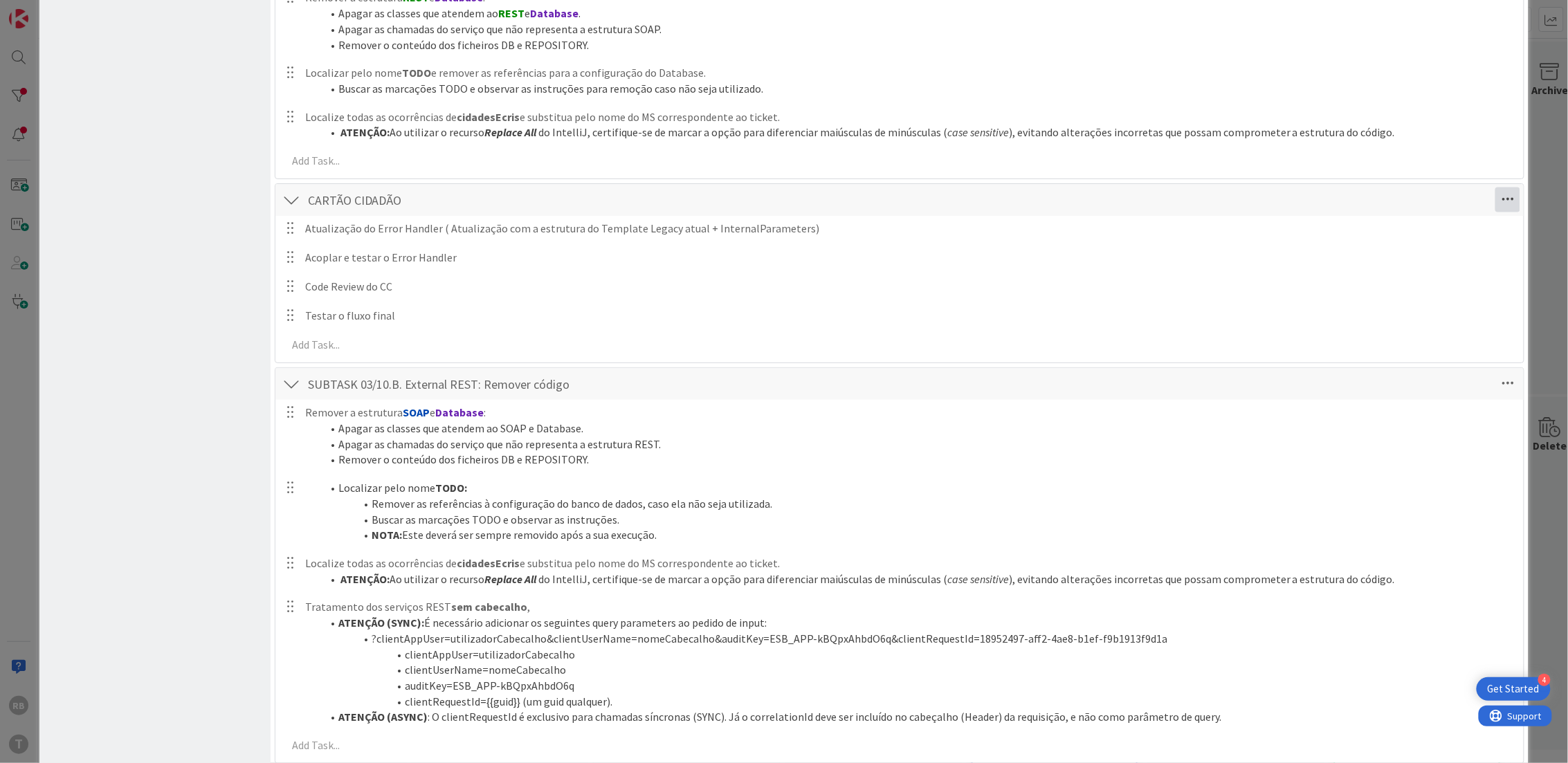
click at [1496, 199] on icon at bounding box center [1508, 200] width 25 height 25
click at [1449, 247] on link "Move Down" at bounding box center [1412, 251] width 207 height 20
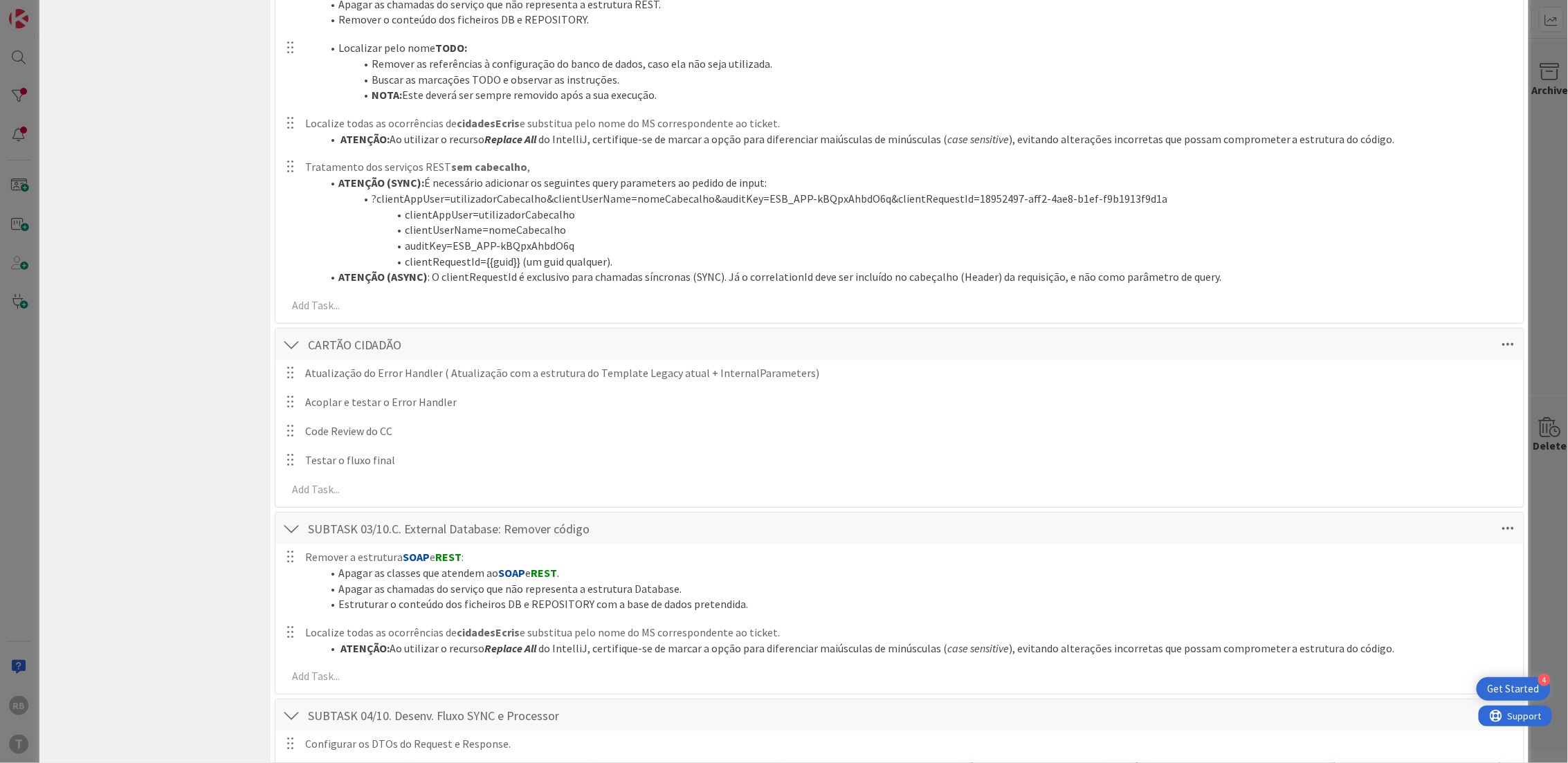
scroll to position [1359, 0]
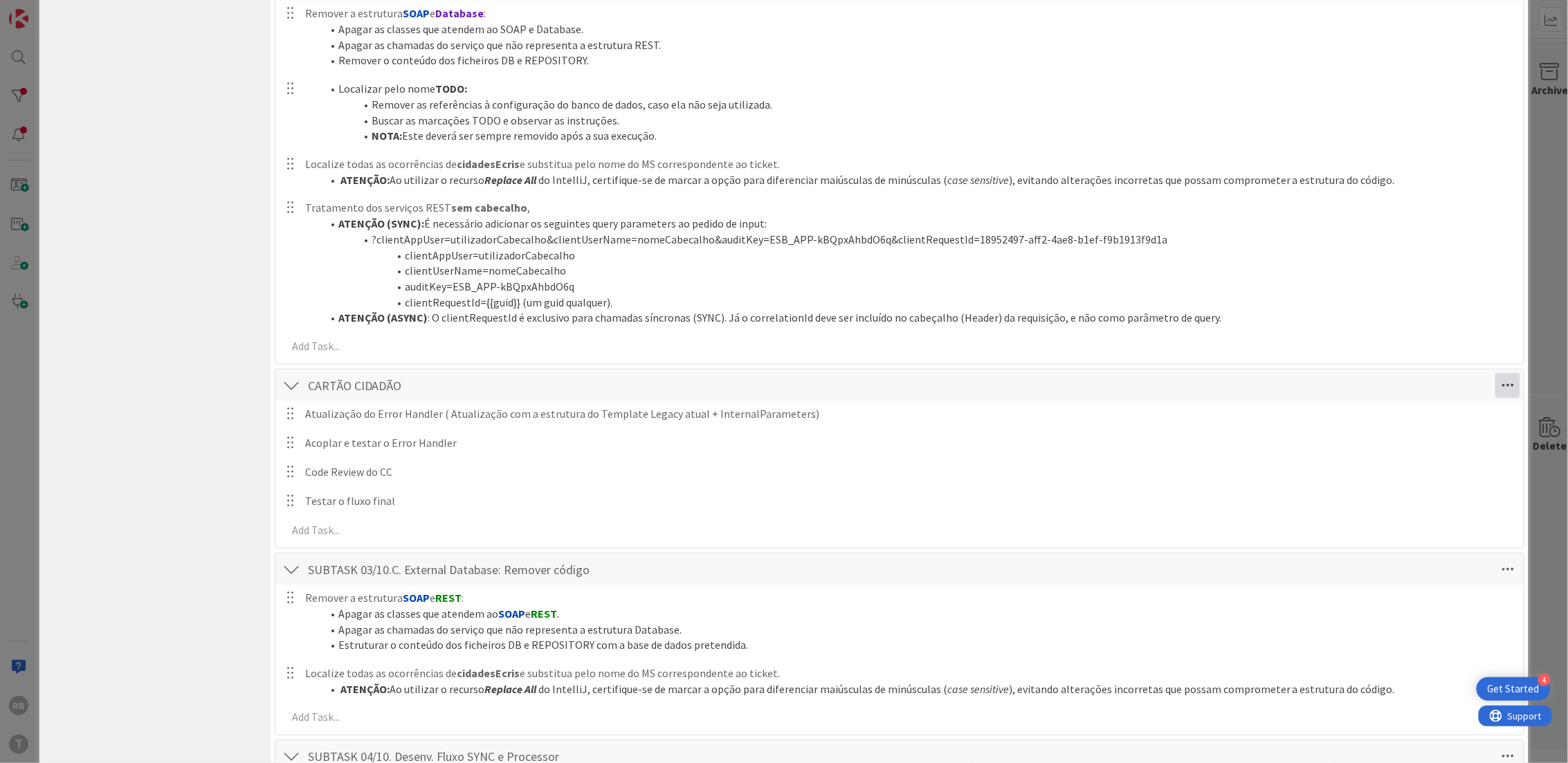
click at [1496, 395] on icon at bounding box center [1508, 386] width 25 height 25
click at [1430, 436] on link "Move Down" at bounding box center [1412, 436] width 207 height 20
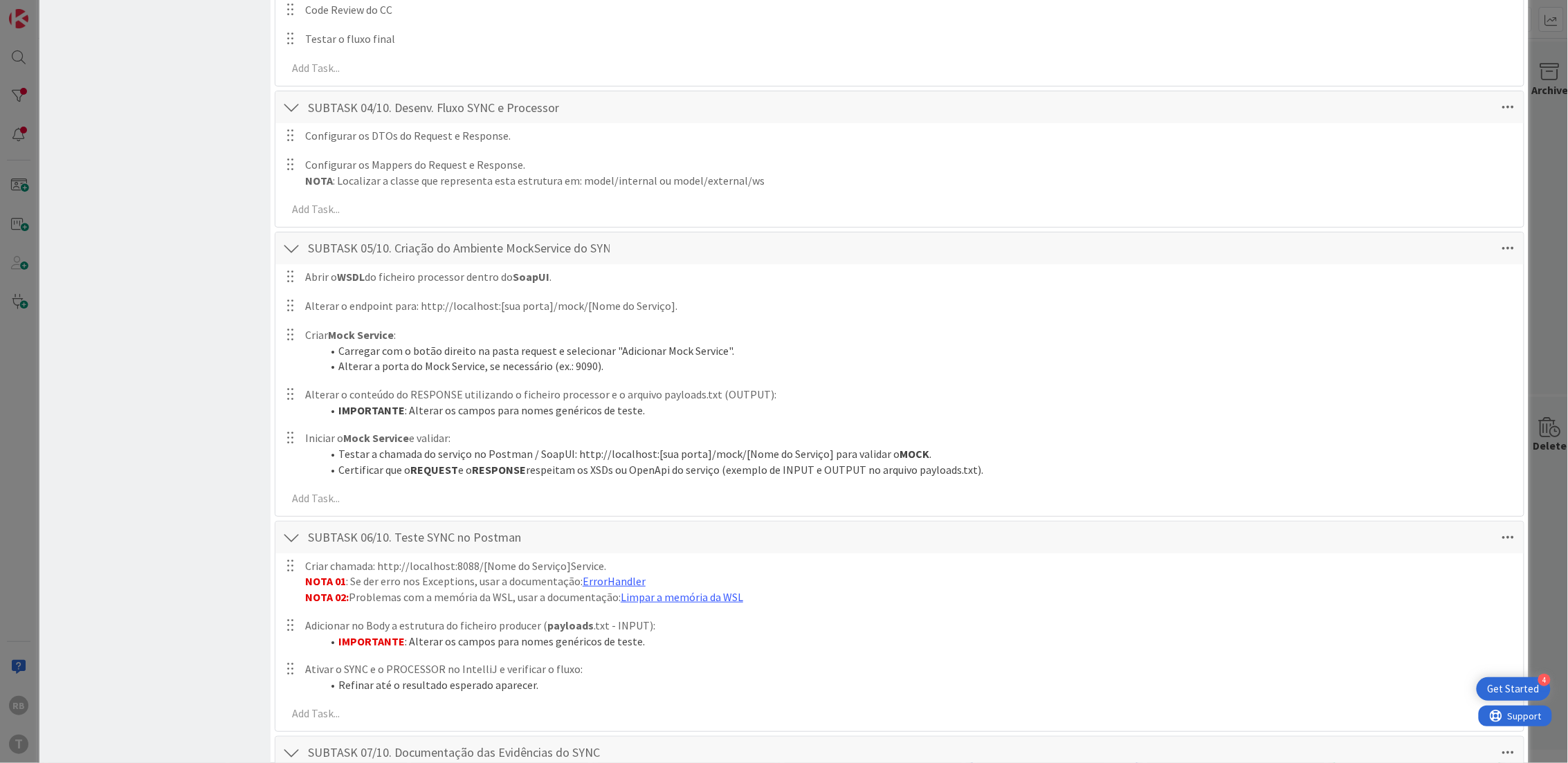
scroll to position [1546, 0]
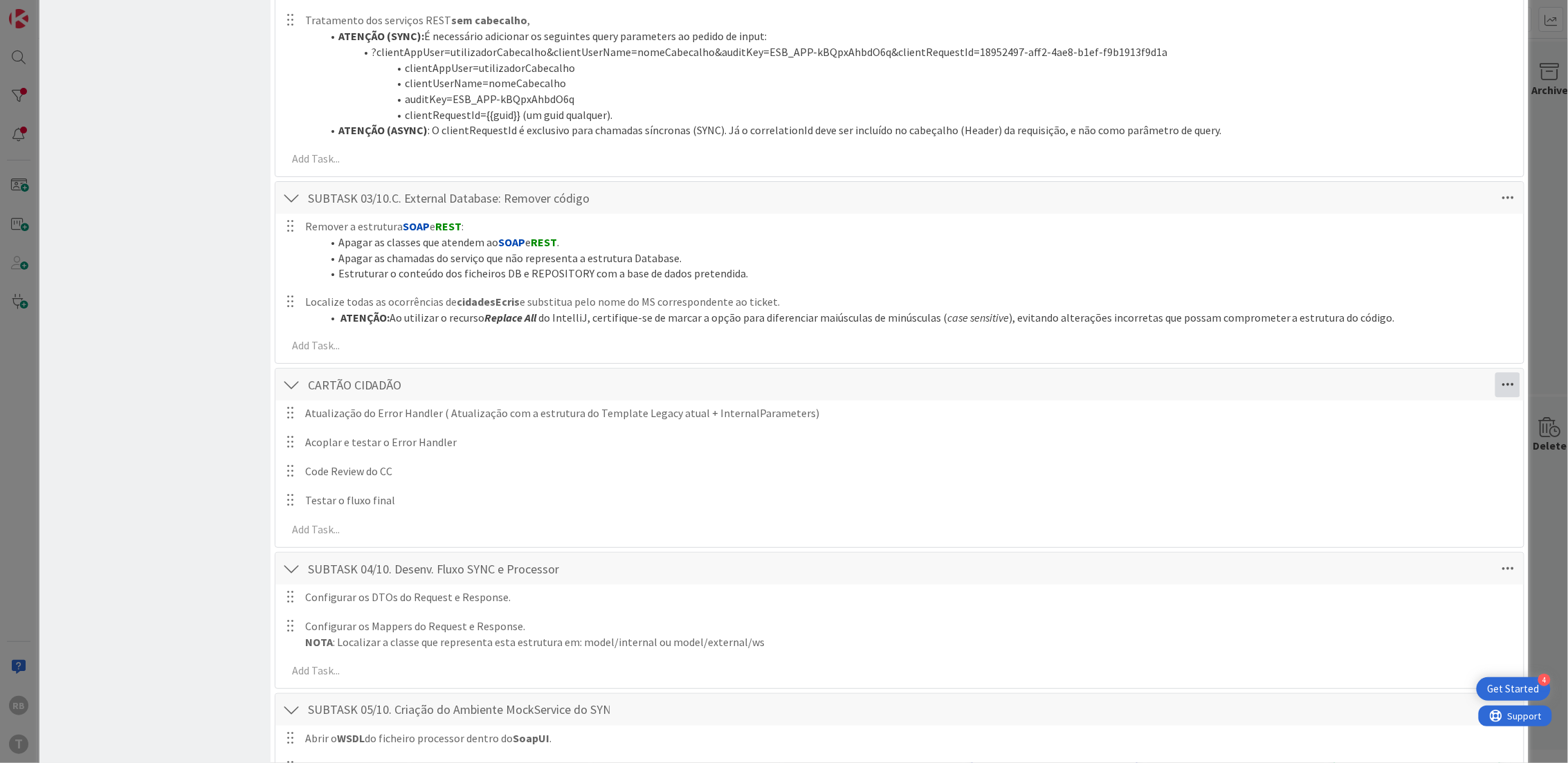
click at [1498, 378] on icon at bounding box center [1508, 385] width 25 height 25
click at [1398, 438] on link "Move Down" at bounding box center [1412, 436] width 207 height 20
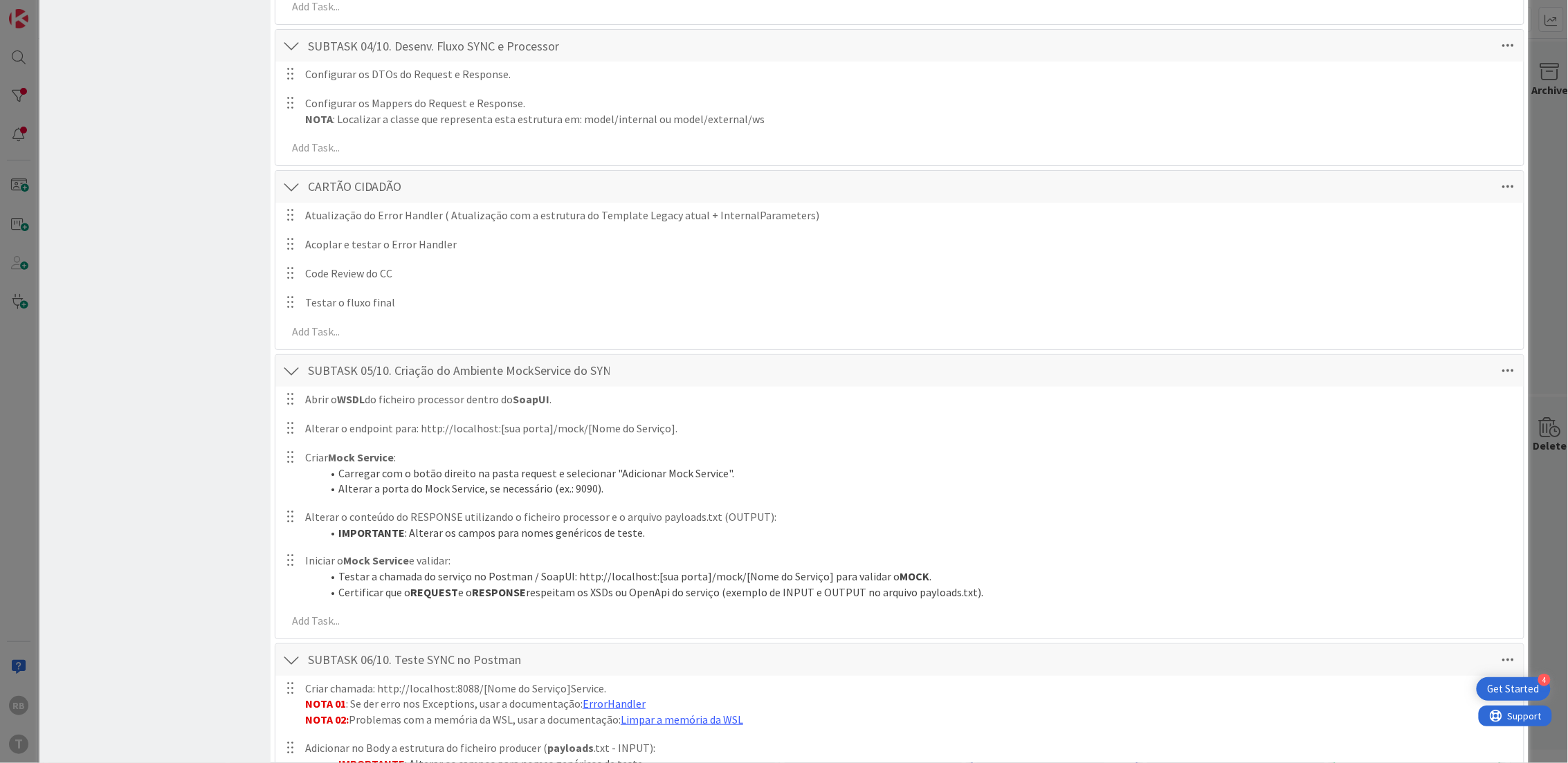
scroll to position [1871, 0]
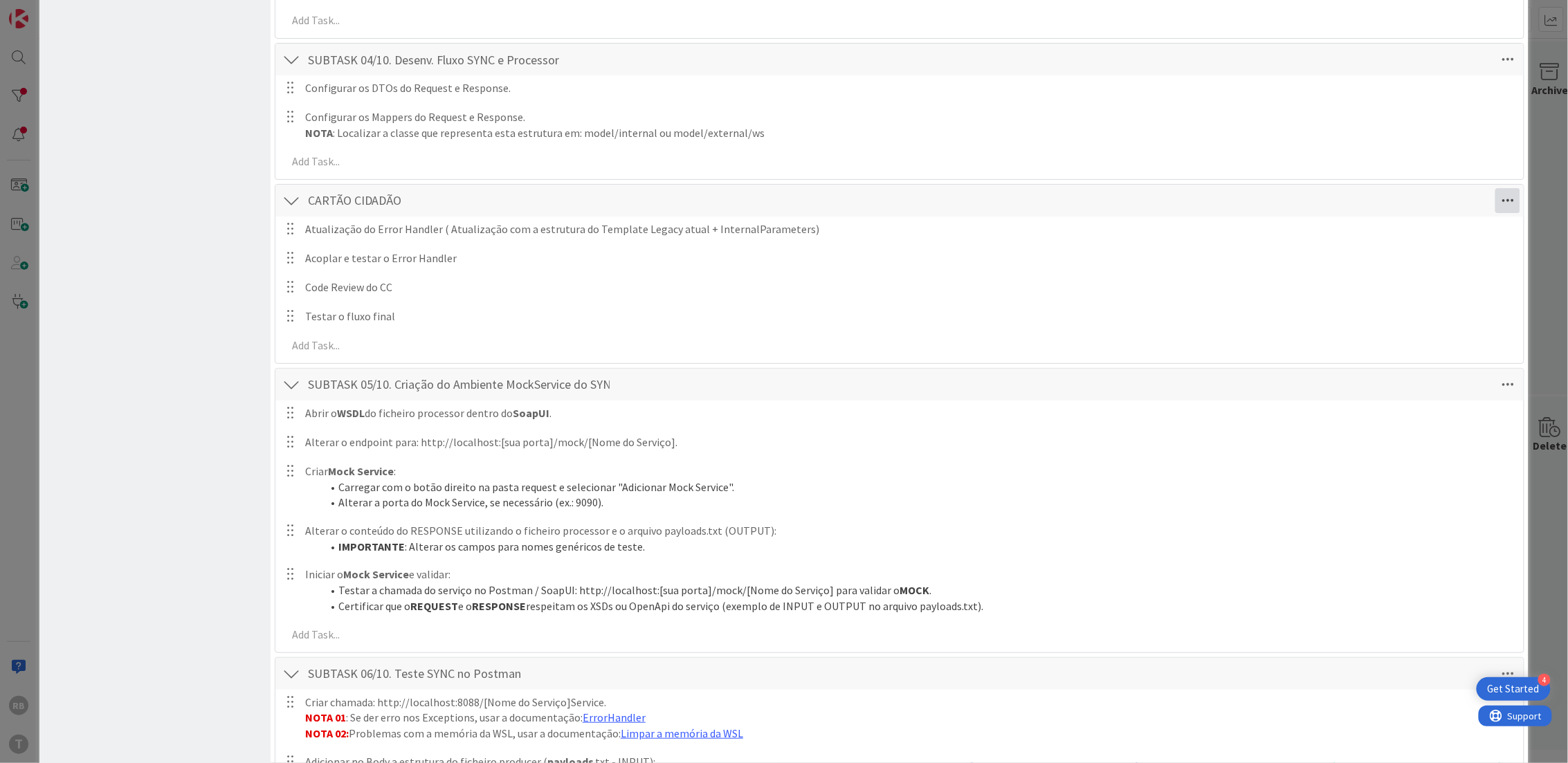
click at [1497, 194] on icon at bounding box center [1508, 201] width 25 height 25
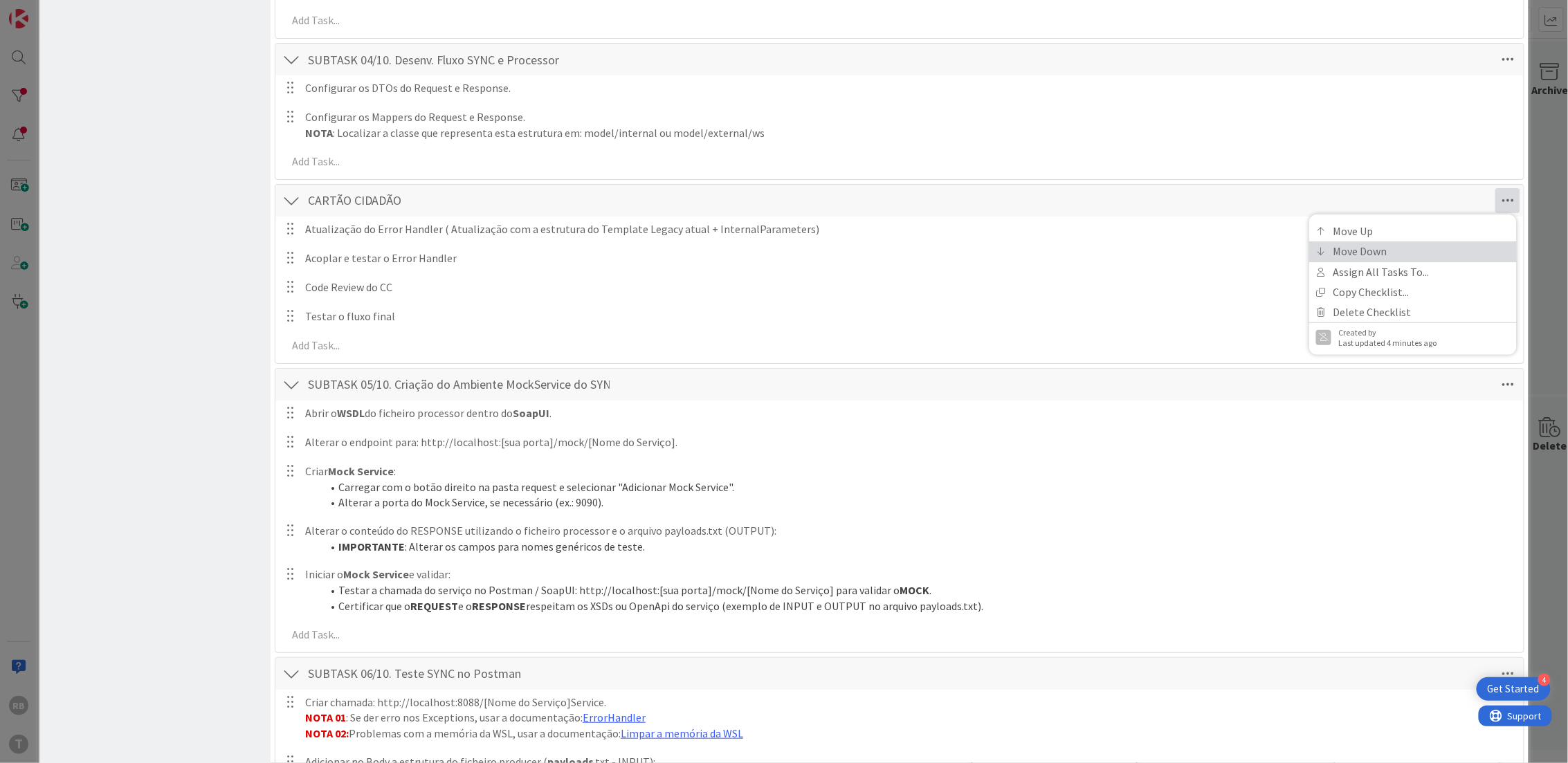
click at [1449, 254] on link "Move Down" at bounding box center [1412, 252] width 207 height 20
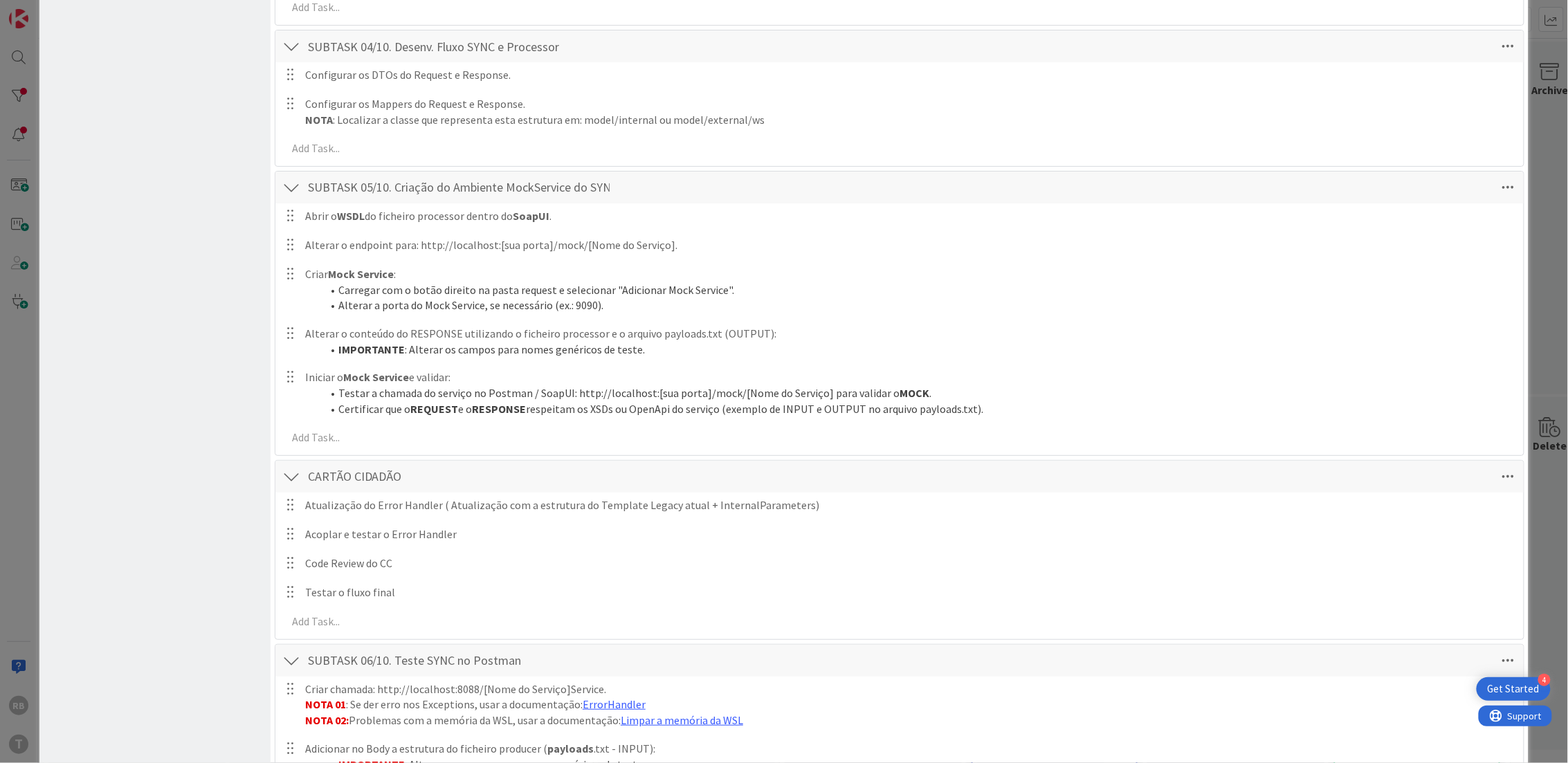
scroll to position [2069, 0]
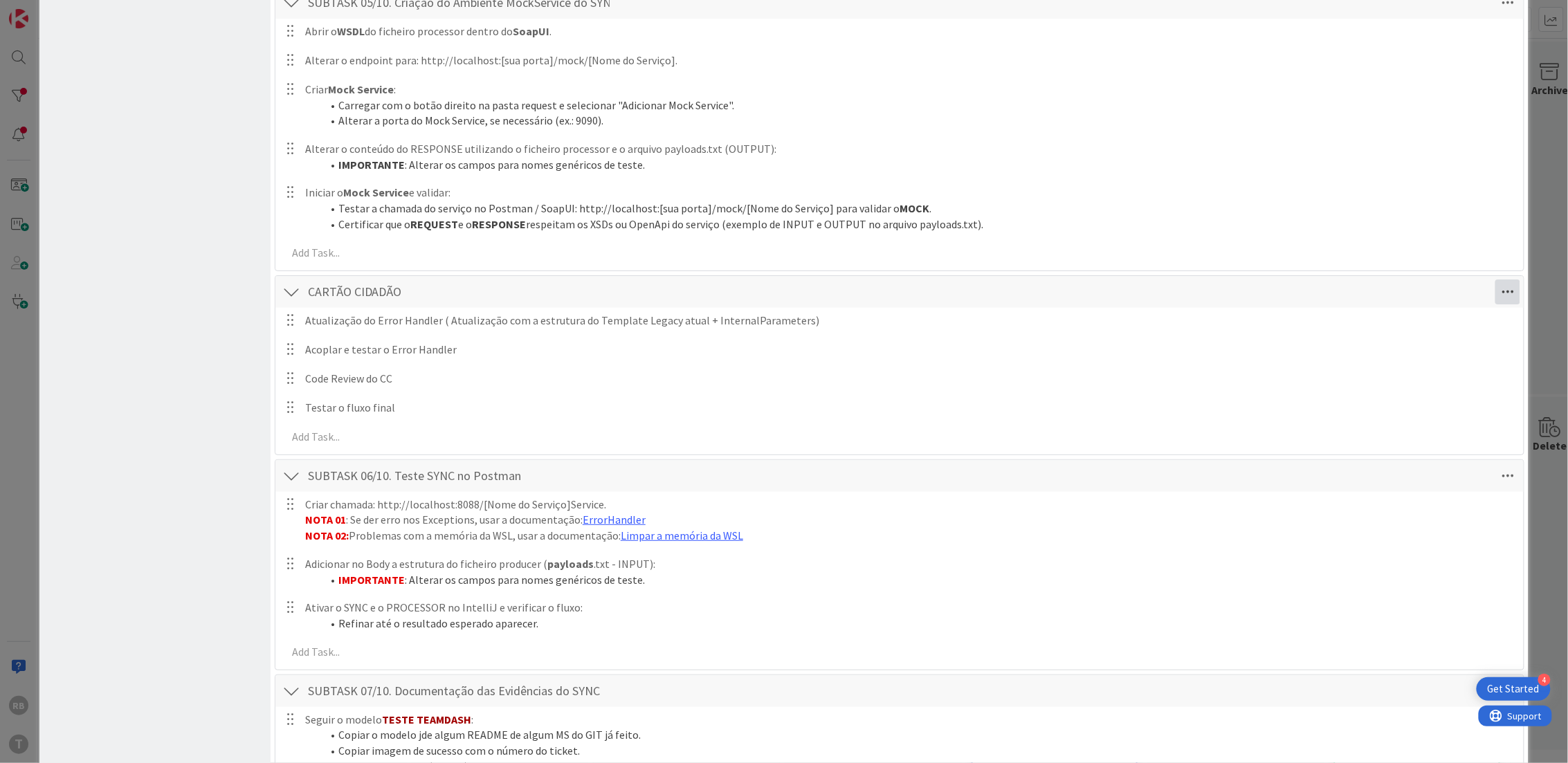
click at [1495, 287] on icon at bounding box center [1508, 292] width 25 height 25
click at [1394, 343] on link "Move Down" at bounding box center [1412, 342] width 207 height 20
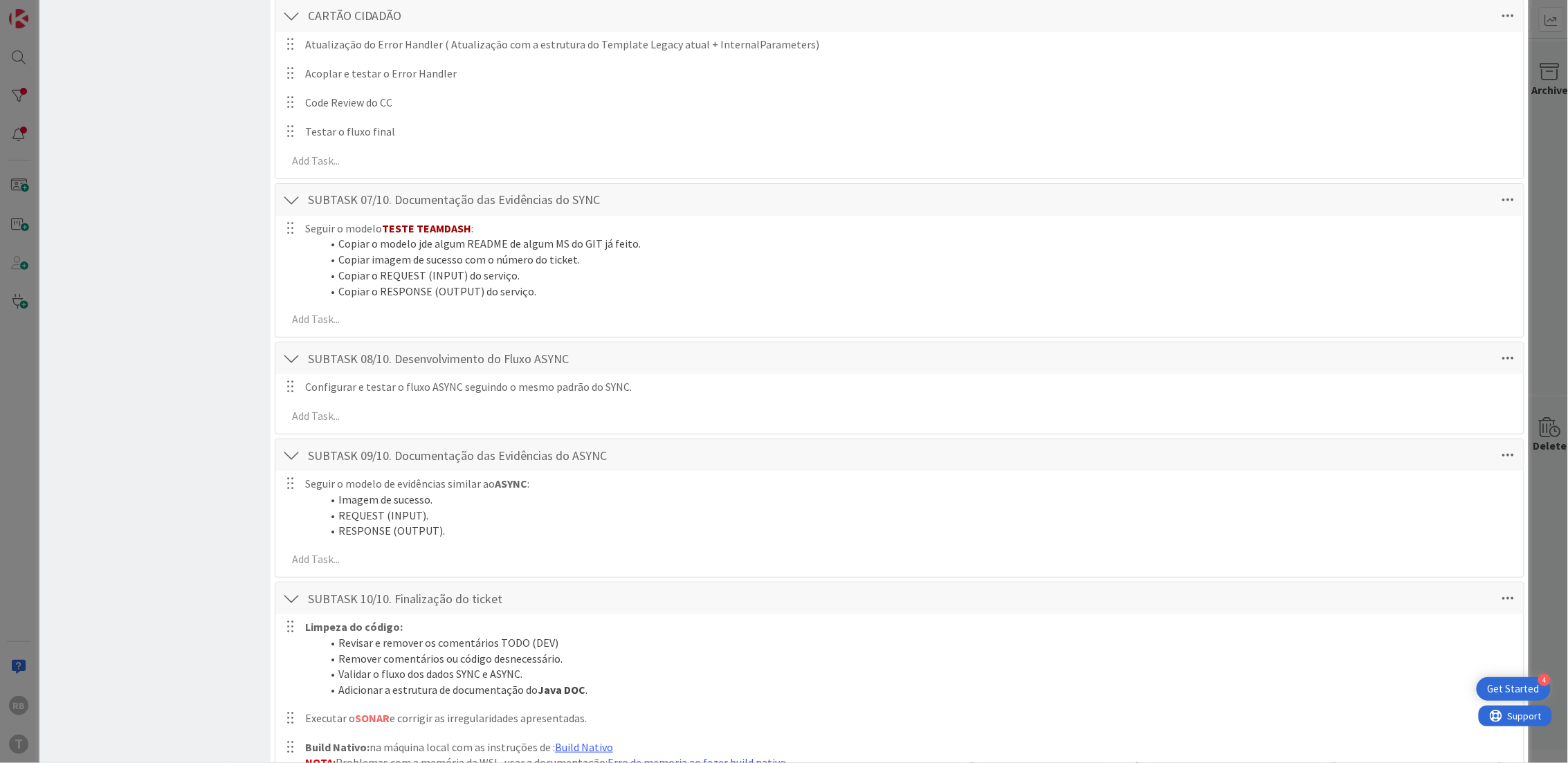
scroll to position [2376, 0]
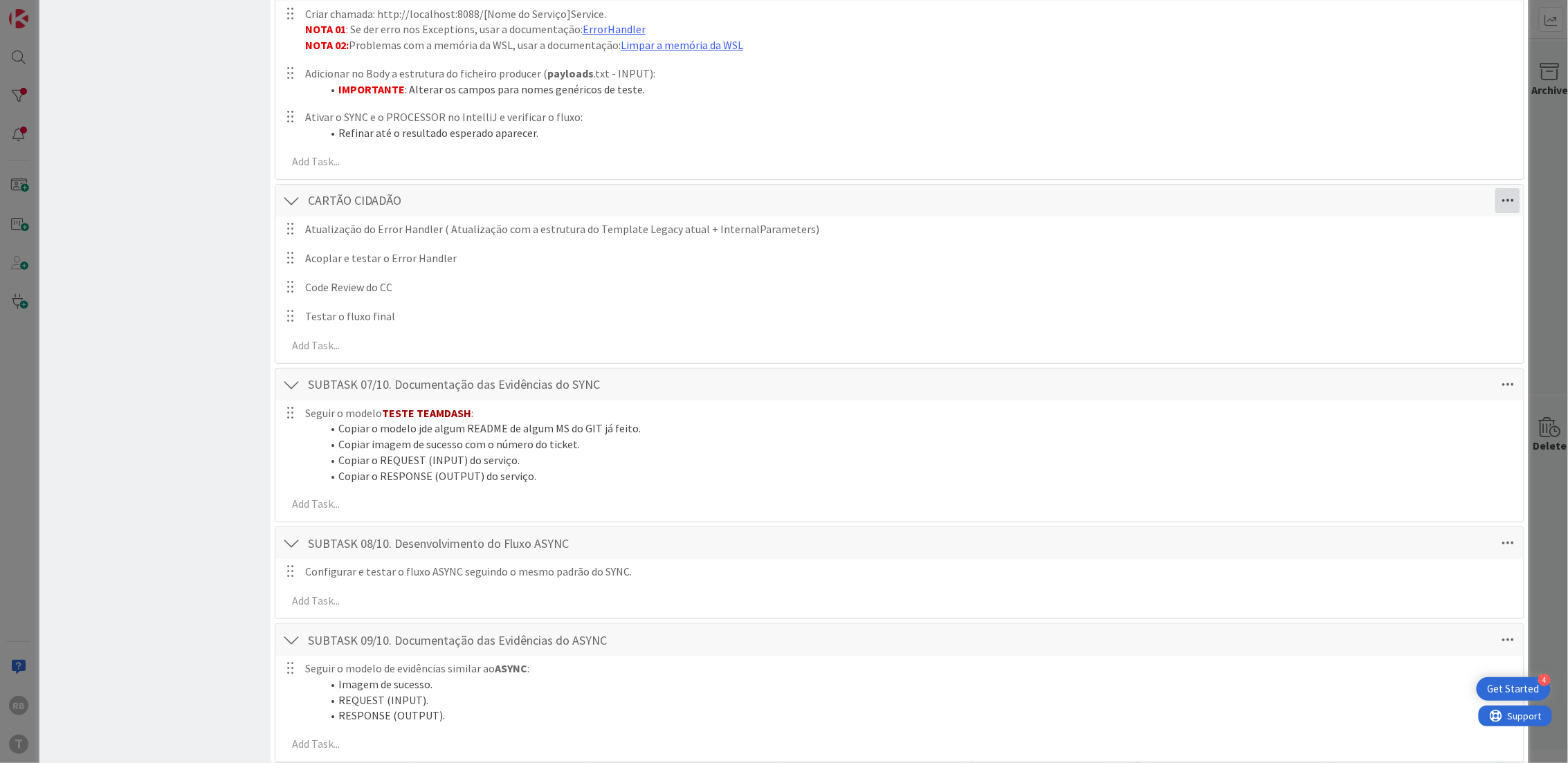
click at [1495, 204] on icon at bounding box center [1508, 201] width 25 height 25
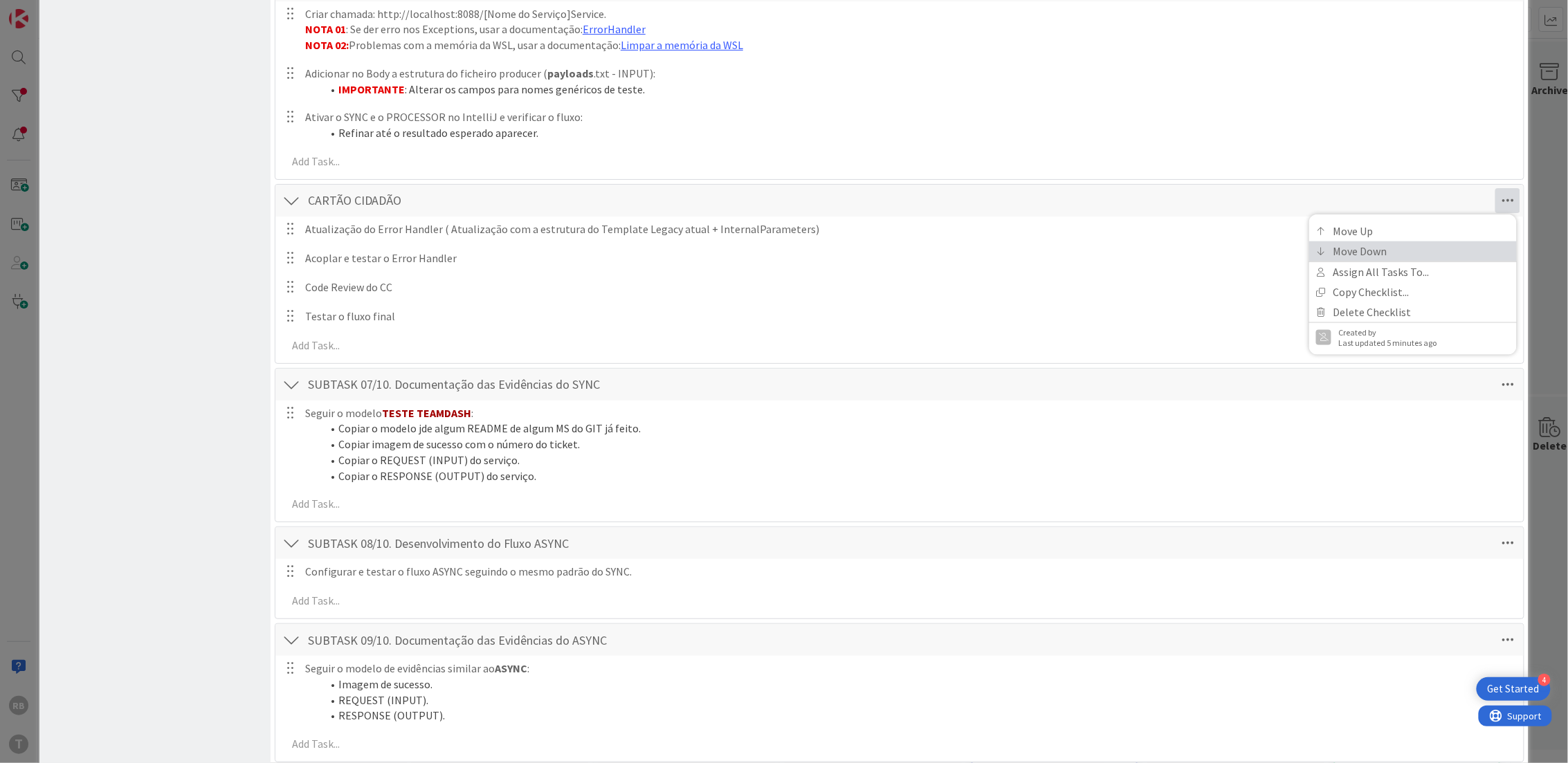
click at [1428, 252] on link "Move Down" at bounding box center [1412, 251] width 207 height 20
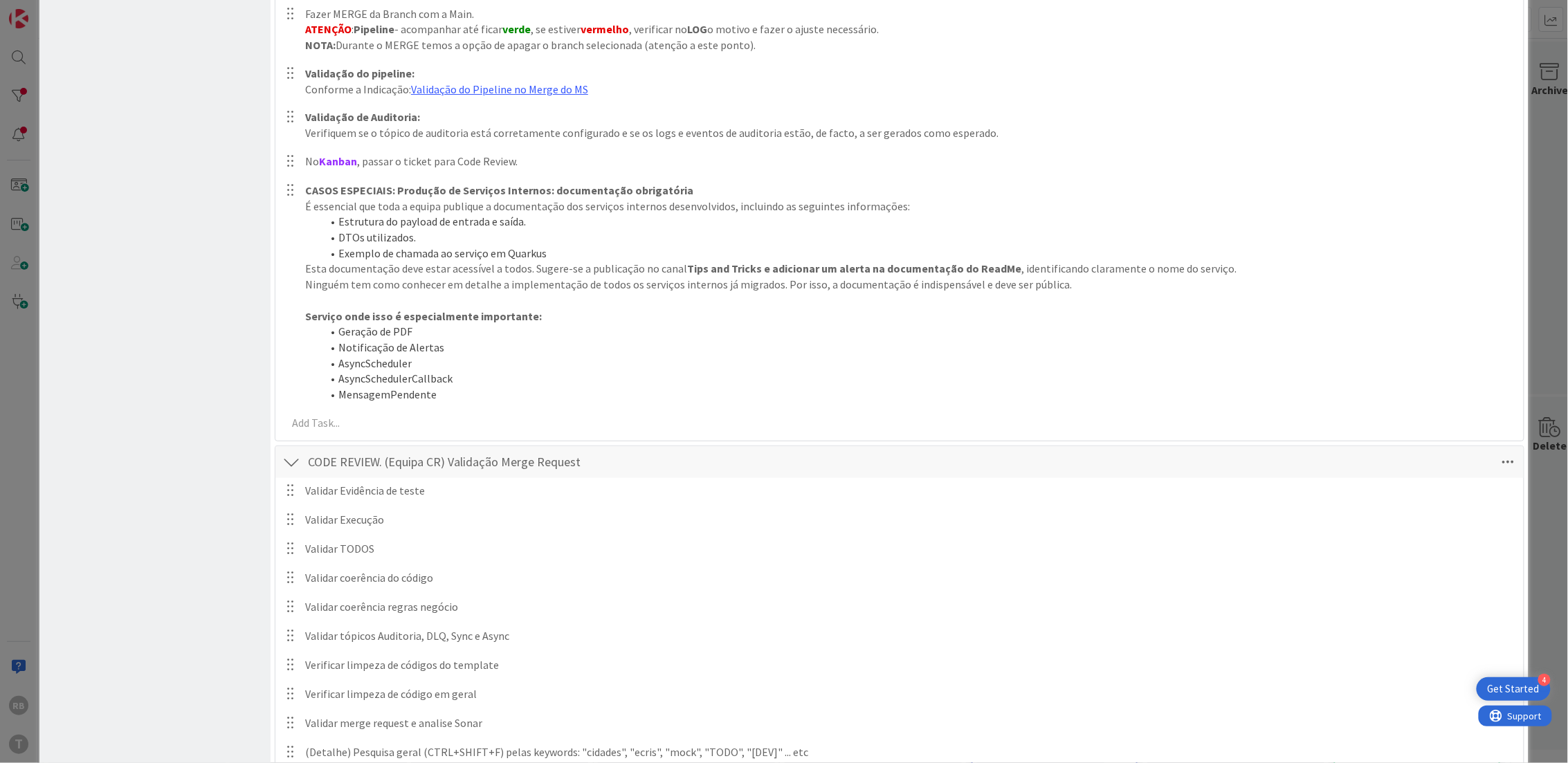
scroll to position [2904, 0]
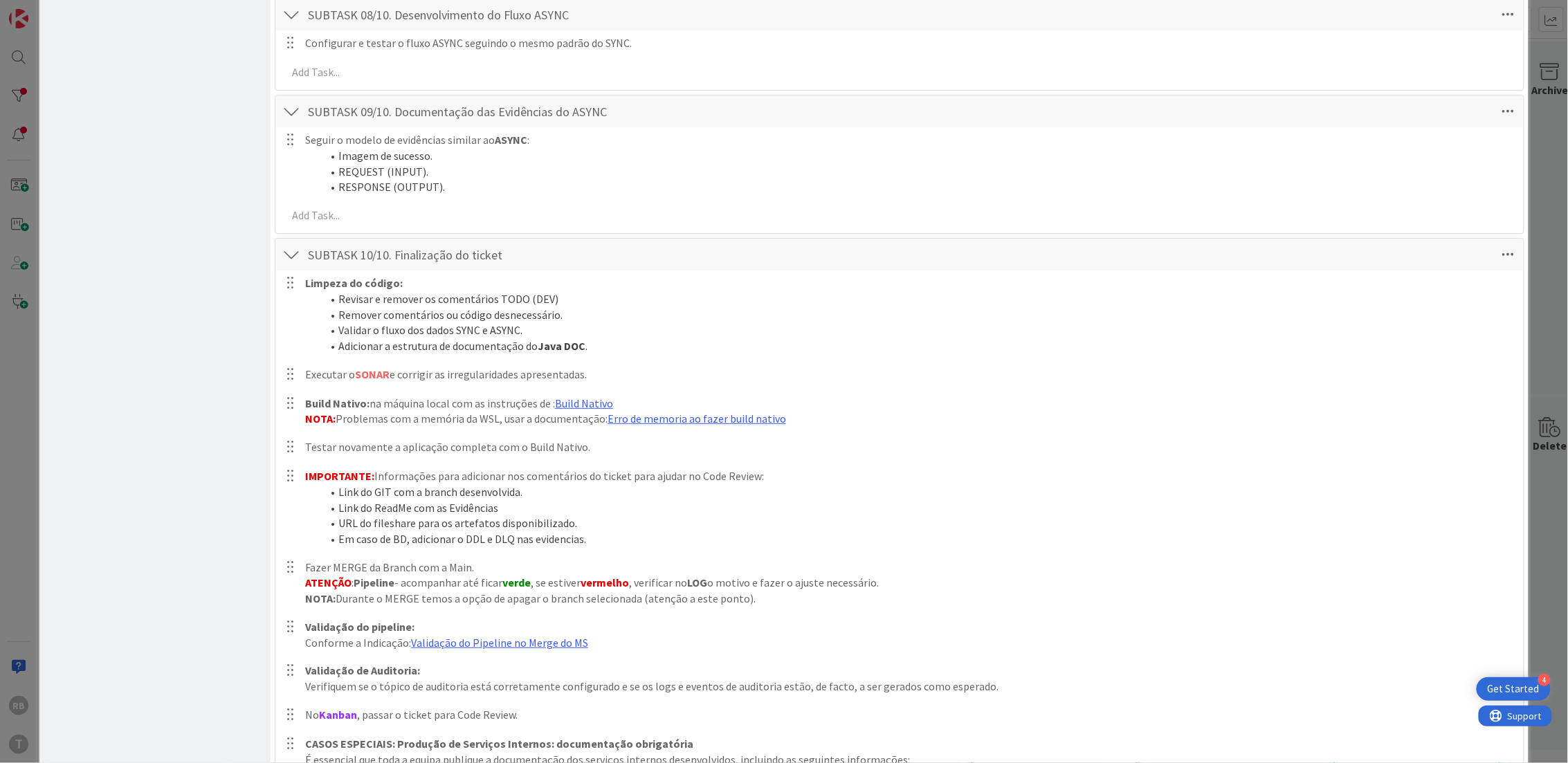
click at [288, 252] on div at bounding box center [291, 255] width 18 height 25
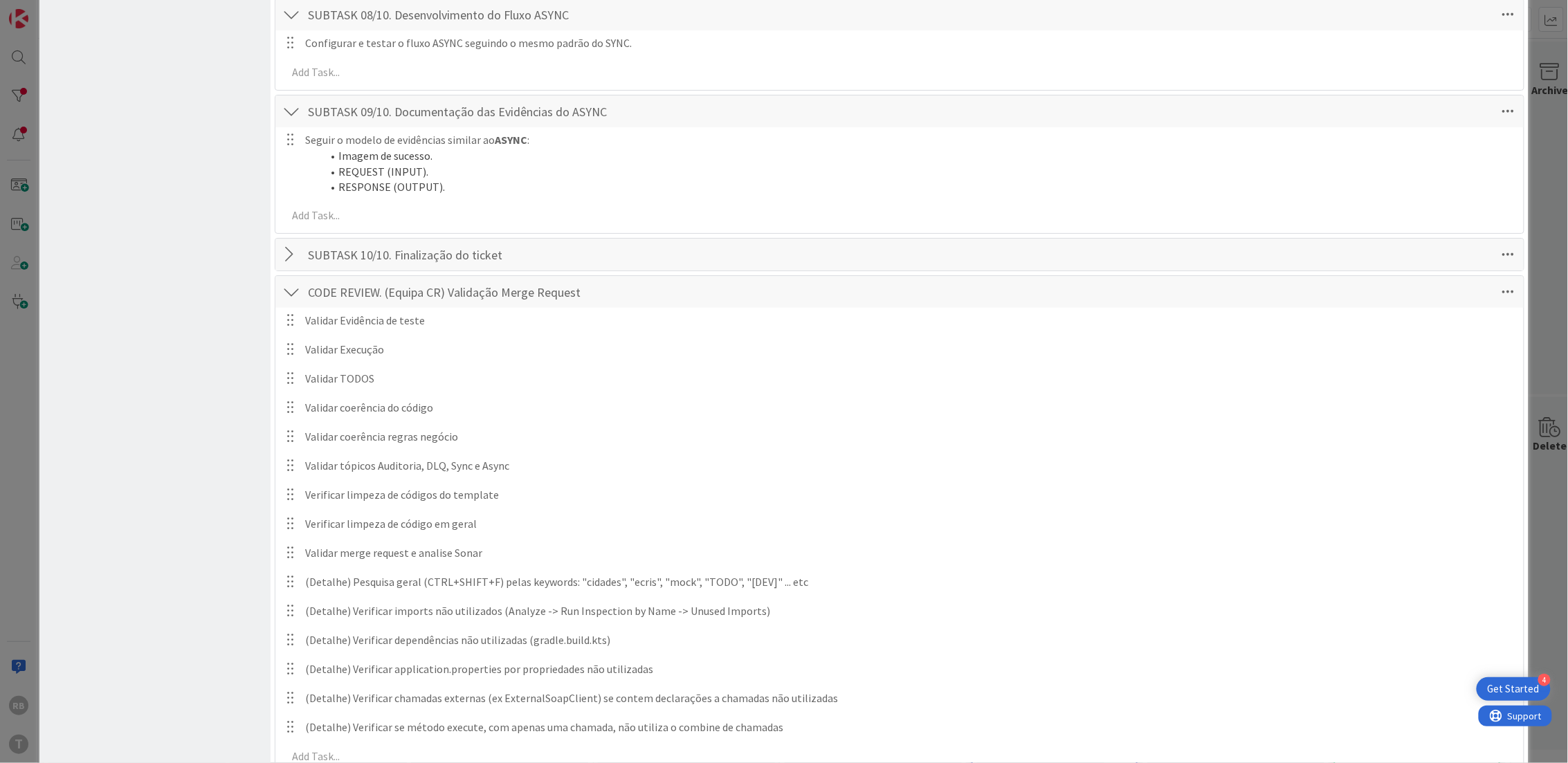
click at [287, 298] on div at bounding box center [291, 292] width 18 height 25
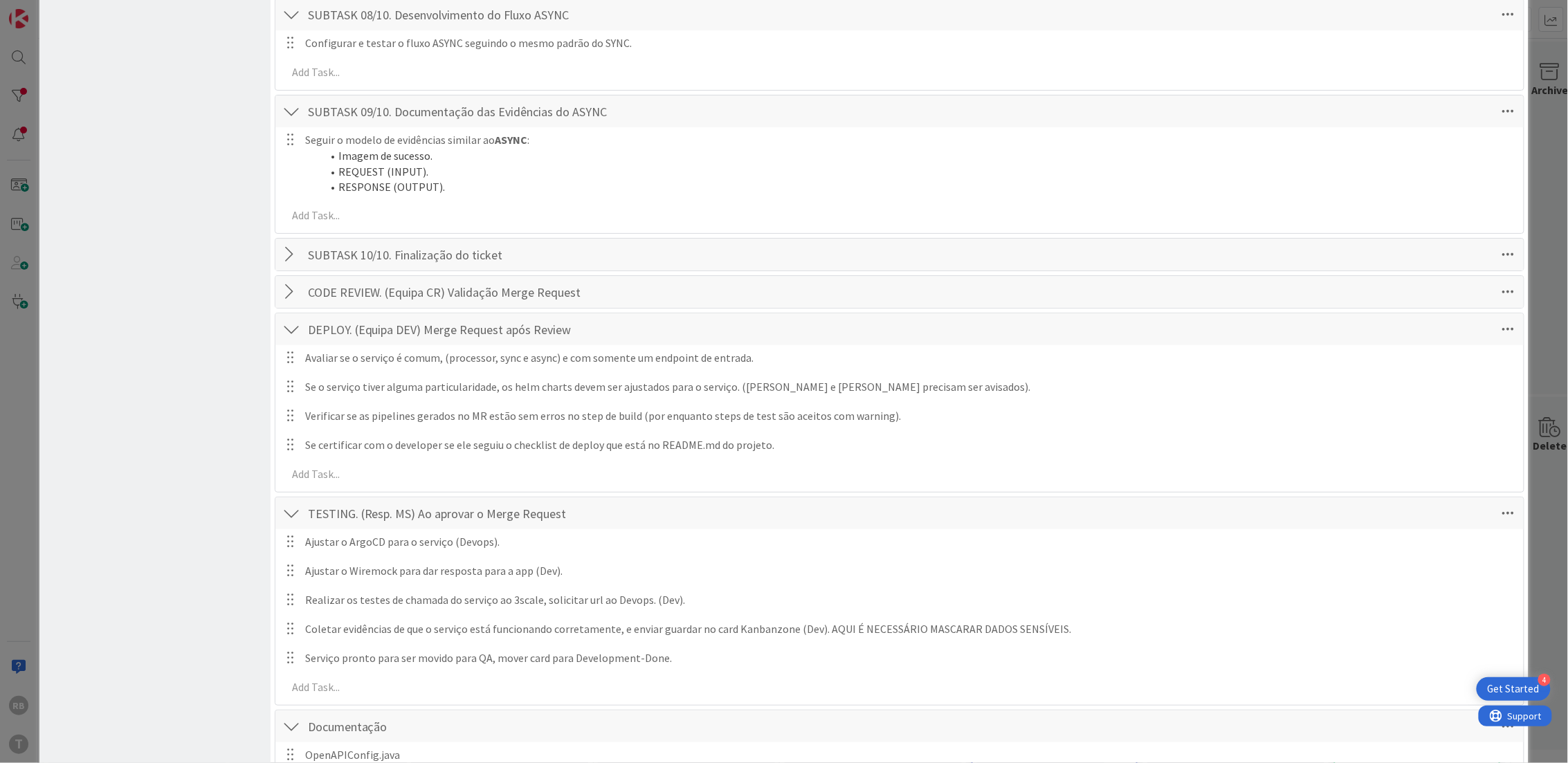
click at [287, 329] on div at bounding box center [291, 329] width 18 height 25
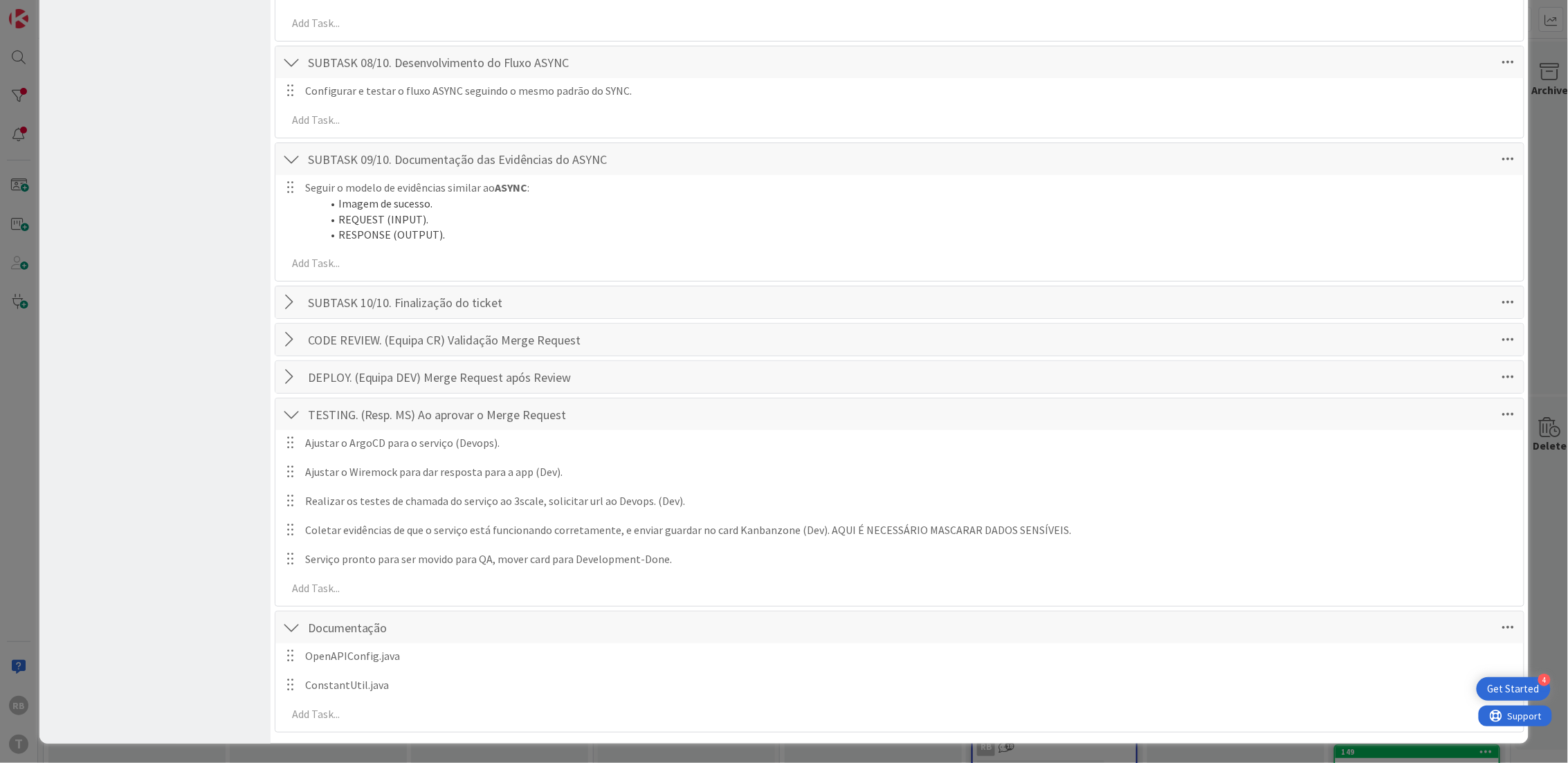
click at [284, 422] on div at bounding box center [291, 415] width 18 height 25
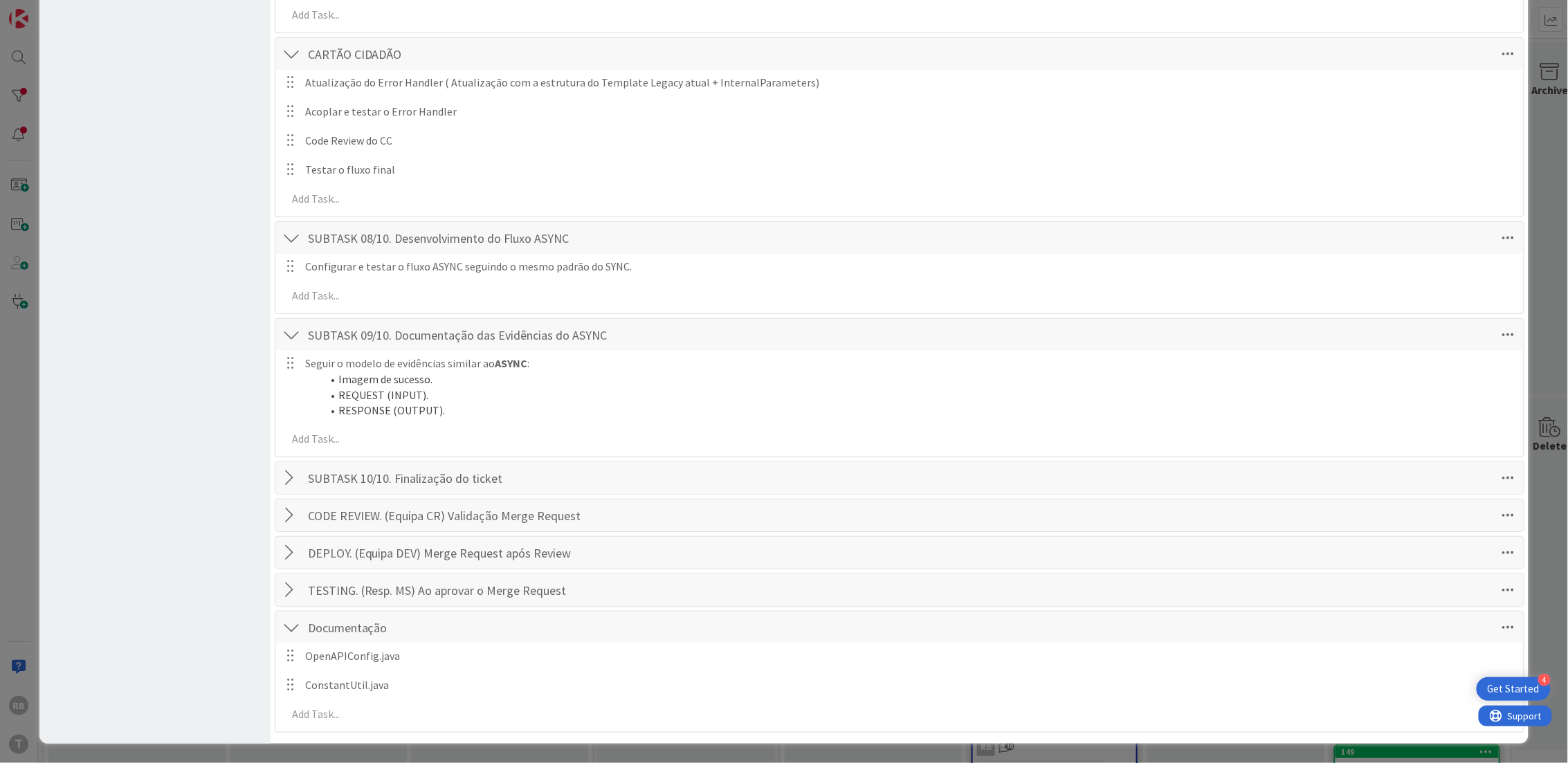
scroll to position [2683, 0]
click at [291, 335] on div at bounding box center [291, 335] width 18 height 25
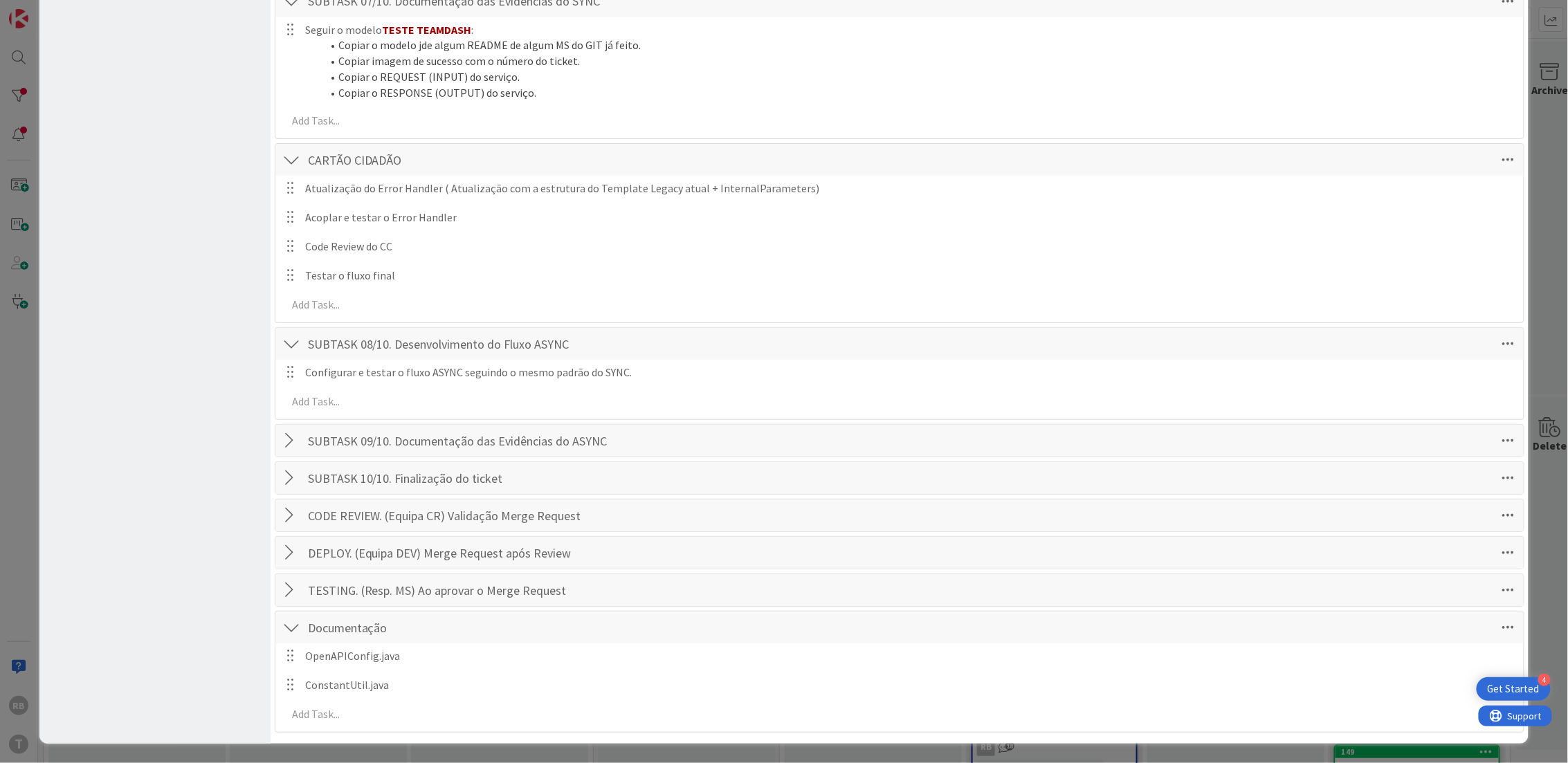
scroll to position [2577, 0]
click at [290, 347] on div at bounding box center [291, 344] width 18 height 25
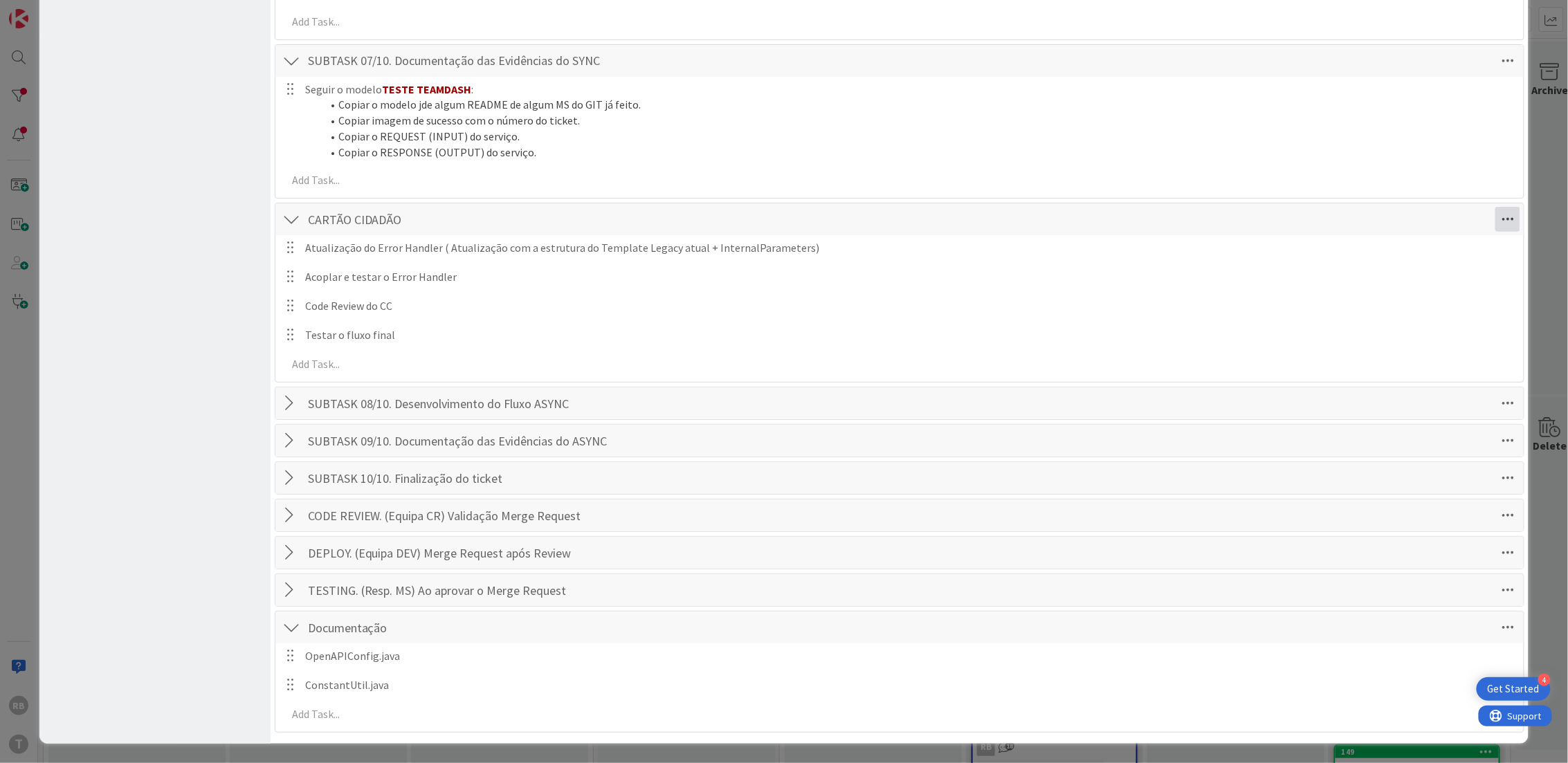
click at [1495, 218] on icon at bounding box center [1508, 219] width 25 height 25
click at [1380, 276] on link "Move Down" at bounding box center [1412, 271] width 207 height 20
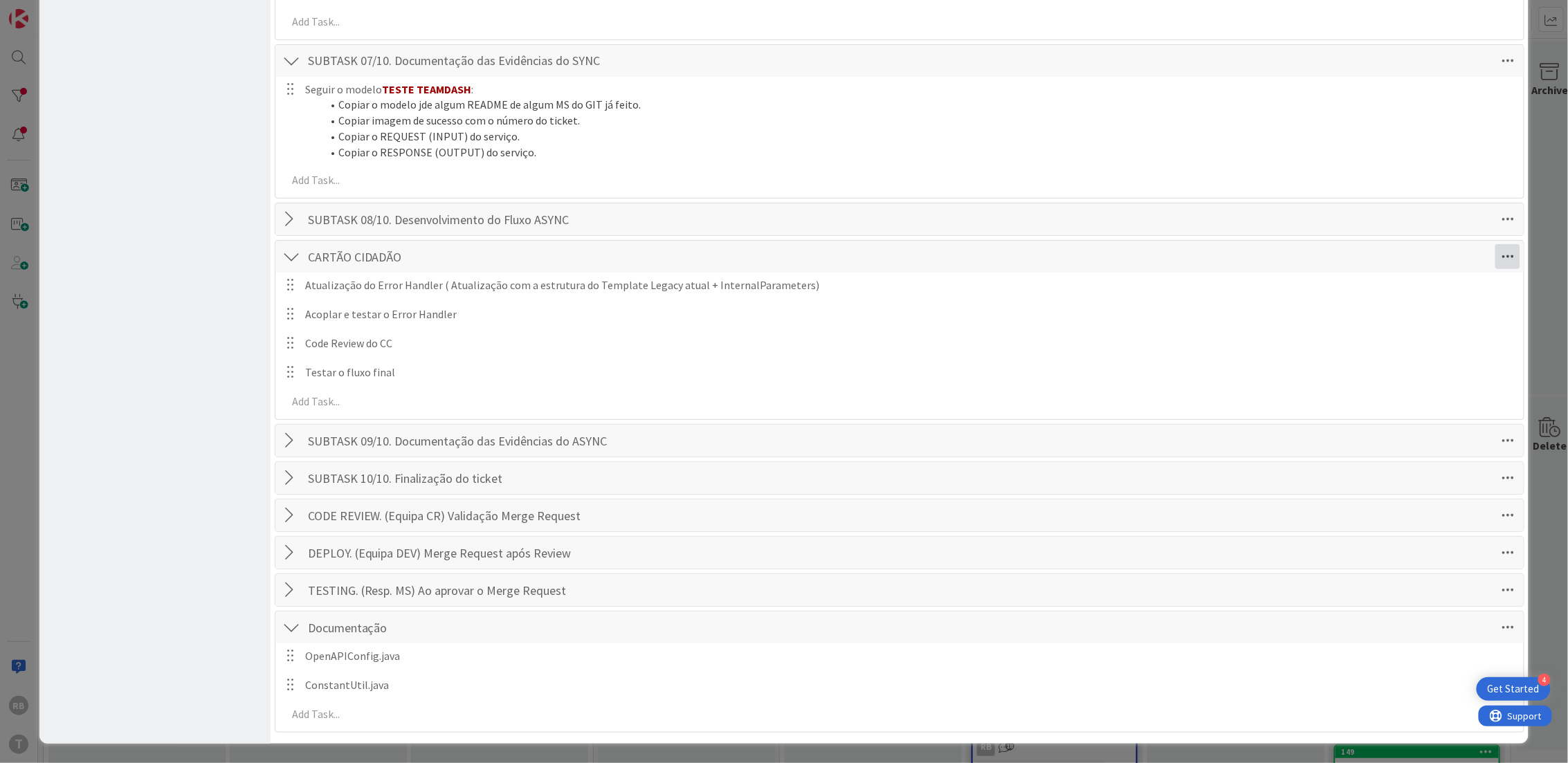
click at [1495, 259] on icon at bounding box center [1508, 257] width 25 height 25
click at [1428, 303] on link "Move Down" at bounding box center [1412, 308] width 207 height 20
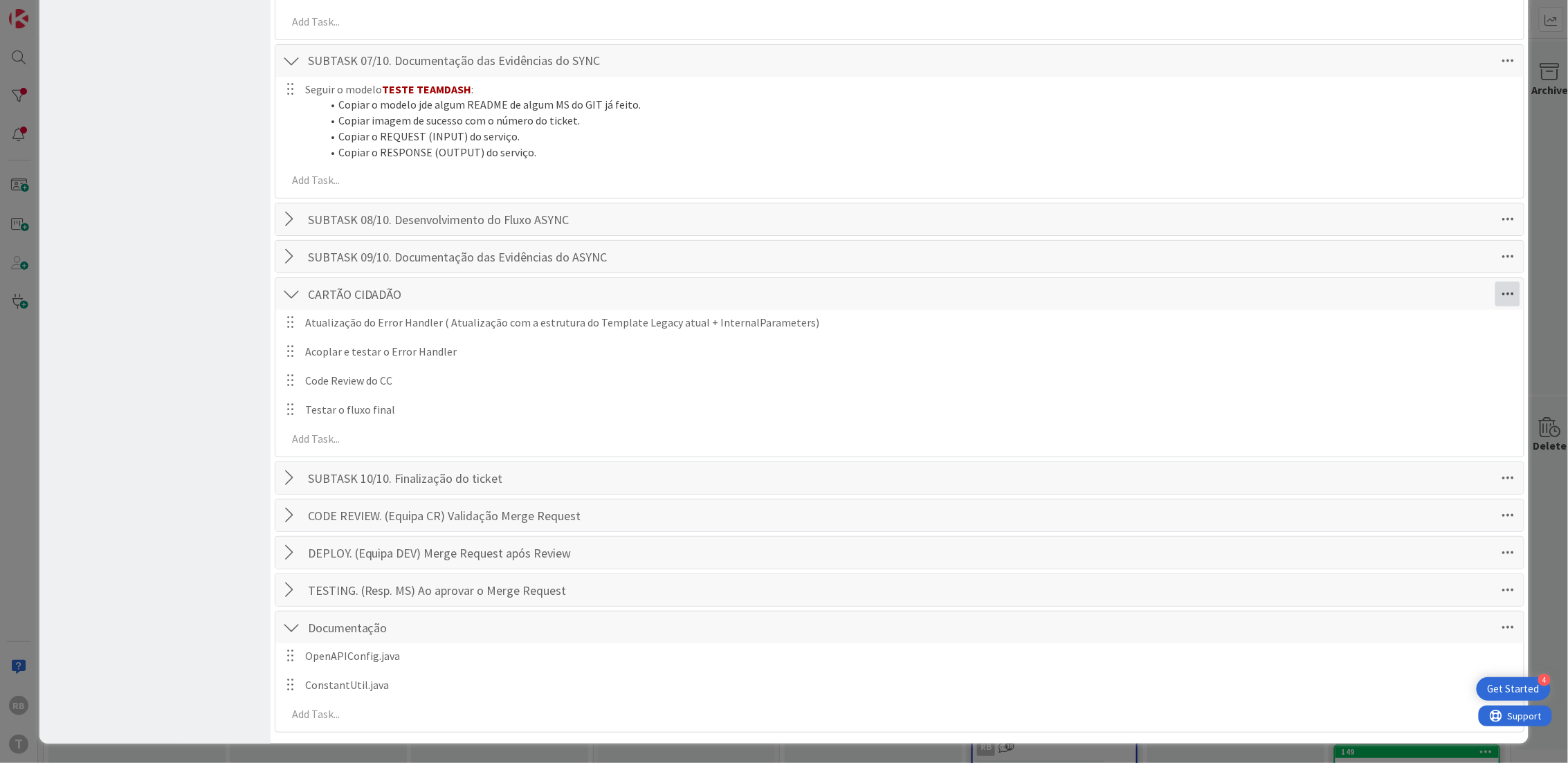
click at [1495, 297] on icon at bounding box center [1508, 294] width 25 height 25
click at [1412, 340] on link "Move Down" at bounding box center [1412, 345] width 207 height 20
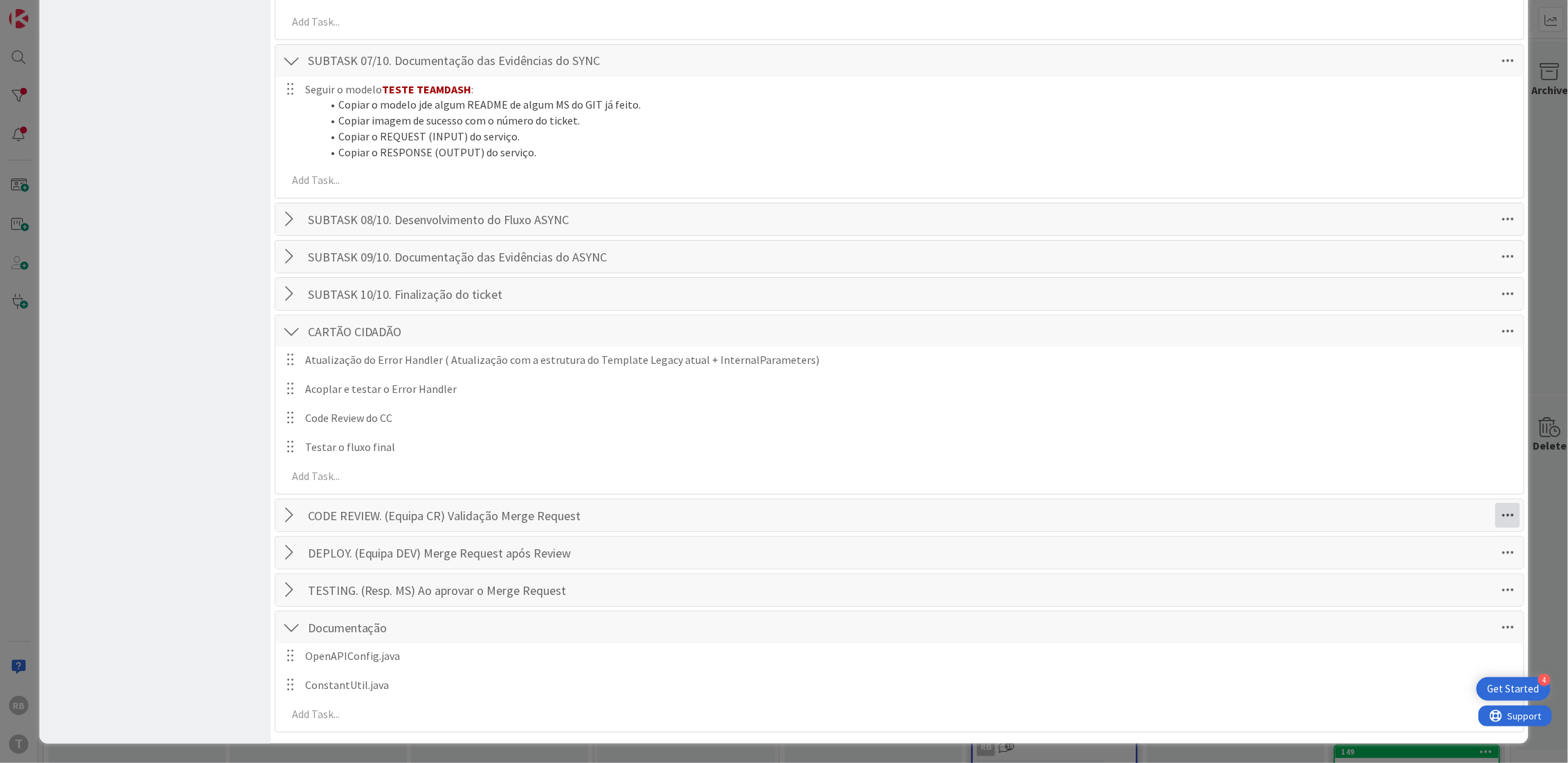
click at [1495, 516] on icon at bounding box center [1508, 515] width 25 height 25
click at [1401, 565] on link "Move Down" at bounding box center [1412, 567] width 207 height 20
click at [1495, 319] on icon at bounding box center [1508, 331] width 25 height 25
click at [1417, 384] on link "Move Down" at bounding box center [1412, 383] width 207 height 20
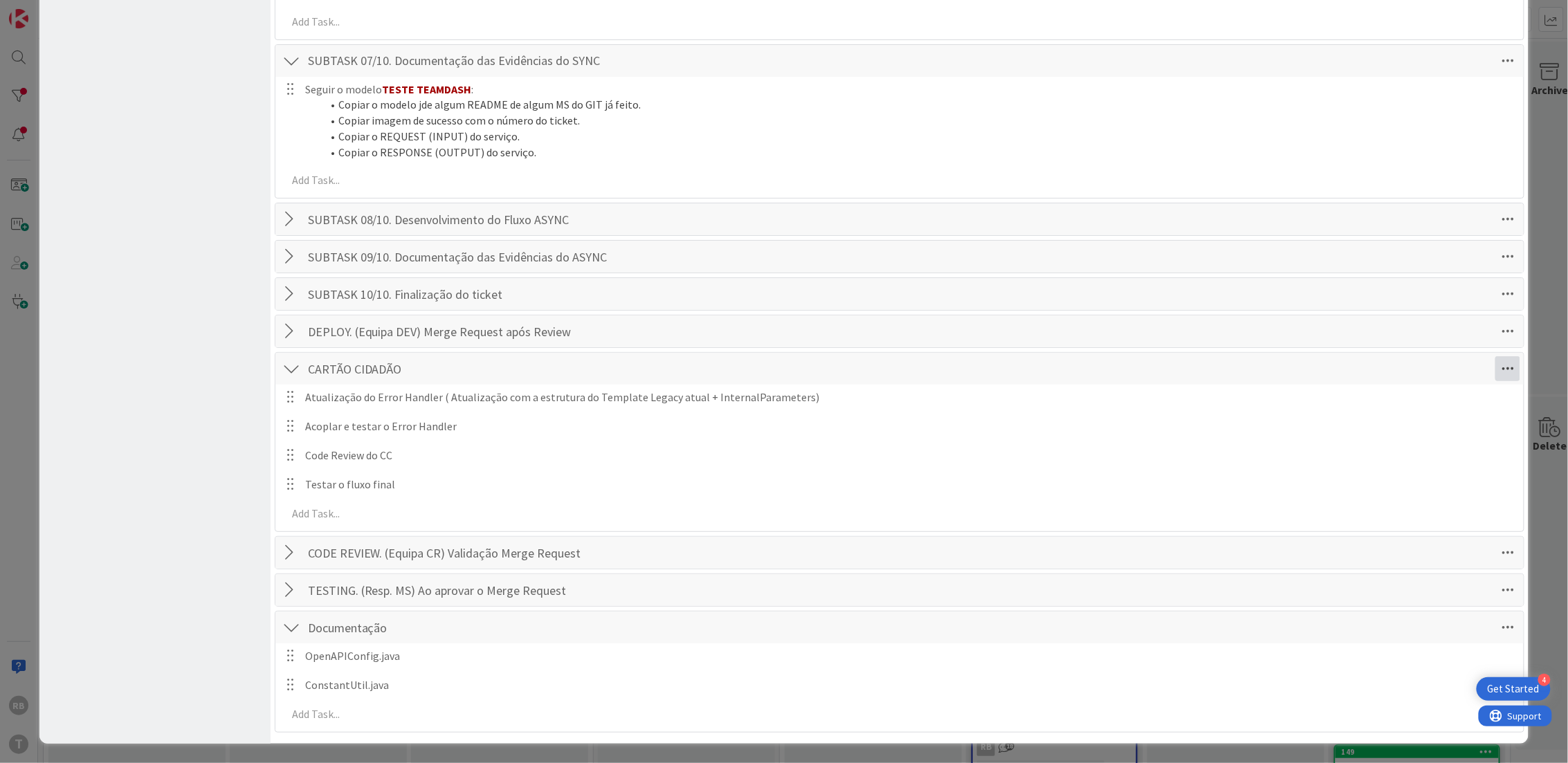
click at [1495, 367] on icon at bounding box center [1508, 369] width 25 height 25
click at [1430, 417] on link "Move Down" at bounding box center [1412, 420] width 207 height 20
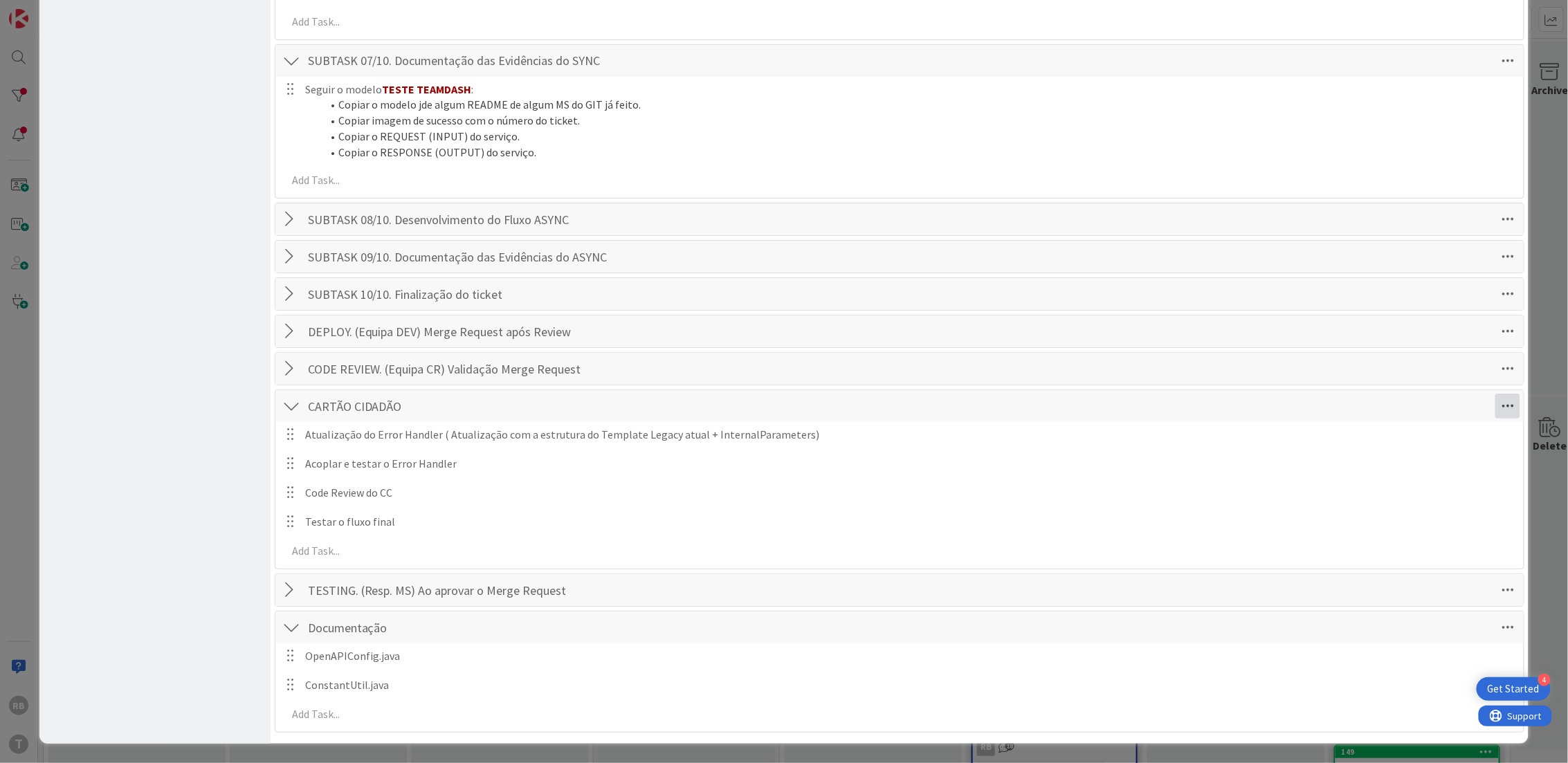
click at [1495, 406] on icon at bounding box center [1508, 406] width 25 height 25
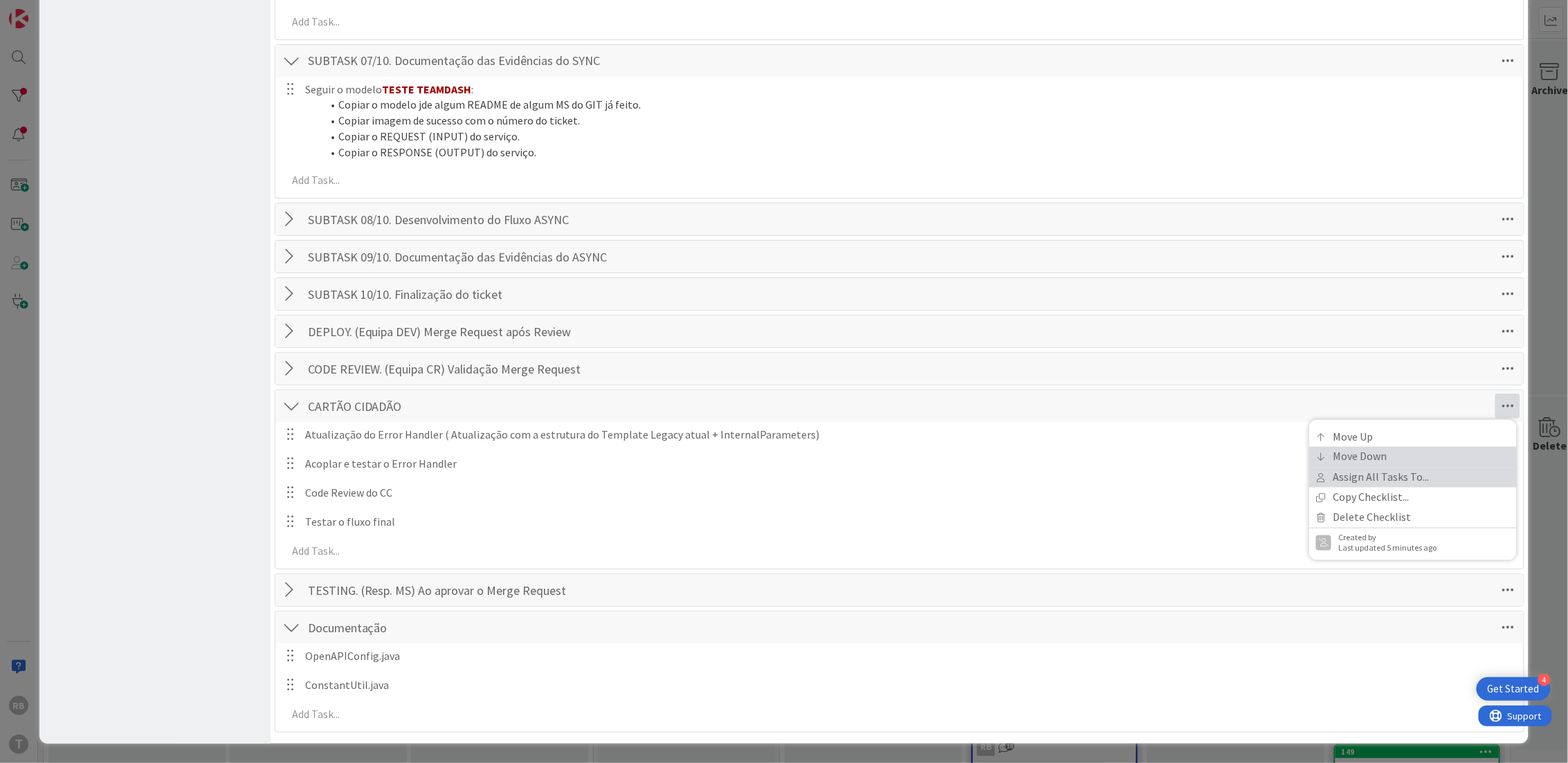
drag, startPoint x: 1400, startPoint y: 466, endPoint x: 1399, endPoint y: 452, distance: 14.0
click at [1399, 452] on div "Move Up Move Down Assign All Tasks To... Copy Checklist... Delete Checklist Cre…" at bounding box center [1413, 490] width 194 height 127
click at [1354, 451] on link "Move Down" at bounding box center [1412, 457] width 207 height 20
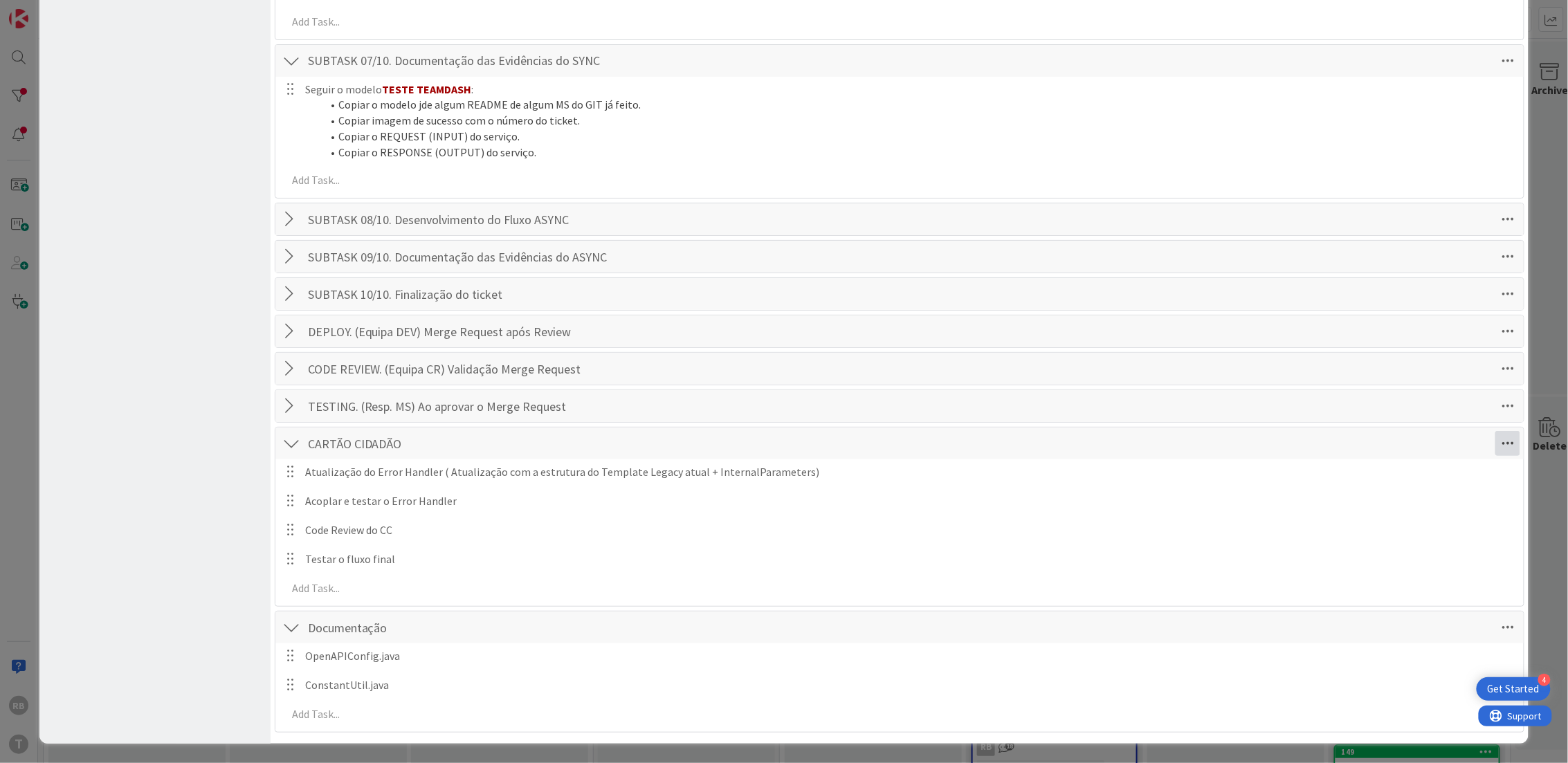
click at [1495, 443] on icon at bounding box center [1508, 443] width 25 height 25
click at [1377, 499] on link "Move Down" at bounding box center [1412, 495] width 207 height 20
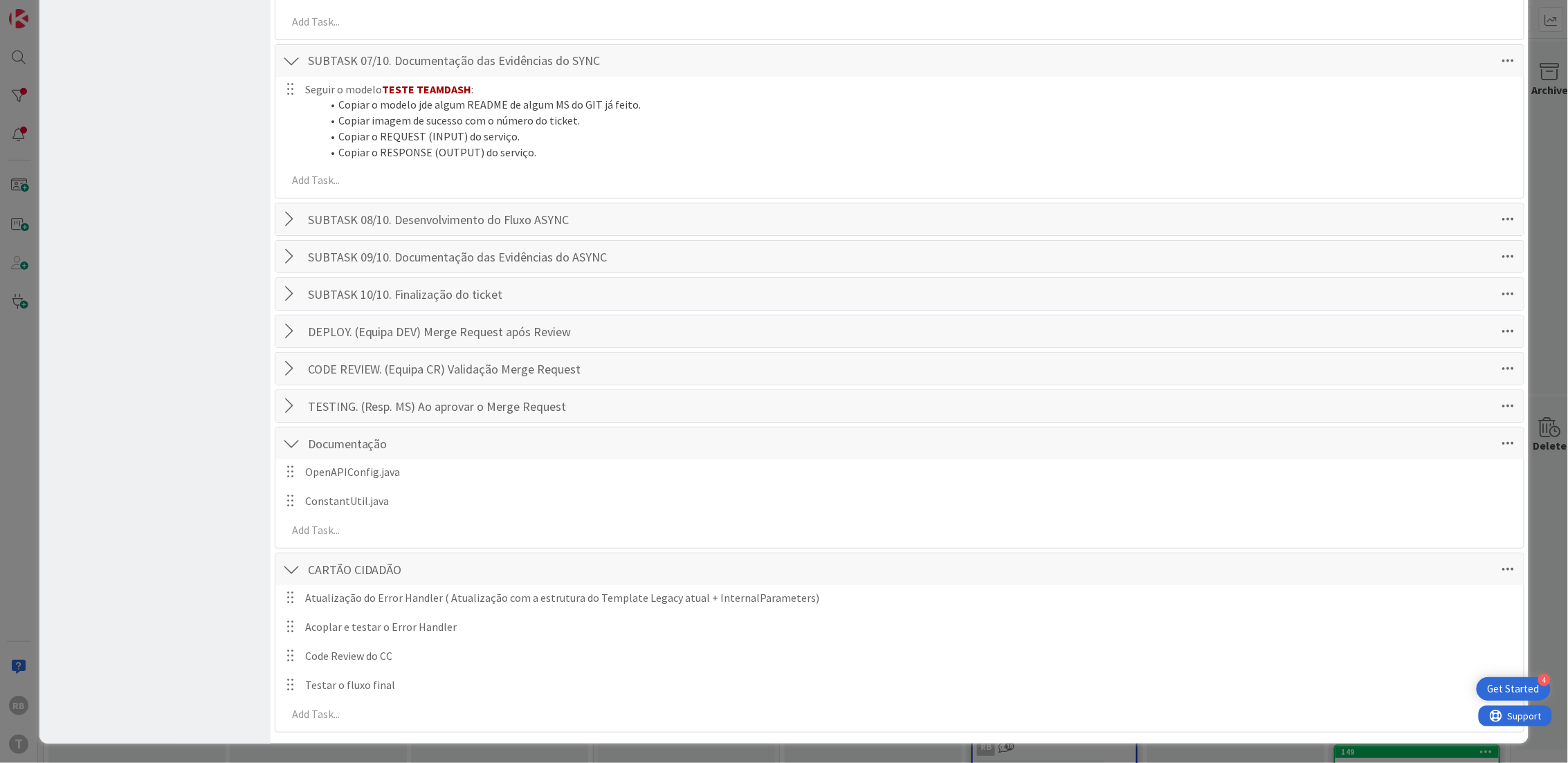
click at [290, 447] on div at bounding box center [291, 443] width 18 height 25
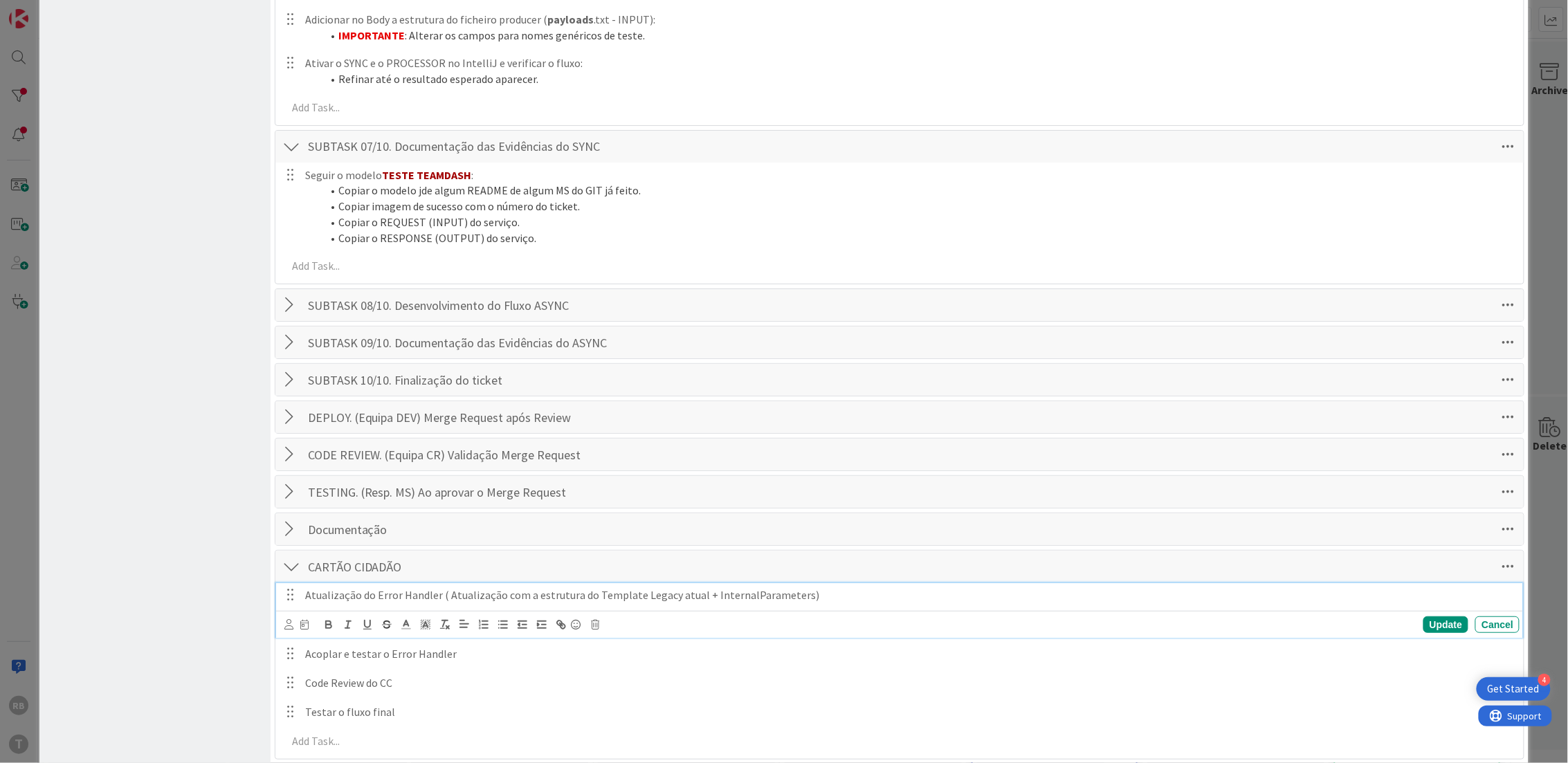
scroll to position [2460, 0]
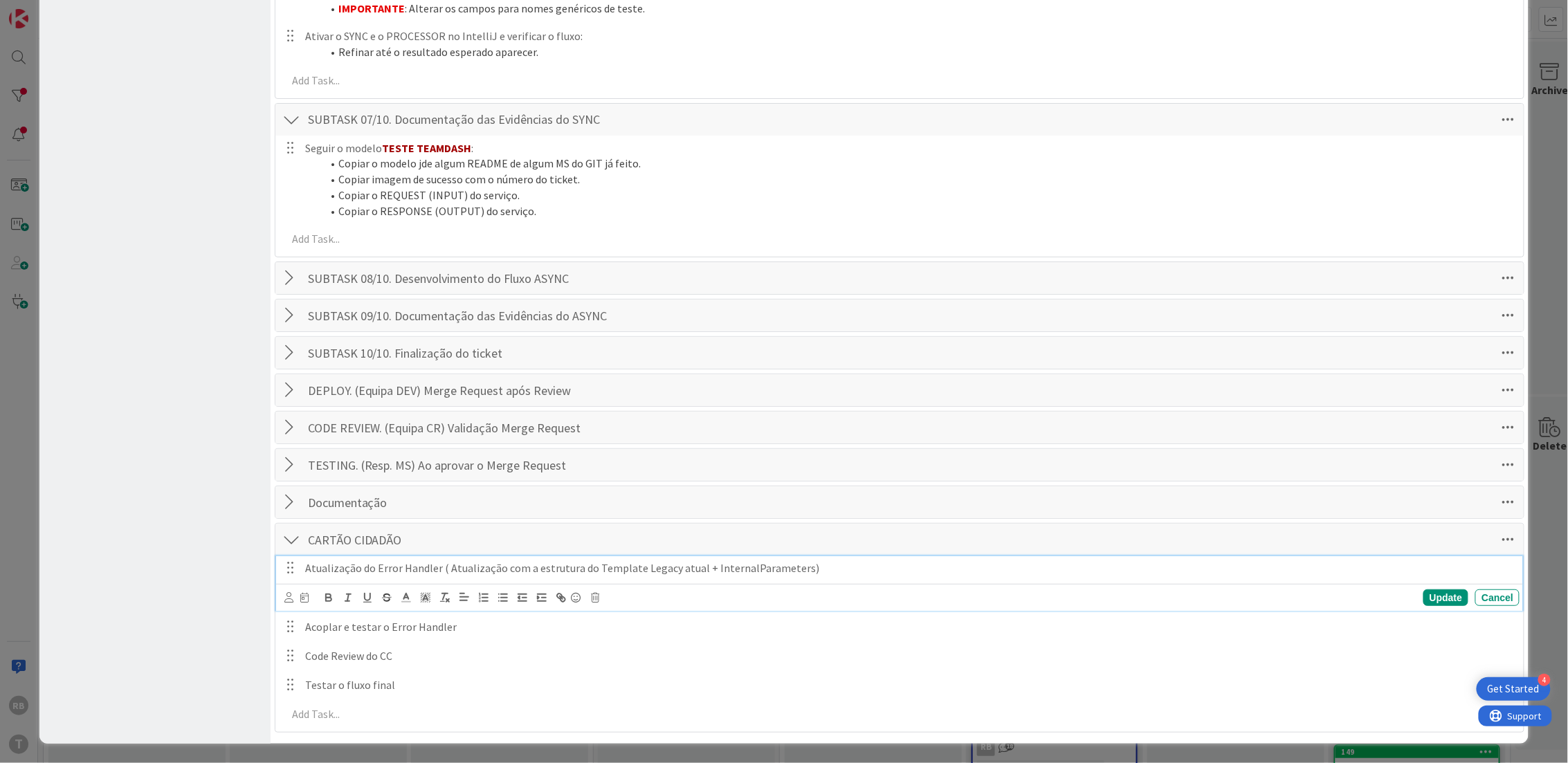
click at [642, 601] on div "Atualização do Error Handler ( Atualização com a estrutura do Template Legacy a…" at bounding box center [899, 583] width 1248 height 55
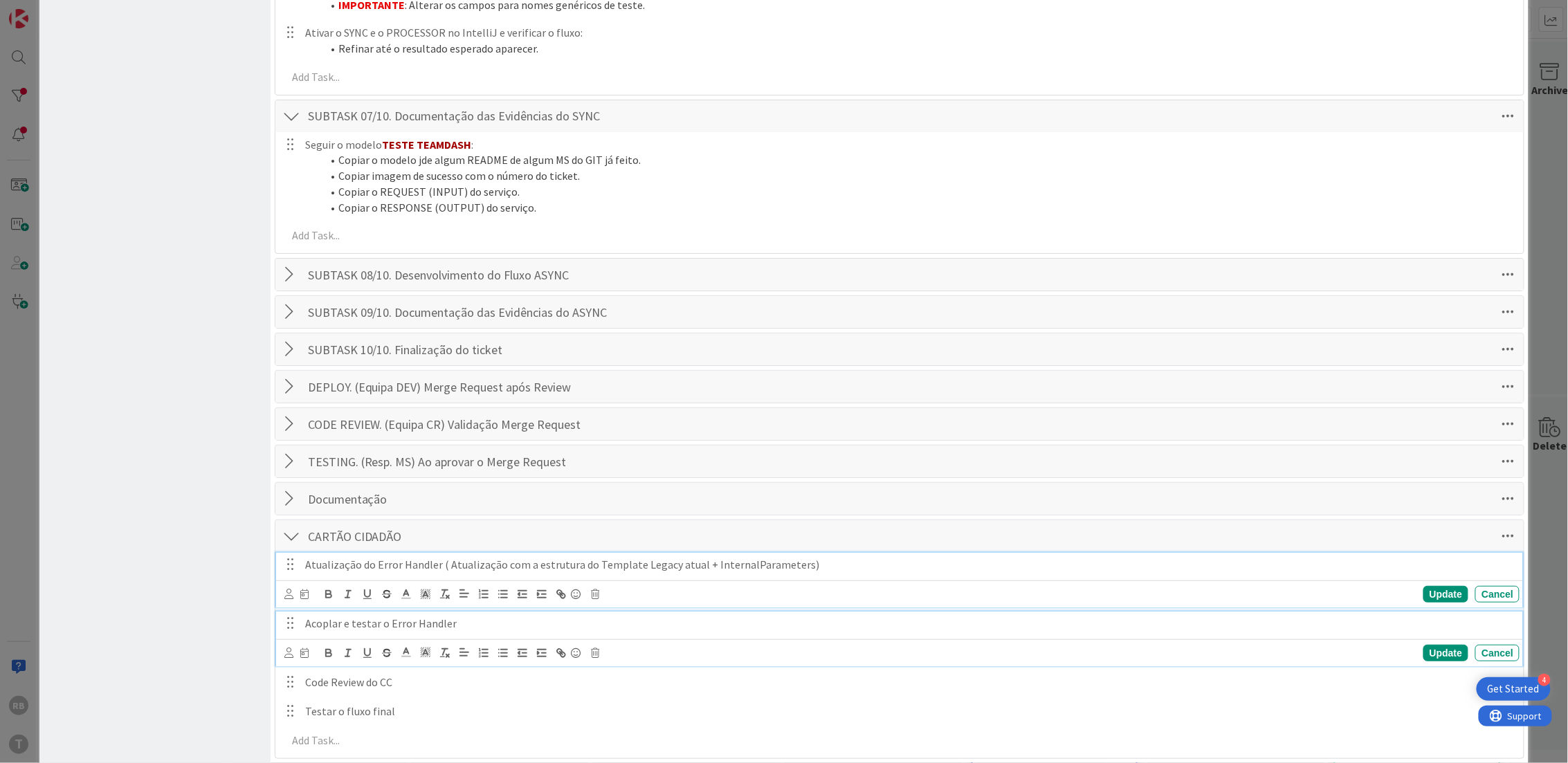
drag, startPoint x: 367, startPoint y: 630, endPoint x: 378, endPoint y: 628, distance: 11.2
click at [367, 630] on p "Acoplar e testar o Error Handler" at bounding box center [909, 623] width 1209 height 16
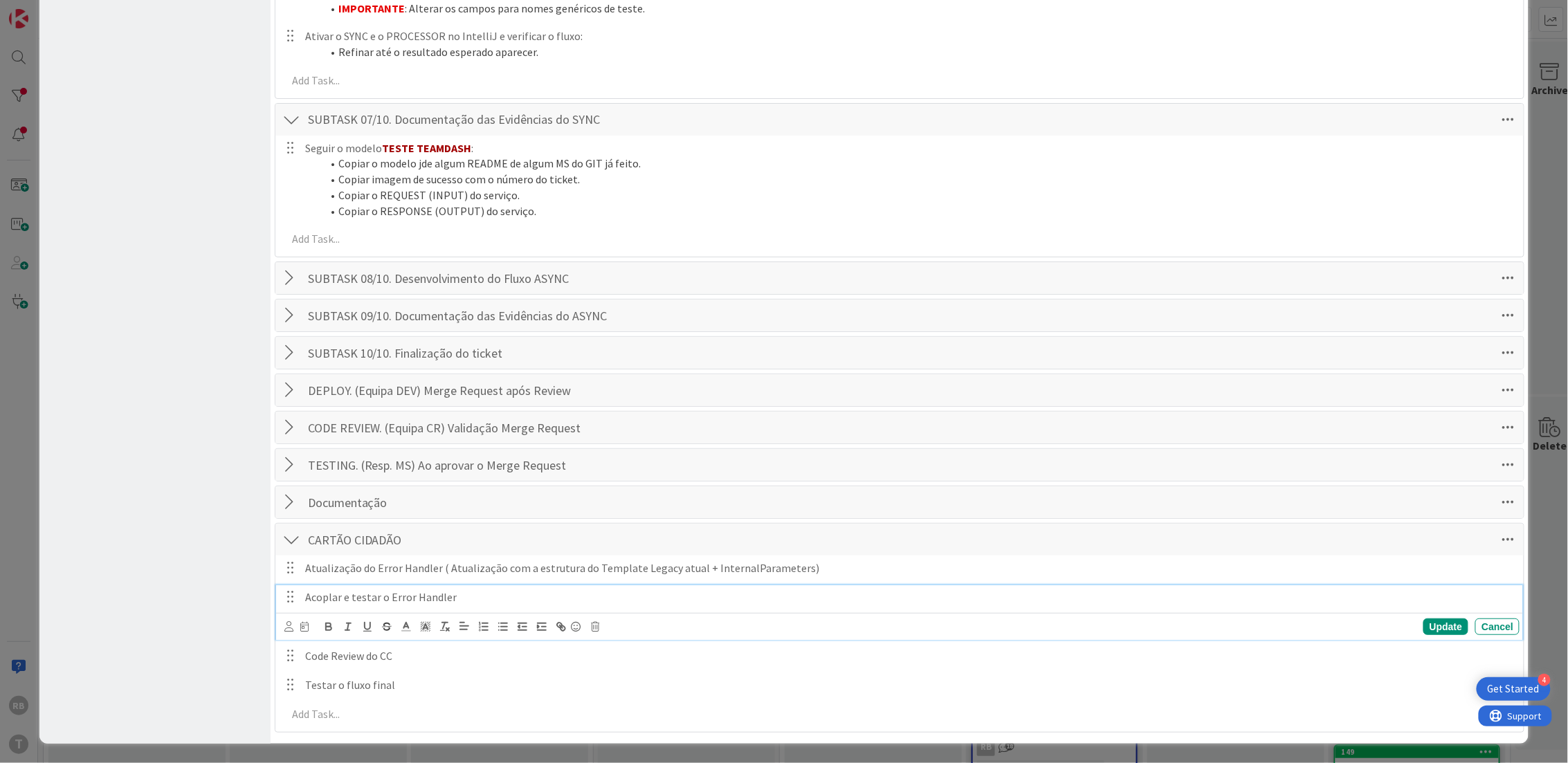
scroll to position [2430, 0]
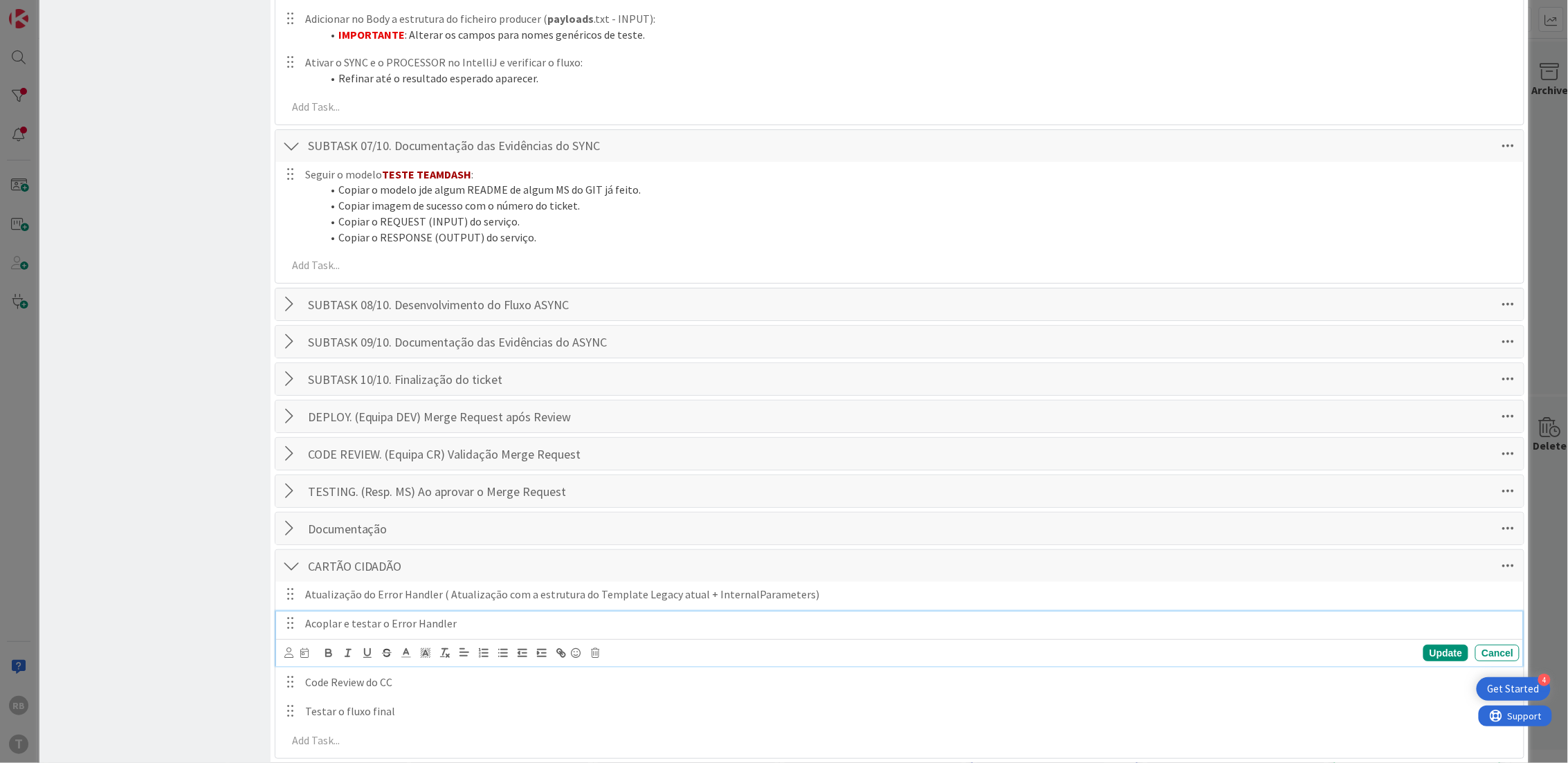
click at [389, 602] on p "Atualização do Error Handler ( Atualização com a estrutura do Template Legacy a…" at bounding box center [909, 595] width 1209 height 16
drag, startPoint x: 416, startPoint y: 595, endPoint x: 589, endPoint y: 549, distance: 179.0
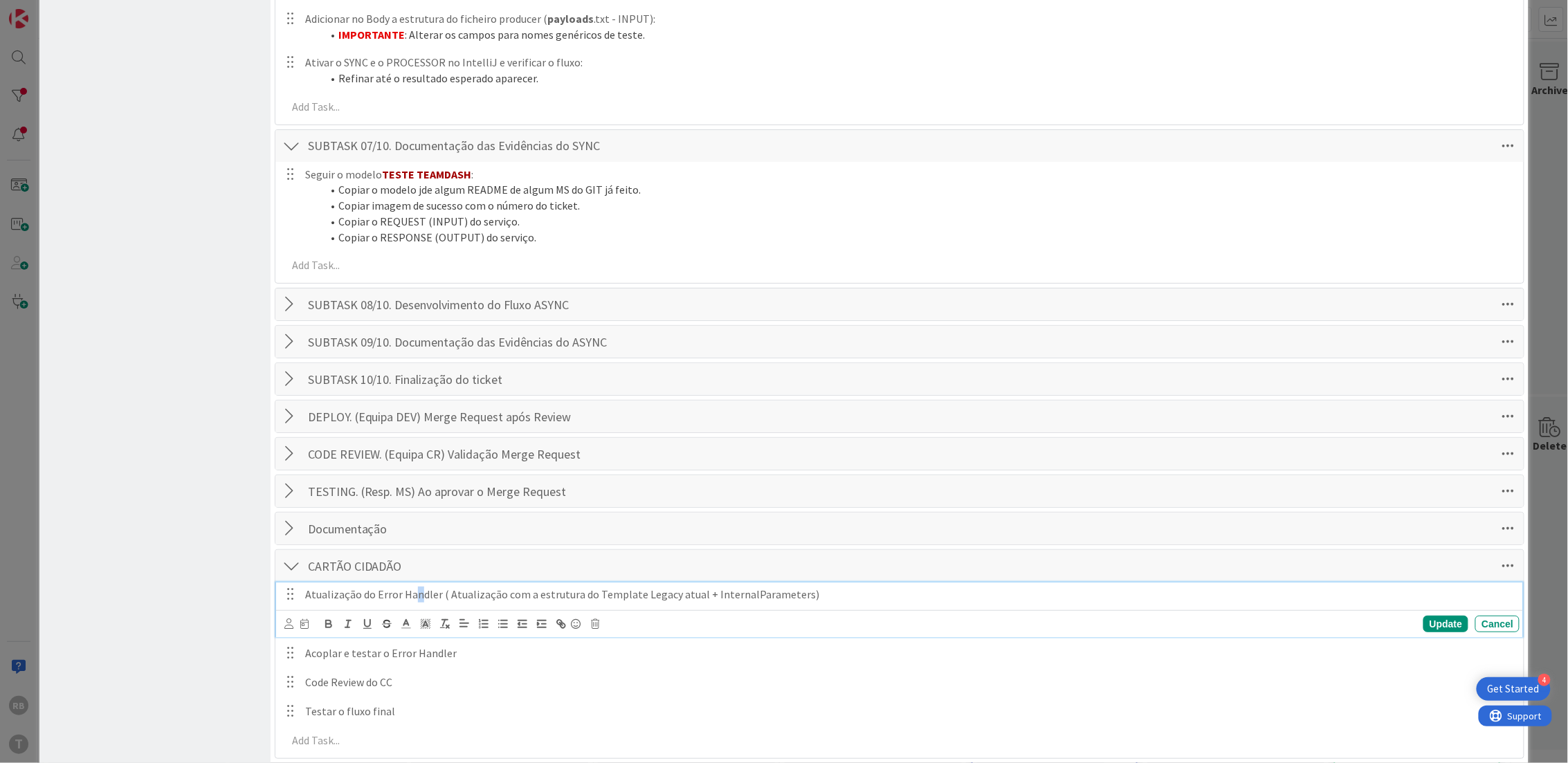
click at [419, 595] on p "Atualização do Error Handler ( Atualização com a estrutura do Template Legacy a…" at bounding box center [909, 594] width 1209 height 16
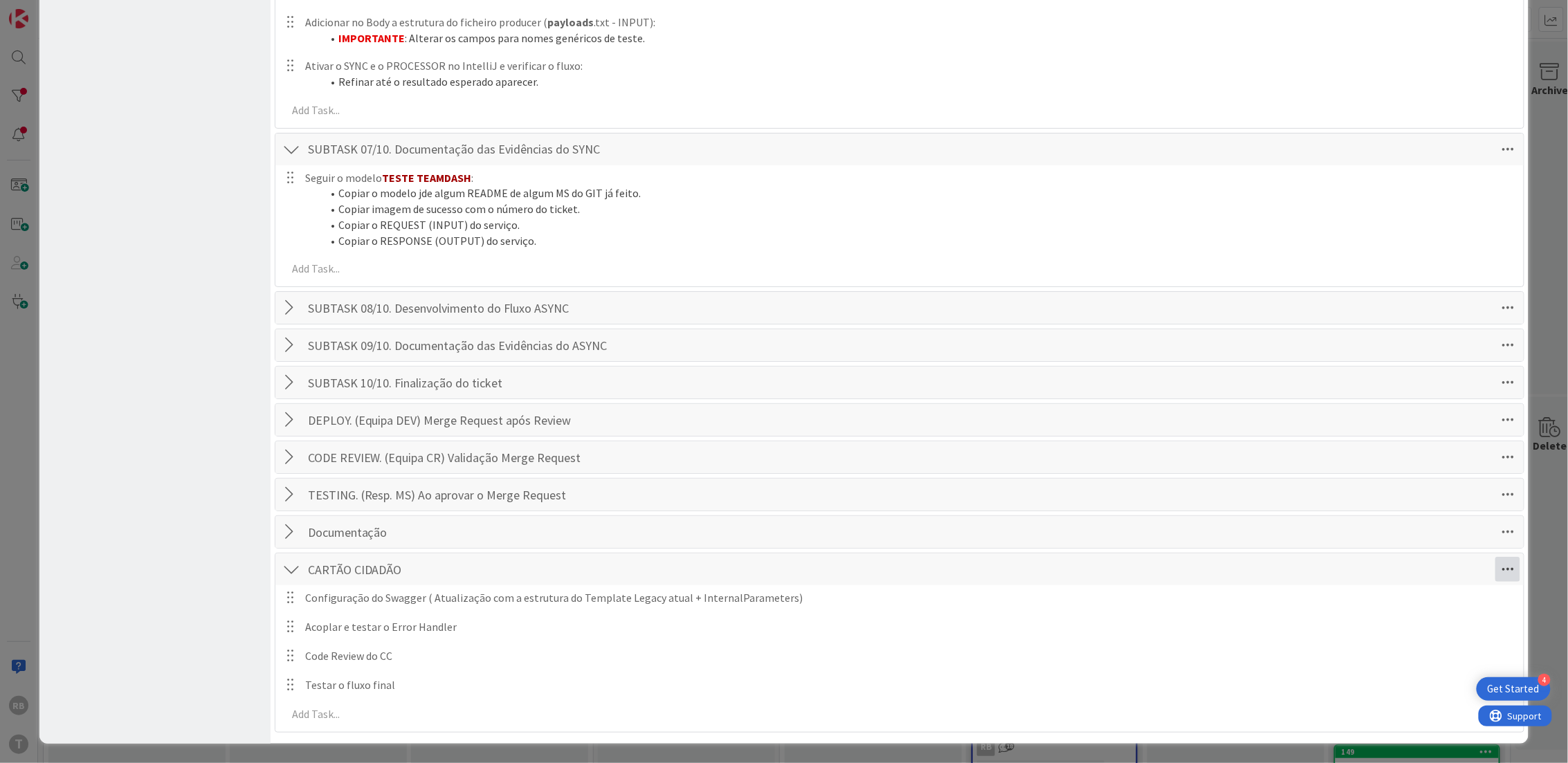
click at [1495, 575] on icon at bounding box center [1508, 570] width 25 height 25
